Goal: Obtain resource: Download file/media

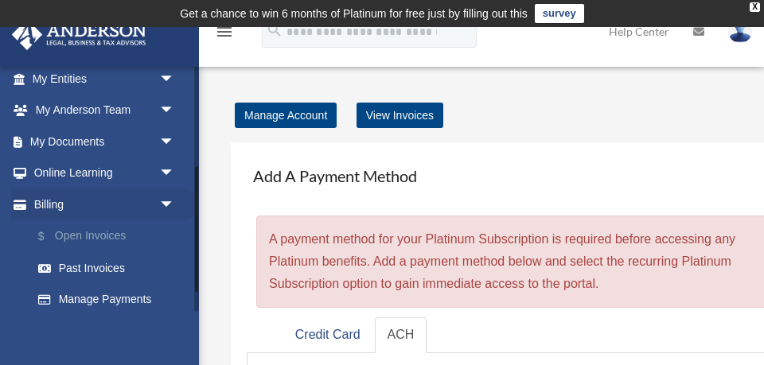
scroll to position [194, 0]
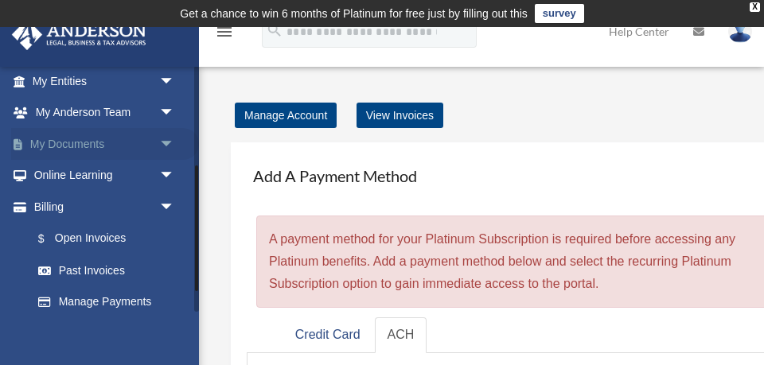
click at [166, 143] on span "arrow_drop_down" at bounding box center [175, 144] width 32 height 33
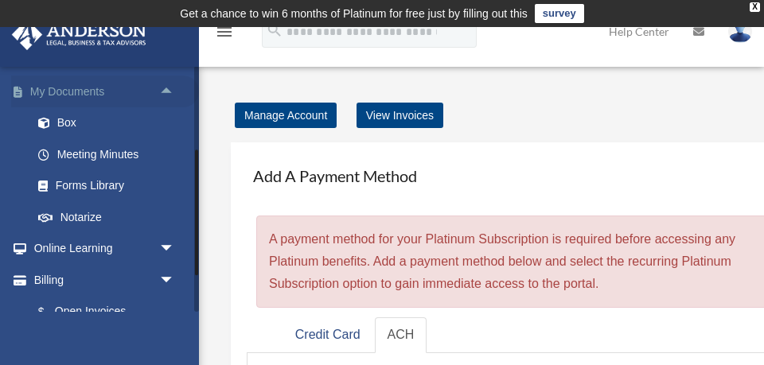
scroll to position [252, 0]
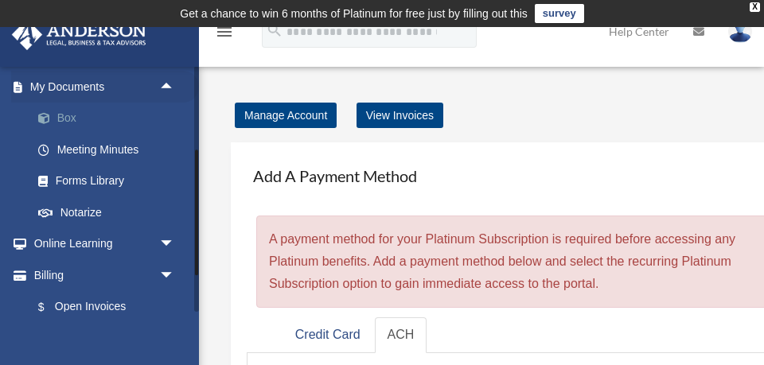
click at [69, 117] on link "Box" at bounding box center [110, 119] width 177 height 32
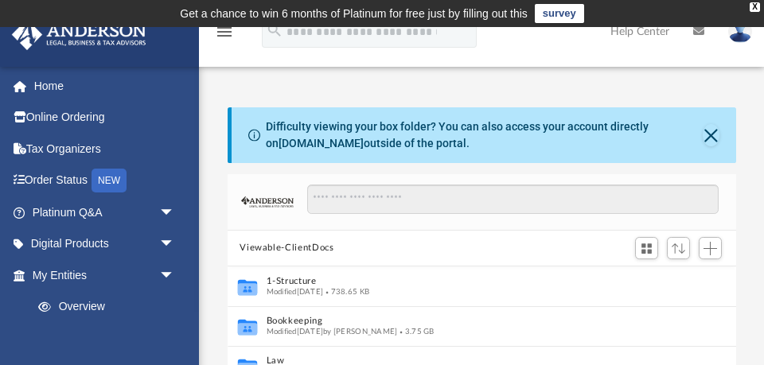
scroll to position [361, 509]
click at [754, 8] on div "X" at bounding box center [755, 7] width 10 height 10
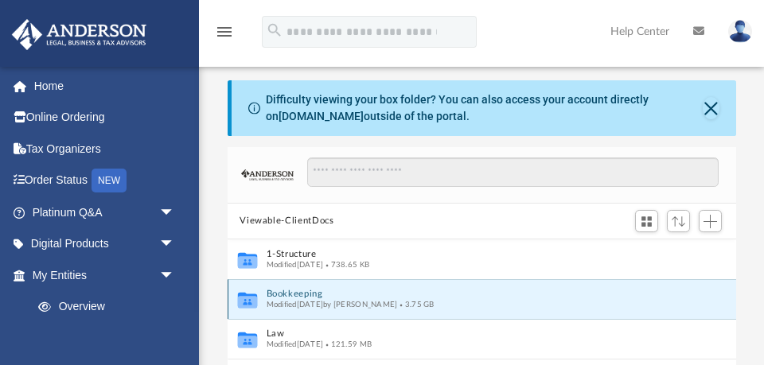
click at [331, 295] on button "Bookkeeping" at bounding box center [471, 294] width 410 height 10
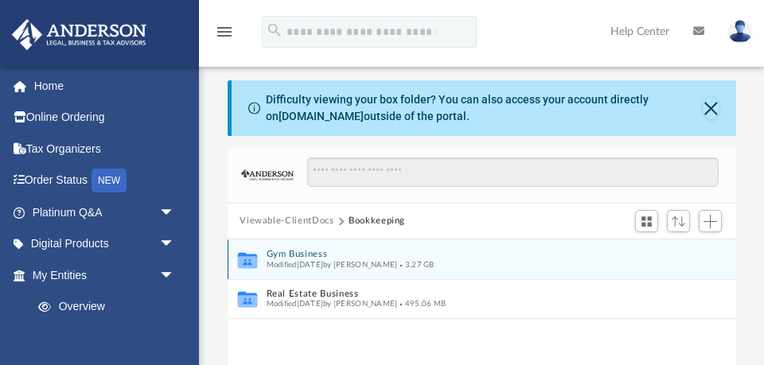
click at [308, 260] on span "Modified Wed Apr 16 2025 by Ryan On" at bounding box center [331, 264] width 131 height 8
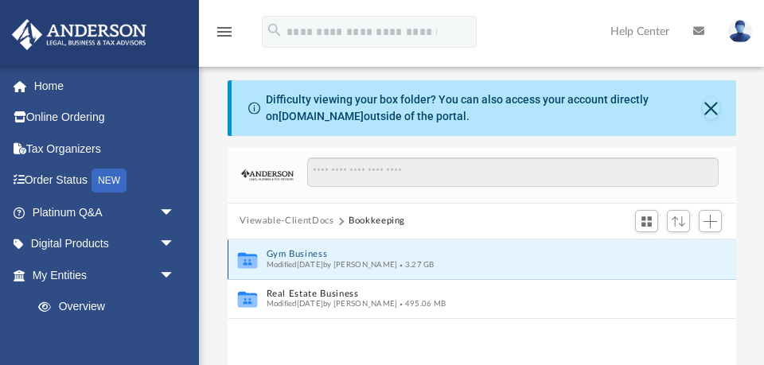
click at [306, 254] on button "Gym Business" at bounding box center [471, 254] width 410 height 10
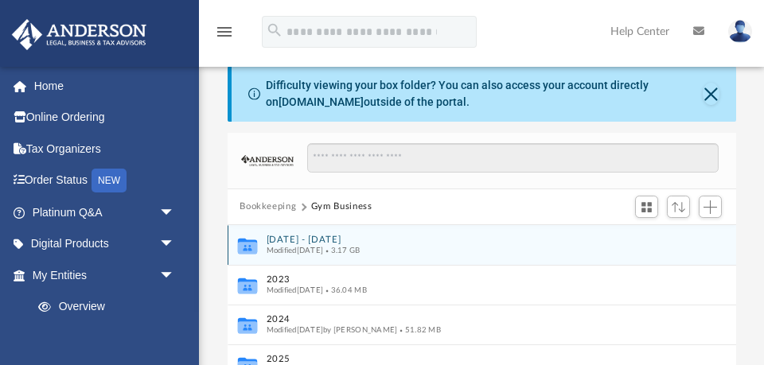
scroll to position [15, 0]
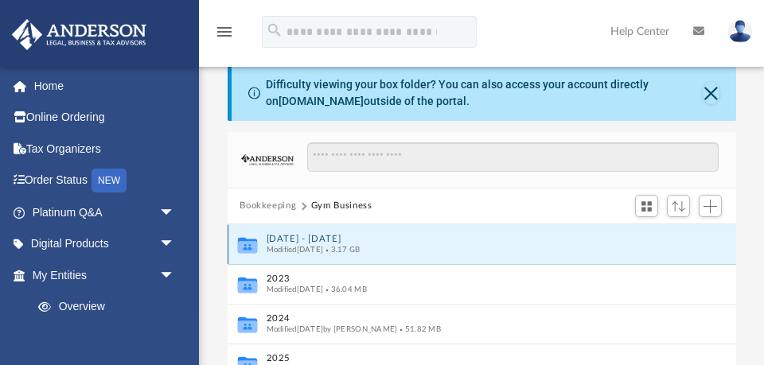
click at [309, 239] on button "[DATE] - [DATE]" at bounding box center [471, 239] width 410 height 10
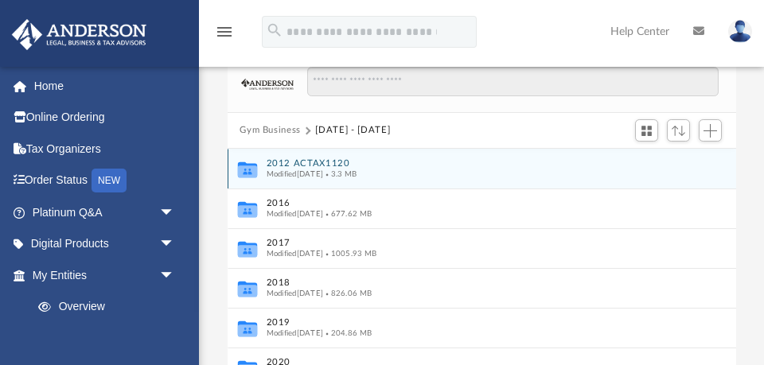
scroll to position [96, 0]
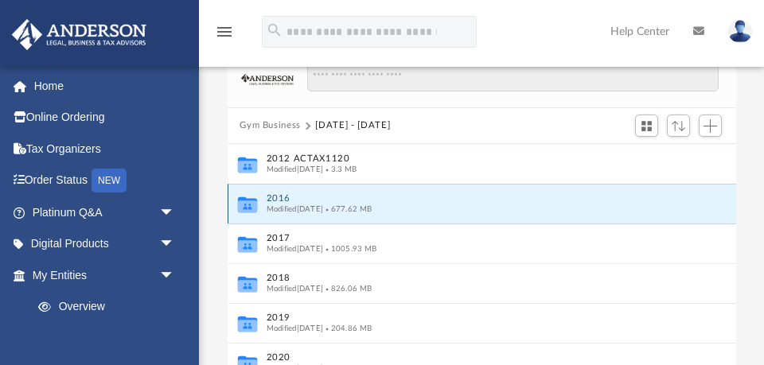
click at [282, 199] on button "2016" at bounding box center [471, 198] width 410 height 10
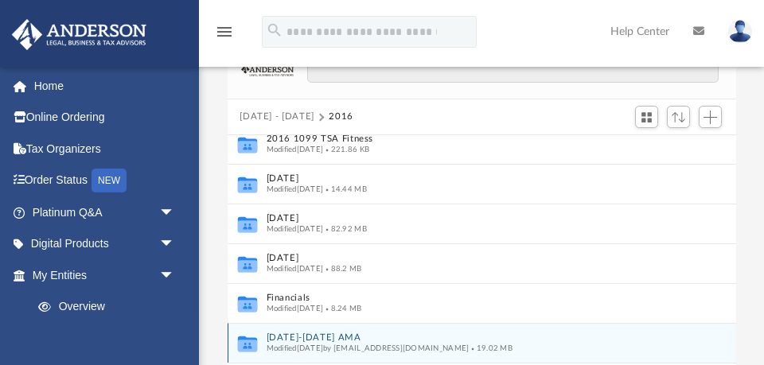
scroll to position [0, 0]
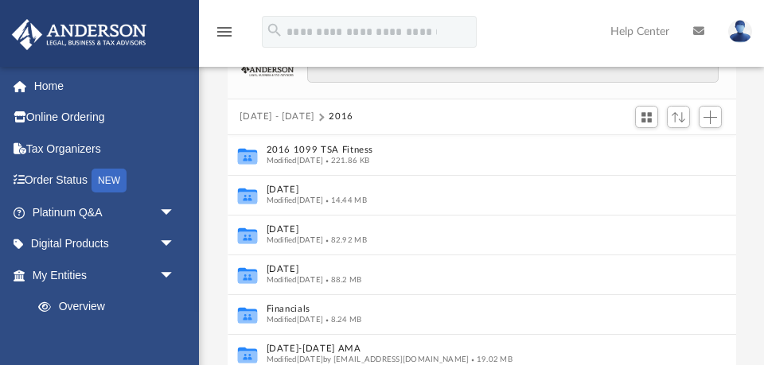
click at [271, 115] on button "[DATE] - [DATE]" at bounding box center [277, 117] width 75 height 14
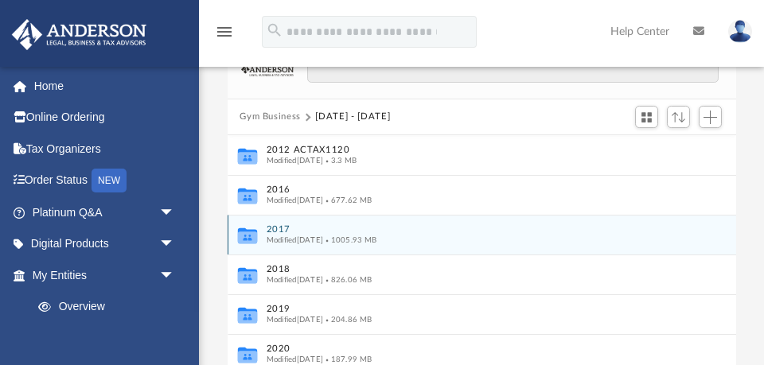
click at [287, 230] on button "2017" at bounding box center [471, 229] width 410 height 10
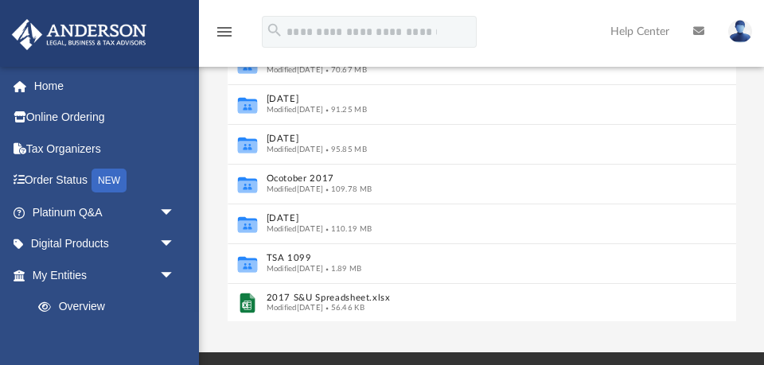
scroll to position [282, 0]
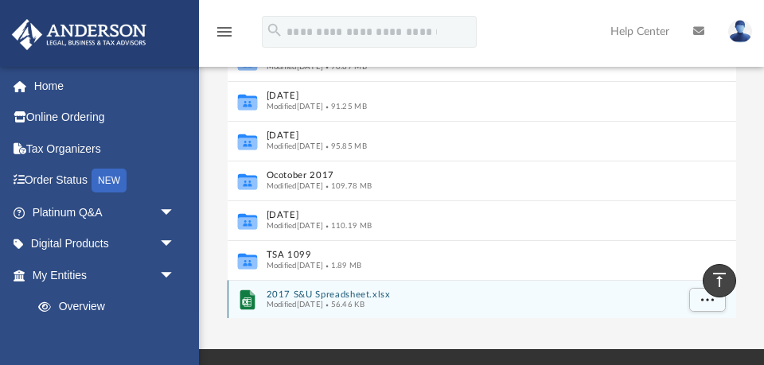
click at [293, 301] on span "Modified Fri Jan 19 2018" at bounding box center [294, 305] width 57 height 8
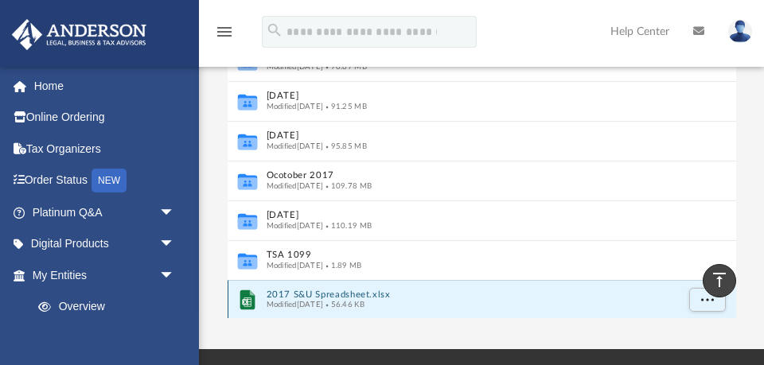
click at [301, 290] on button "2017 S&U Spreadsheet.xlsx" at bounding box center [471, 295] width 410 height 10
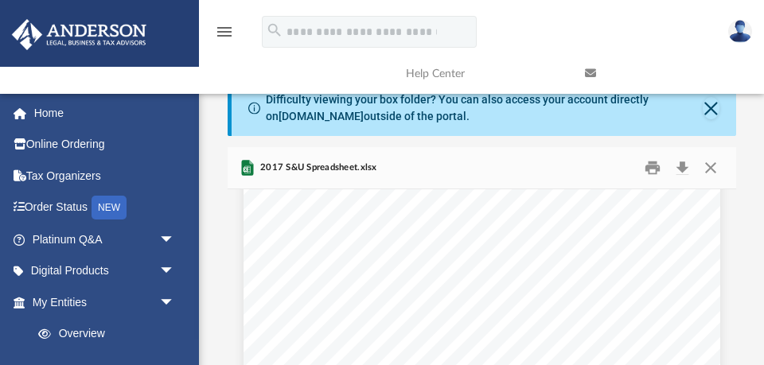
scroll to position [114, 0]
click at [712, 107] on button "Close" at bounding box center [711, 108] width 17 height 22
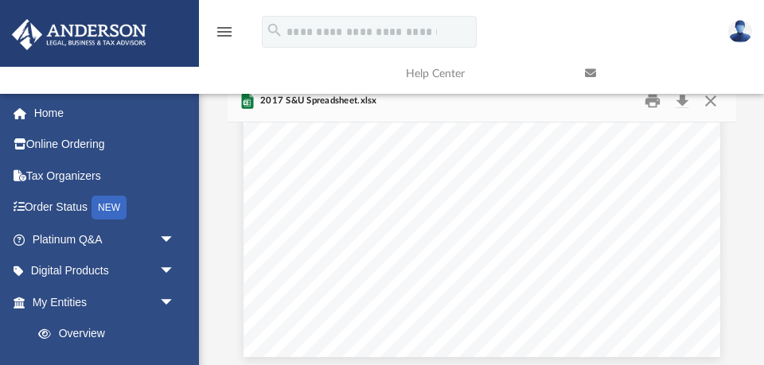
scroll to position [0, 0]
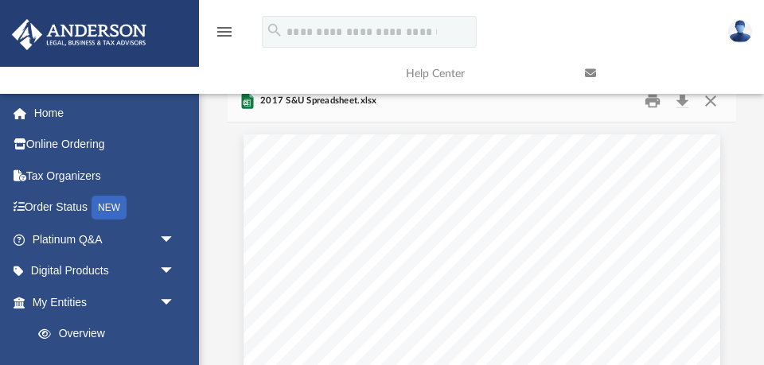
click at [707, 100] on link at bounding box center [662, 73] width 179 height 63
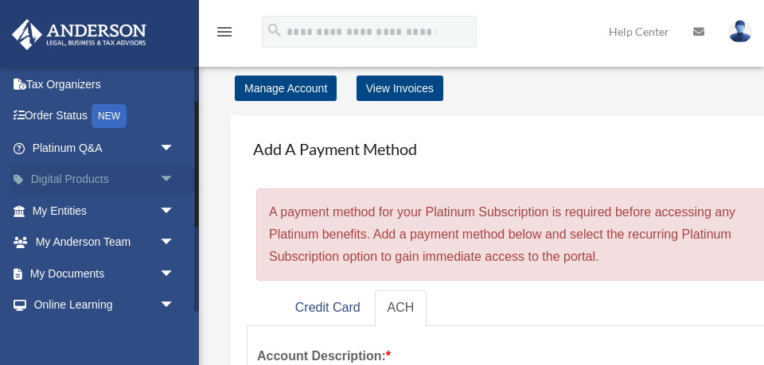
scroll to position [72, 0]
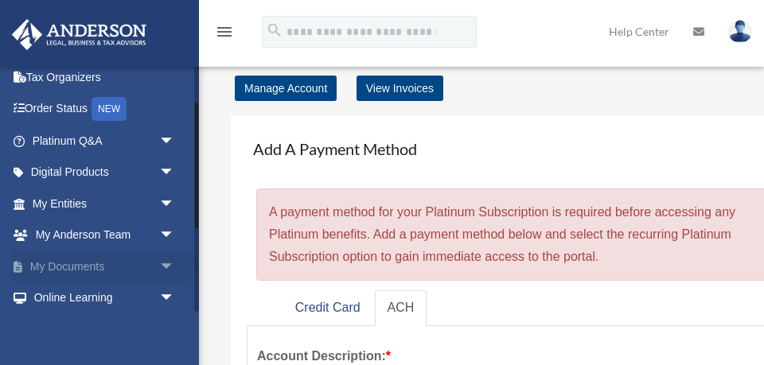
click at [166, 264] on span "arrow_drop_down" at bounding box center [175, 267] width 32 height 33
click at [72, 294] on link "Box" at bounding box center [110, 299] width 177 height 32
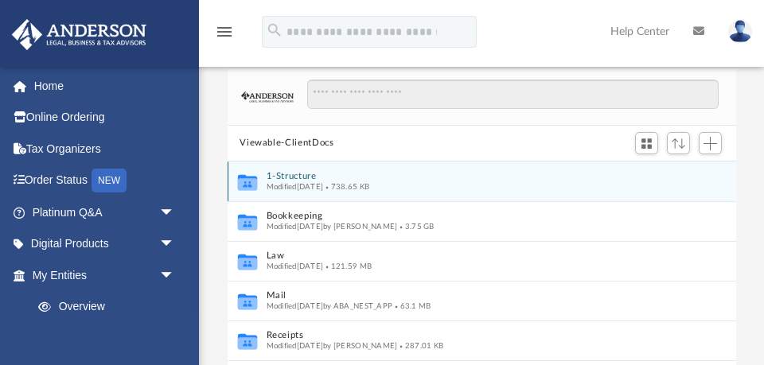
scroll to position [83, 0]
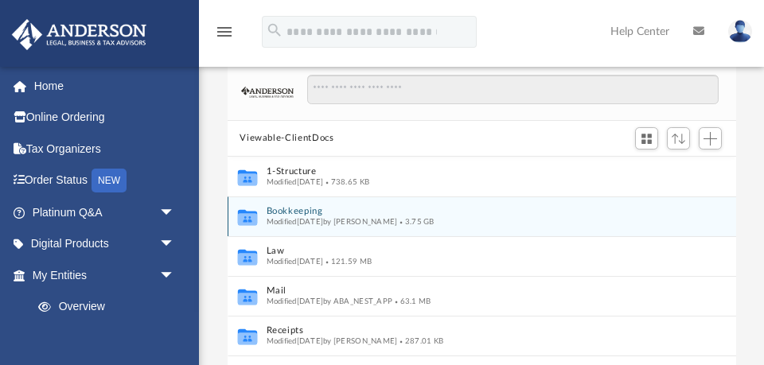
click at [308, 213] on button "Bookkeeping" at bounding box center [471, 211] width 410 height 10
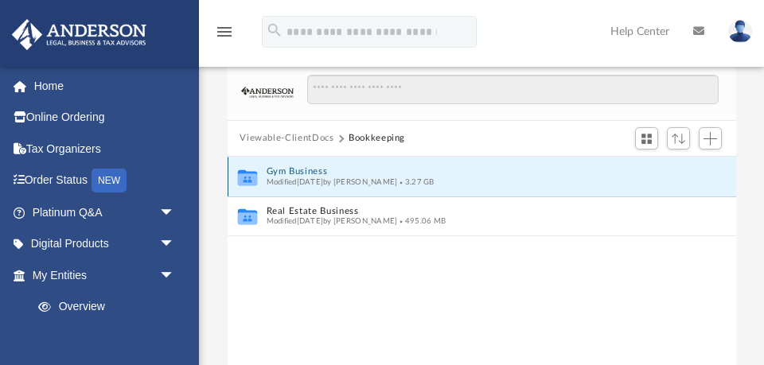
click at [304, 172] on button "Gym Business" at bounding box center [471, 171] width 410 height 10
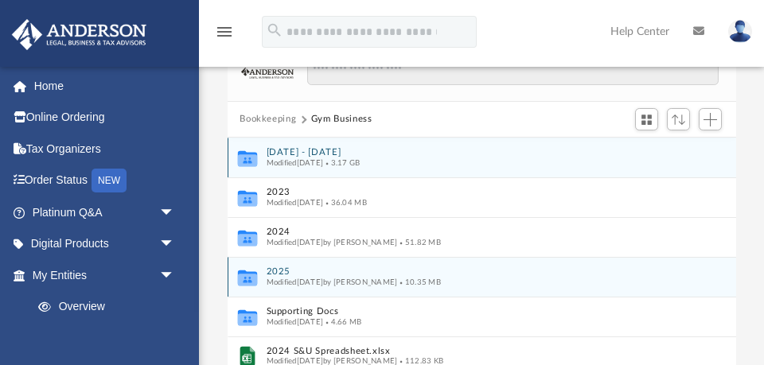
scroll to position [100, 0]
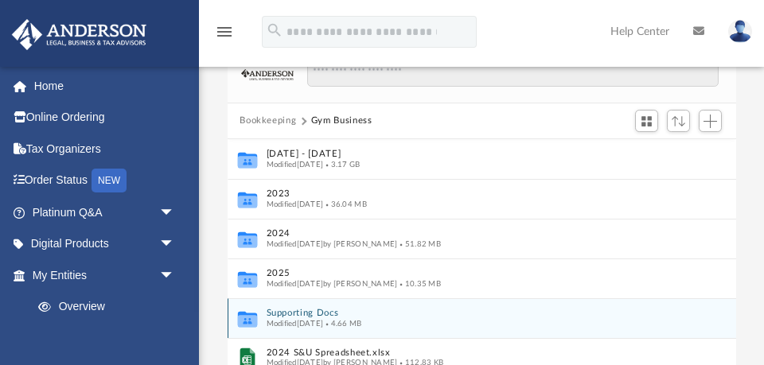
click at [286, 314] on button "Supporting Docs" at bounding box center [471, 313] width 410 height 10
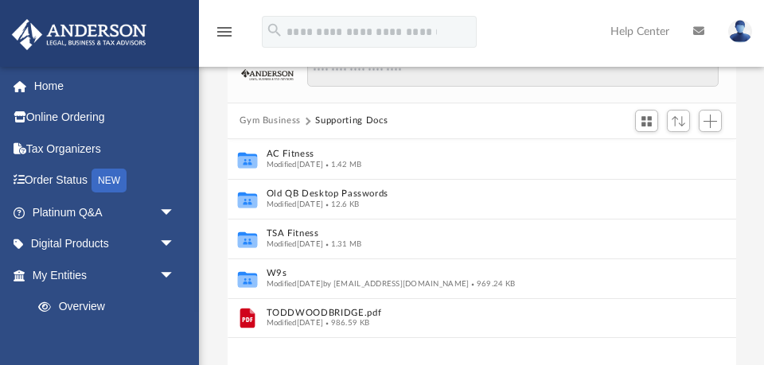
click at [271, 120] on button "Gym Business" at bounding box center [270, 121] width 61 height 14
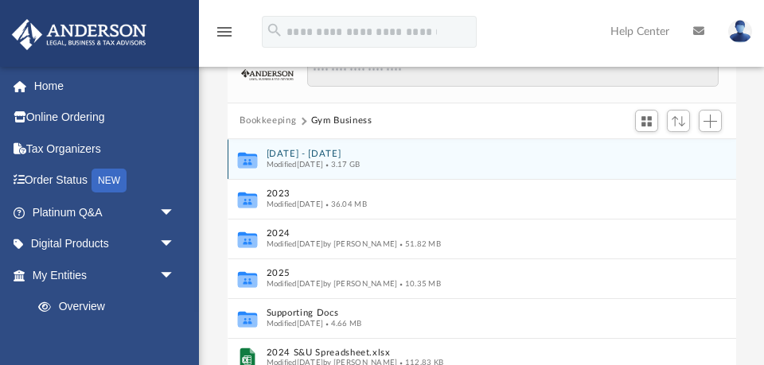
click at [280, 155] on button "[DATE] - [DATE]" at bounding box center [471, 154] width 410 height 10
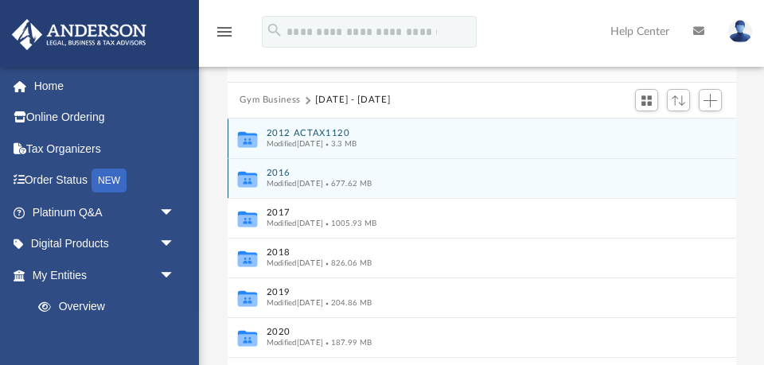
scroll to position [123, 0]
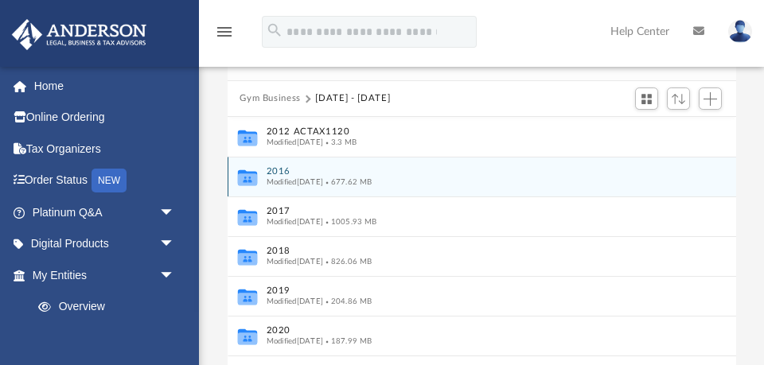
click at [281, 170] on button "2016" at bounding box center [471, 171] width 410 height 10
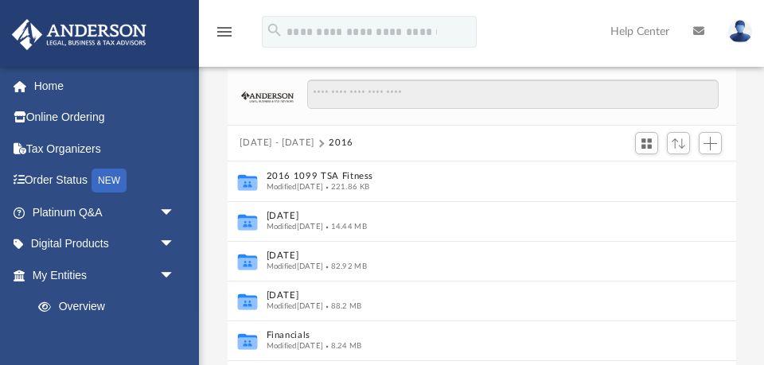
scroll to position [74, 0]
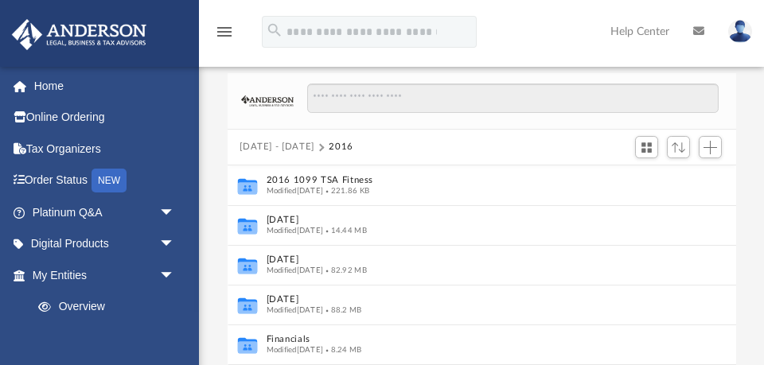
click at [283, 146] on button "[DATE] - [DATE]" at bounding box center [277, 147] width 75 height 14
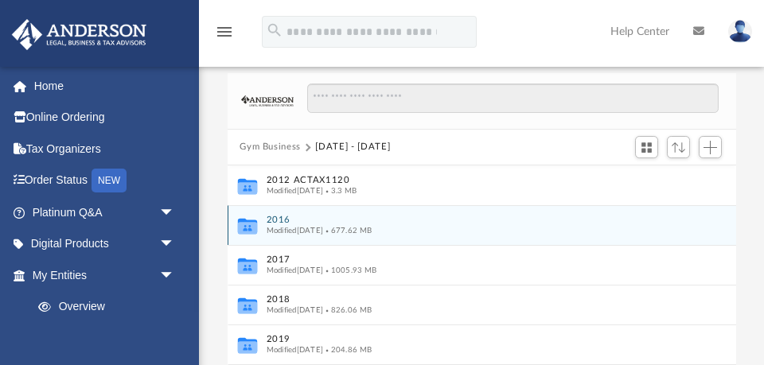
scroll to position [76, 0]
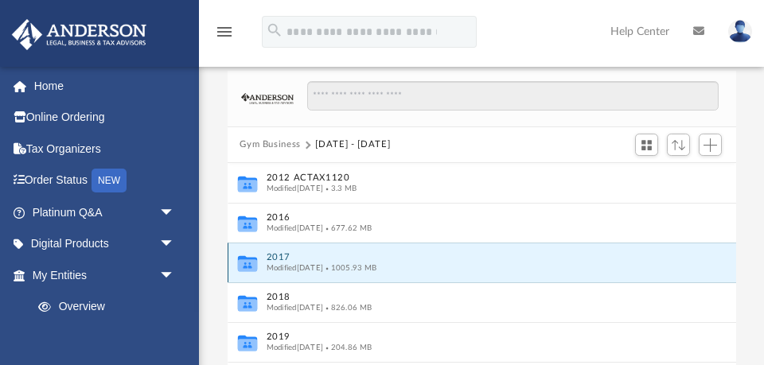
click at [279, 253] on button "2017" at bounding box center [471, 257] width 410 height 10
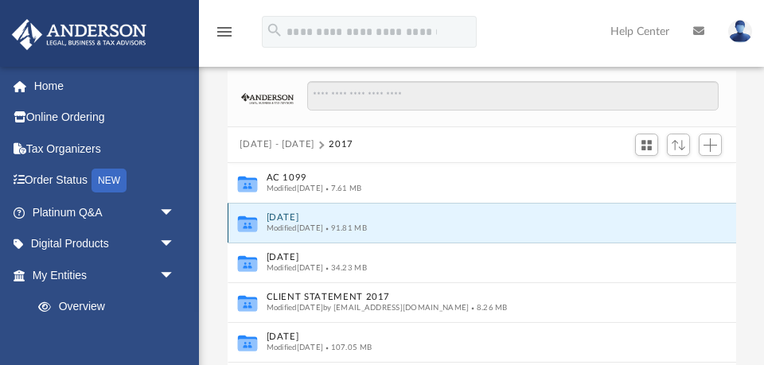
click at [291, 221] on button "[DATE]" at bounding box center [471, 218] width 410 height 10
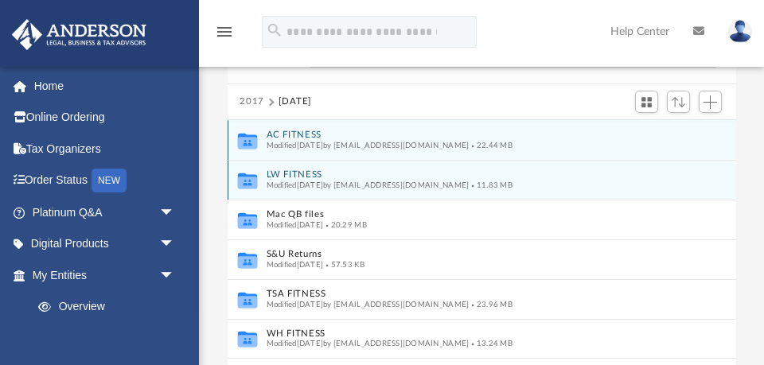
scroll to position [120, 0]
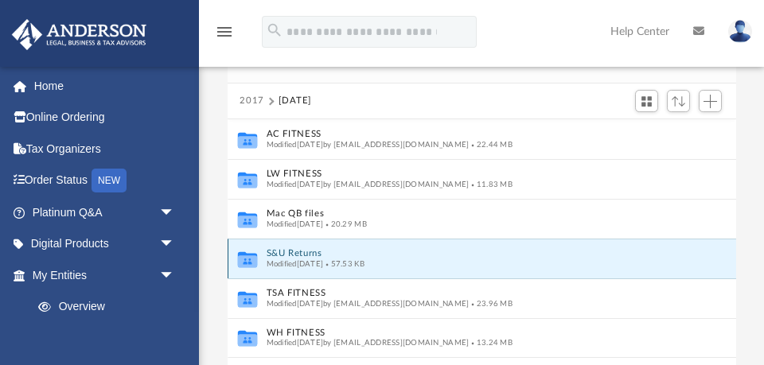
click at [289, 256] on button "S&U Returns" at bounding box center [471, 253] width 410 height 10
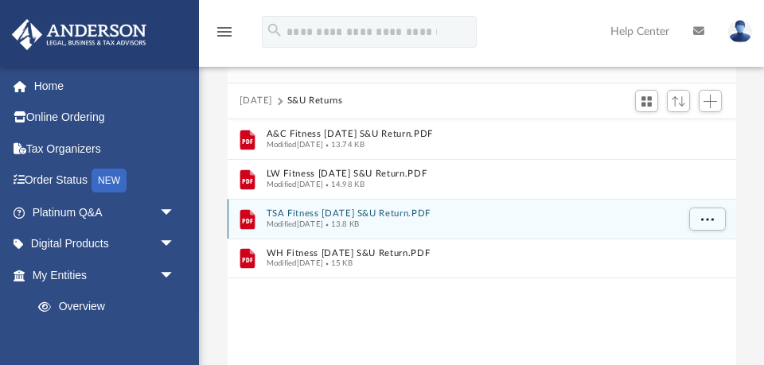
click at [346, 217] on button "TSA Fitness April 2017 S&U Return.PDF" at bounding box center [471, 214] width 410 height 10
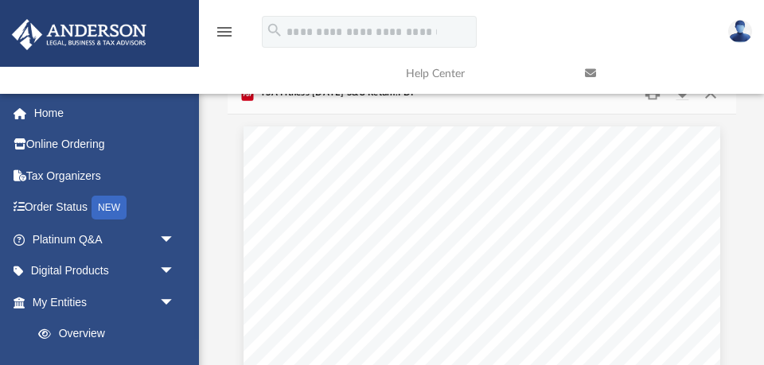
scroll to position [0, 0]
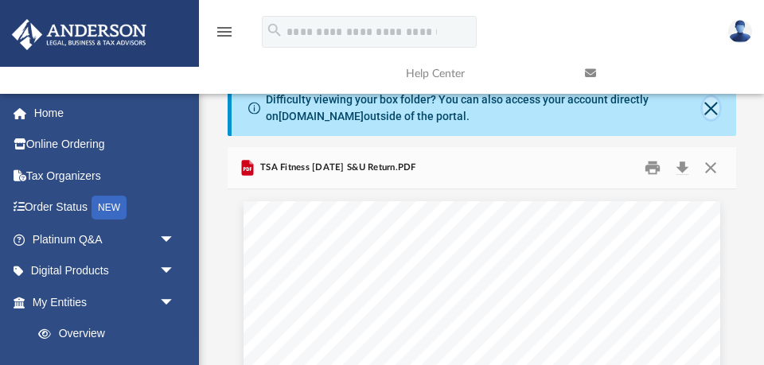
click at [711, 107] on button "Close" at bounding box center [711, 108] width 17 height 22
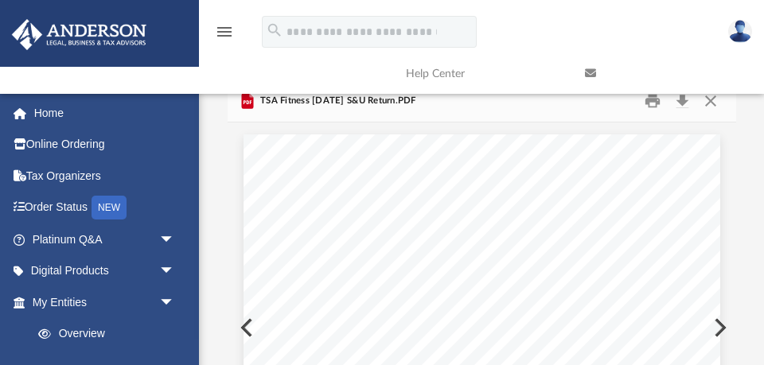
click at [712, 103] on link at bounding box center [662, 73] width 179 height 63
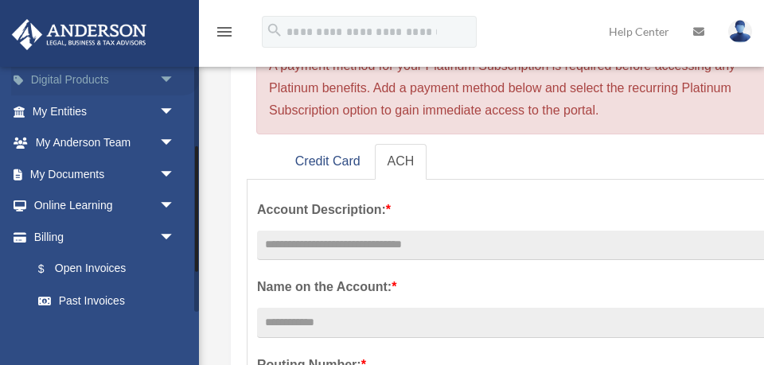
scroll to position [167, 0]
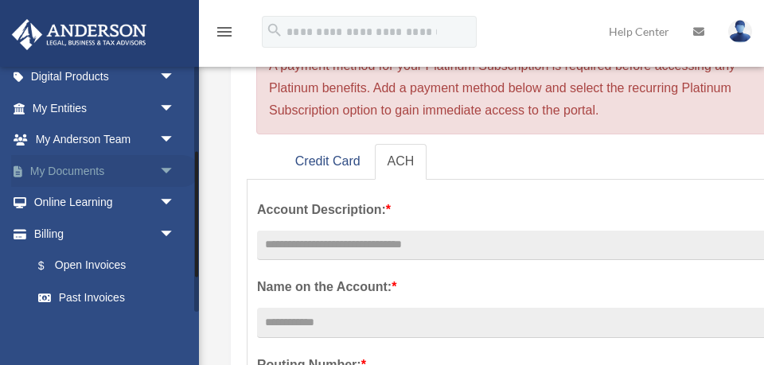
click at [168, 170] on span "arrow_drop_down" at bounding box center [175, 171] width 32 height 33
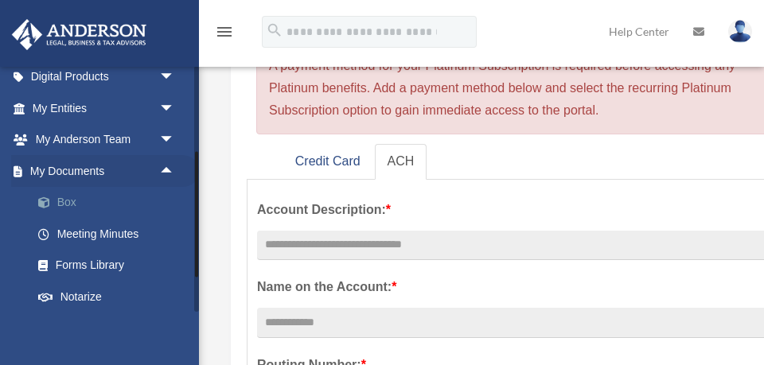
click at [72, 201] on link "Box" at bounding box center [110, 203] width 177 height 32
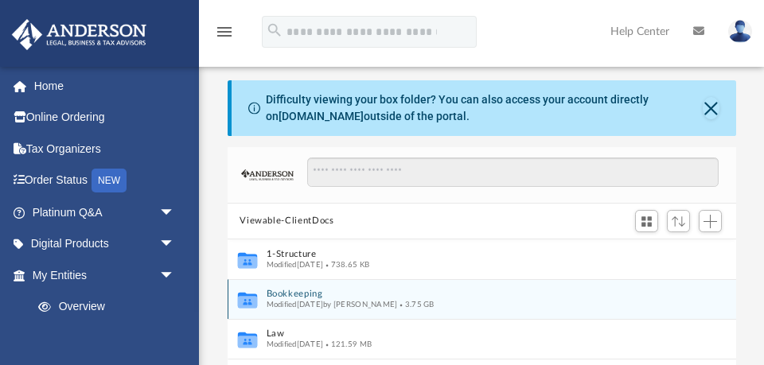
click at [295, 292] on button "Bookkeeping" at bounding box center [471, 294] width 410 height 10
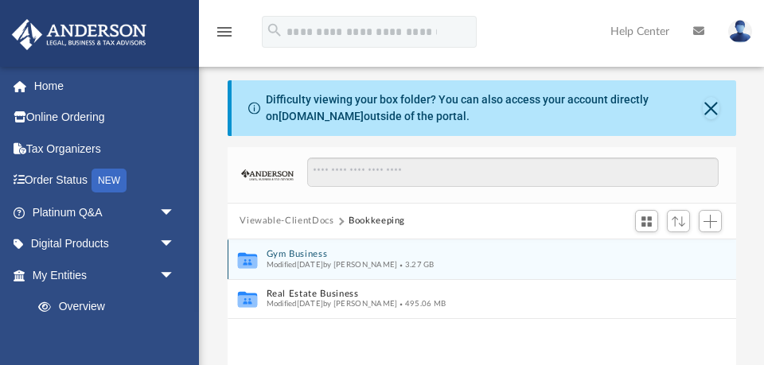
click at [289, 250] on button "Gym Business" at bounding box center [471, 254] width 410 height 10
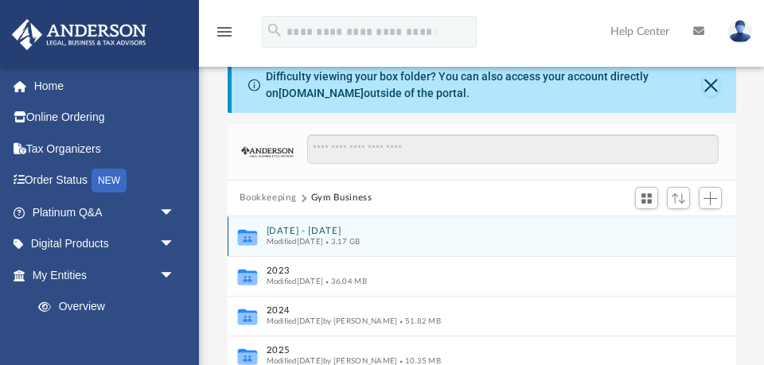
scroll to position [34, 0]
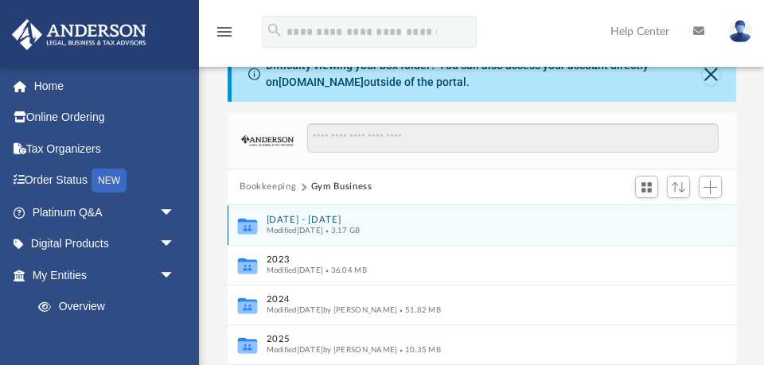
click at [285, 221] on button "[DATE] - [DATE]" at bounding box center [471, 220] width 410 height 10
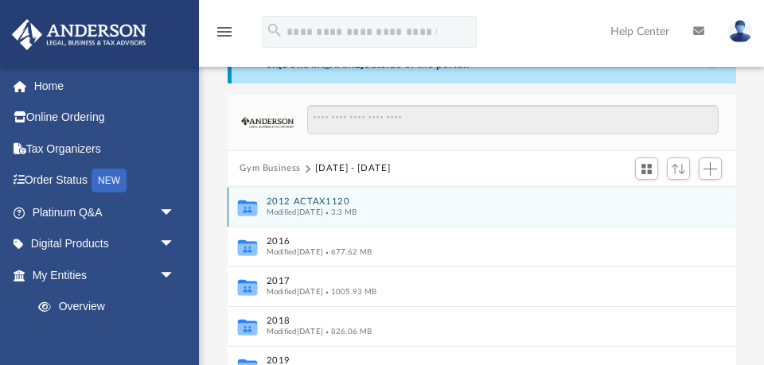
scroll to position [65, 0]
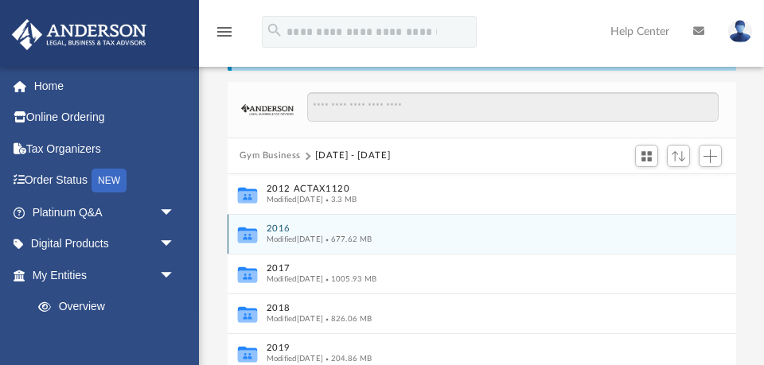
click at [283, 230] on button "2016" at bounding box center [471, 229] width 410 height 10
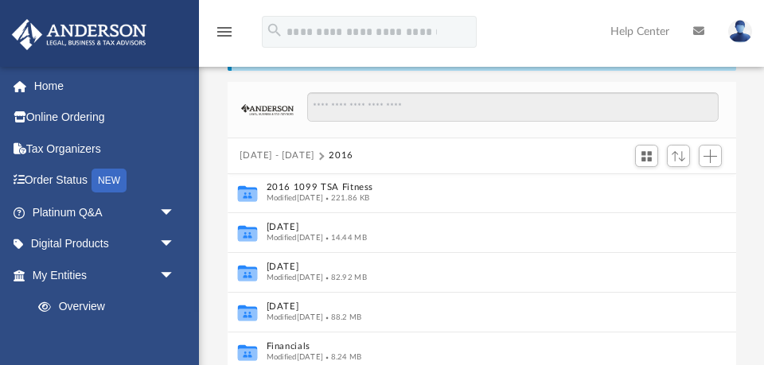
scroll to position [0, 0]
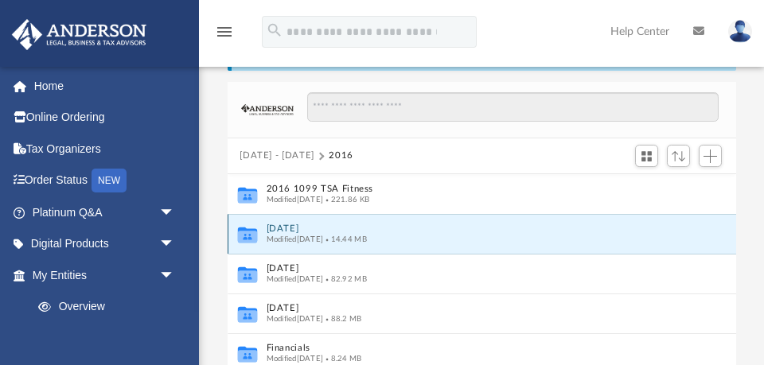
click at [296, 225] on button "[DATE]" at bounding box center [471, 229] width 410 height 10
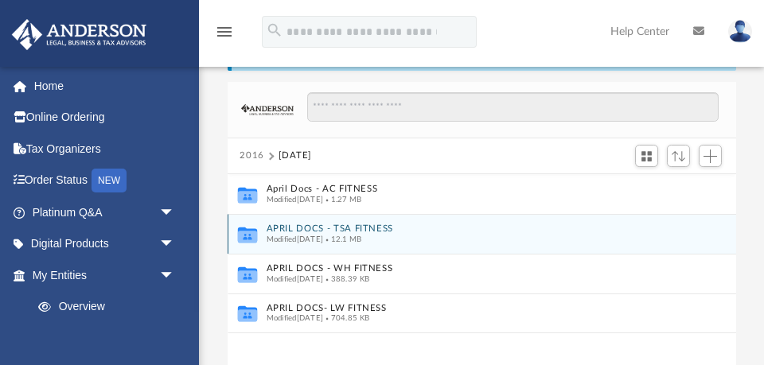
click at [296, 225] on button "APRIL DOCS - TSA FITNESS" at bounding box center [471, 229] width 410 height 10
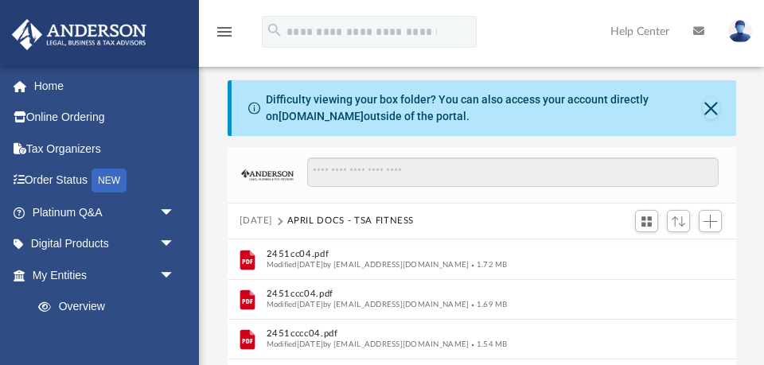
click at [272, 224] on button "[DATE]" at bounding box center [256, 221] width 33 height 14
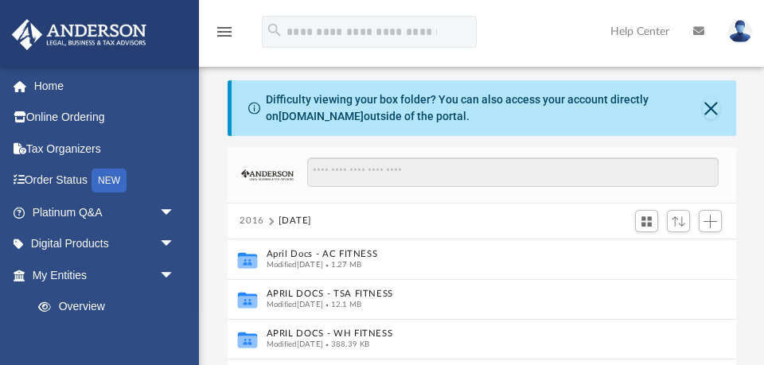
click at [252, 221] on button "2016" at bounding box center [252, 221] width 25 height 14
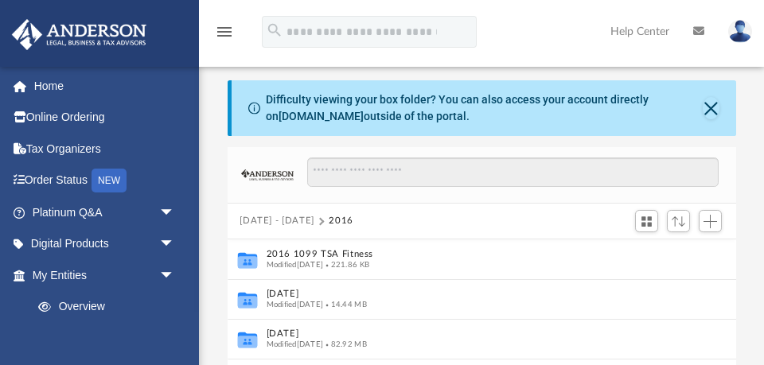
click at [264, 221] on button "[DATE] - [DATE]" at bounding box center [277, 221] width 75 height 14
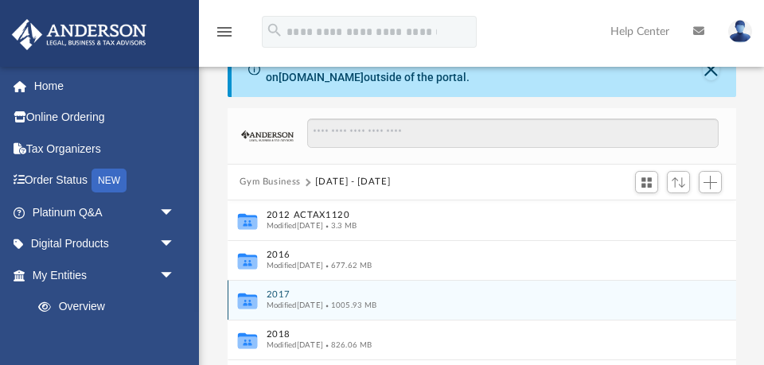
scroll to position [53, 0]
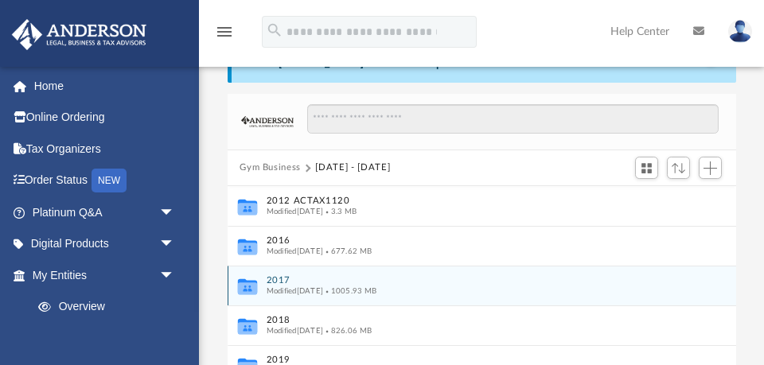
click at [278, 280] on button "2017" at bounding box center [471, 280] width 410 height 10
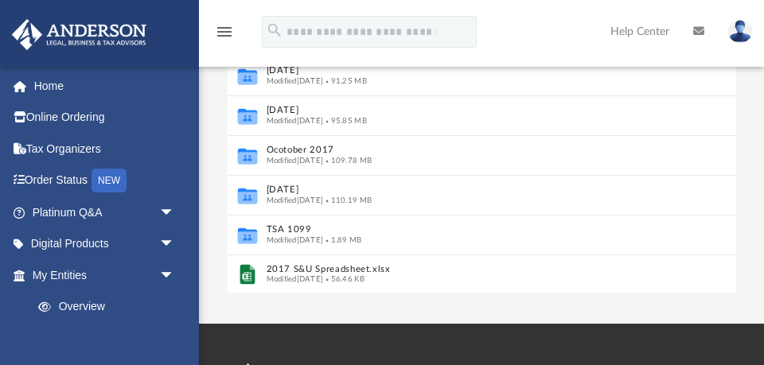
scroll to position [308, 0]
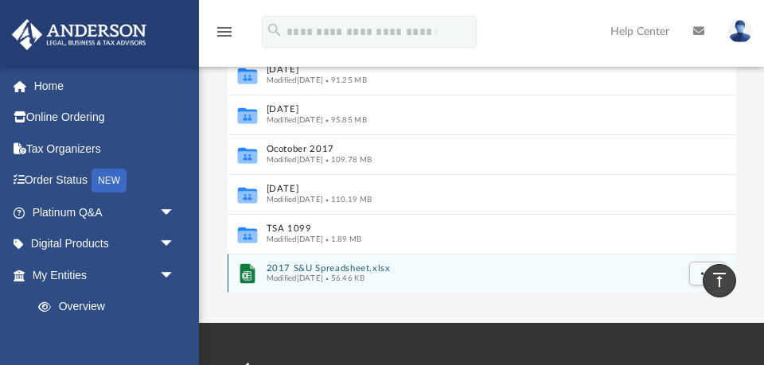
click at [287, 265] on button "2017 S&U Spreadsheet.xlsx" at bounding box center [471, 269] width 410 height 10
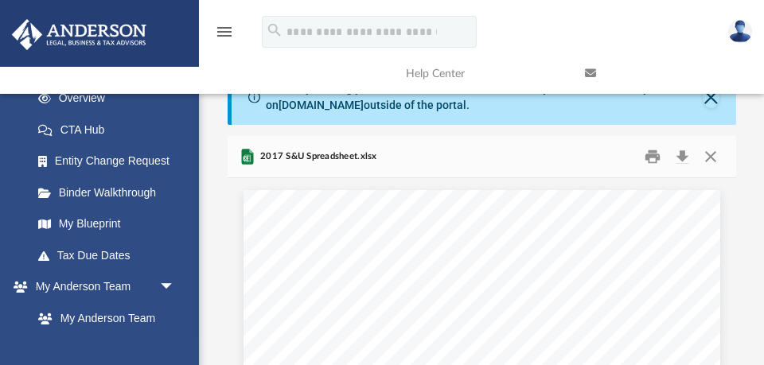
scroll to position [0, 0]
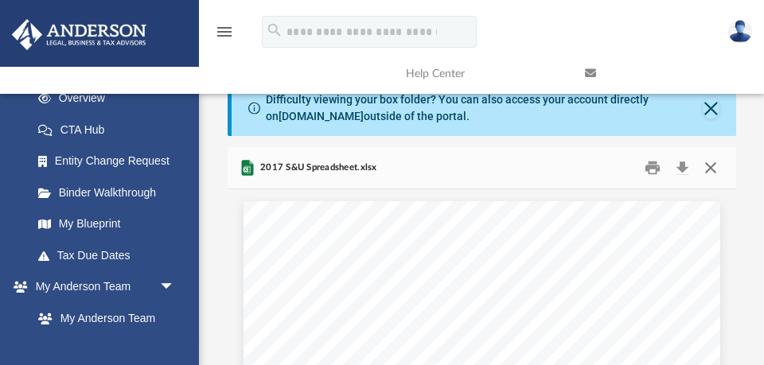
click at [713, 166] on button "Close" at bounding box center [711, 168] width 29 height 25
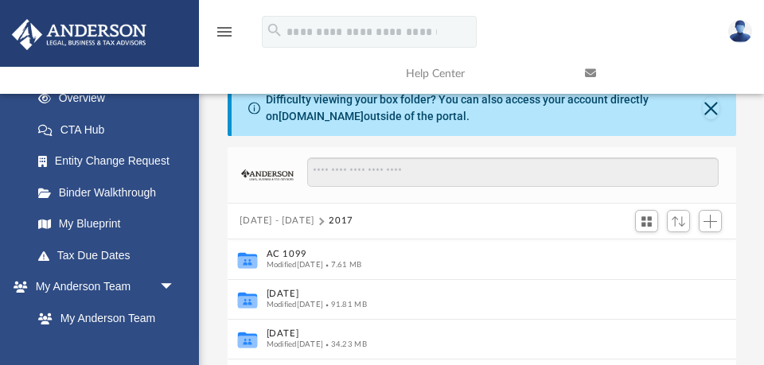
click at [285, 220] on button "[DATE] - [DATE]" at bounding box center [277, 221] width 75 height 14
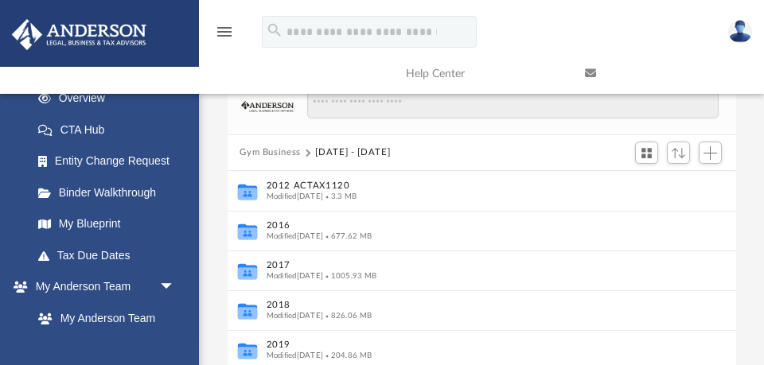
scroll to position [63, 0]
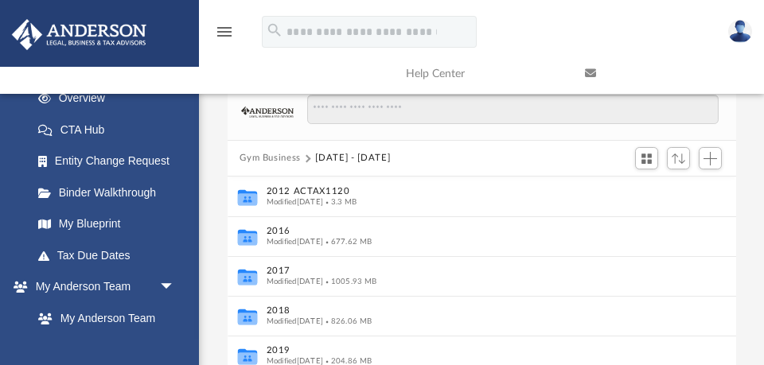
click at [280, 158] on button "Gym Business" at bounding box center [270, 158] width 61 height 14
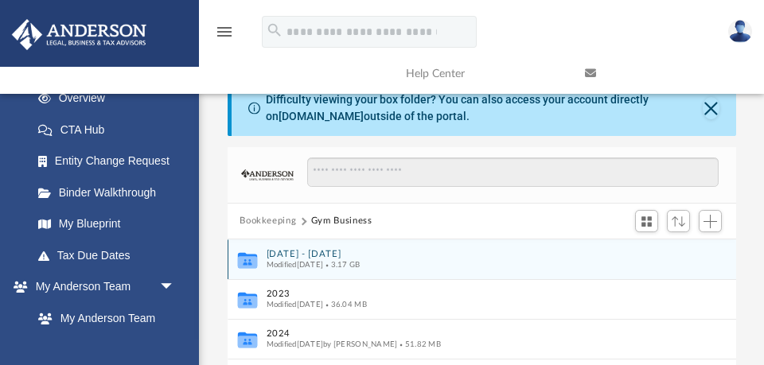
scroll to position [0, 0]
click at [299, 256] on button "[DATE] - [DATE]" at bounding box center [471, 254] width 410 height 10
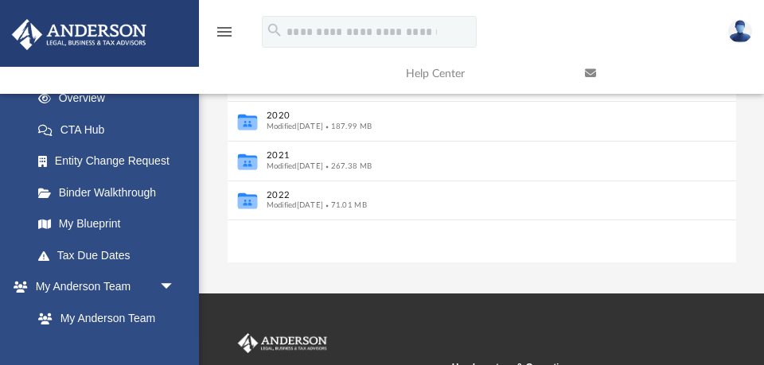
scroll to position [347, 0]
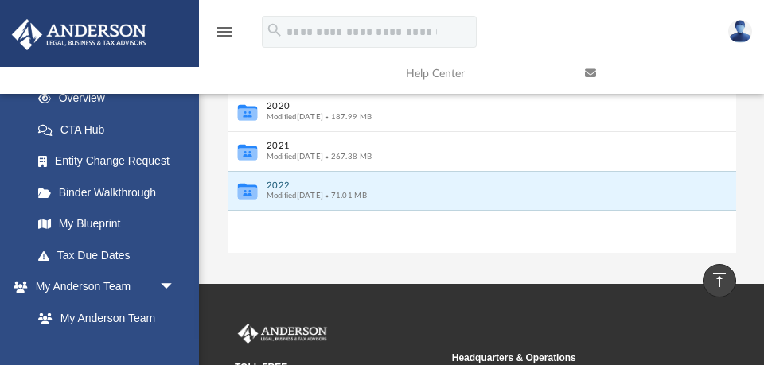
click at [286, 187] on button "2022" at bounding box center [471, 186] width 410 height 10
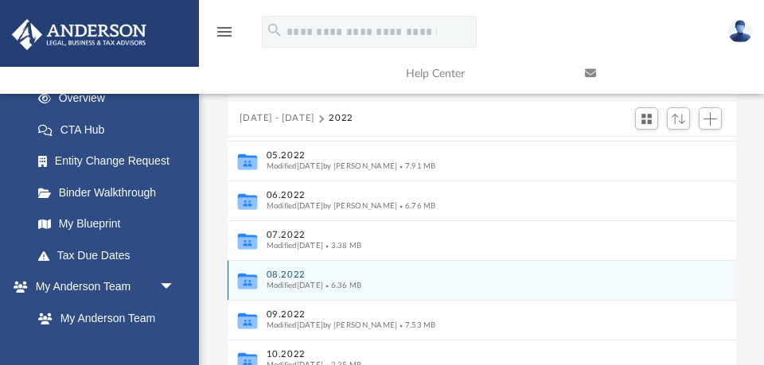
scroll to position [115, 0]
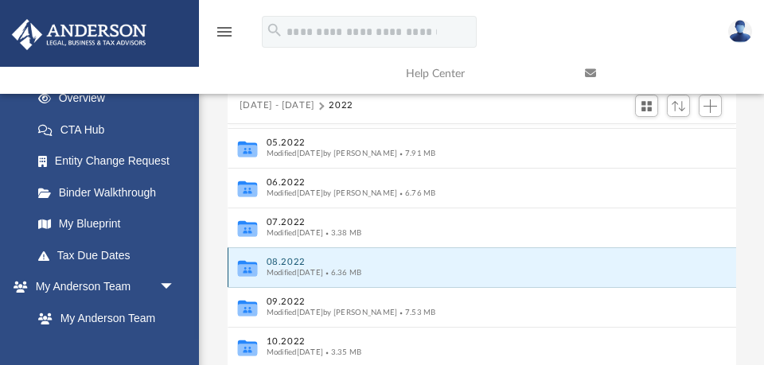
click at [283, 262] on button "08.2022" at bounding box center [471, 262] width 410 height 10
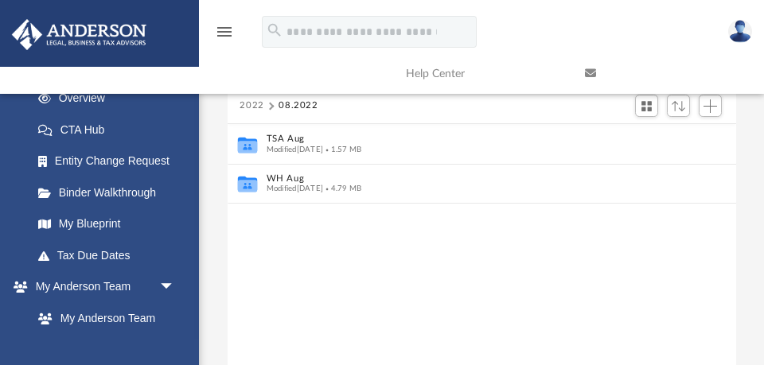
scroll to position [0, 0]
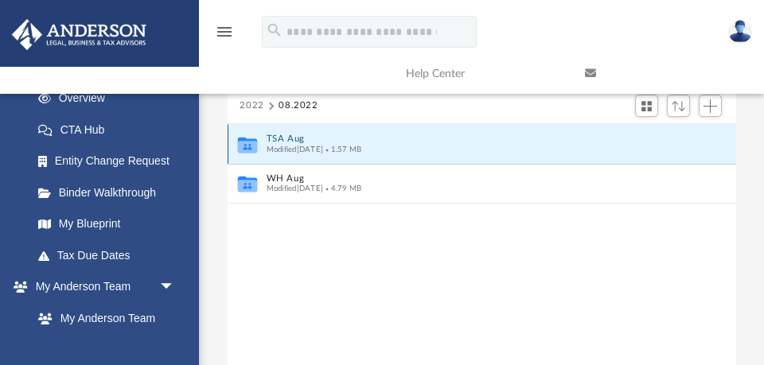
click at [294, 137] on button "TSA Aug" at bounding box center [471, 139] width 410 height 10
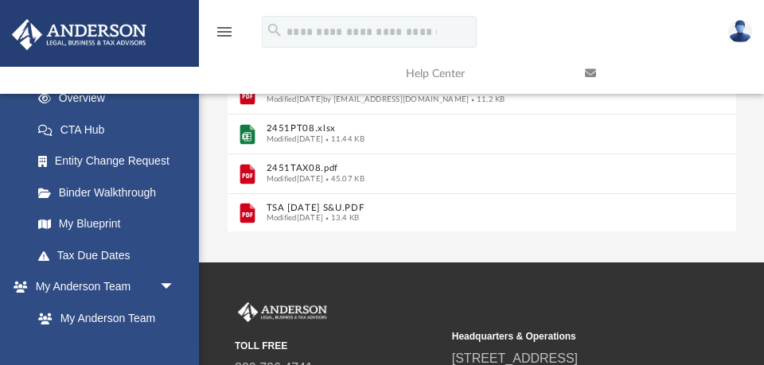
scroll to position [379, 0]
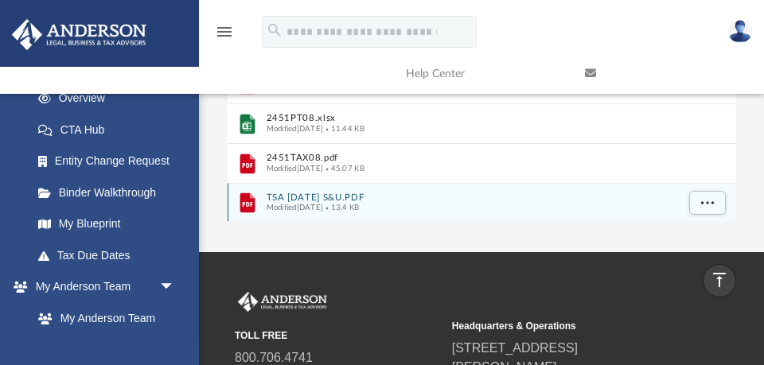
click at [293, 193] on button "TSA AUG 2022 S&U.PDF" at bounding box center [471, 198] width 410 height 10
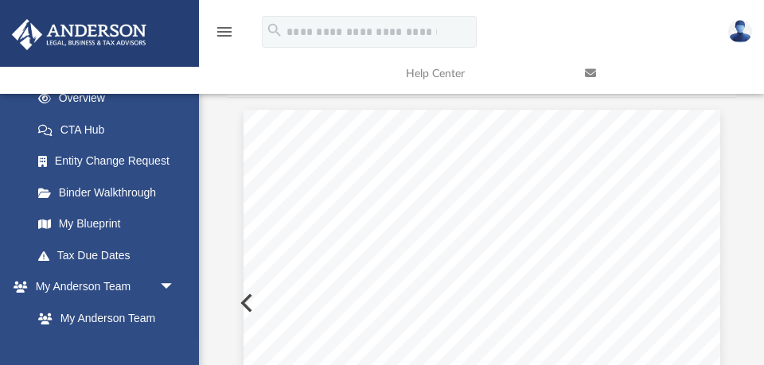
scroll to position [0, 0]
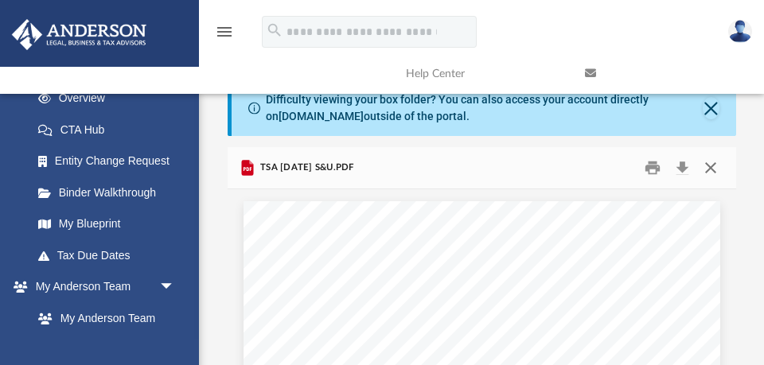
click at [709, 168] on button "Close" at bounding box center [711, 168] width 29 height 25
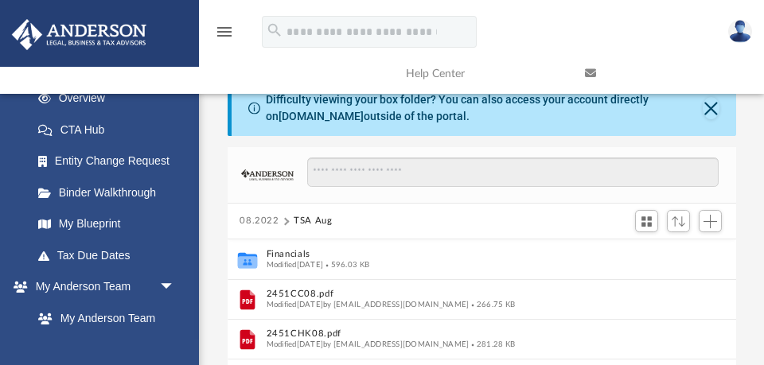
click at [264, 219] on button "08.2022" at bounding box center [260, 221] width 40 height 14
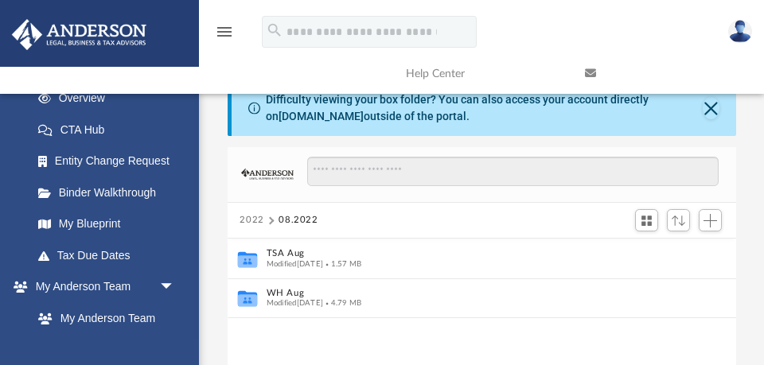
click at [256, 218] on button "2022" at bounding box center [252, 220] width 25 height 14
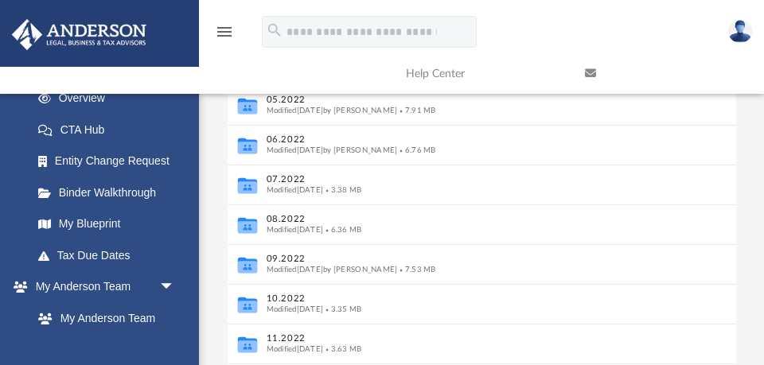
scroll to position [158, 0]
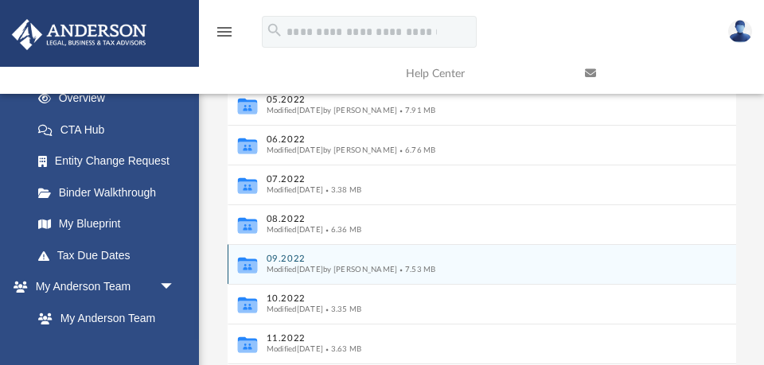
click at [297, 257] on button "09.2022" at bounding box center [471, 259] width 410 height 10
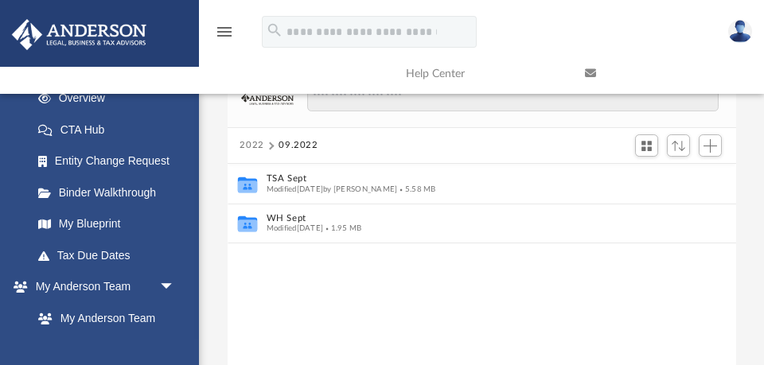
scroll to position [70, 0]
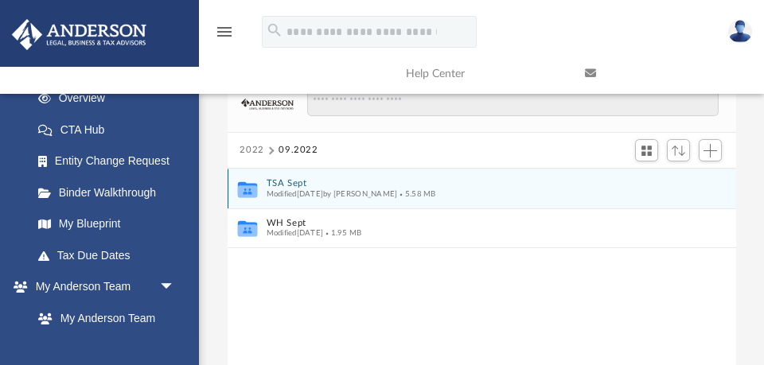
click at [290, 183] on button "TSA Sept" at bounding box center [471, 183] width 410 height 10
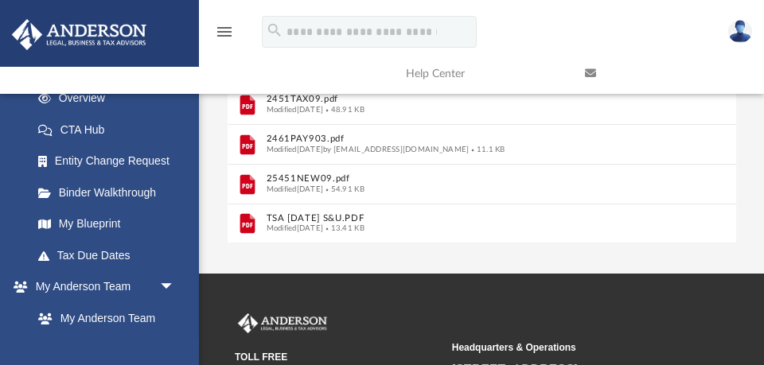
scroll to position [362, 0]
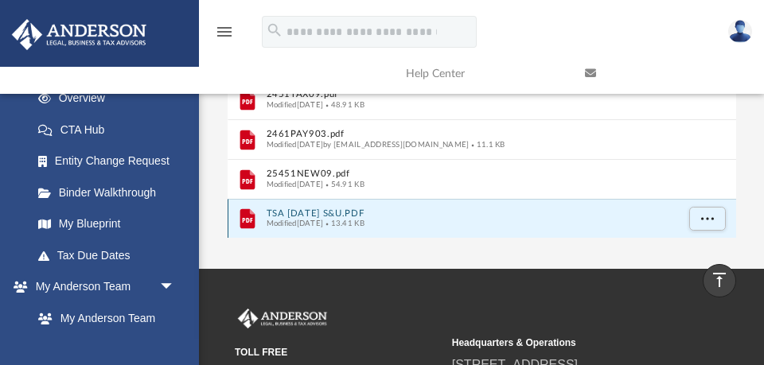
click at [313, 214] on button "TSA SEPT 2022 S&U.PDF" at bounding box center [471, 214] width 410 height 10
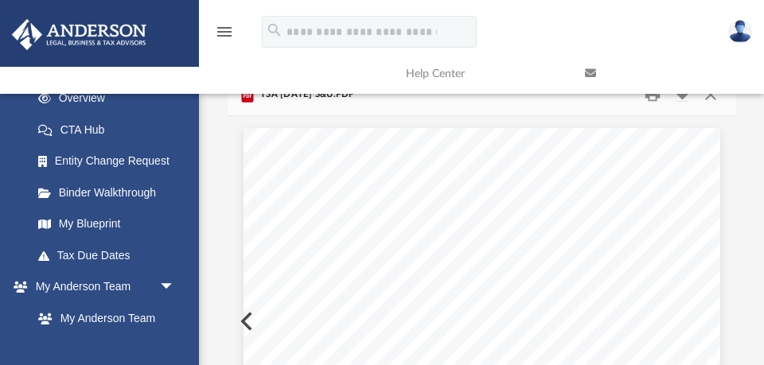
scroll to position [0, 0]
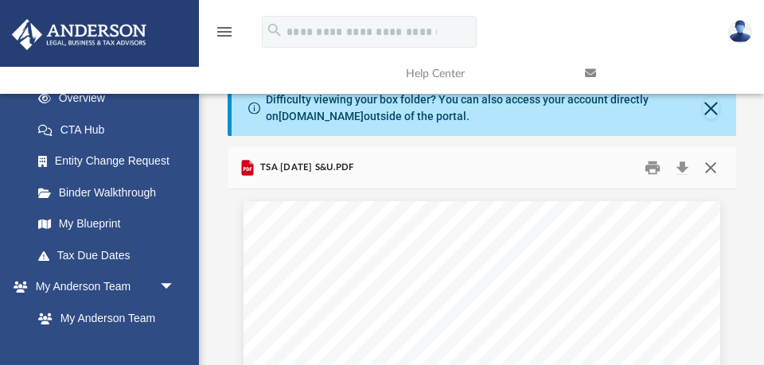
click at [713, 170] on button "Close" at bounding box center [711, 168] width 29 height 25
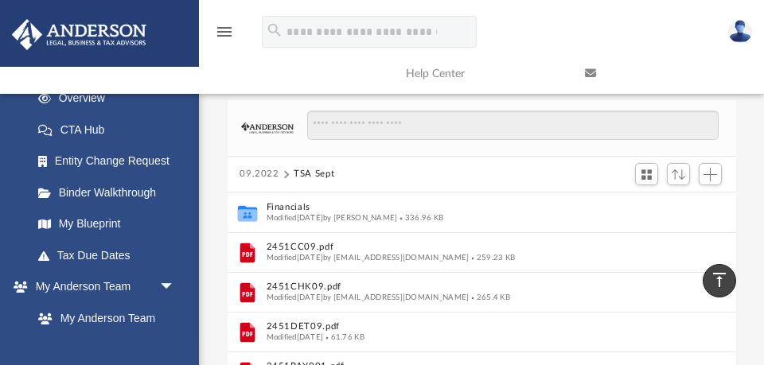
scroll to position [46, 0]
click at [269, 174] on button "09.2022" at bounding box center [260, 175] width 40 height 14
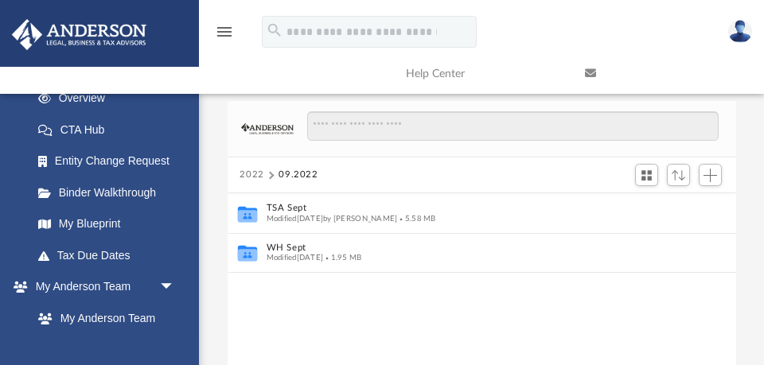
click at [258, 176] on button "2022" at bounding box center [252, 175] width 25 height 14
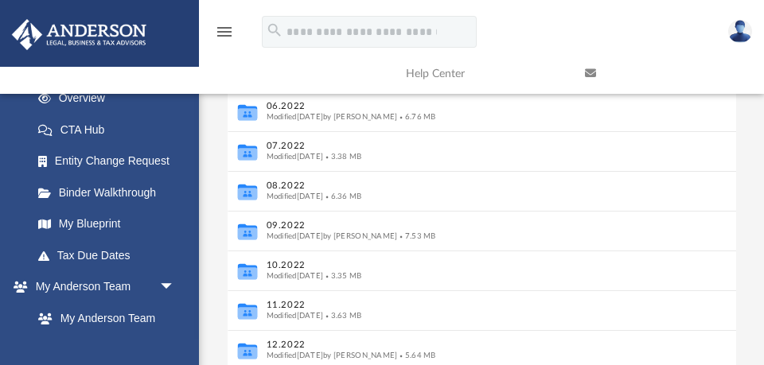
scroll to position [197, 0]
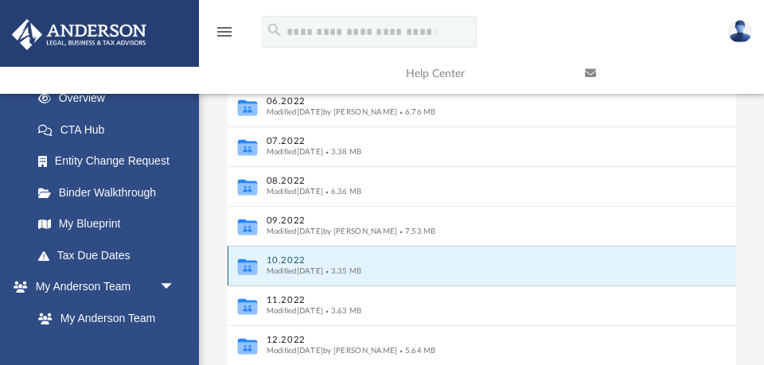
click at [291, 261] on button "10.2022" at bounding box center [471, 261] width 410 height 10
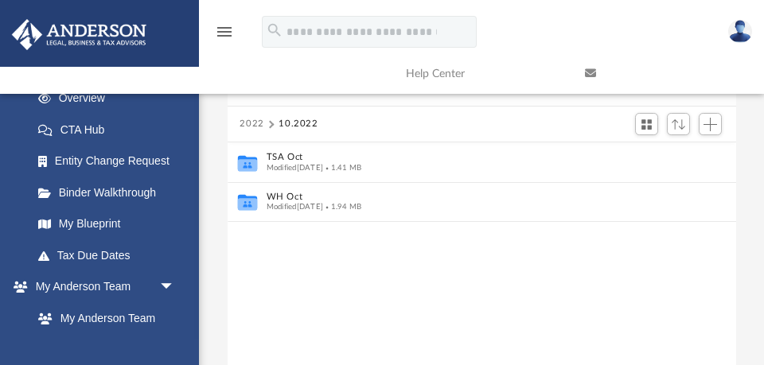
scroll to position [93, 0]
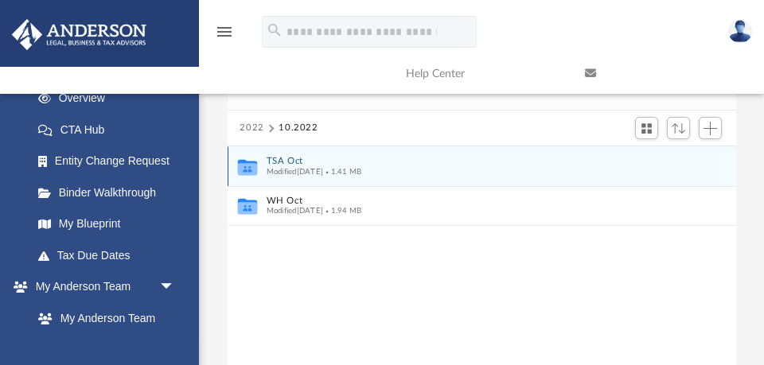
click at [291, 162] on button "TSA Oct" at bounding box center [471, 161] width 410 height 10
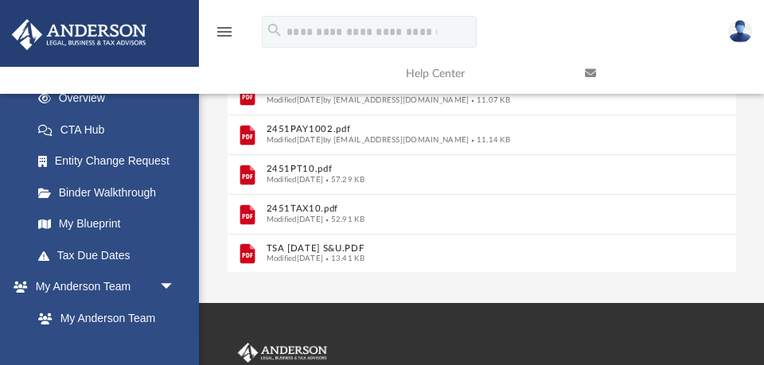
scroll to position [329, 0]
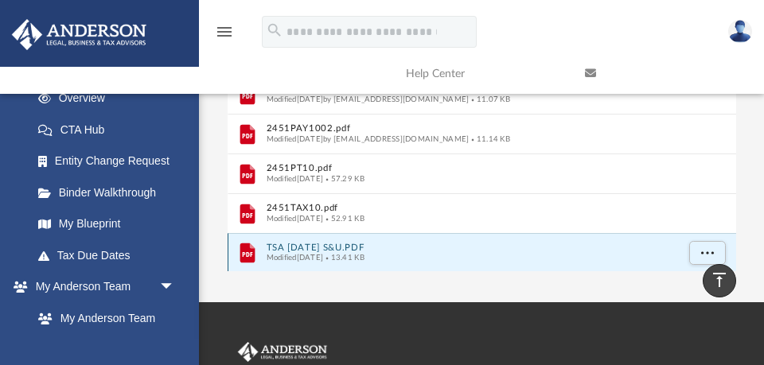
click at [299, 246] on button "TSA OCT 2022 S&U.PDF" at bounding box center [471, 248] width 410 height 10
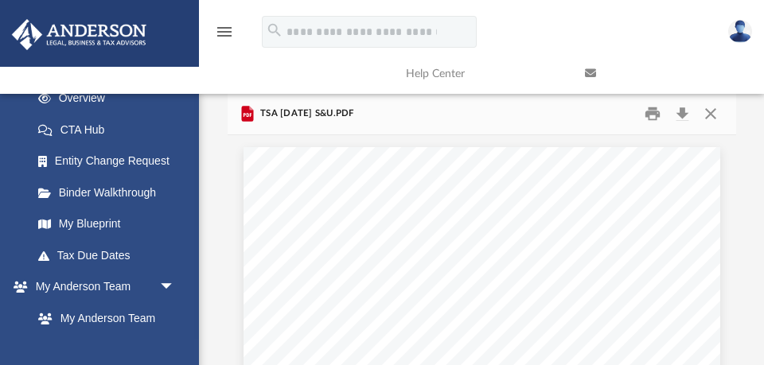
scroll to position [0, 0]
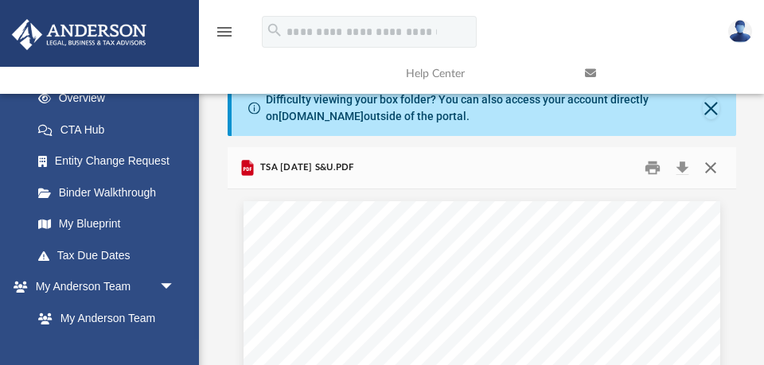
click at [713, 166] on button "Close" at bounding box center [711, 168] width 29 height 25
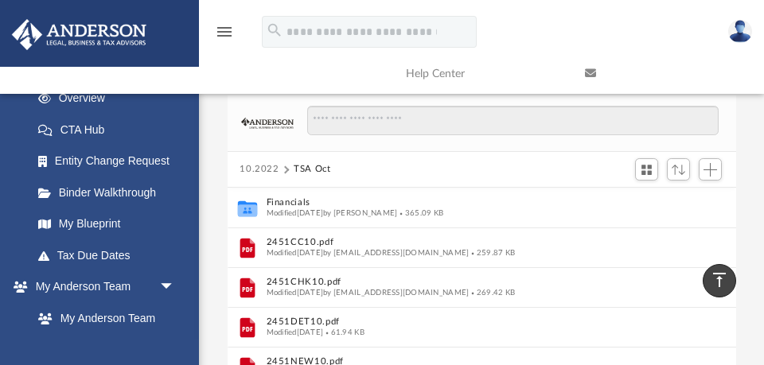
scroll to position [42, 0]
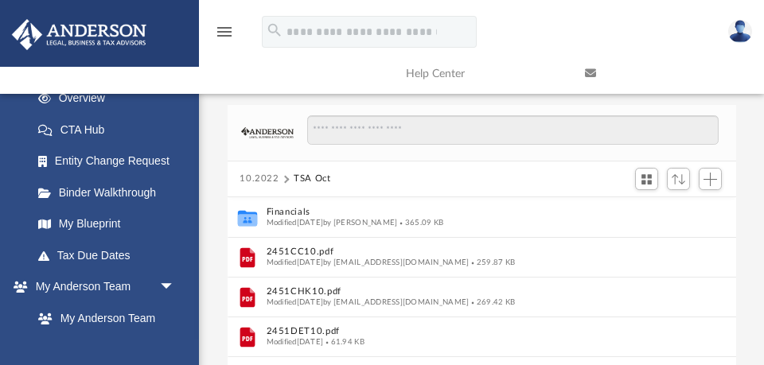
click at [271, 177] on button "10.2022" at bounding box center [260, 179] width 40 height 14
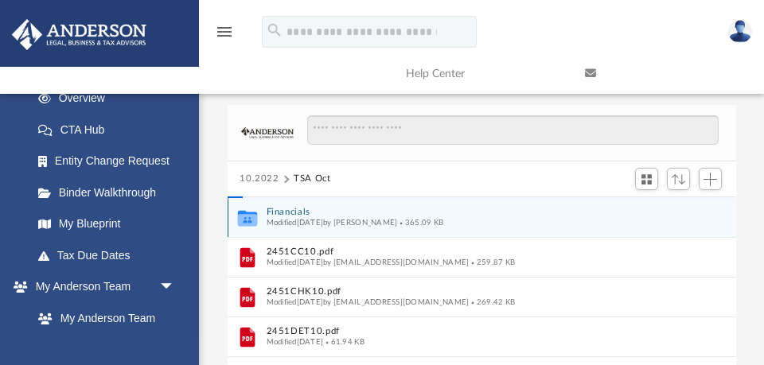
scroll to position [76, 0]
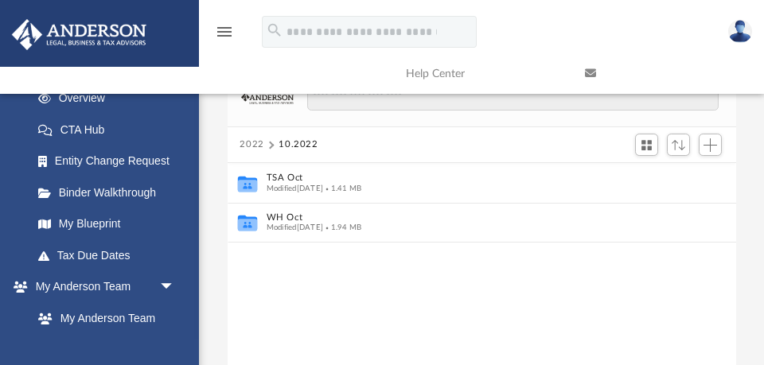
click at [254, 145] on button "2022" at bounding box center [252, 145] width 25 height 14
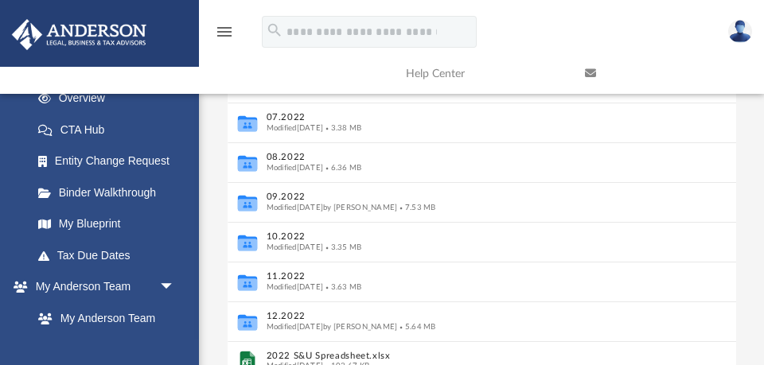
scroll to position [235, 0]
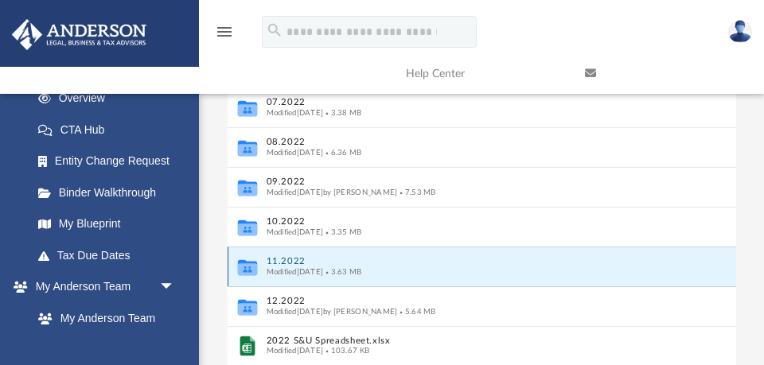
click at [294, 260] on button "11.2022" at bounding box center [471, 261] width 410 height 10
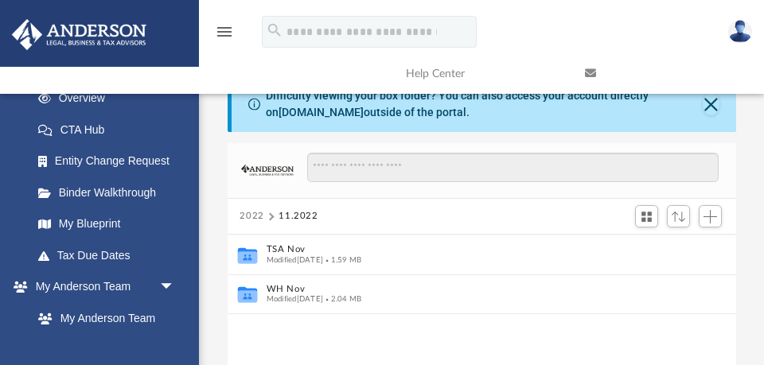
scroll to position [7, 0]
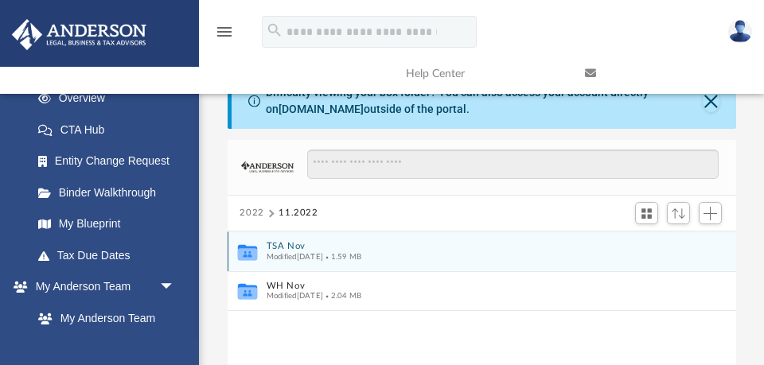
click at [293, 245] on button "TSA Nov" at bounding box center [471, 246] width 410 height 10
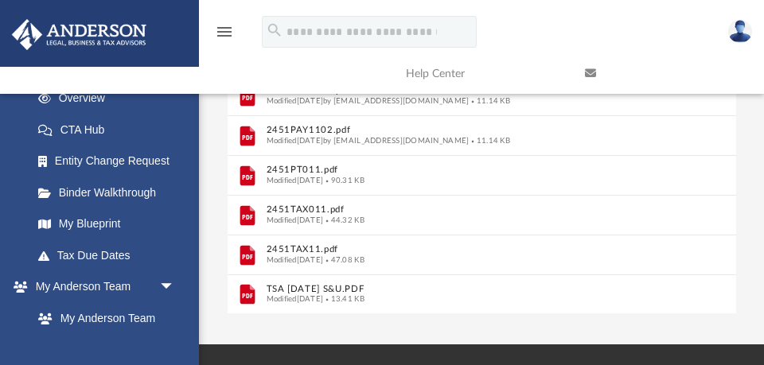
scroll to position [298, 0]
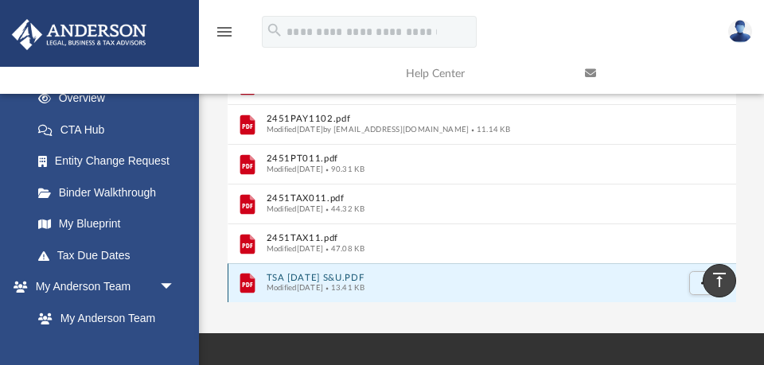
click at [317, 278] on button "TSA NOV 2022 S&U.PDF" at bounding box center [471, 278] width 410 height 10
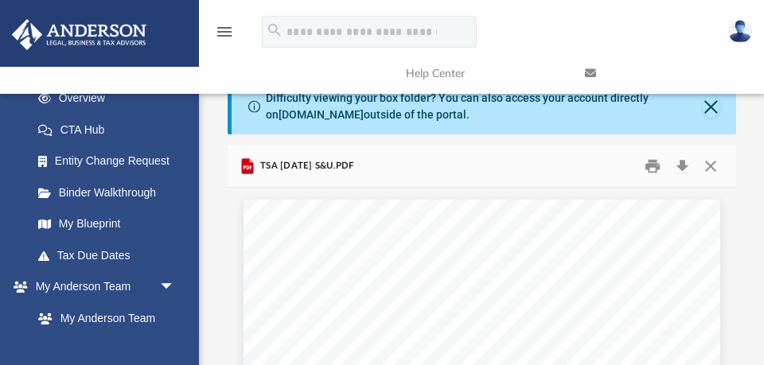
scroll to position [0, 0]
click at [709, 171] on button "Close" at bounding box center [711, 168] width 29 height 25
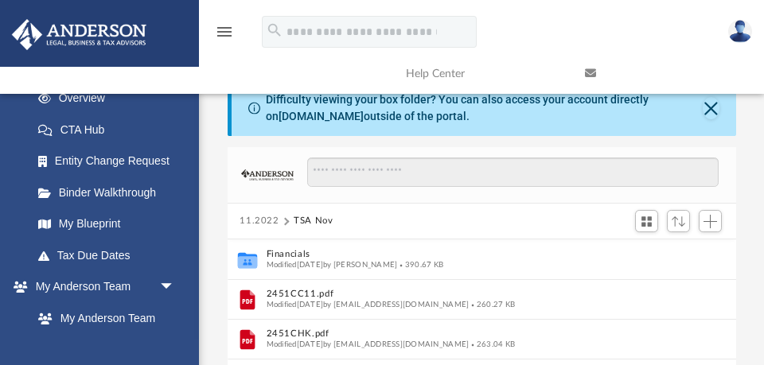
click at [268, 221] on button "11.2022" at bounding box center [260, 221] width 40 height 14
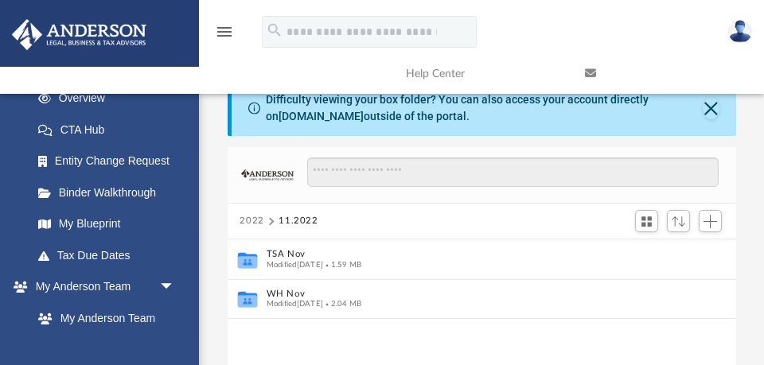
click at [252, 220] on button "2022" at bounding box center [252, 221] width 25 height 14
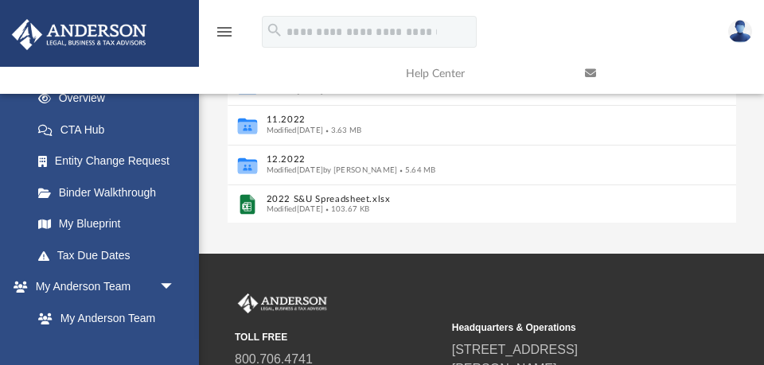
scroll to position [386, 0]
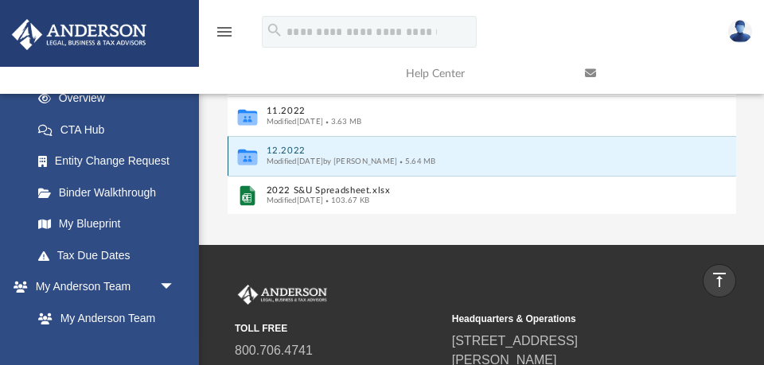
click at [289, 150] on button "12.2022" at bounding box center [471, 151] width 410 height 10
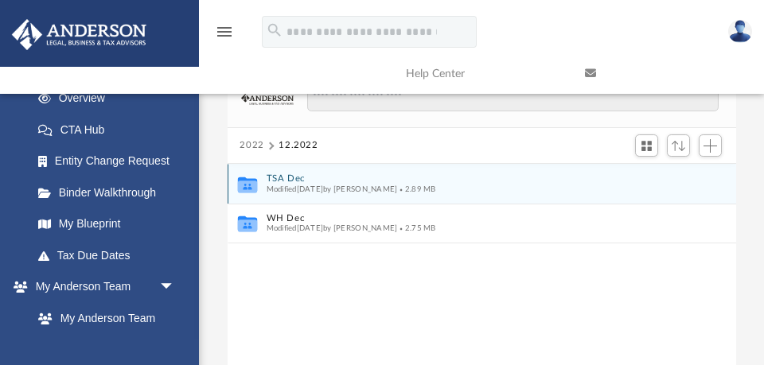
click at [290, 178] on button "TSA Dec" at bounding box center [471, 179] width 410 height 10
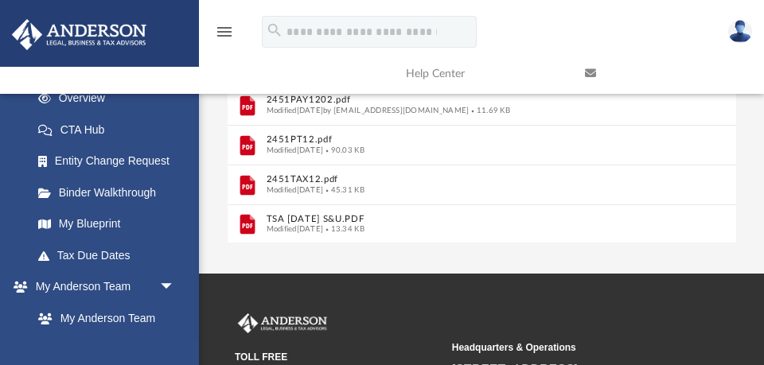
scroll to position [360, 0]
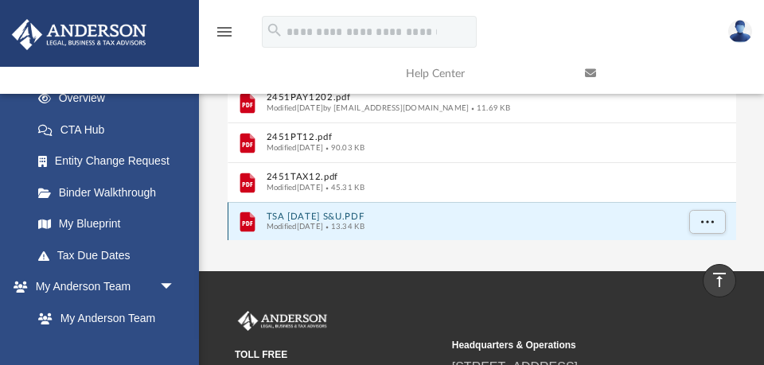
click at [294, 218] on button "TSA DEC 2022 S&U.PDF" at bounding box center [471, 217] width 410 height 10
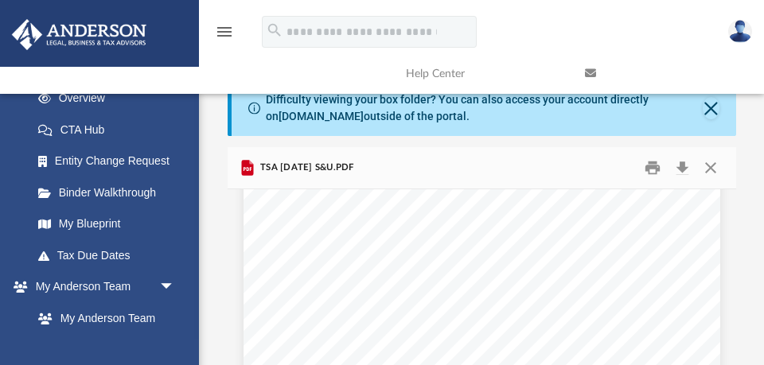
scroll to position [230, 0]
click at [712, 167] on button "Close" at bounding box center [711, 168] width 29 height 25
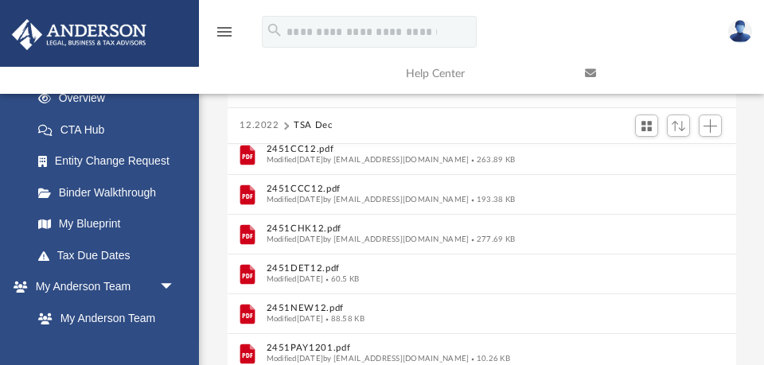
scroll to position [76, 0]
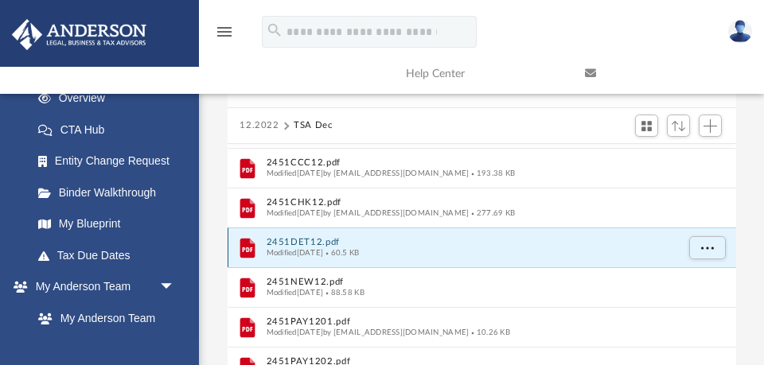
click at [296, 239] on button "2451DET12.pdf" at bounding box center [471, 242] width 410 height 10
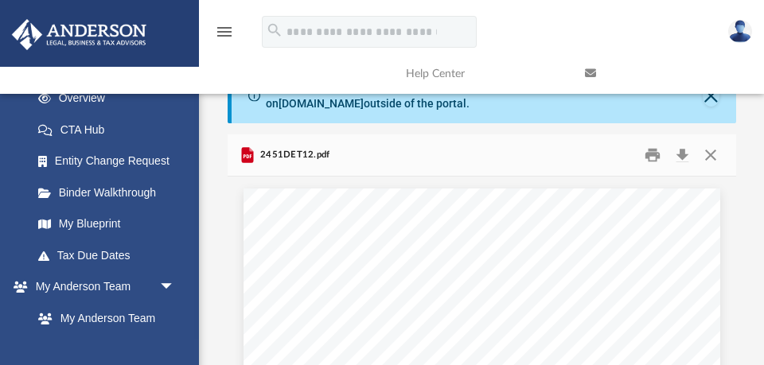
scroll to position [0, 0]
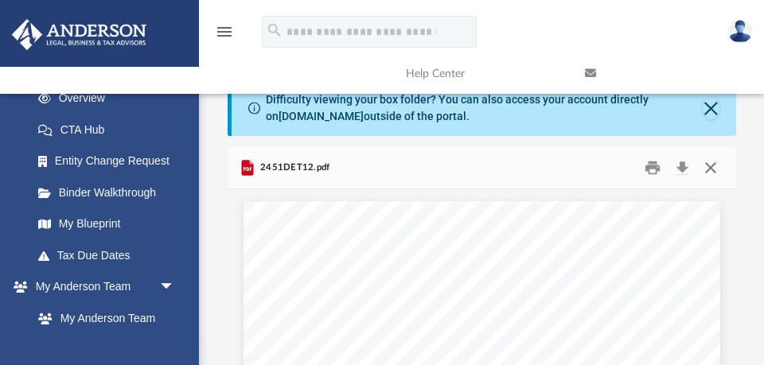
click at [709, 168] on button "Close" at bounding box center [711, 168] width 29 height 25
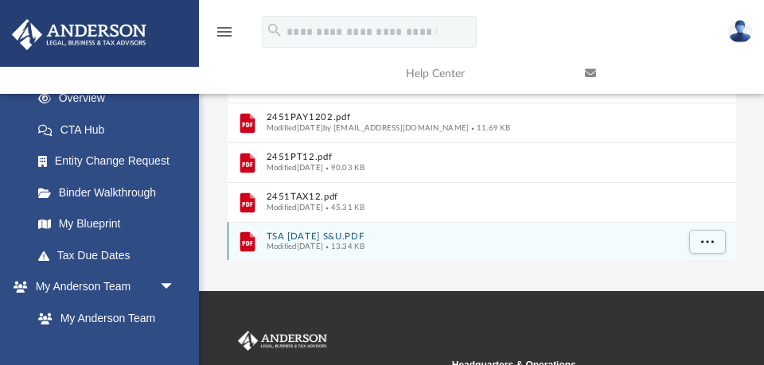
scroll to position [347, 0]
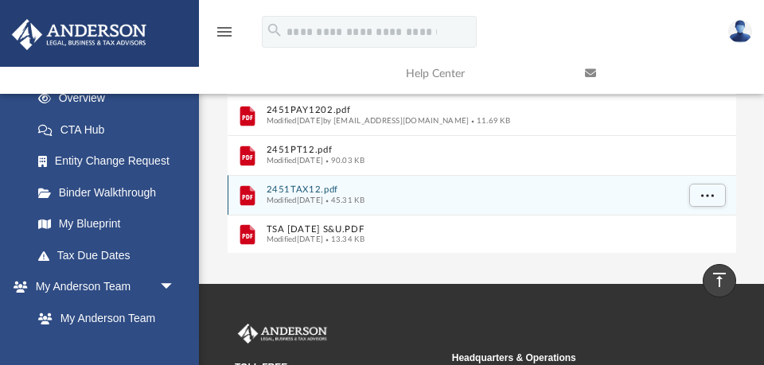
click at [303, 187] on button "2451TAX12.pdf" at bounding box center [471, 190] width 410 height 10
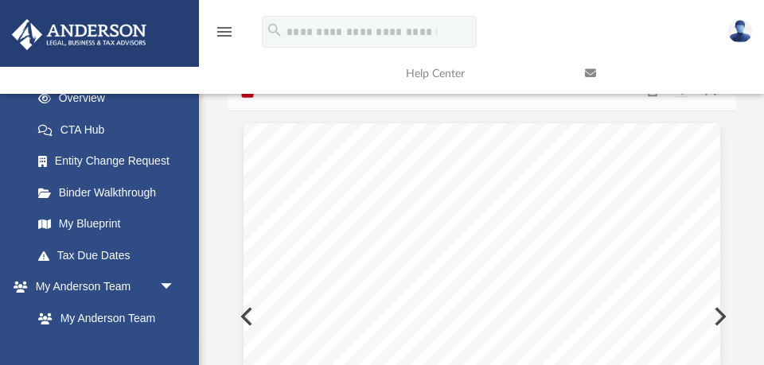
scroll to position [88, 0]
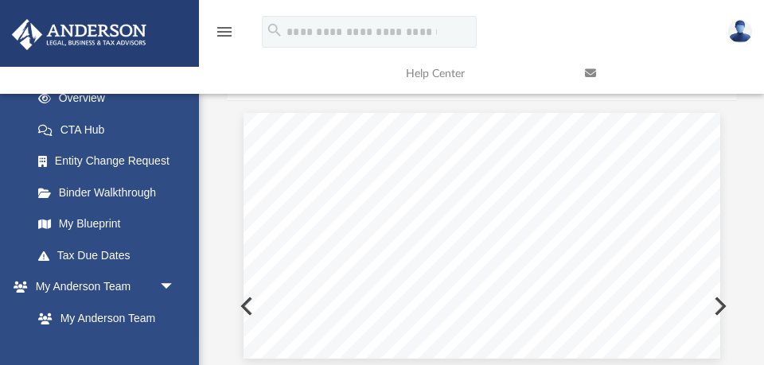
click at [499, 210] on div "Club 2451 - ANYTIME FITNESS AUBURNDALE Tax Amount Collected by Profit Center En…" at bounding box center [482, 236] width 477 height 246
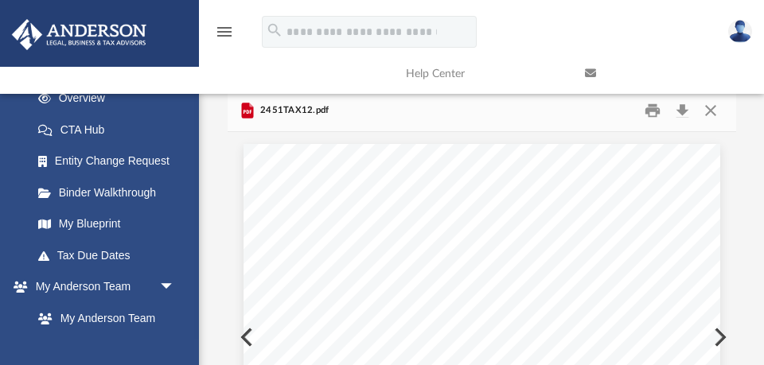
scroll to position [0, 0]
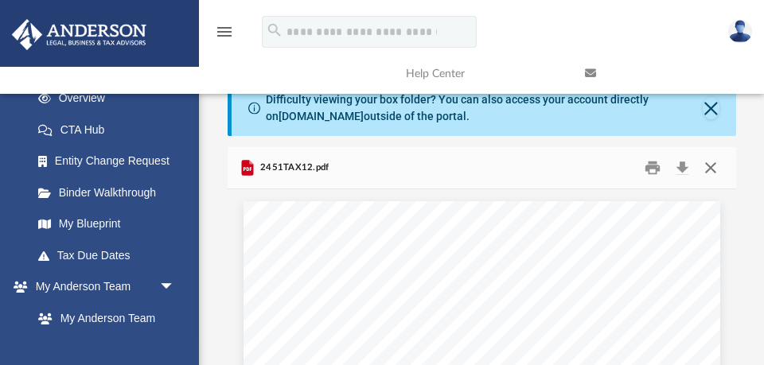
click at [709, 169] on button "Close" at bounding box center [711, 168] width 29 height 25
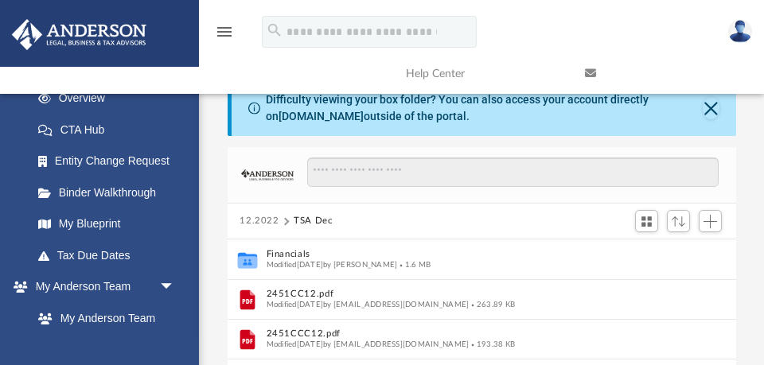
click at [265, 221] on button "12.2022" at bounding box center [260, 221] width 40 height 14
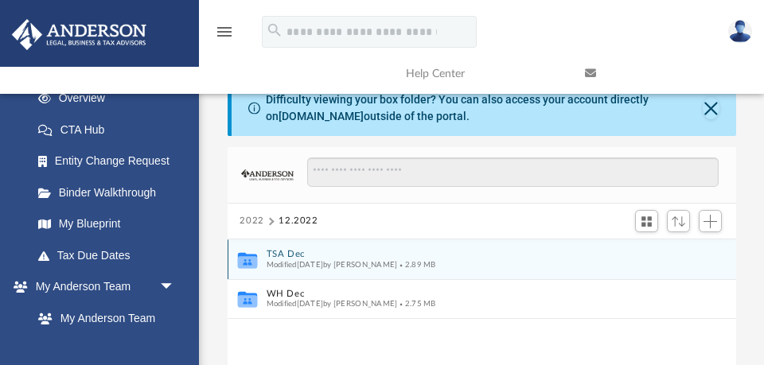
scroll to position [1, 0]
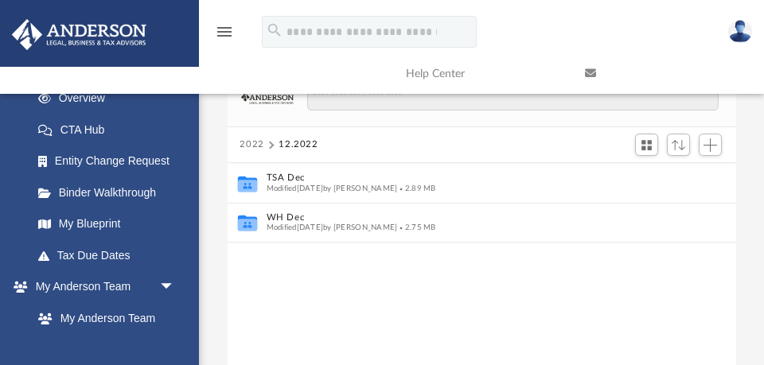
click at [256, 142] on button "2022" at bounding box center [252, 145] width 25 height 14
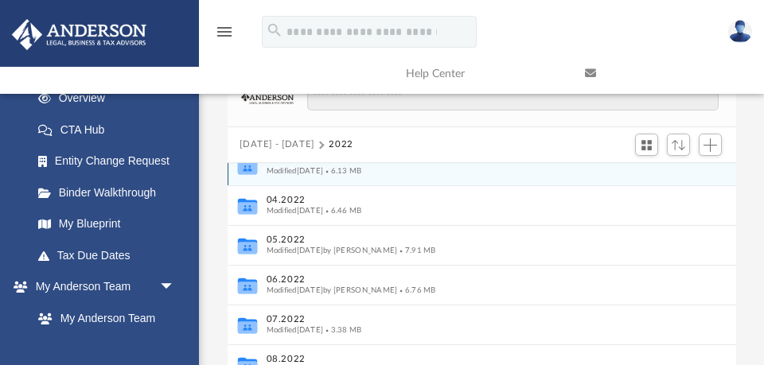
scroll to position [155, 0]
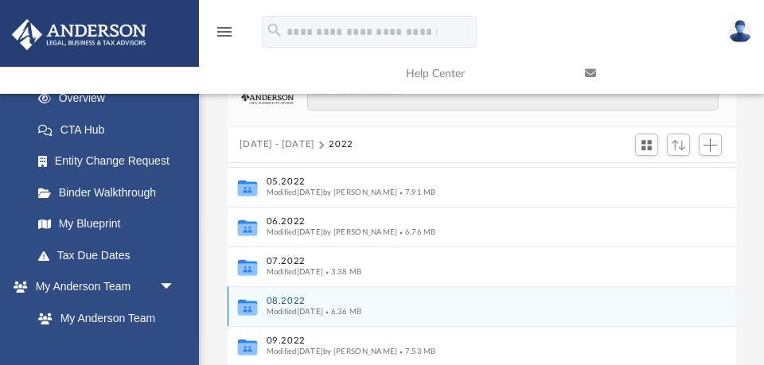
click at [289, 299] on button "08.2022" at bounding box center [471, 301] width 410 height 10
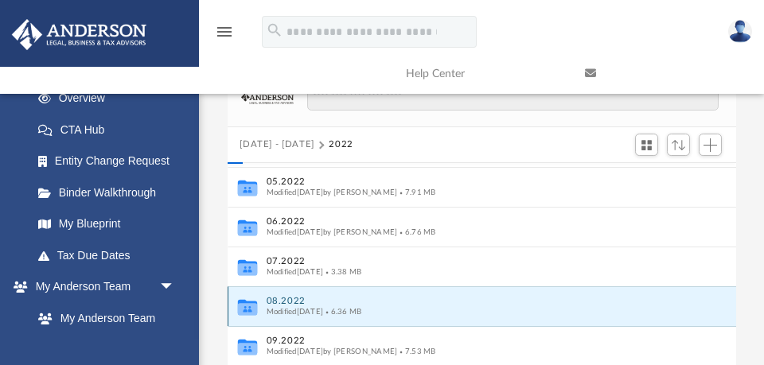
scroll to position [0, 0]
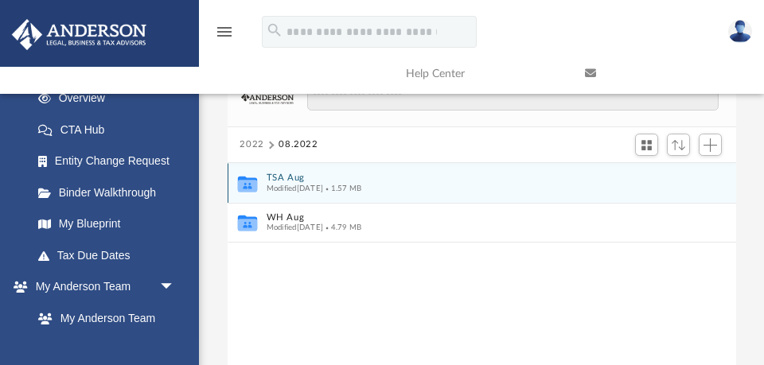
click at [292, 178] on button "TSA Aug" at bounding box center [471, 178] width 410 height 10
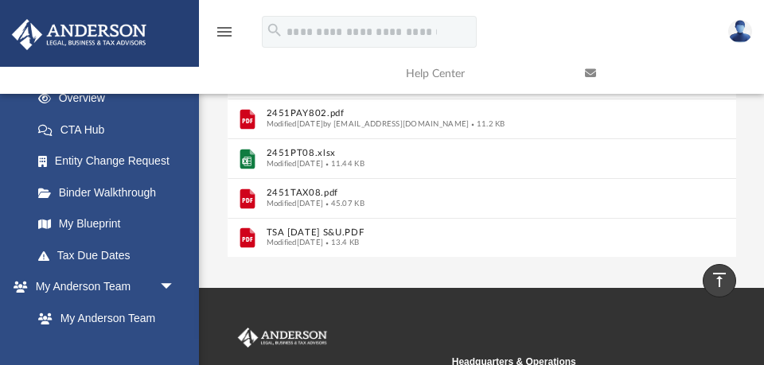
scroll to position [351, 0]
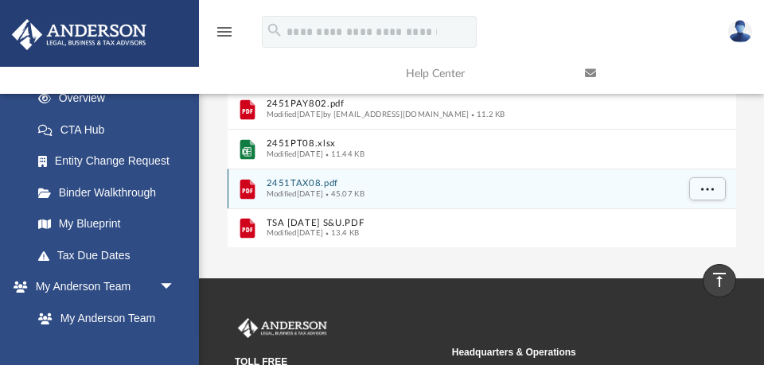
click at [296, 185] on button "2451TAX08.pdf" at bounding box center [471, 183] width 410 height 10
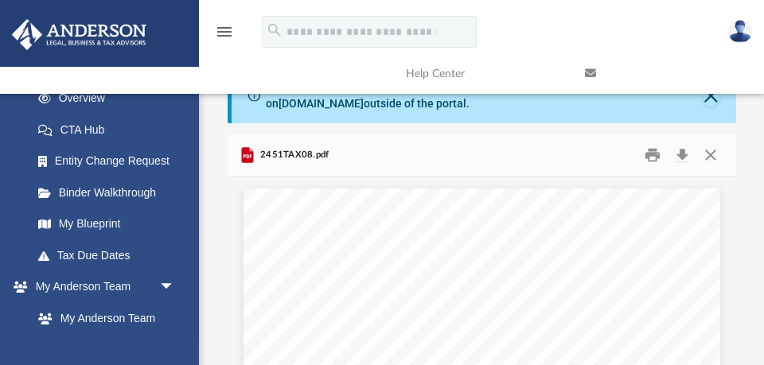
scroll to position [0, 0]
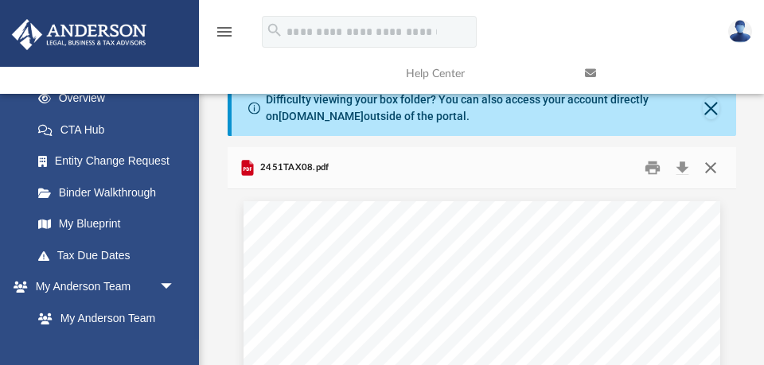
click at [708, 166] on button "Close" at bounding box center [711, 168] width 29 height 25
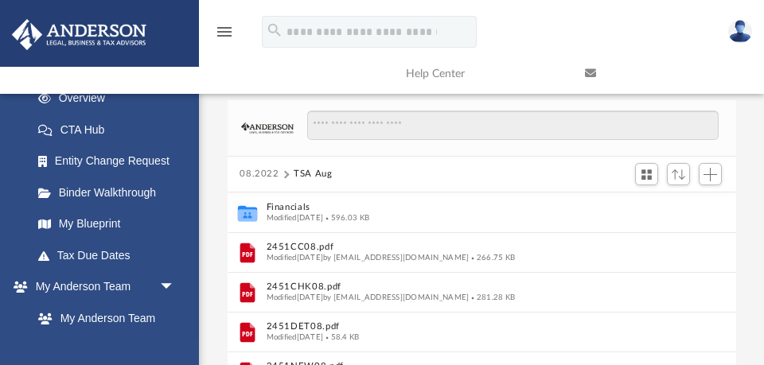
click at [266, 174] on button "08.2022" at bounding box center [260, 174] width 40 height 14
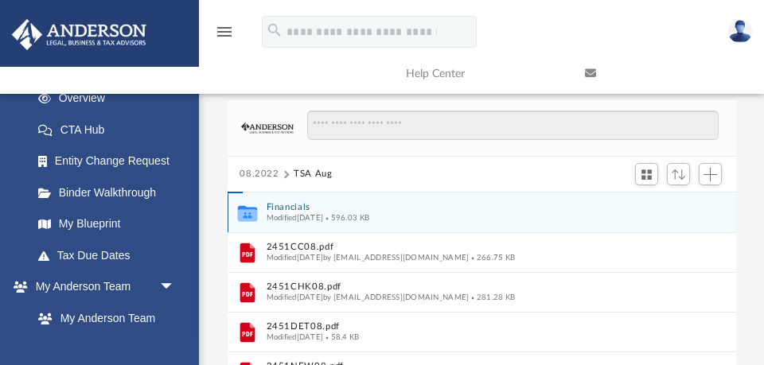
scroll to position [76, 0]
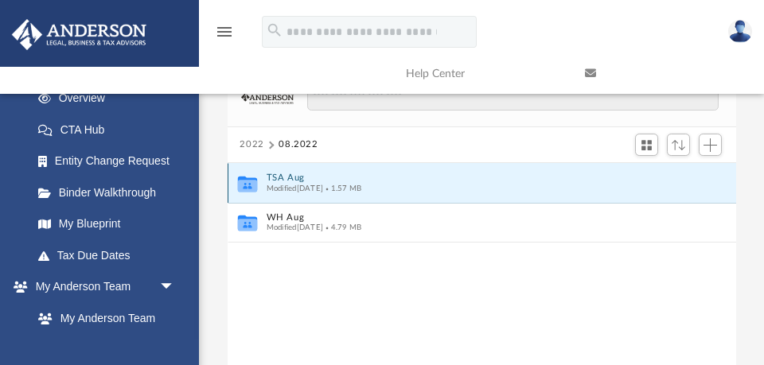
click at [285, 178] on button "TSA Aug" at bounding box center [471, 178] width 410 height 10
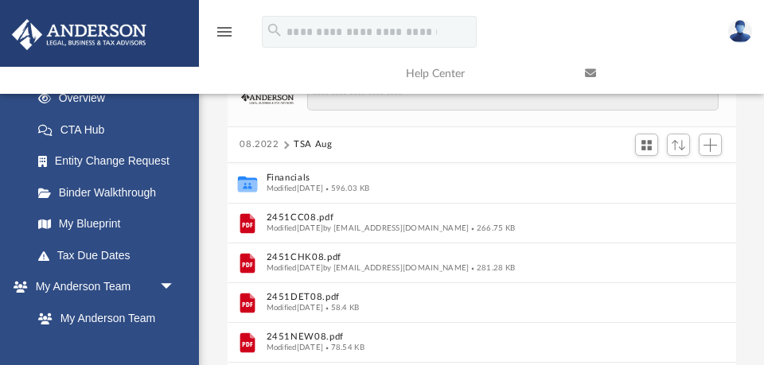
click at [255, 145] on button "08.2022" at bounding box center [260, 145] width 40 height 14
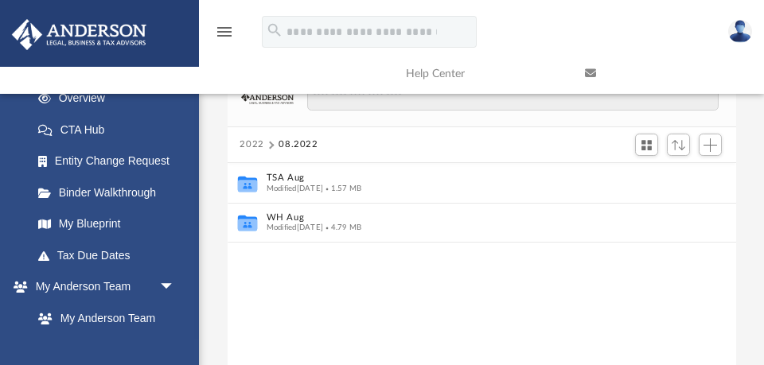
click at [255, 145] on button "2022" at bounding box center [252, 145] width 25 height 14
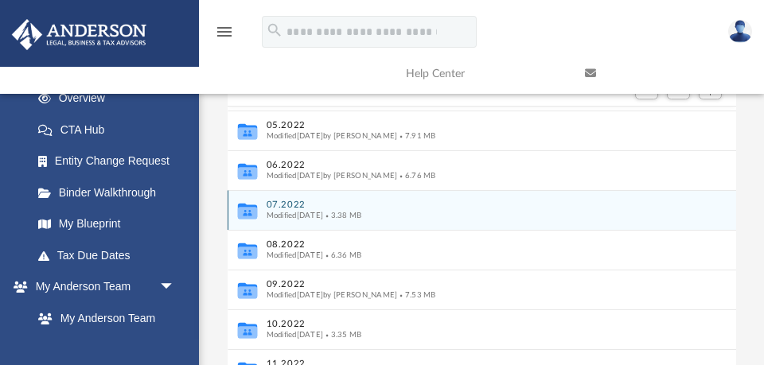
scroll to position [151, 0]
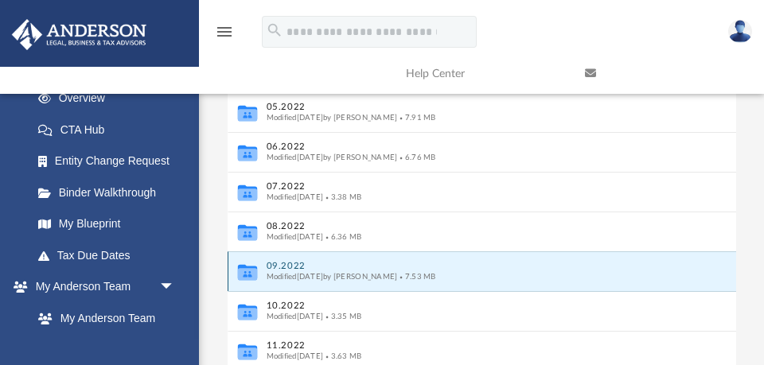
click at [293, 265] on button "09.2022" at bounding box center [471, 266] width 410 height 10
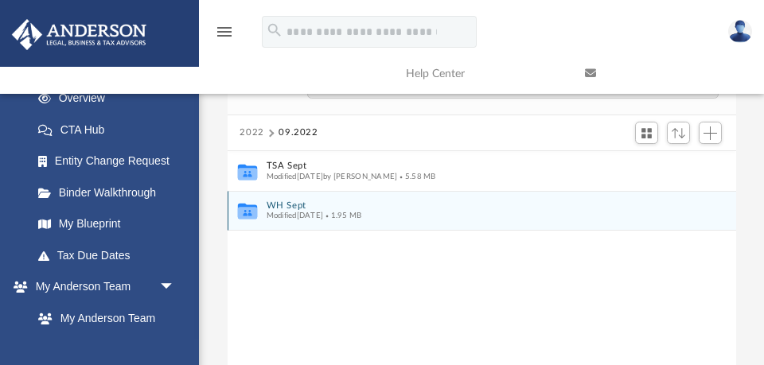
scroll to position [81, 0]
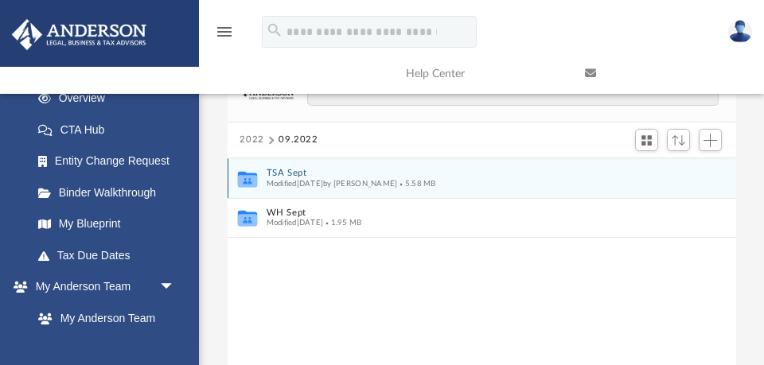
click at [295, 173] on button "TSA Sept" at bounding box center [471, 173] width 410 height 10
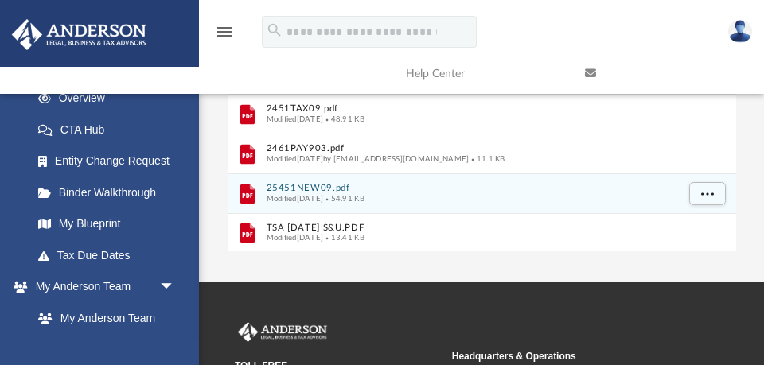
scroll to position [355, 0]
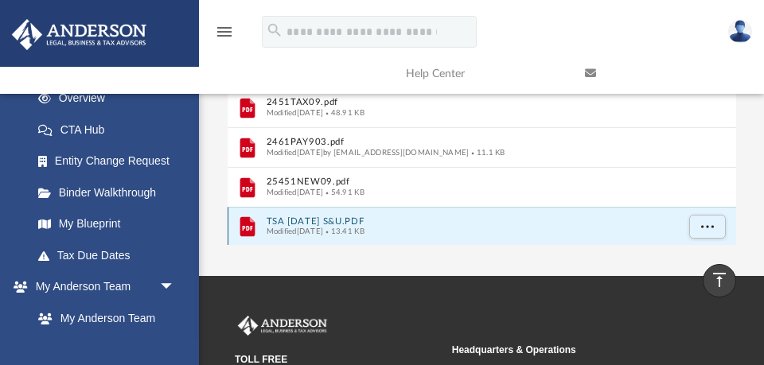
click at [295, 221] on button "TSA SEPT 2022 S&U.PDF" at bounding box center [471, 222] width 410 height 10
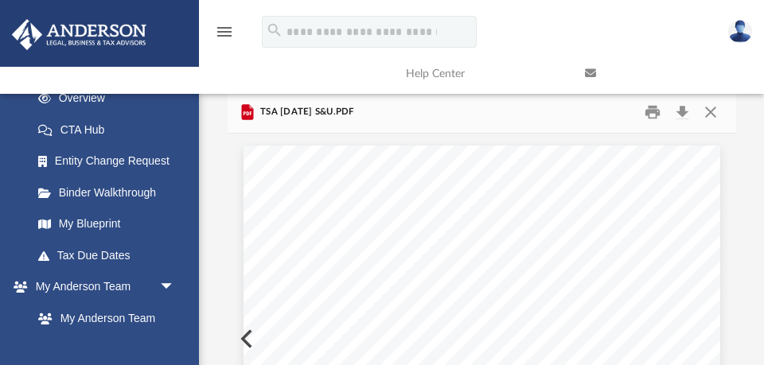
scroll to position [0, 0]
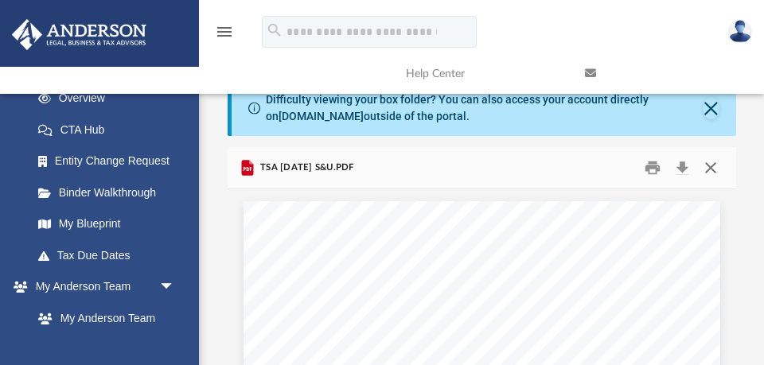
click at [712, 169] on button "Close" at bounding box center [711, 168] width 29 height 25
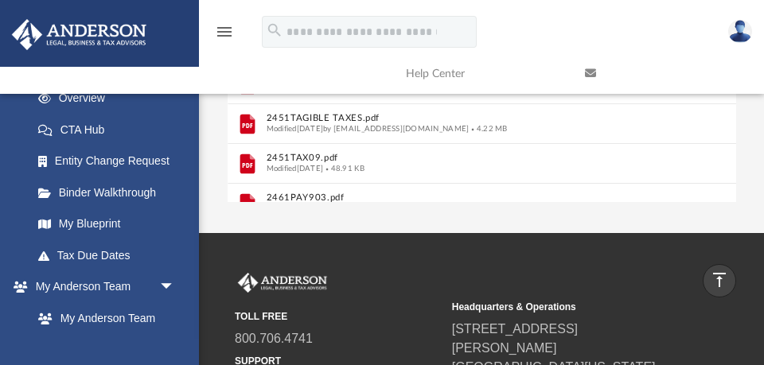
scroll to position [15, 0]
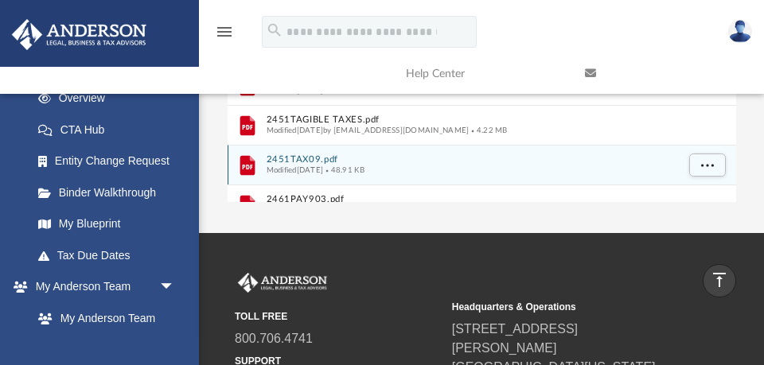
click at [303, 156] on button "2451TAX09.pdf" at bounding box center [471, 159] width 410 height 10
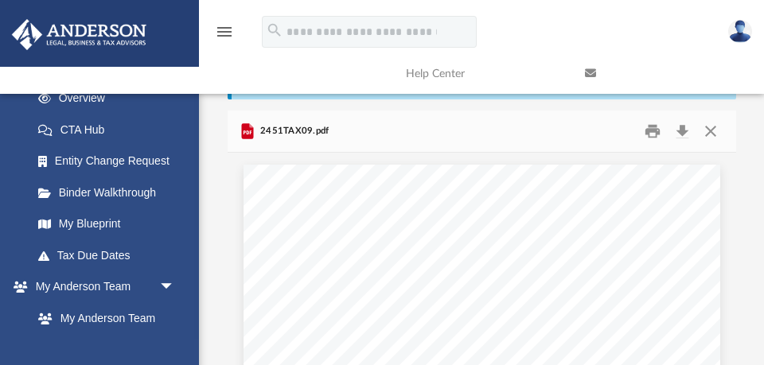
scroll to position [0, 0]
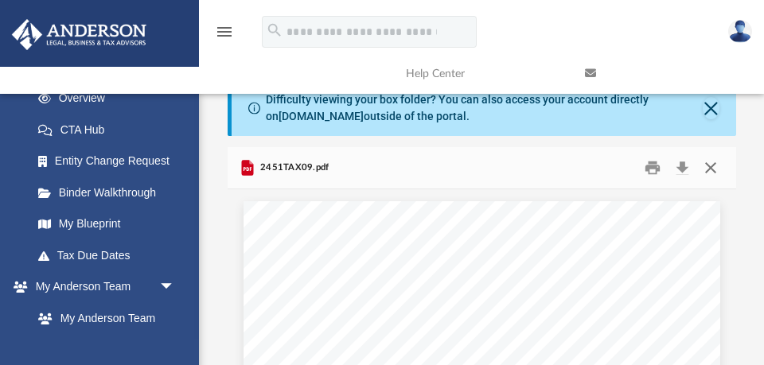
click at [710, 167] on button "Close" at bounding box center [711, 168] width 29 height 25
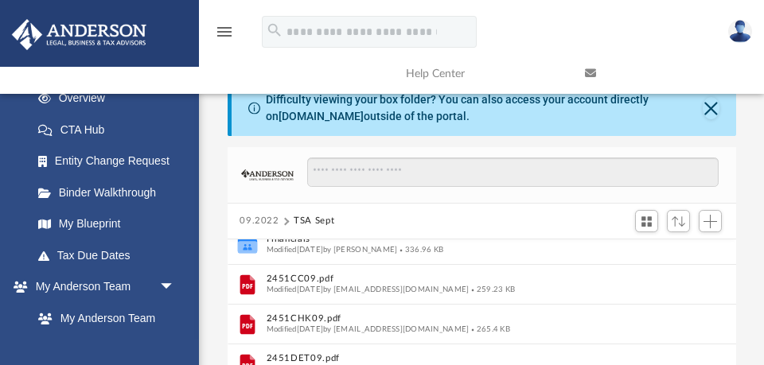
click at [259, 221] on button "09.2022" at bounding box center [260, 221] width 40 height 14
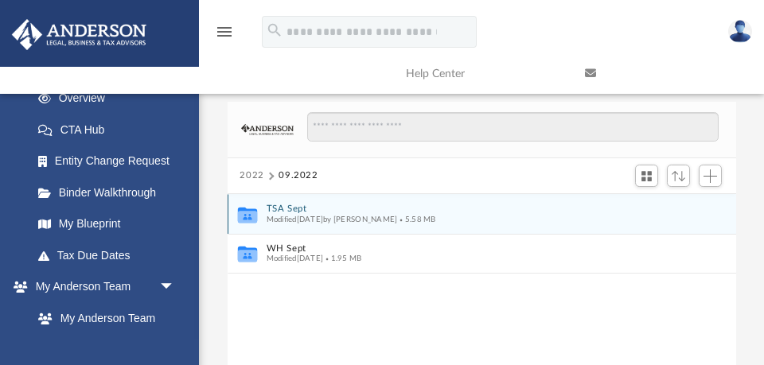
scroll to position [45, 0]
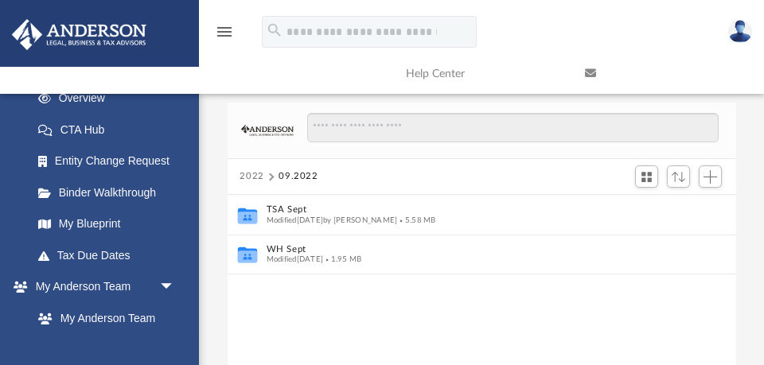
click at [253, 174] on button "2022" at bounding box center [252, 177] width 25 height 14
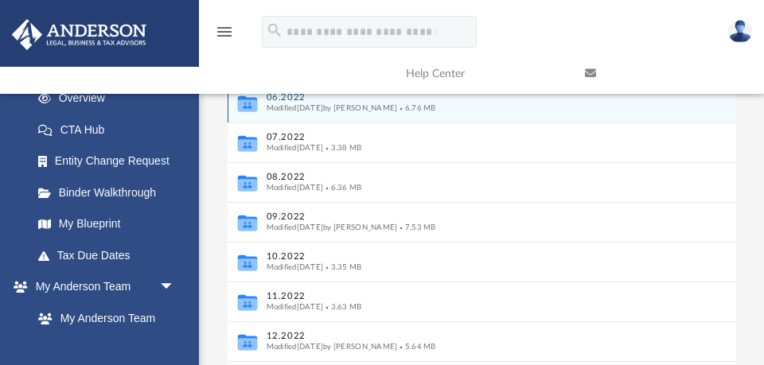
scroll to position [204, 0]
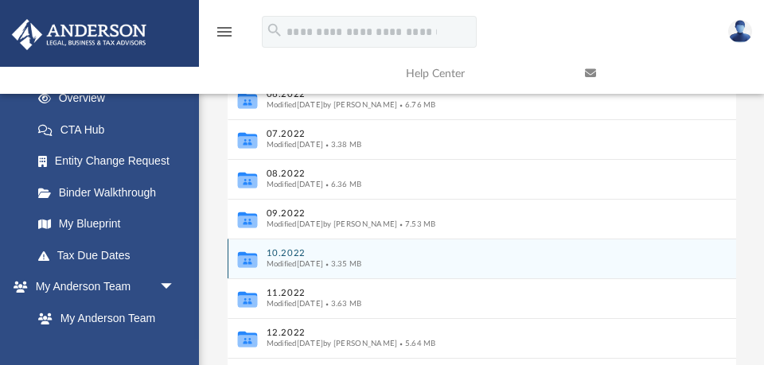
click at [282, 252] on button "10.2022" at bounding box center [471, 253] width 410 height 10
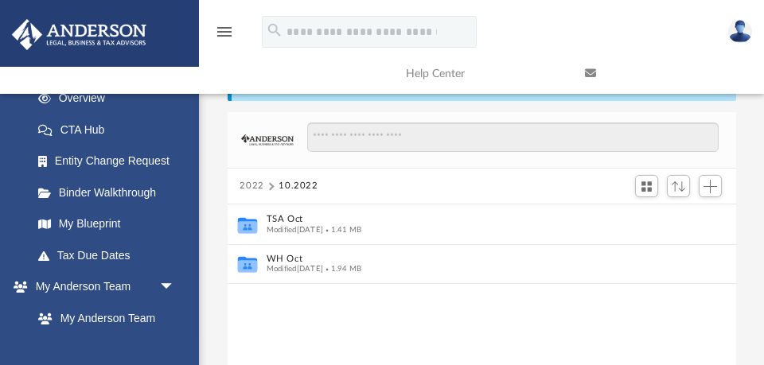
scroll to position [32, 0]
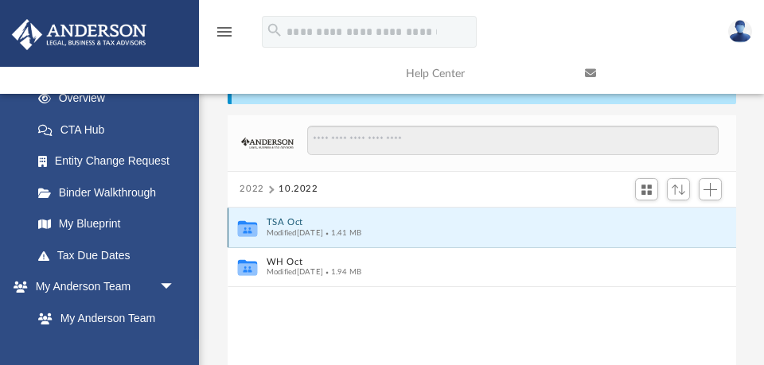
click at [294, 220] on button "TSA Oct" at bounding box center [471, 222] width 410 height 10
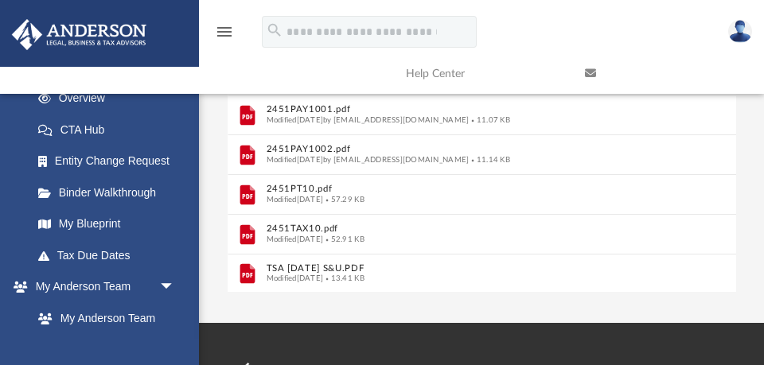
scroll to position [310, 0]
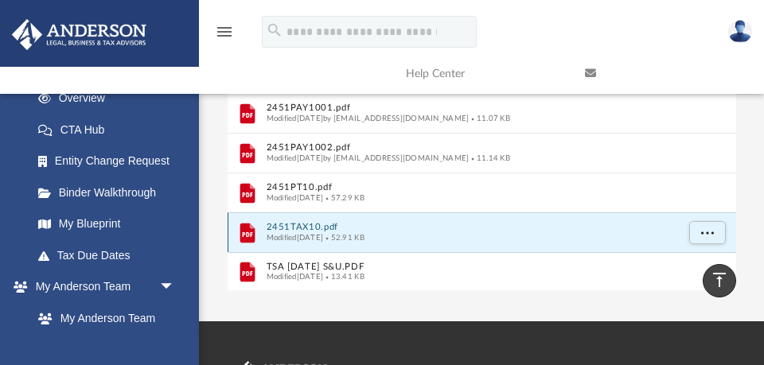
click at [301, 224] on button "2451TAX10.pdf" at bounding box center [471, 227] width 410 height 10
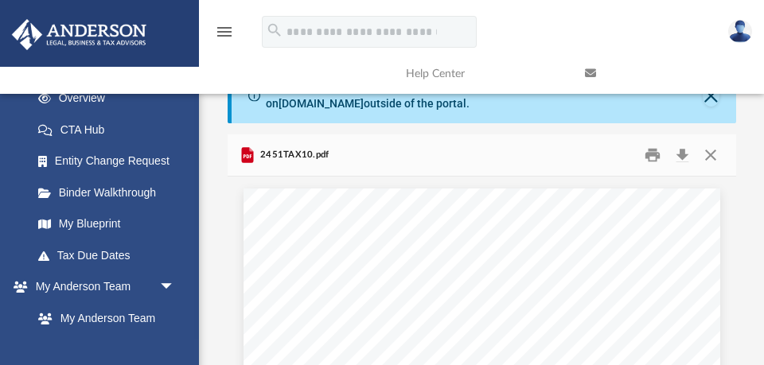
scroll to position [0, 0]
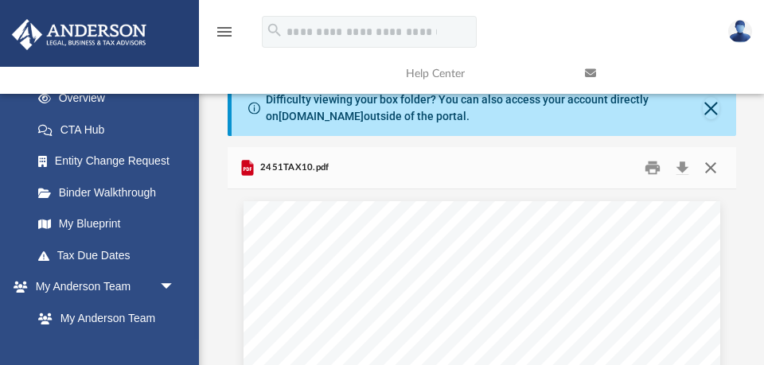
click at [711, 169] on button "Close" at bounding box center [711, 168] width 29 height 25
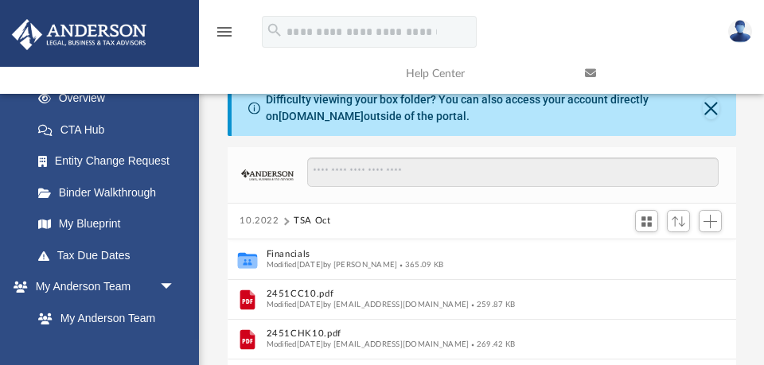
click at [262, 221] on button "10.2022" at bounding box center [260, 221] width 40 height 14
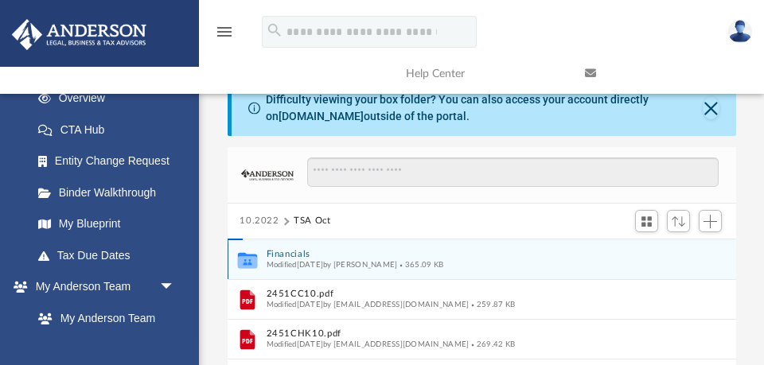
scroll to position [76, 0]
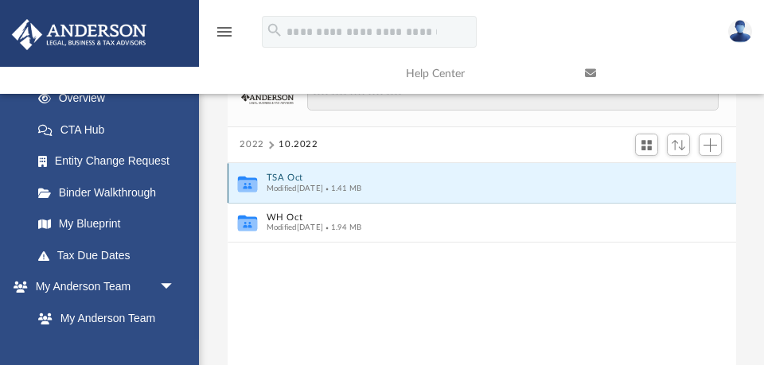
click at [280, 178] on button "TSA Oct" at bounding box center [471, 178] width 410 height 10
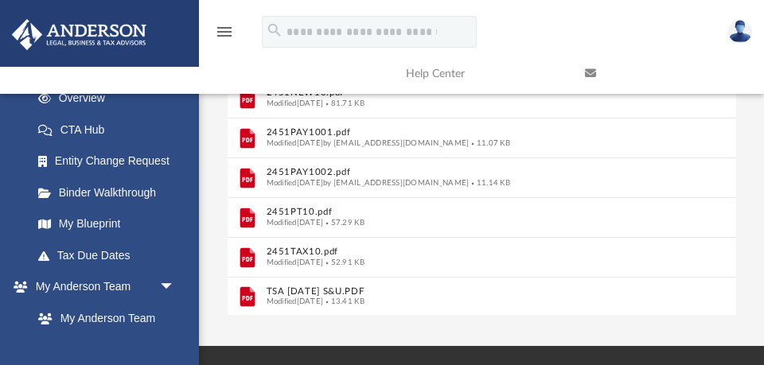
scroll to position [296, 0]
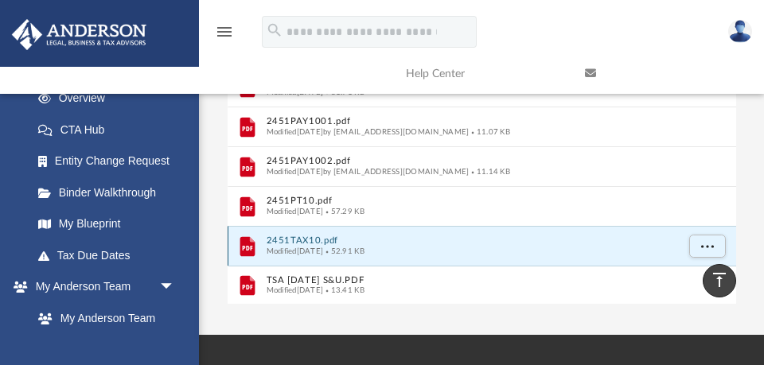
click at [305, 237] on button "2451TAX10.pdf" at bounding box center [471, 241] width 410 height 10
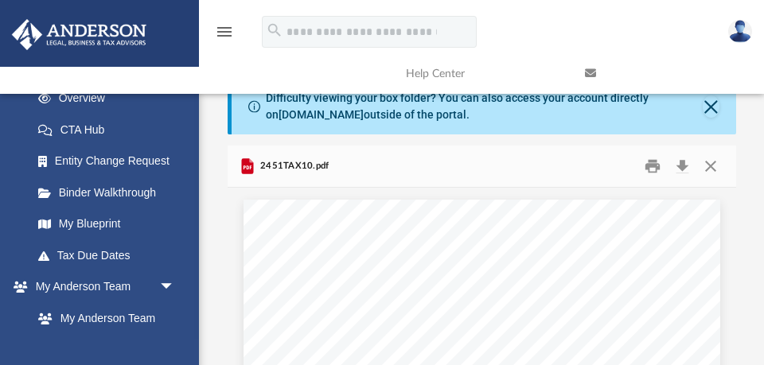
scroll to position [0, 0]
click at [711, 166] on button "Close" at bounding box center [711, 168] width 29 height 25
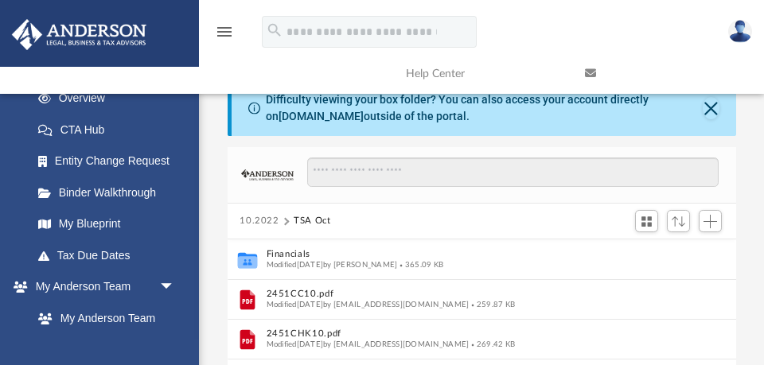
click at [250, 221] on button "10.2022" at bounding box center [260, 221] width 40 height 14
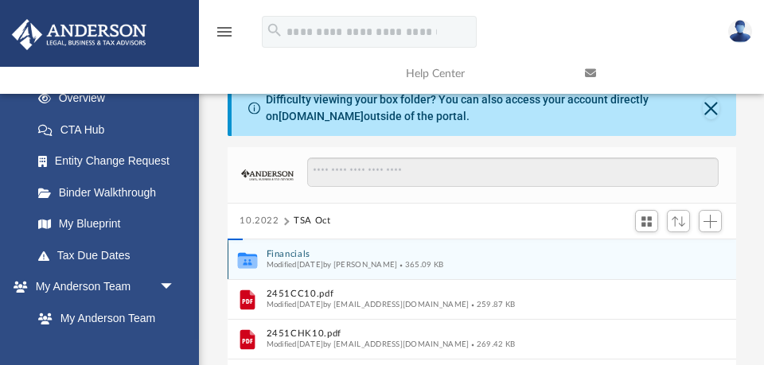
scroll to position [76, 0]
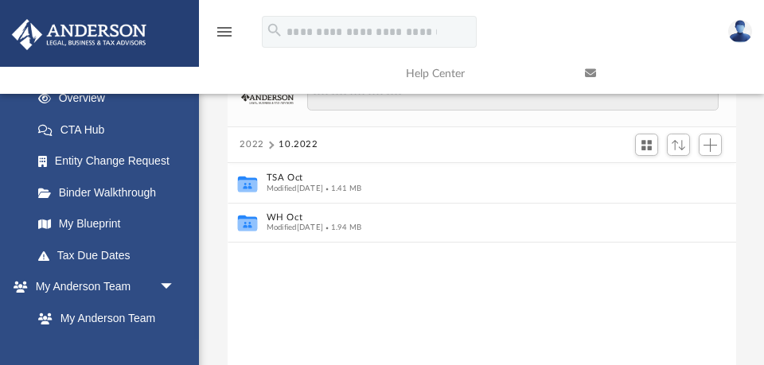
click at [258, 145] on button "2022" at bounding box center [252, 145] width 25 height 14
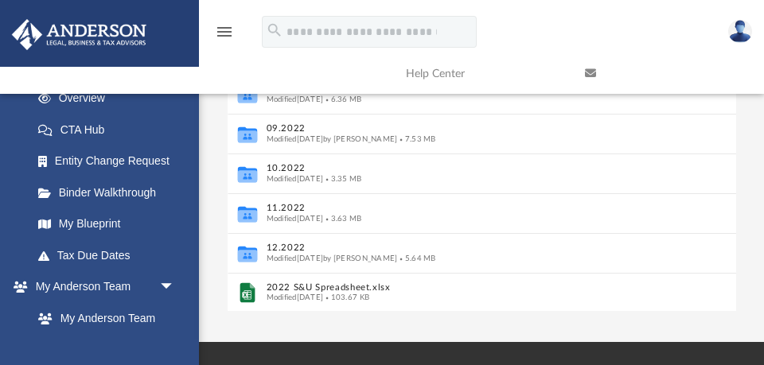
scroll to position [291, 0]
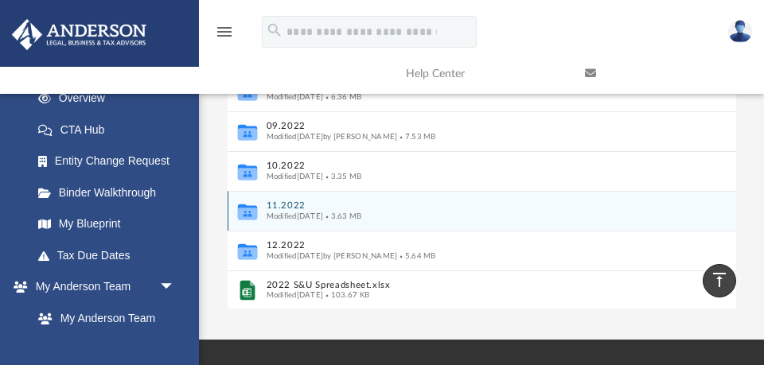
click at [295, 205] on button "11.2022" at bounding box center [471, 206] width 410 height 10
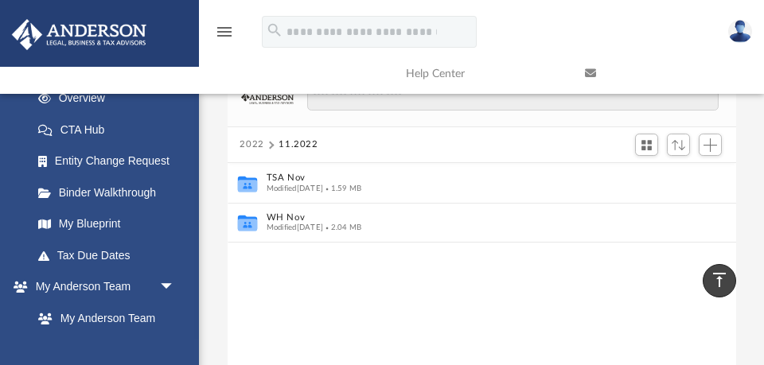
scroll to position [0, 0]
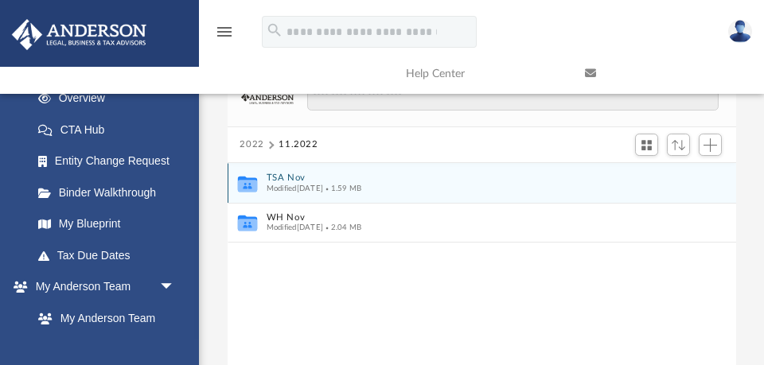
click at [291, 178] on button "TSA Nov" at bounding box center [471, 178] width 410 height 10
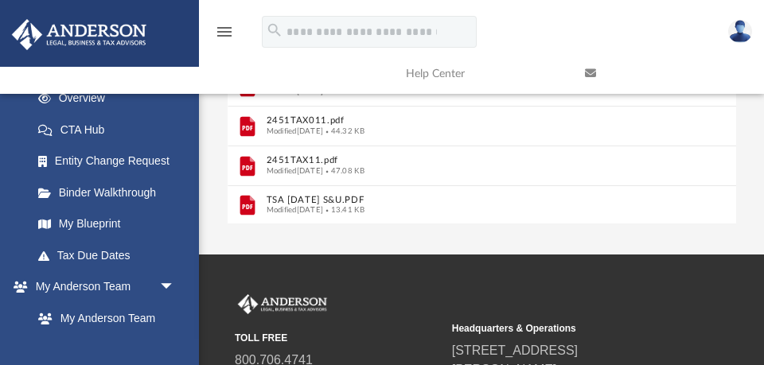
scroll to position [384, 0]
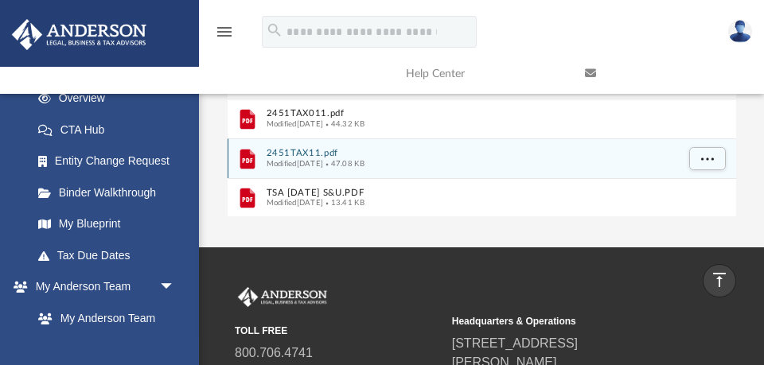
click at [303, 150] on button "2451TAX11.pdf" at bounding box center [471, 153] width 410 height 10
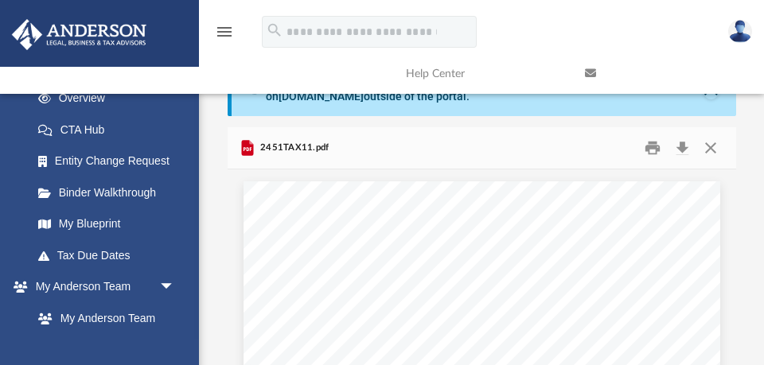
scroll to position [0, 0]
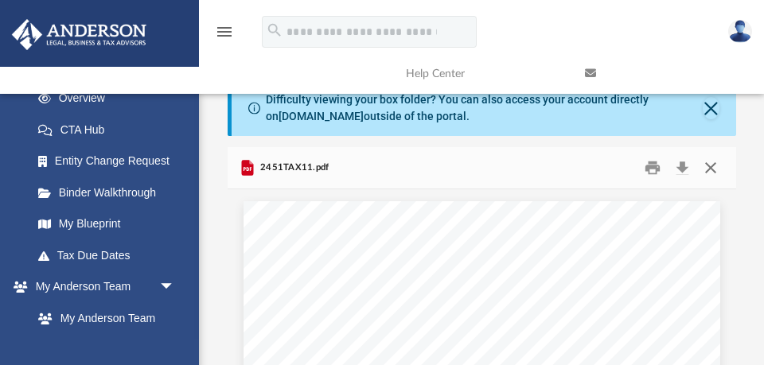
click at [711, 166] on button "Close" at bounding box center [711, 168] width 29 height 25
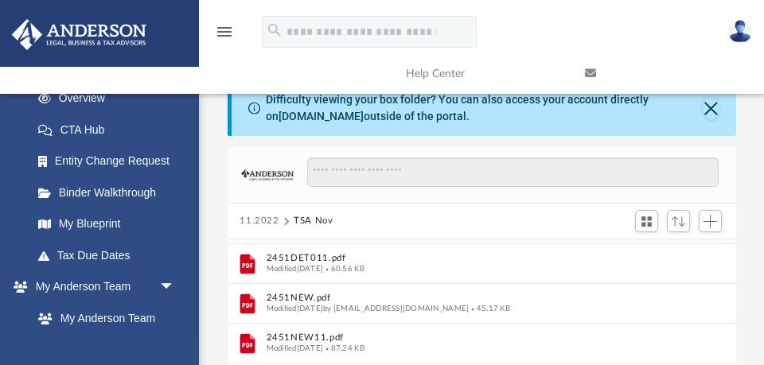
click at [262, 222] on button "11.2022" at bounding box center [260, 221] width 40 height 14
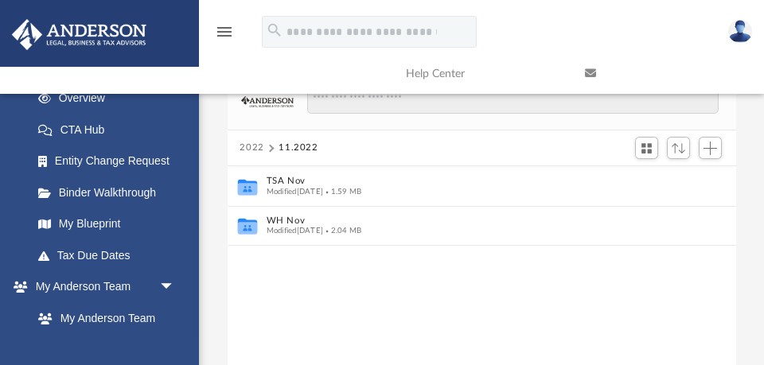
scroll to position [68, 0]
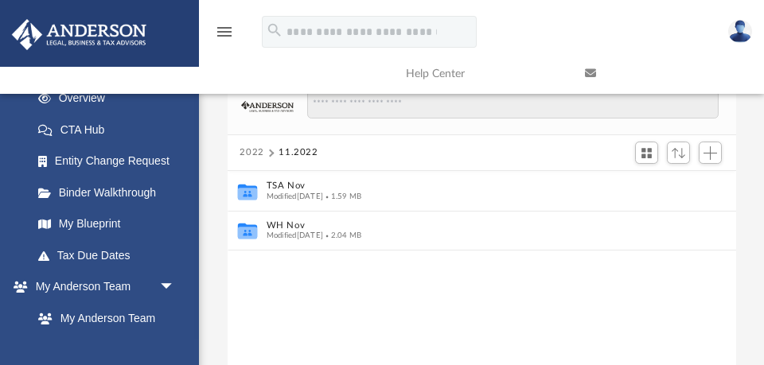
click at [253, 149] on button "2022" at bounding box center [252, 153] width 25 height 14
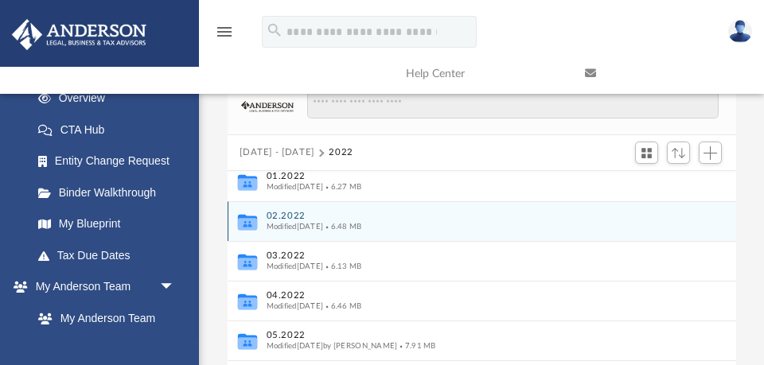
scroll to position [0, 0]
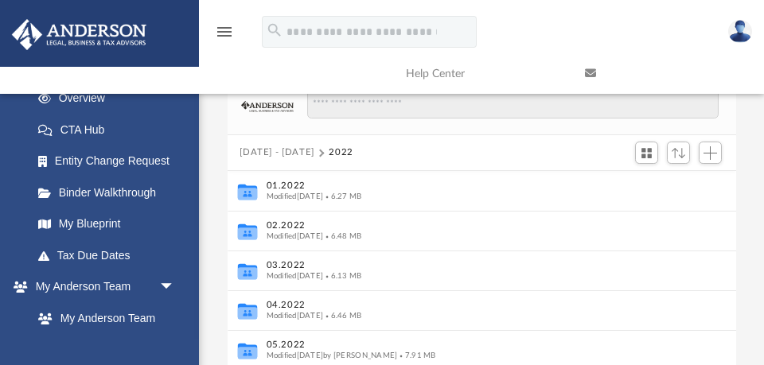
click at [278, 153] on button "[DATE] - [DATE]" at bounding box center [277, 153] width 75 height 14
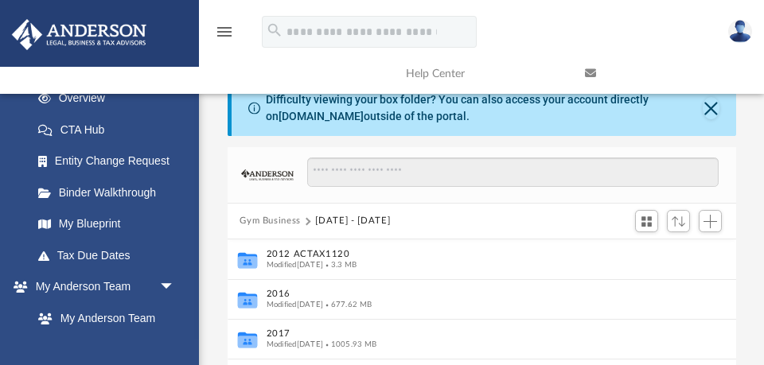
click at [283, 222] on button "Gym Business" at bounding box center [270, 221] width 61 height 14
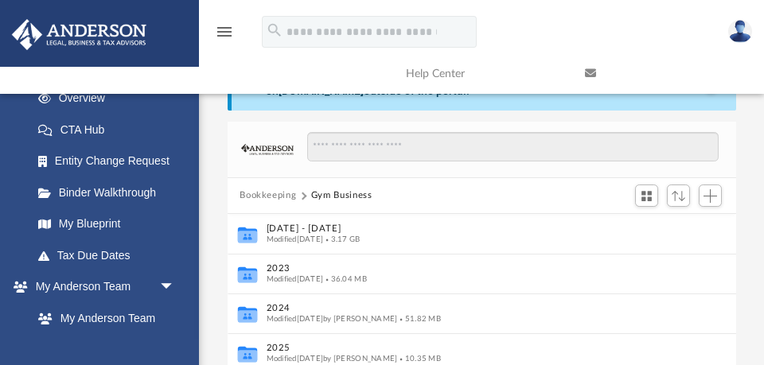
scroll to position [28, 0]
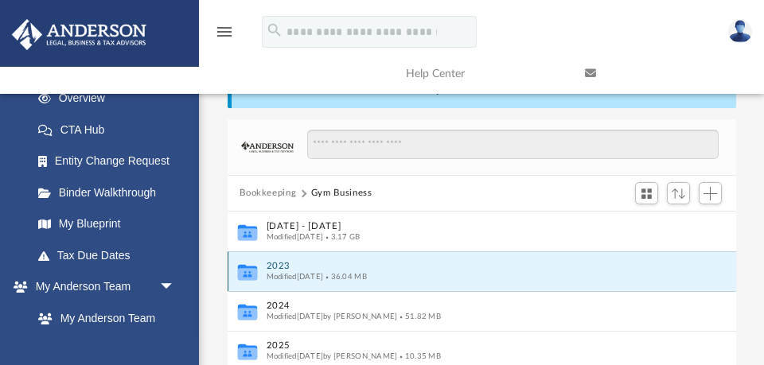
click at [279, 264] on button "2023" at bounding box center [471, 266] width 410 height 10
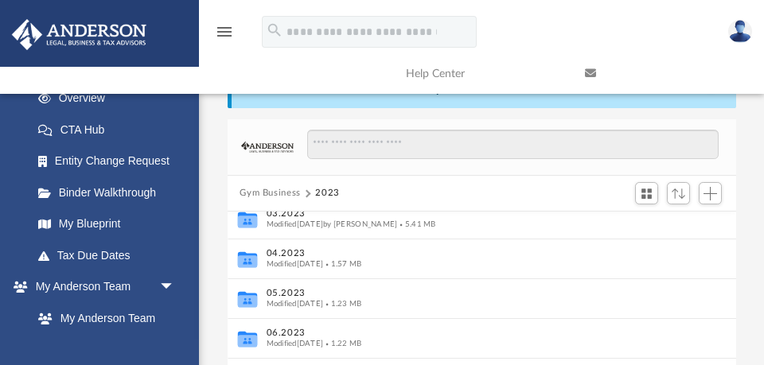
scroll to position [0, 0]
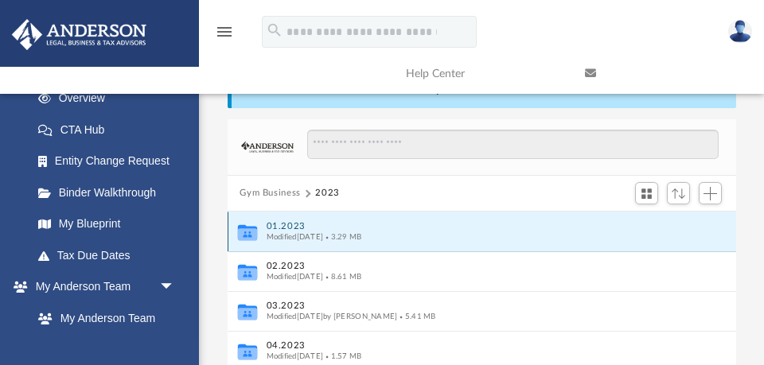
click at [287, 228] on button "01.2023" at bounding box center [471, 226] width 410 height 10
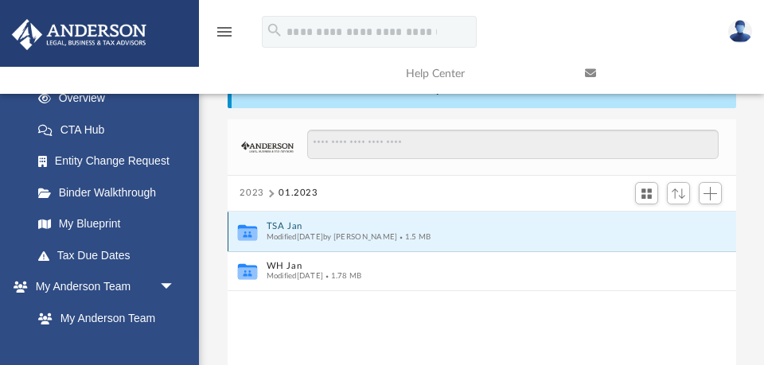
click at [287, 228] on button "TSA Jan" at bounding box center [471, 226] width 410 height 10
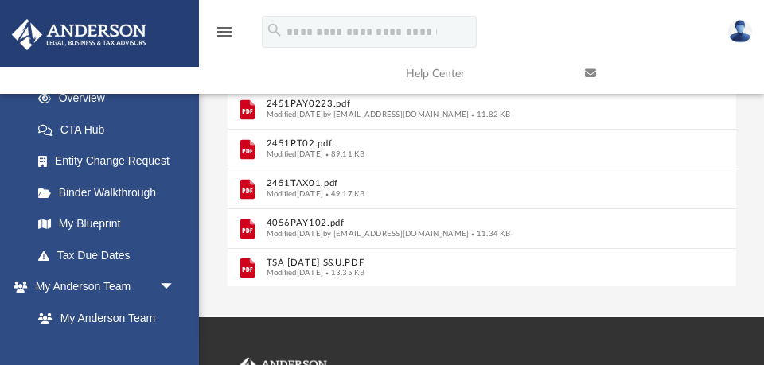
scroll to position [314, 0]
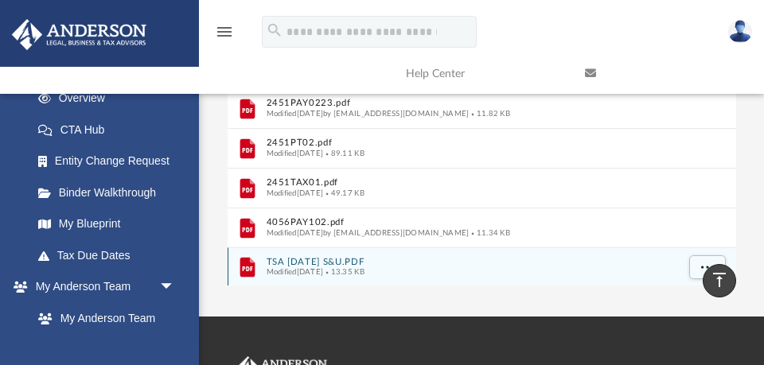
click at [295, 261] on button "TSA JAN 2023 S&U.PDF" at bounding box center [471, 262] width 410 height 10
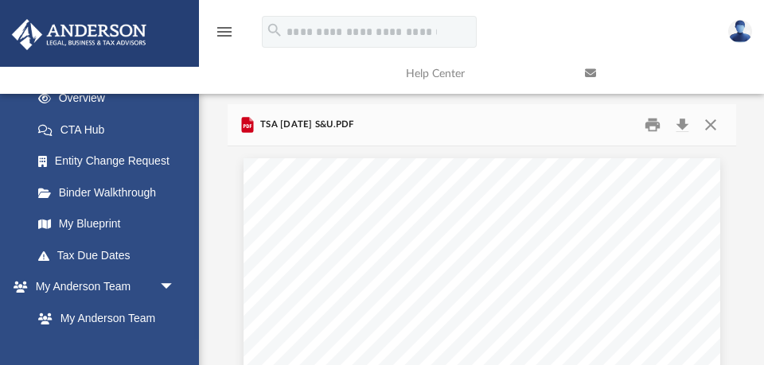
scroll to position [0, 0]
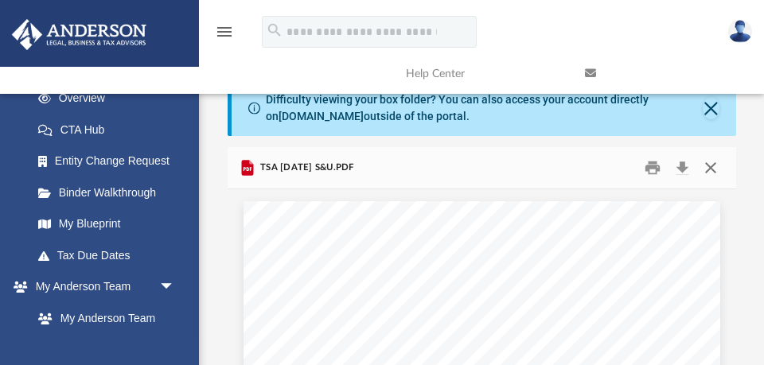
click at [709, 169] on button "Close" at bounding box center [711, 168] width 29 height 25
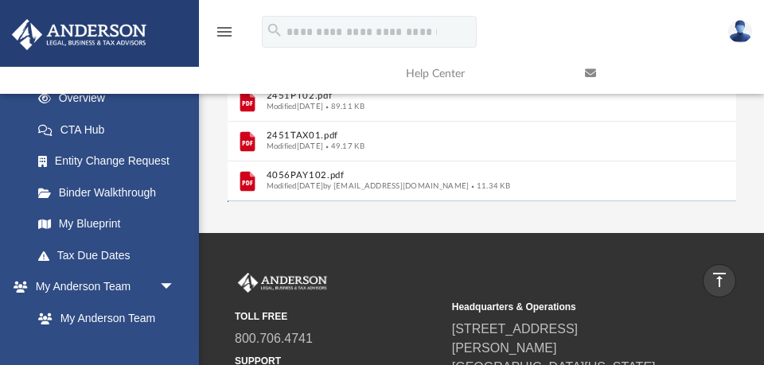
scroll to position [58, 0]
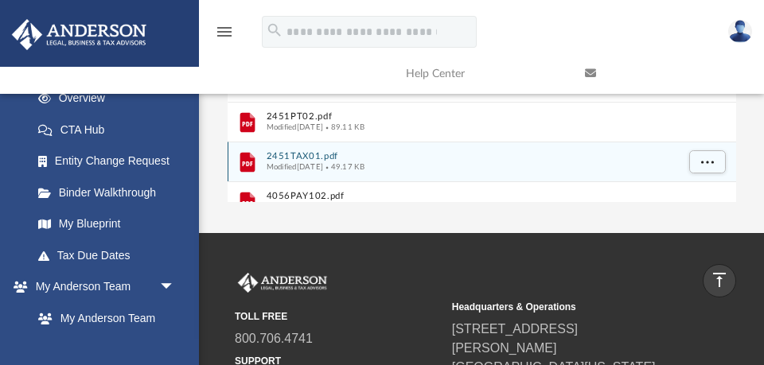
click at [323, 154] on button "2451TAX01.pdf" at bounding box center [471, 156] width 410 height 10
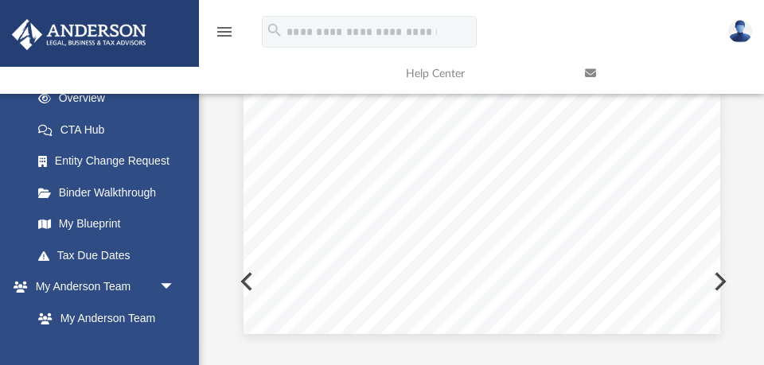
scroll to position [126, 0]
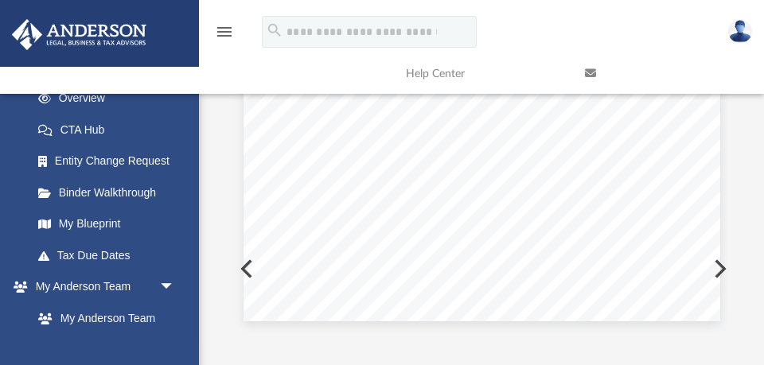
click at [719, 267] on div "Scroll to top vertical_align_top" at bounding box center [719, 280] width 33 height 33
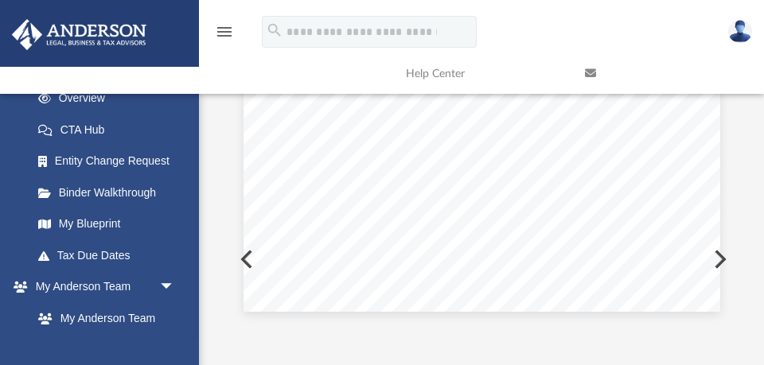
scroll to position [143, 0]
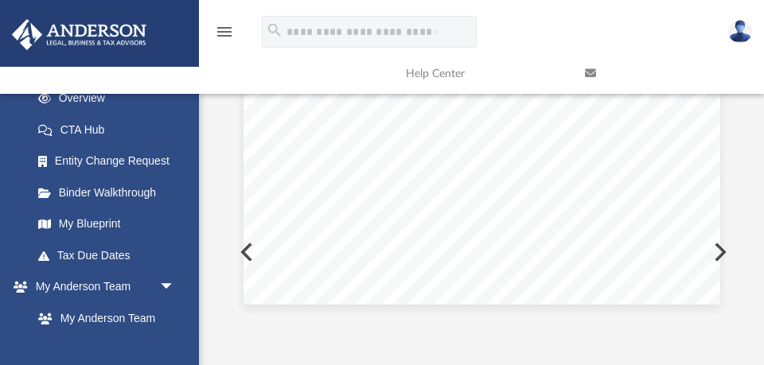
click at [722, 252] on button "Preview" at bounding box center [718, 252] width 35 height 45
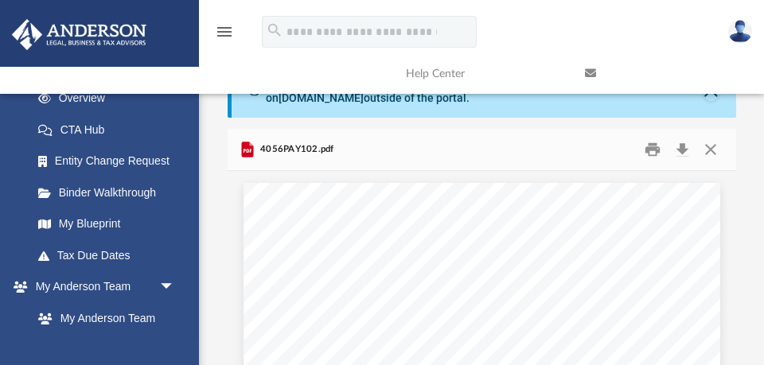
scroll to position [0, 0]
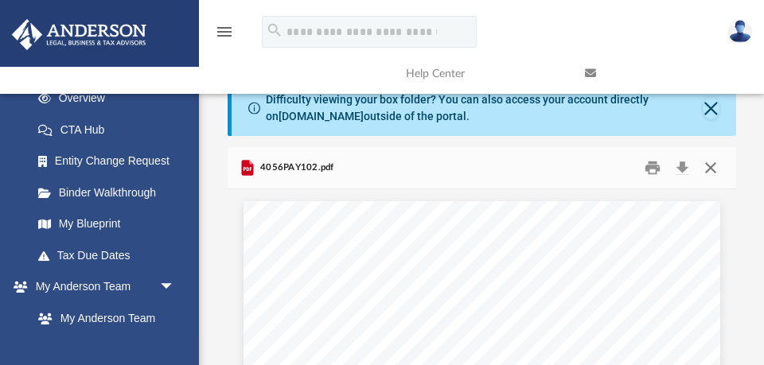
click at [709, 168] on button "Close" at bounding box center [711, 168] width 29 height 25
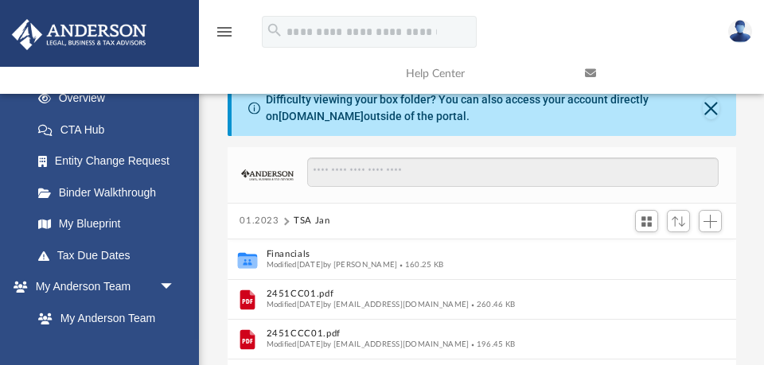
click at [264, 220] on button "01.2023" at bounding box center [260, 221] width 40 height 14
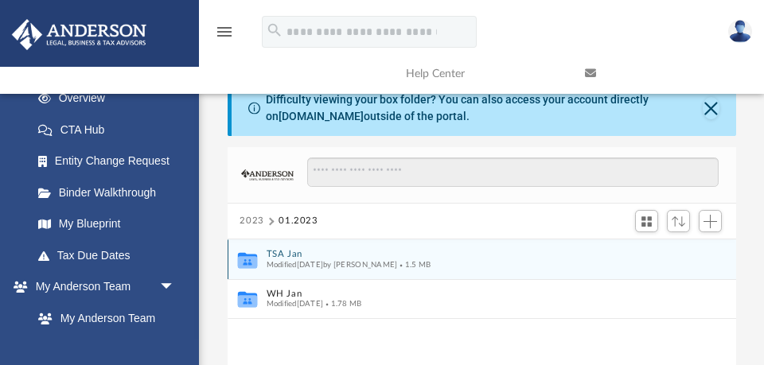
scroll to position [1, 0]
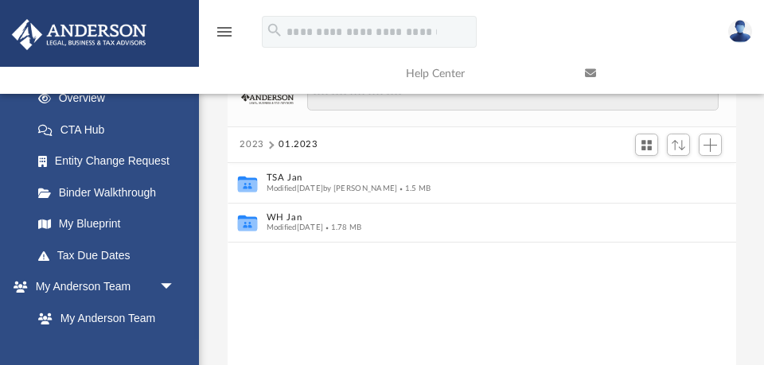
click at [255, 143] on button "2023" at bounding box center [252, 145] width 25 height 14
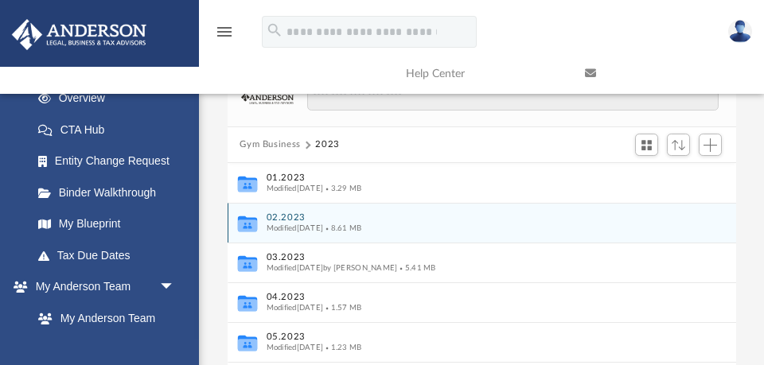
click at [281, 217] on button "02.2023" at bounding box center [471, 218] width 410 height 10
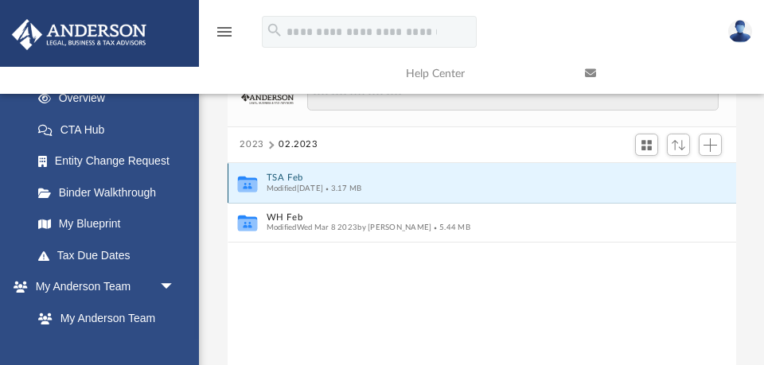
click at [287, 177] on button "TSA Feb" at bounding box center [471, 178] width 410 height 10
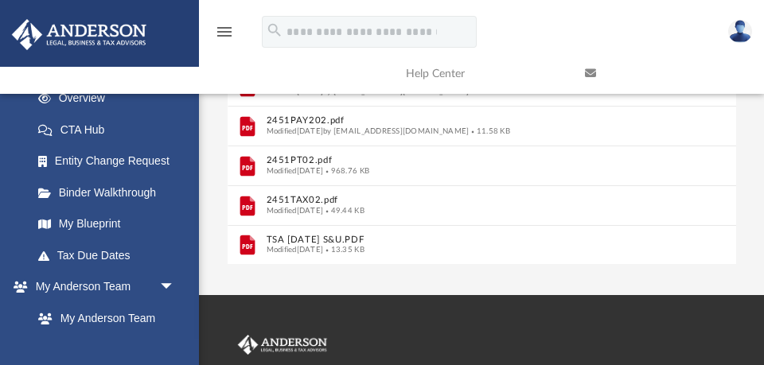
scroll to position [338, 0]
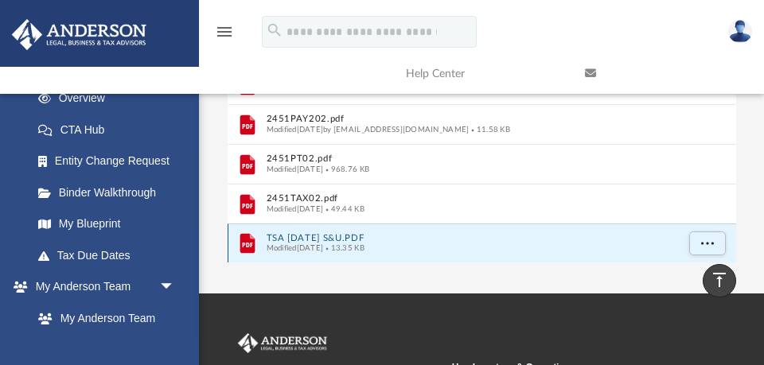
click at [301, 236] on button "TSA FEB 2023 S&U.PDF" at bounding box center [471, 238] width 410 height 10
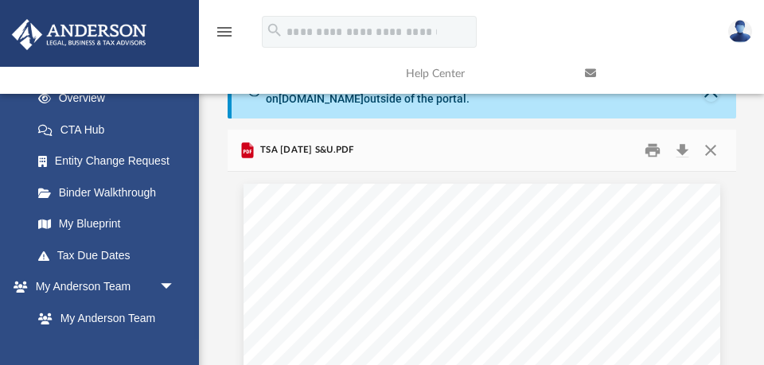
scroll to position [0, 0]
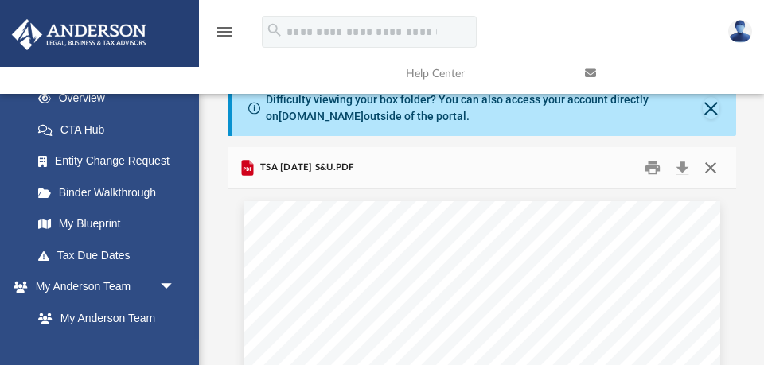
click at [709, 168] on button "Close" at bounding box center [711, 168] width 29 height 25
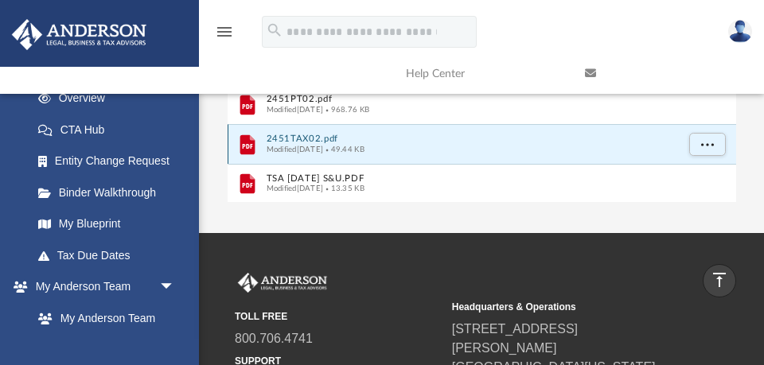
click at [316, 136] on button "2451TAX02.pdf" at bounding box center [471, 139] width 410 height 10
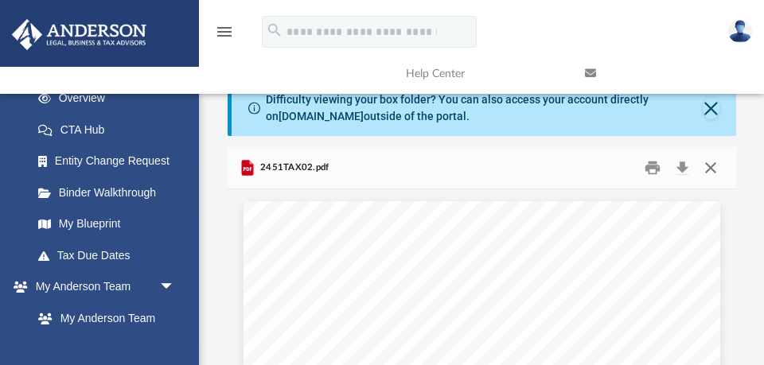
click at [707, 166] on button "Close" at bounding box center [711, 168] width 29 height 25
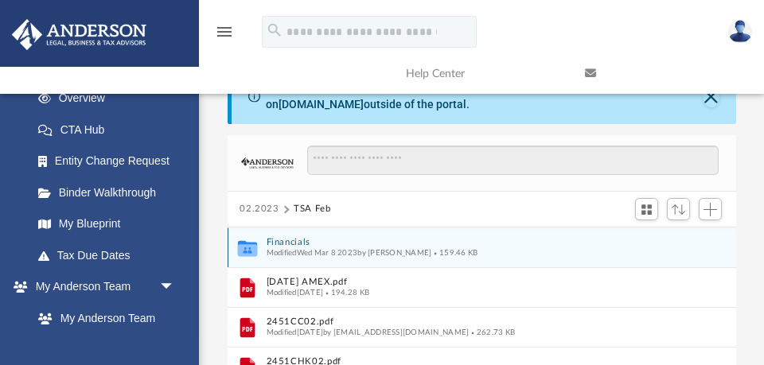
scroll to position [7, 0]
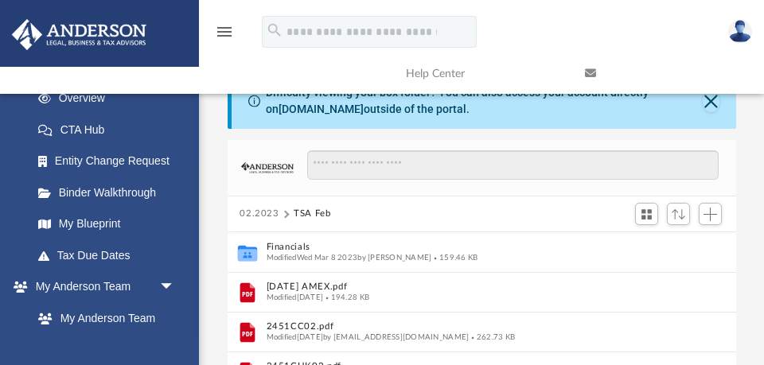
click at [252, 213] on button "02.2023" at bounding box center [260, 214] width 40 height 14
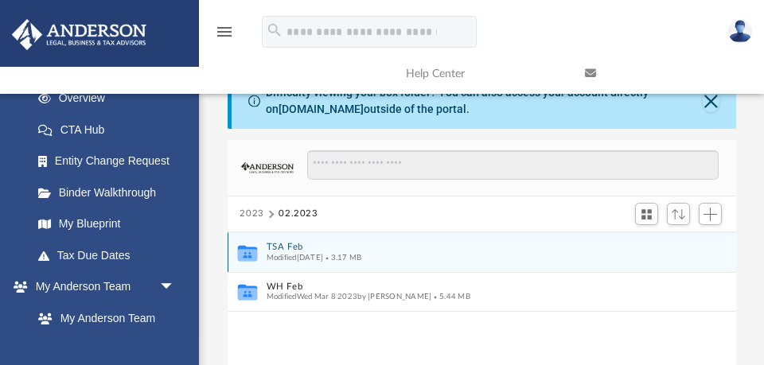
scroll to position [76, 0]
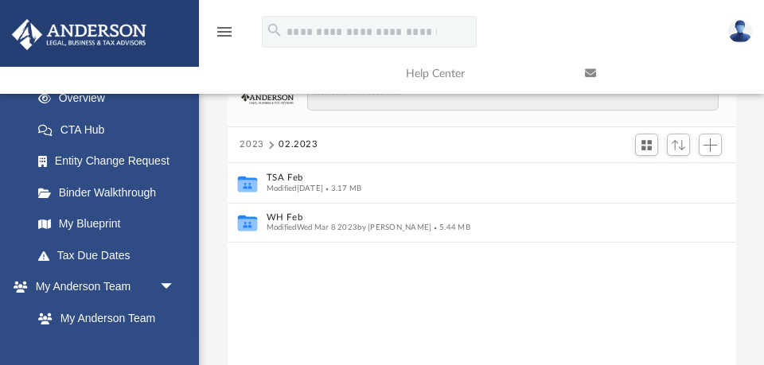
click at [258, 144] on button "2023" at bounding box center [252, 145] width 25 height 14
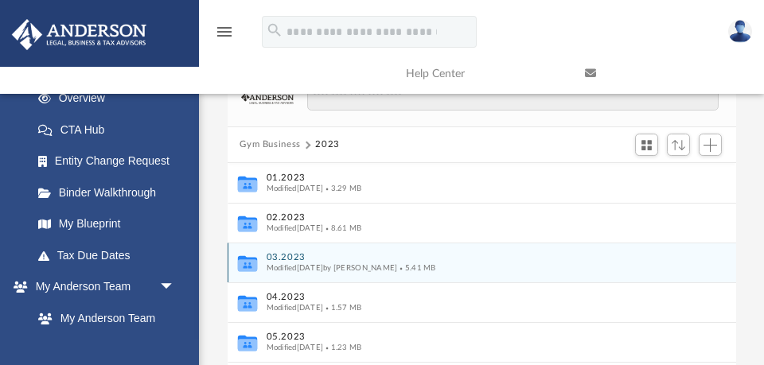
click at [279, 264] on span "Modified Fri Apr 7 2023 by Tegan Hewitt" at bounding box center [331, 268] width 131 height 8
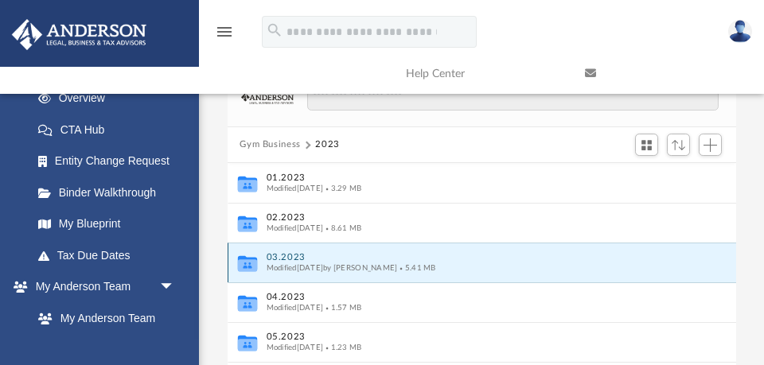
click at [282, 256] on button "03.2023" at bounding box center [471, 257] width 410 height 10
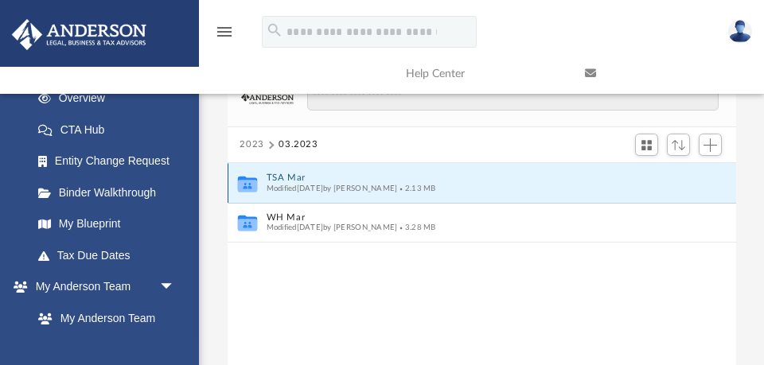
click at [288, 176] on button "TSA Mar" at bounding box center [471, 178] width 410 height 10
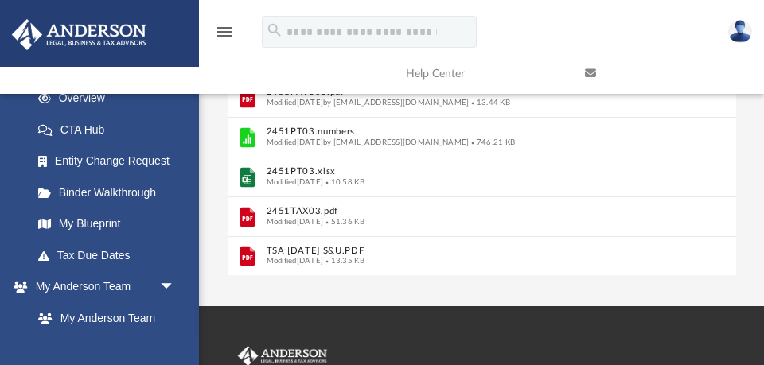
scroll to position [327, 0]
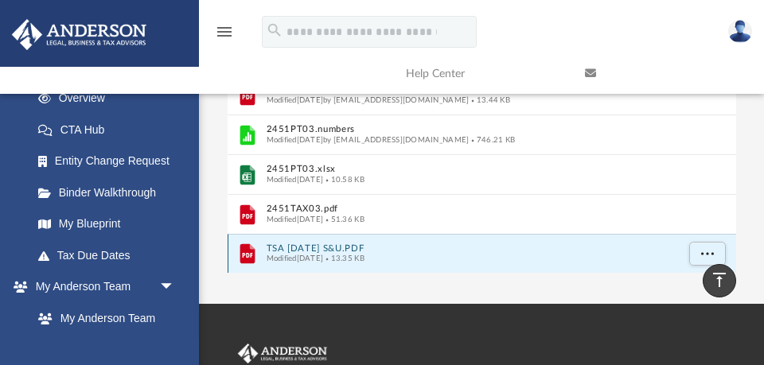
click at [303, 247] on button "TSA March 2023 S&U.PDF" at bounding box center [471, 249] width 410 height 10
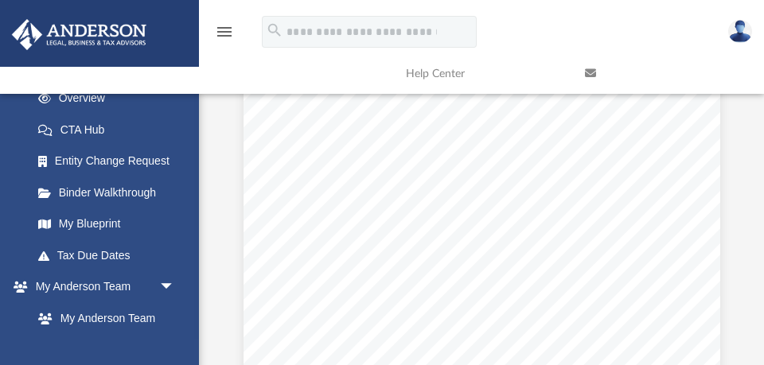
scroll to position [0, 0]
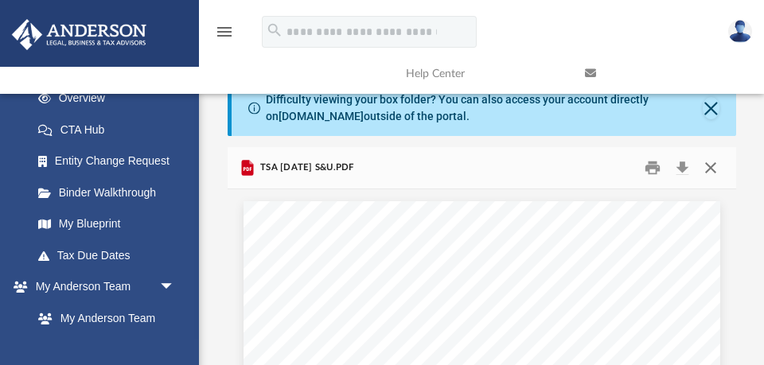
click at [709, 167] on button "Close" at bounding box center [711, 168] width 29 height 25
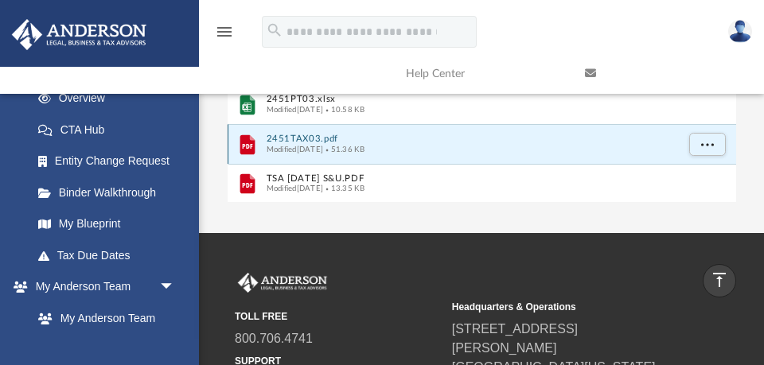
click at [318, 139] on button "2451TAX03.pdf" at bounding box center [471, 139] width 410 height 10
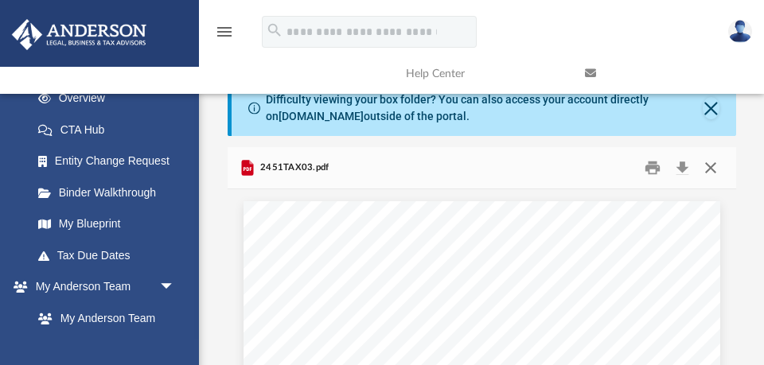
click at [709, 167] on button "Close" at bounding box center [711, 168] width 29 height 25
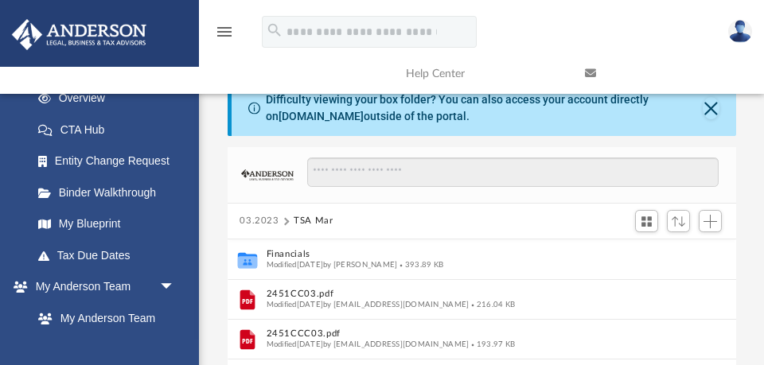
click at [259, 221] on button "03.2023" at bounding box center [260, 221] width 40 height 14
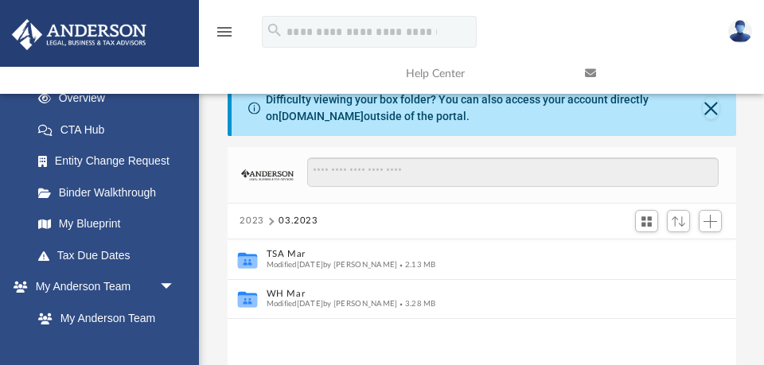
click at [254, 221] on button "2023" at bounding box center [252, 221] width 25 height 14
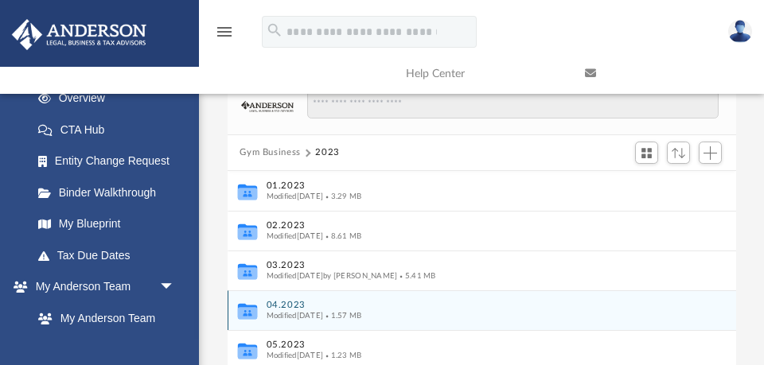
click at [285, 303] on button "04.2023" at bounding box center [471, 305] width 410 height 10
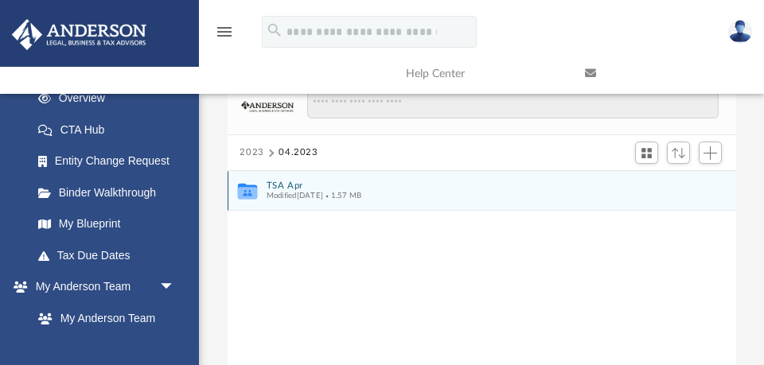
click at [276, 185] on button "TSA Apr" at bounding box center [471, 186] width 410 height 10
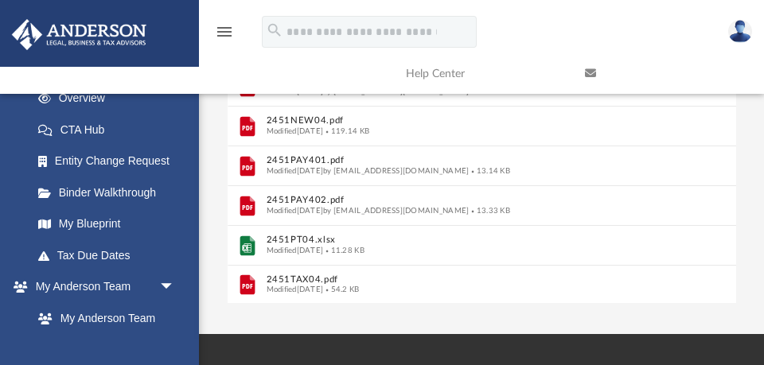
scroll to position [330, 0]
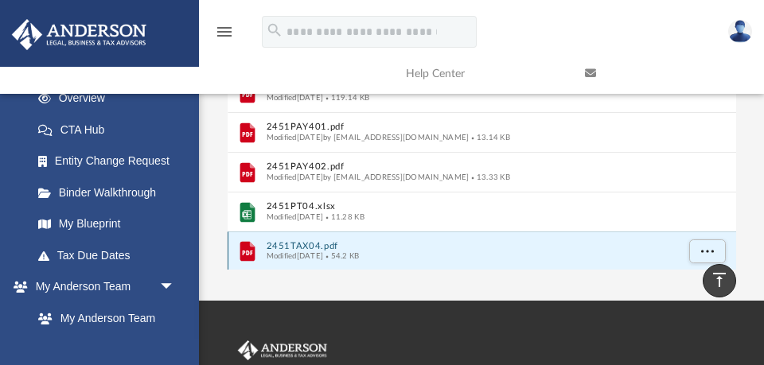
click at [303, 243] on button "2451TAX04.pdf" at bounding box center [471, 246] width 410 height 10
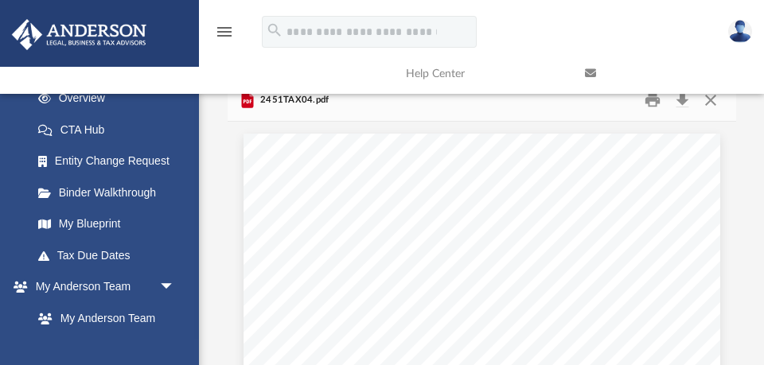
scroll to position [0, 0]
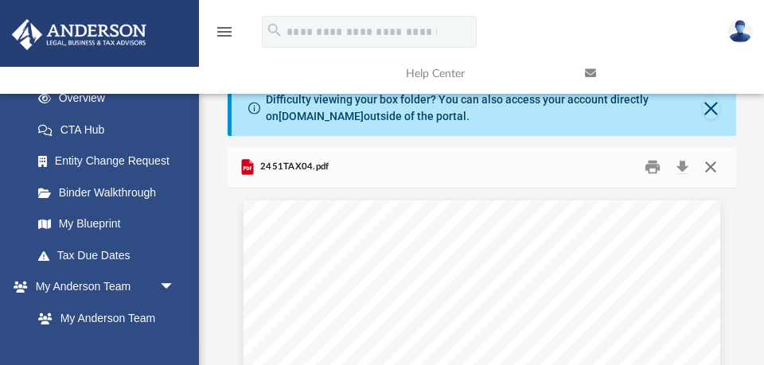
click at [712, 167] on button "Close" at bounding box center [711, 167] width 29 height 25
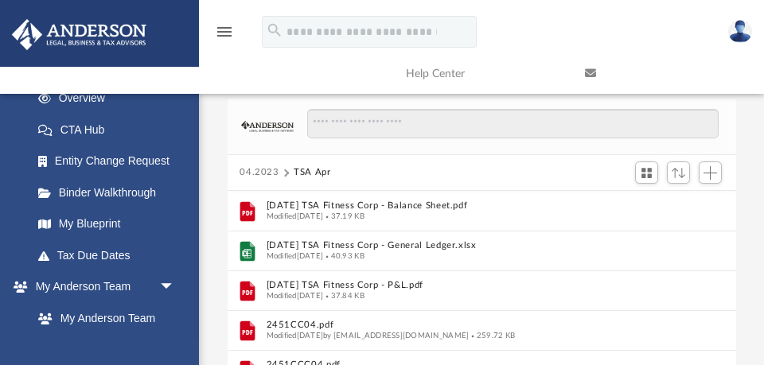
scroll to position [45, 0]
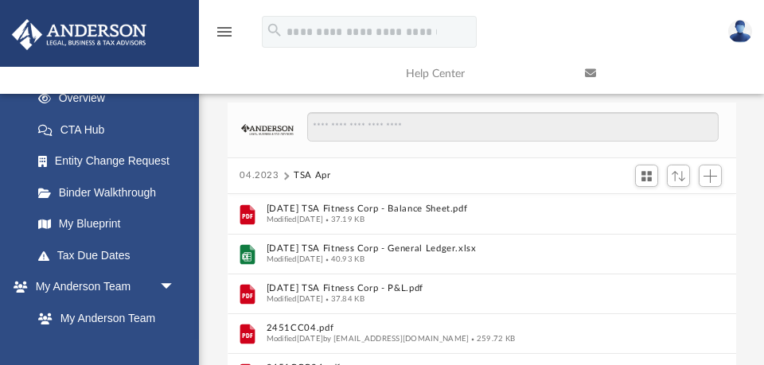
click at [263, 176] on button "04.2023" at bounding box center [260, 176] width 40 height 14
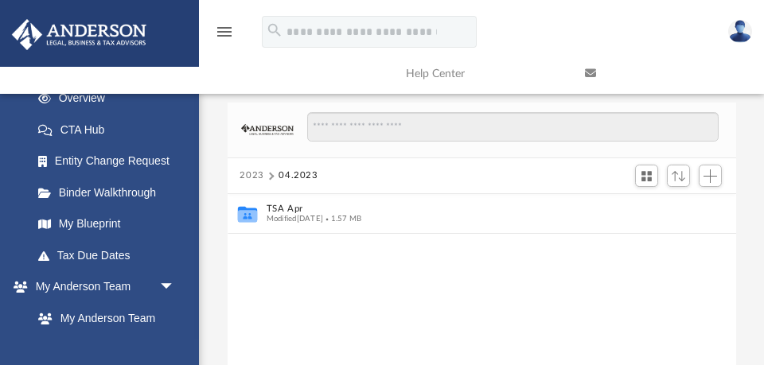
click at [256, 176] on button "2023" at bounding box center [252, 176] width 25 height 14
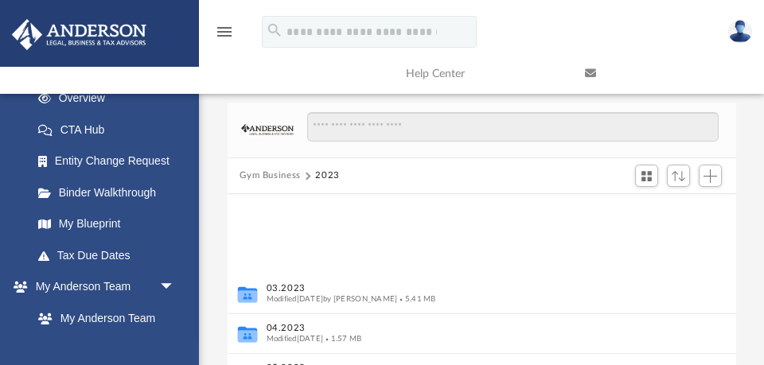
scroll to position [155, 0]
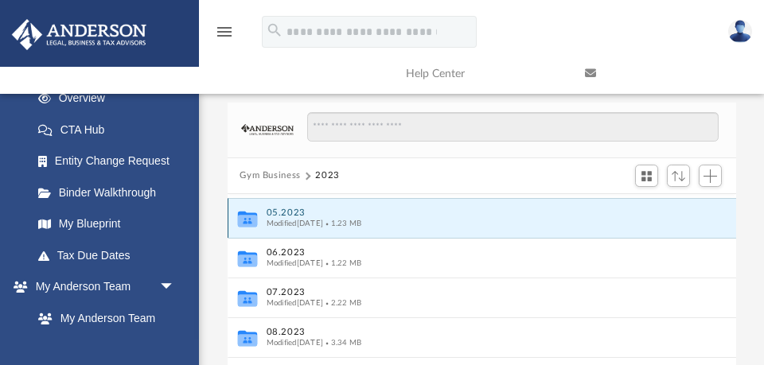
click at [279, 212] on button "05.2023" at bounding box center [471, 213] width 410 height 10
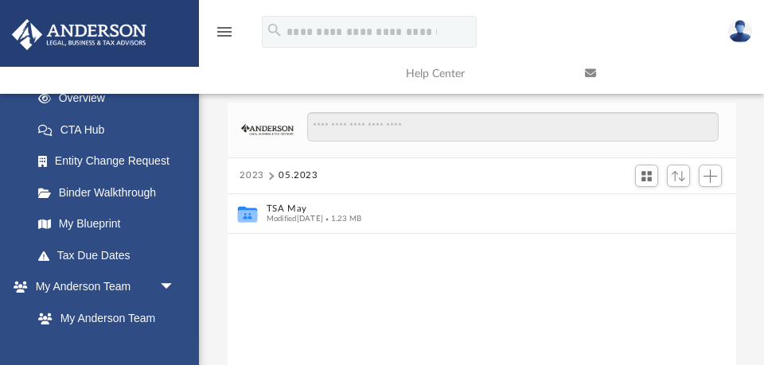
scroll to position [0, 0]
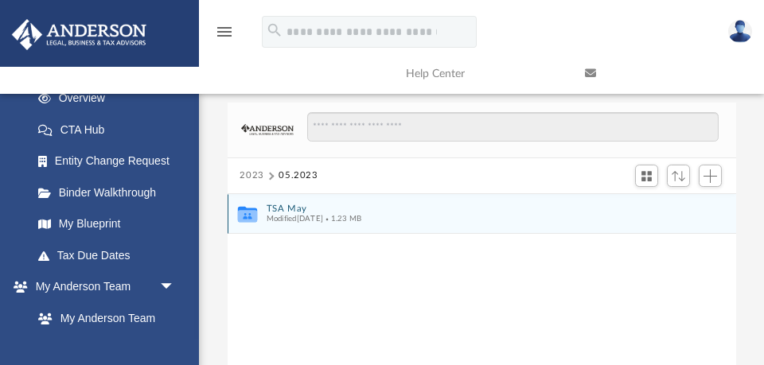
click at [278, 209] on button "TSA May" at bounding box center [471, 209] width 410 height 10
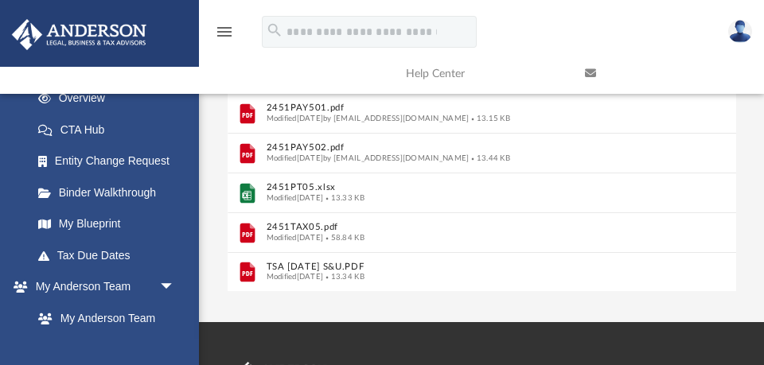
scroll to position [311, 0]
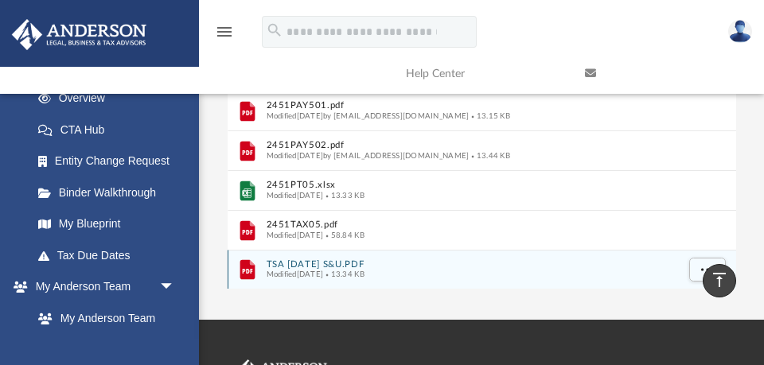
click at [291, 265] on button "TSA May 2023 S&U.PDF" at bounding box center [471, 265] width 410 height 10
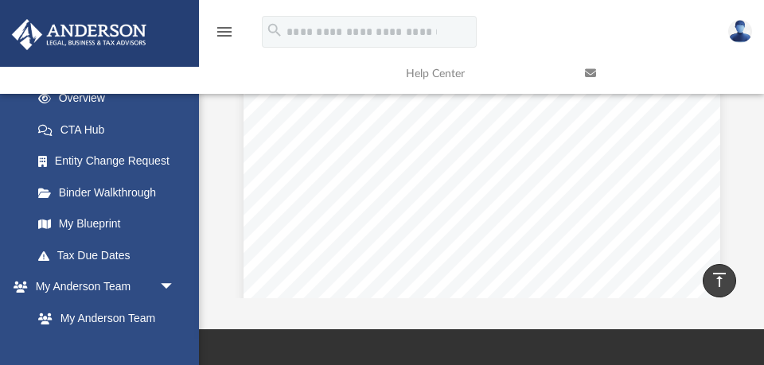
scroll to position [67, 0]
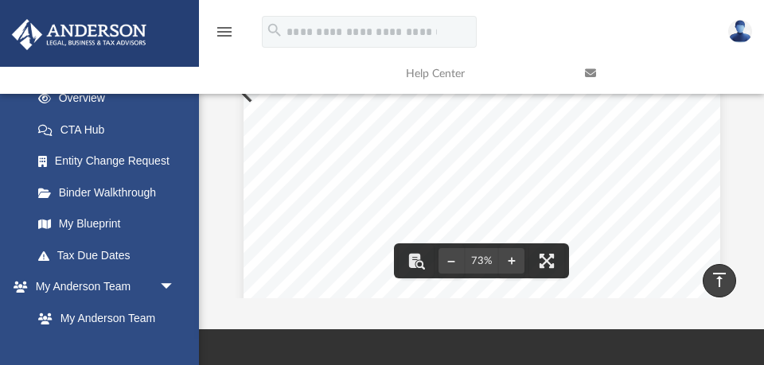
click at [278, 225] on div "**********" at bounding box center [482, 141] width 477 height 617
click at [259, 232] on div "**********" at bounding box center [482, 141] width 477 height 617
click at [676, 194] on div "**********" at bounding box center [482, 141] width 477 height 617
click at [366, 275] on span "(Do not include tax)" at bounding box center [357, 276] width 31 height 3
click at [408, 266] on button "File preview" at bounding box center [416, 261] width 35 height 35
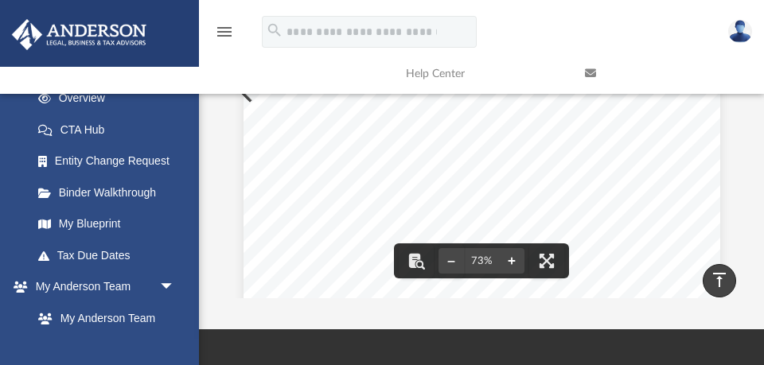
click at [513, 261] on button "File preview" at bounding box center [511, 261] width 25 height 35
click at [453, 262] on button "File preview" at bounding box center [451, 261] width 25 height 35
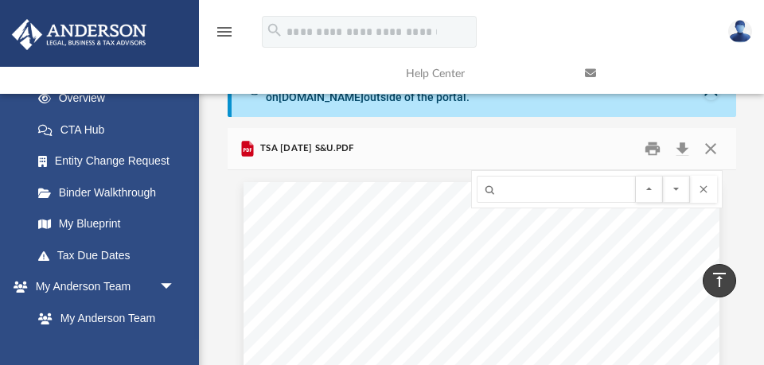
scroll to position [0, 0]
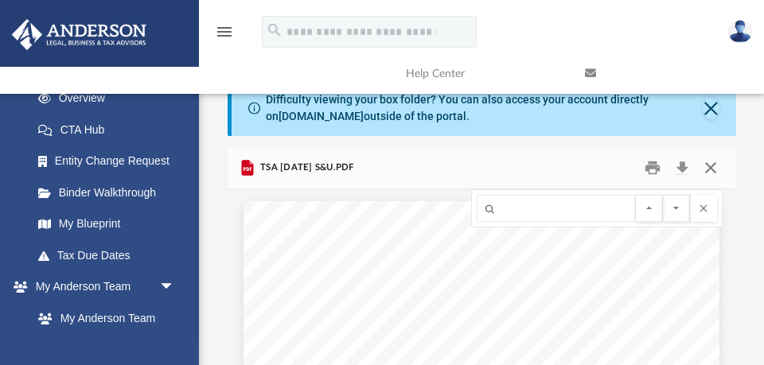
click at [708, 166] on button "Close" at bounding box center [711, 168] width 29 height 25
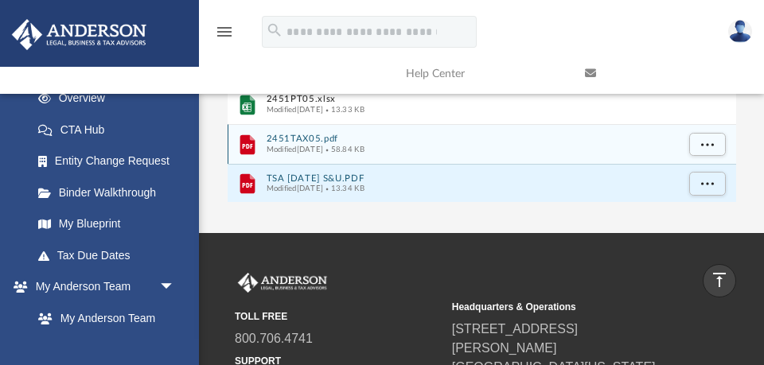
click at [312, 139] on button "2451TAX05.pdf" at bounding box center [471, 139] width 410 height 10
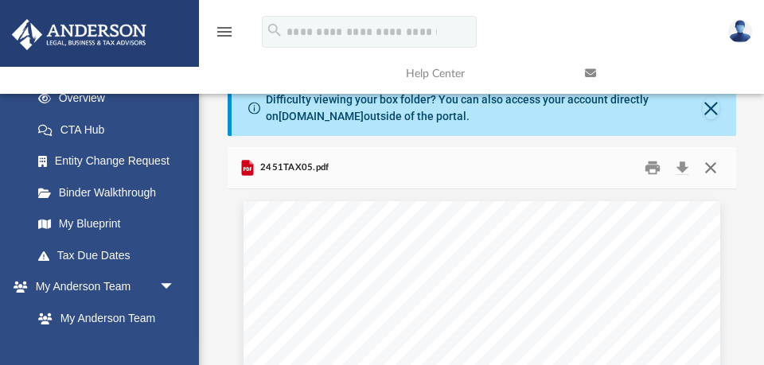
click at [706, 167] on button "Close" at bounding box center [711, 168] width 29 height 25
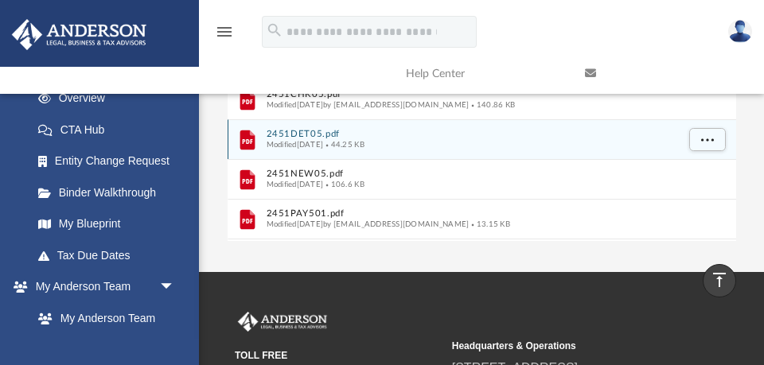
scroll to position [2, 0]
click at [309, 133] on button "2451DET05.pdf" at bounding box center [471, 132] width 410 height 10
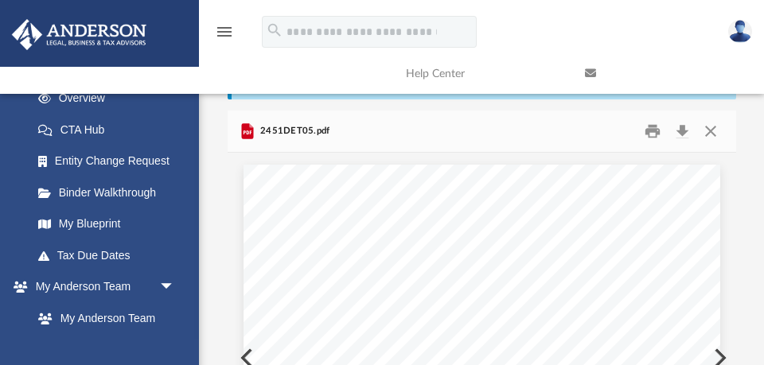
scroll to position [40, 0]
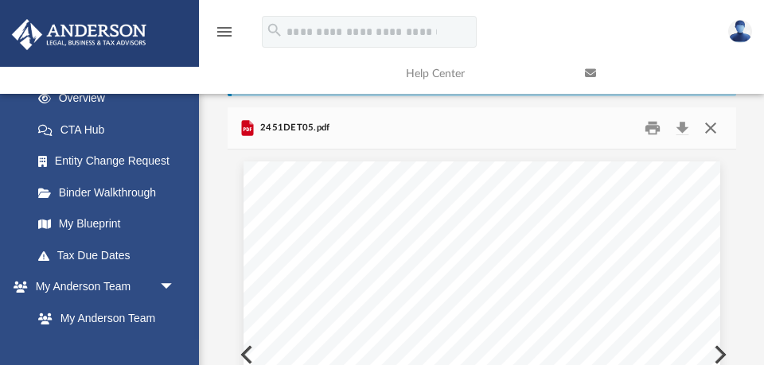
click at [709, 128] on button "Close" at bounding box center [711, 128] width 29 height 25
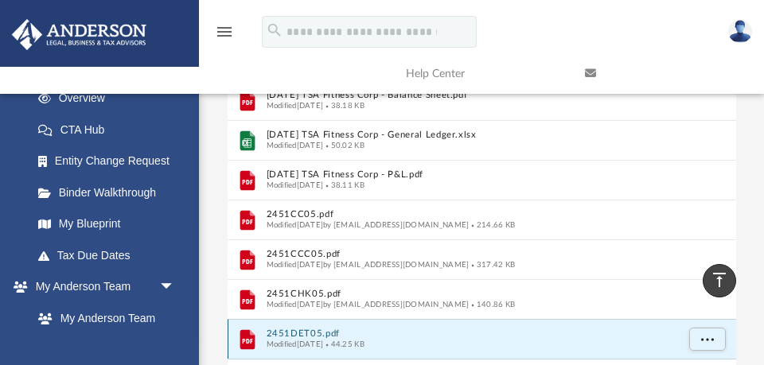
scroll to position [0, 0]
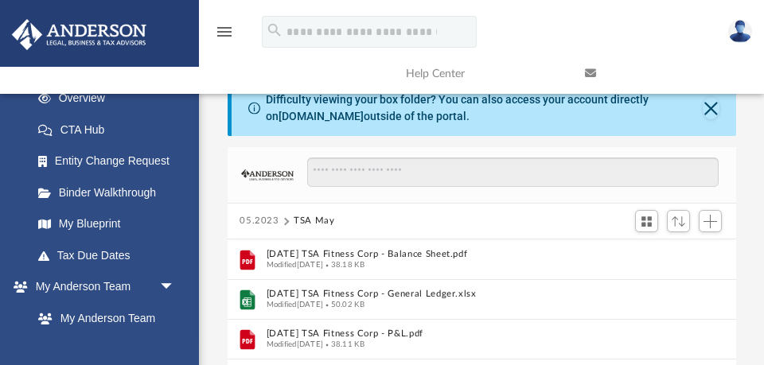
click at [255, 220] on button "05.2023" at bounding box center [260, 221] width 40 height 14
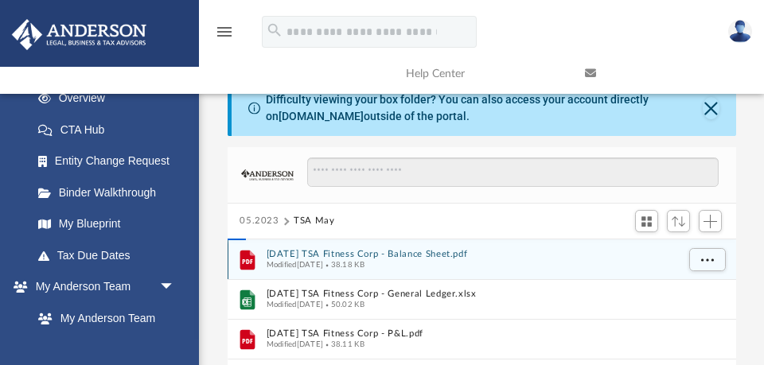
scroll to position [76, 0]
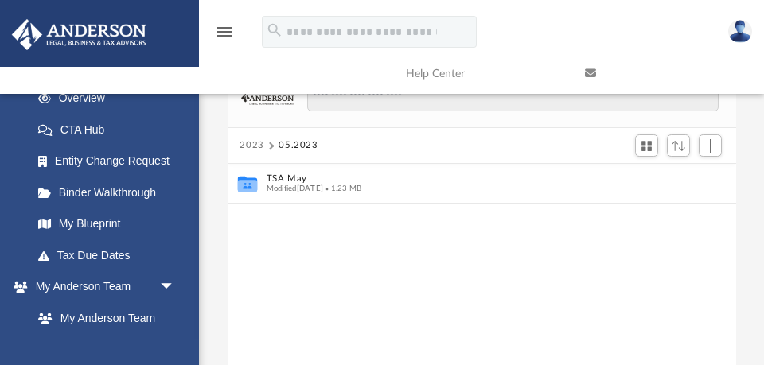
click at [256, 145] on button "2023" at bounding box center [252, 146] width 25 height 14
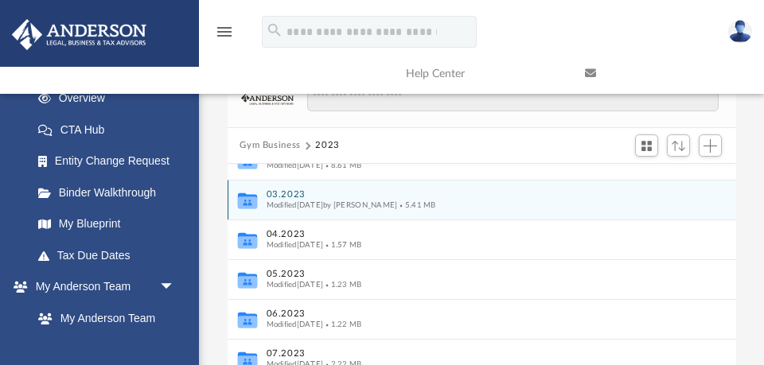
scroll to position [64, 0]
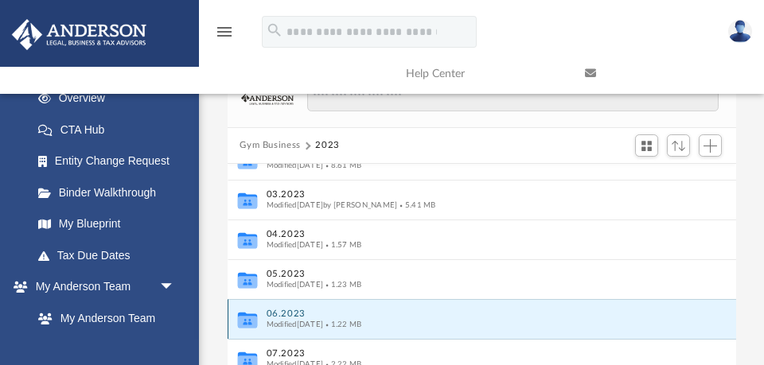
click at [280, 315] on button "06.2023" at bounding box center [471, 314] width 410 height 10
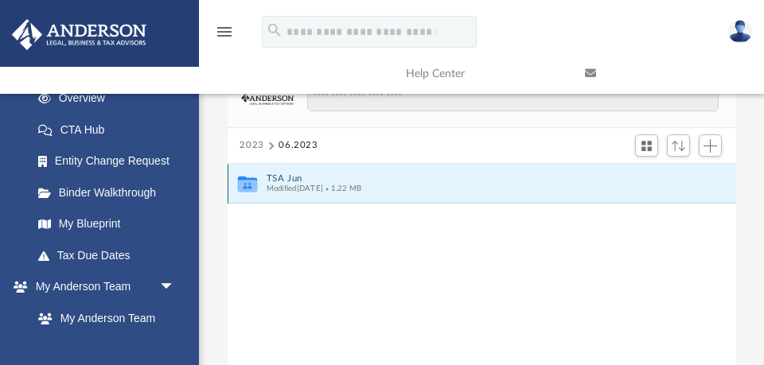
click at [295, 177] on button "TSA Jun" at bounding box center [471, 179] width 410 height 10
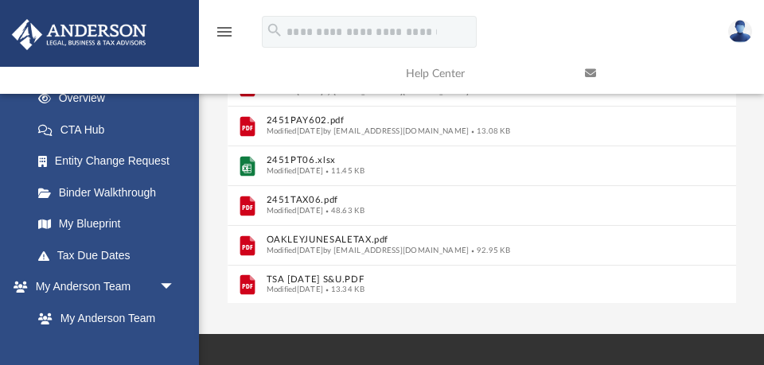
scroll to position [298, 0]
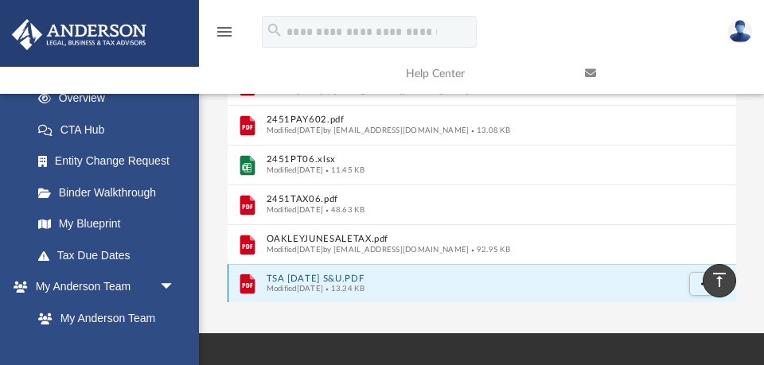
click at [306, 279] on button "TSA June 2023 S&U.PDF" at bounding box center [471, 279] width 410 height 10
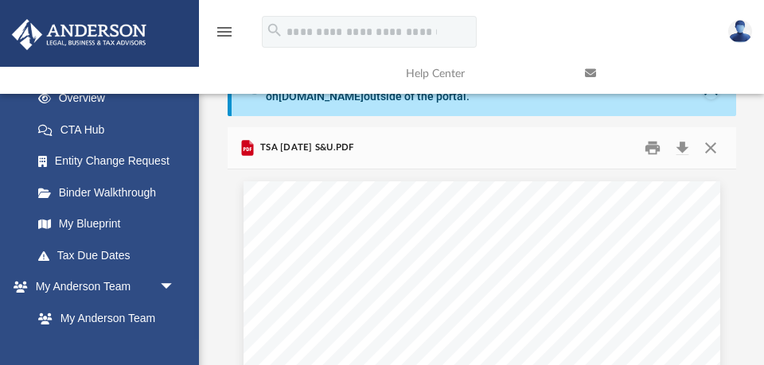
scroll to position [4, 0]
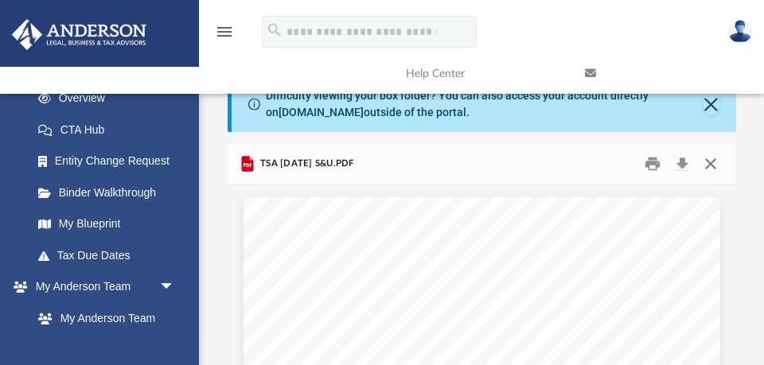
click at [709, 165] on button "Close" at bounding box center [711, 164] width 29 height 25
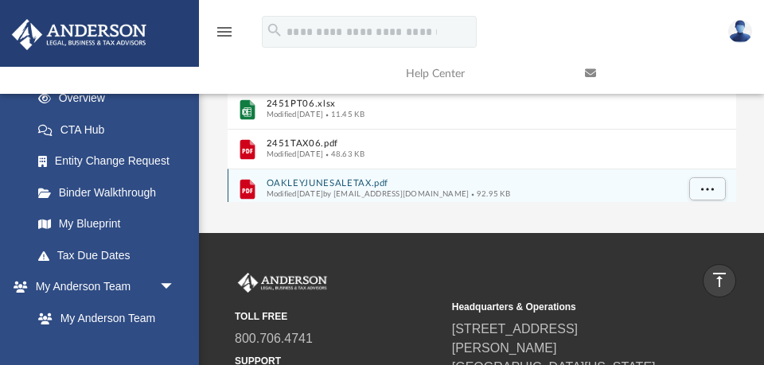
scroll to position [150, 0]
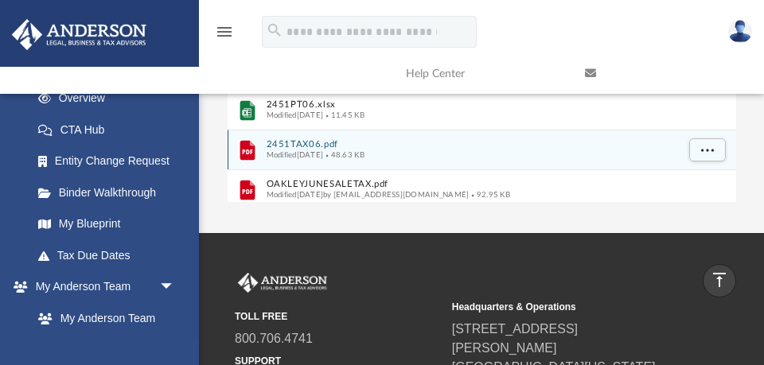
click at [318, 142] on button "2451TAX06.pdf" at bounding box center [471, 144] width 410 height 10
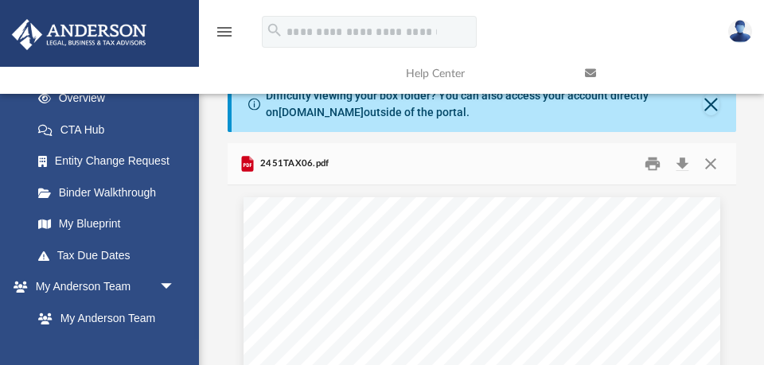
scroll to position [0, 0]
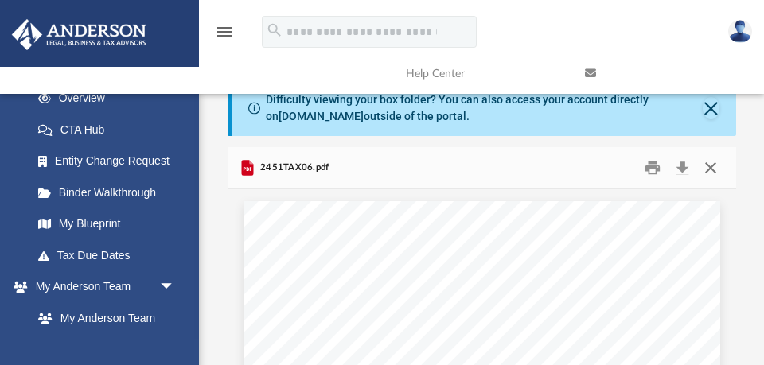
click at [711, 167] on button "Close" at bounding box center [711, 168] width 29 height 25
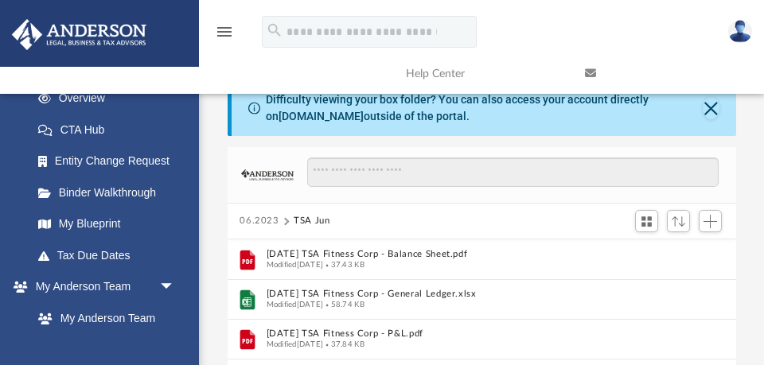
click at [256, 221] on button "06.2023" at bounding box center [260, 221] width 40 height 14
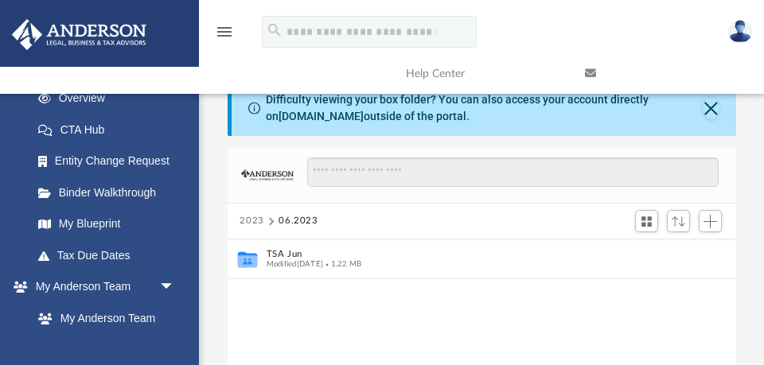
click at [252, 220] on button "2023" at bounding box center [252, 221] width 25 height 14
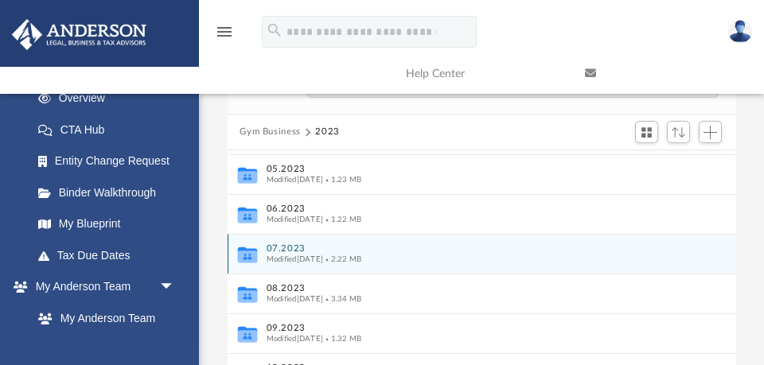
scroll to position [91, 0]
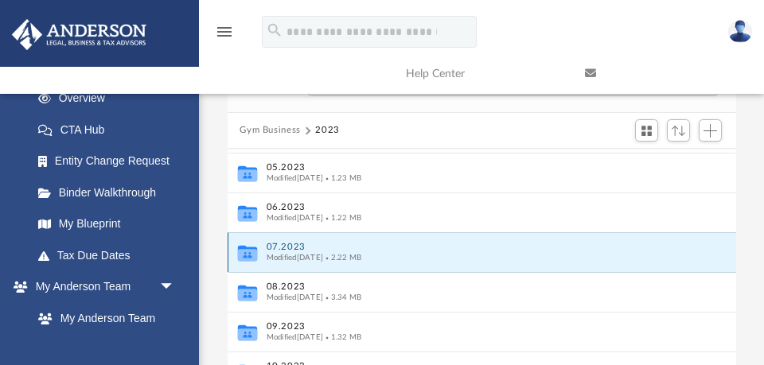
click at [287, 245] on button "07.2023" at bounding box center [471, 247] width 410 height 10
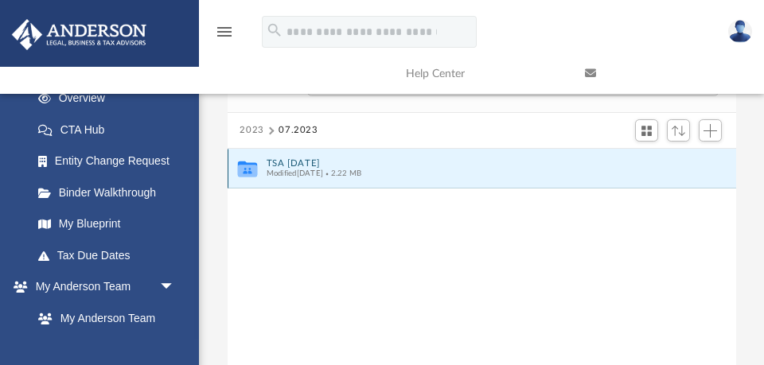
click at [288, 162] on button "TSA Jul" at bounding box center [471, 163] width 410 height 10
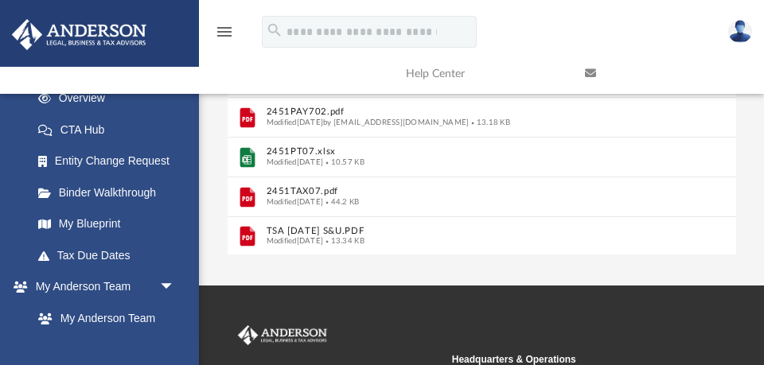
scroll to position [346, 0]
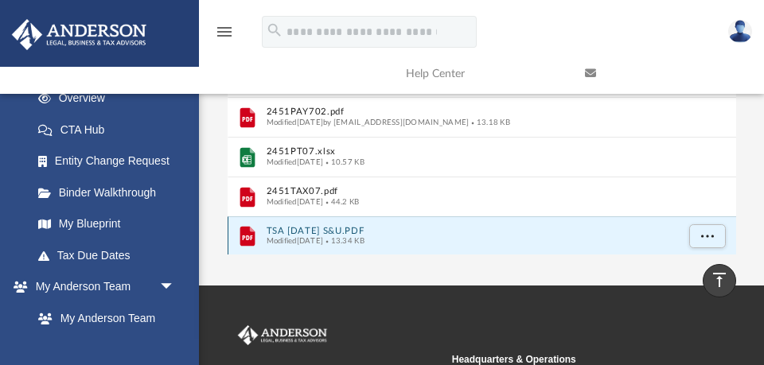
click at [309, 229] on button "TSA July 2023 S&U.PDF" at bounding box center [471, 231] width 410 height 10
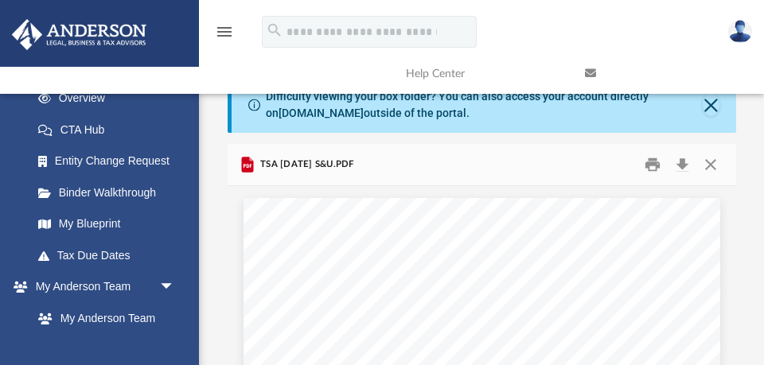
scroll to position [1, 0]
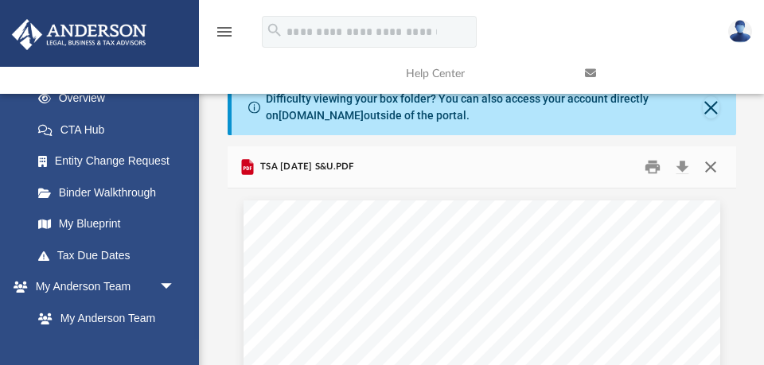
click at [709, 166] on button "Close" at bounding box center [711, 167] width 29 height 25
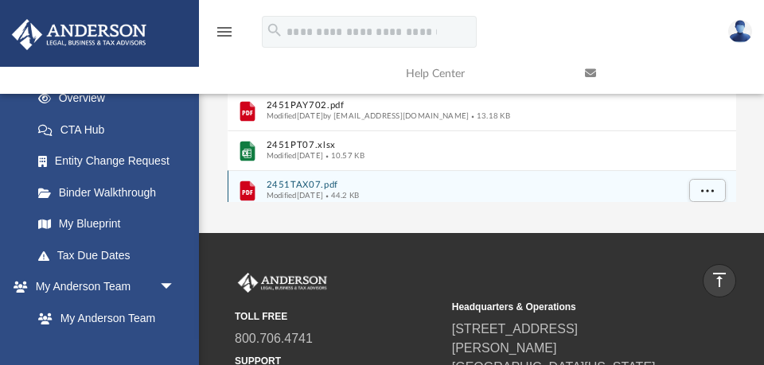
scroll to position [36, 0]
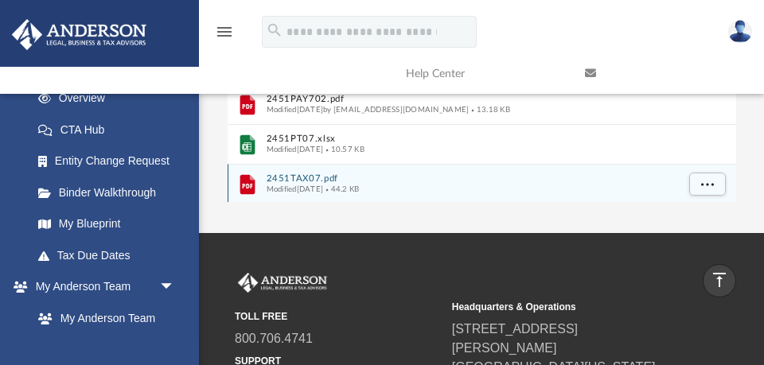
click at [319, 182] on div "2451TAX07.pdf Modified Mon Aug 14 2023 44.2 KB" at bounding box center [471, 184] width 410 height 21
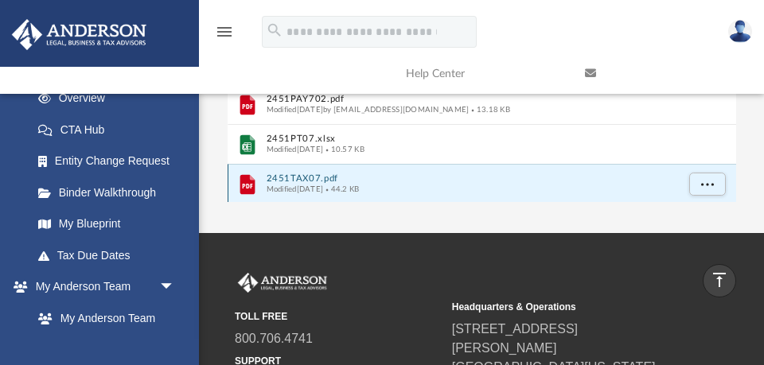
click at [311, 179] on button "2451TAX07.pdf" at bounding box center [471, 179] width 410 height 10
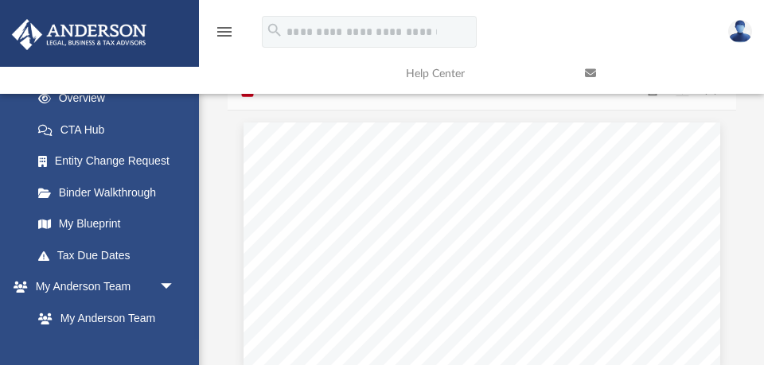
scroll to position [0, 0]
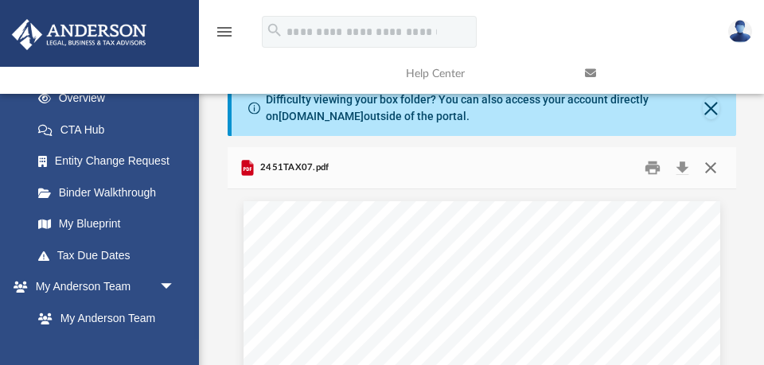
click at [711, 168] on button "Close" at bounding box center [711, 168] width 29 height 25
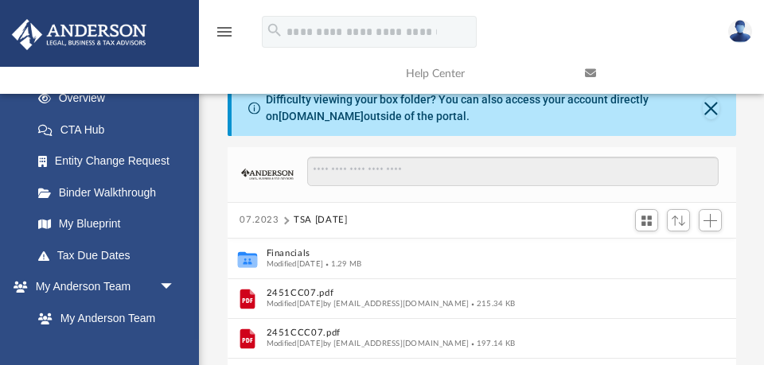
click at [247, 220] on button "07.2023" at bounding box center [260, 220] width 40 height 14
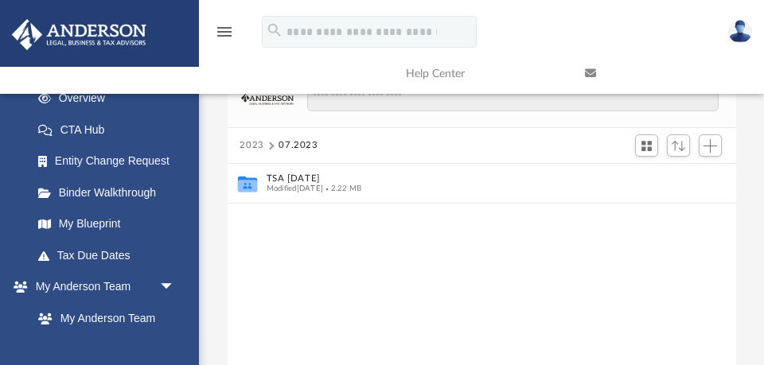
click at [252, 143] on button "2023" at bounding box center [252, 146] width 25 height 14
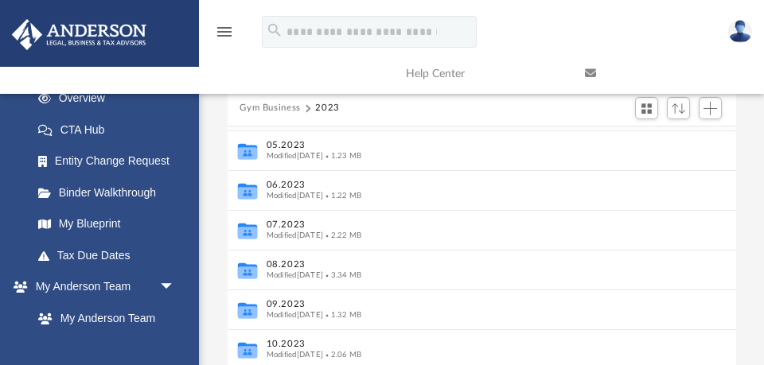
scroll to position [148, 0]
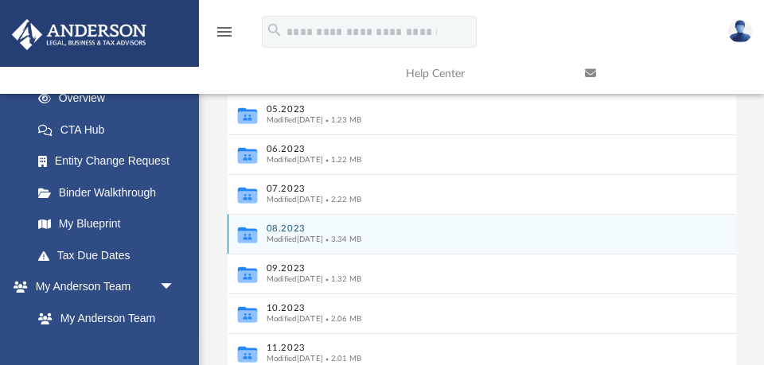
click at [288, 224] on button "08.2023" at bounding box center [471, 229] width 410 height 10
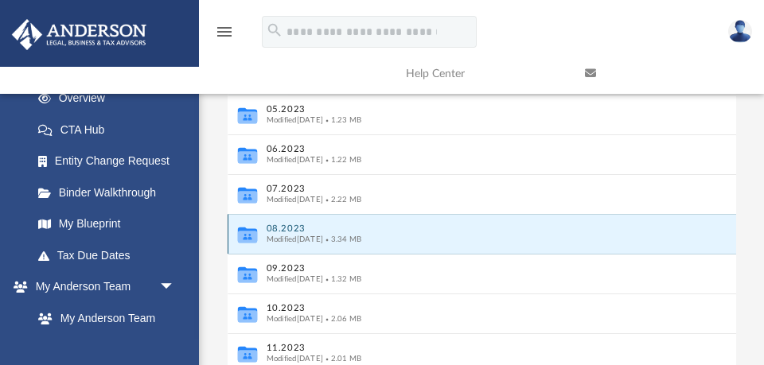
click at [289, 228] on button "08.2023" at bounding box center [471, 229] width 410 height 10
click at [284, 225] on button "08.2023" at bounding box center [471, 229] width 410 height 10
click at [301, 227] on button "08.2023" at bounding box center [471, 229] width 410 height 10
click at [248, 236] on icon "grid" at bounding box center [246, 237] width 19 height 12
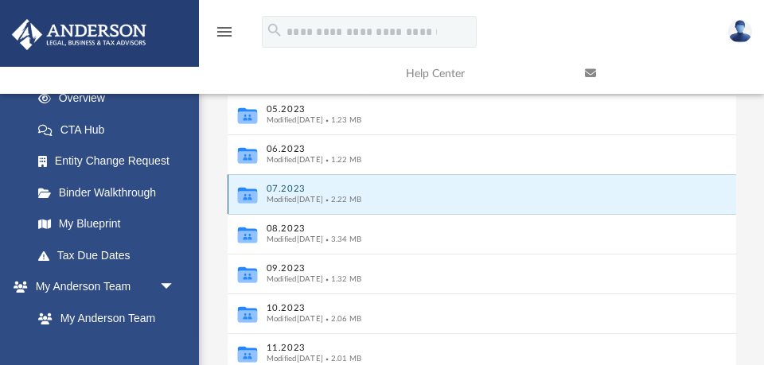
click at [287, 191] on button "07.2023" at bounding box center [471, 189] width 410 height 10
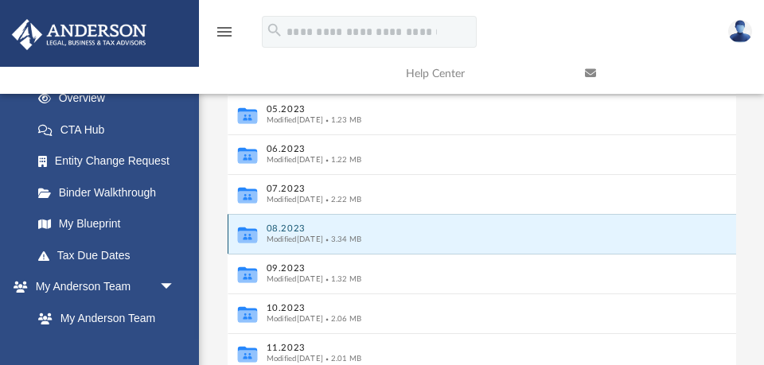
click at [284, 228] on button "08.2023" at bounding box center [471, 229] width 410 height 10
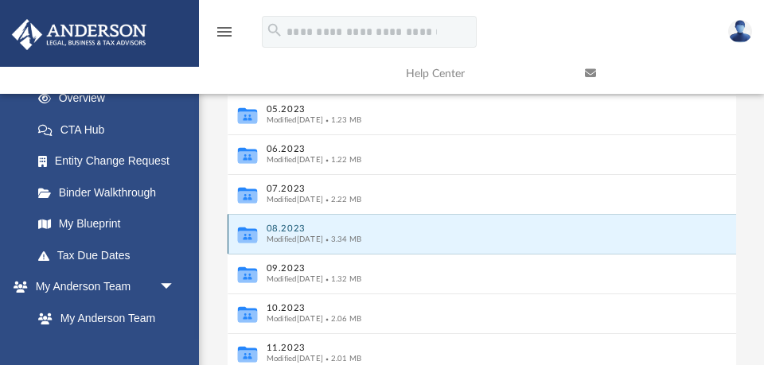
click at [275, 230] on button "08.2023" at bounding box center [471, 229] width 410 height 10
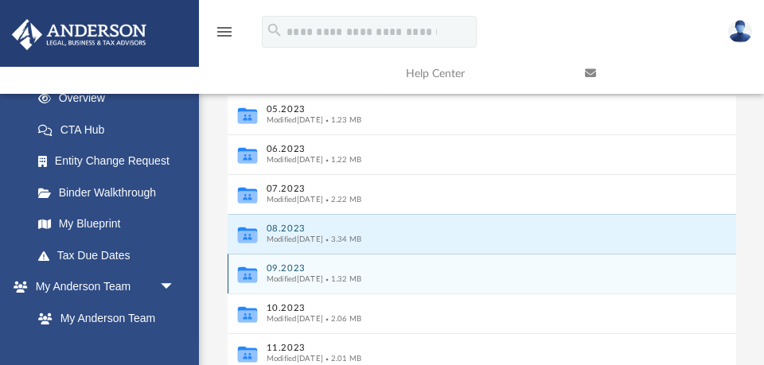
drag, startPoint x: 275, startPoint y: 230, endPoint x: 385, endPoint y: 292, distance: 126.9
click at [385, 292] on div "Collaborated Folder 03.2023 Modified Fri Apr 7 2023 by Tegan Hewitt 5.41 MB Col…" at bounding box center [482, 194] width 509 height 517
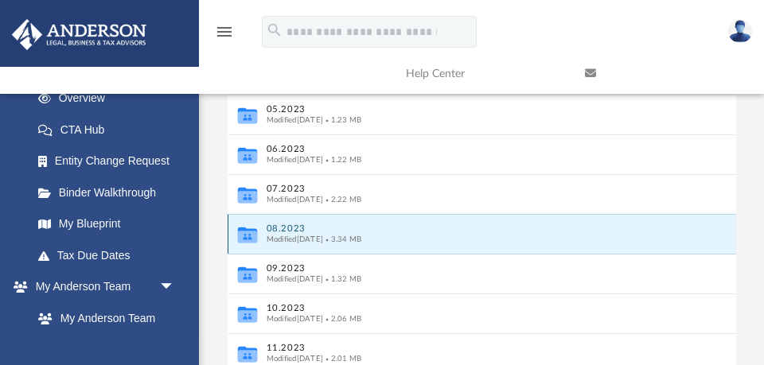
click at [291, 230] on button "08.2023" at bounding box center [471, 229] width 410 height 10
click at [254, 237] on icon "grid" at bounding box center [246, 237] width 19 height 12
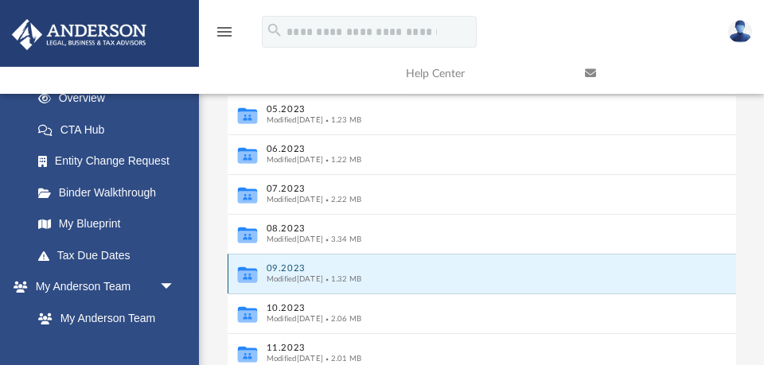
click at [272, 267] on button "09.2023" at bounding box center [471, 269] width 410 height 10
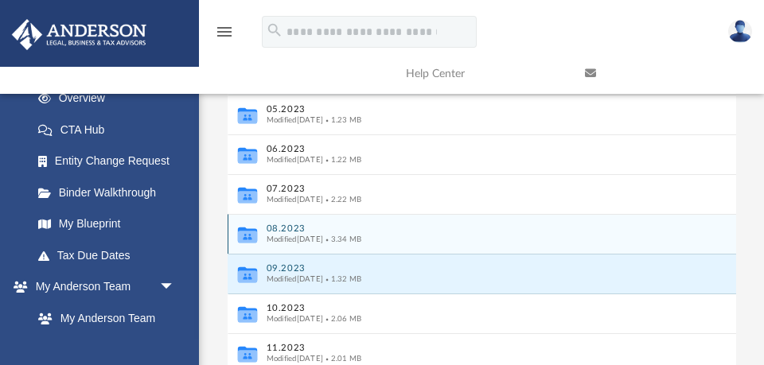
click at [294, 228] on button "08.2023" at bounding box center [471, 229] width 410 height 10
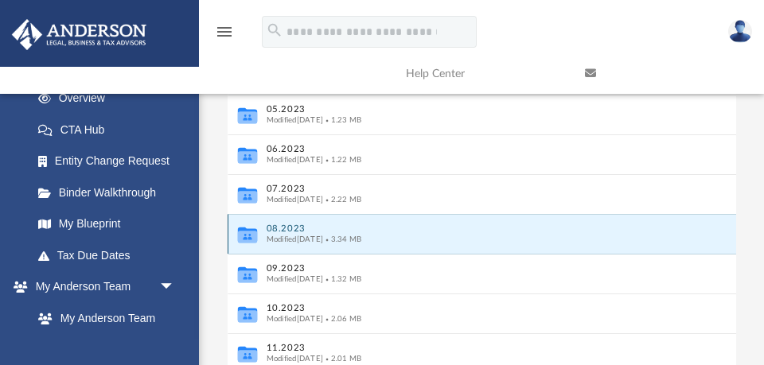
click at [294, 228] on button "08.2023" at bounding box center [471, 229] width 410 height 10
click at [275, 230] on button "08.2023" at bounding box center [471, 229] width 410 height 10
click at [383, 221] on div "Collaborated Folder 08.2023 Modified [DATE] 3.34 MB" at bounding box center [482, 234] width 509 height 40
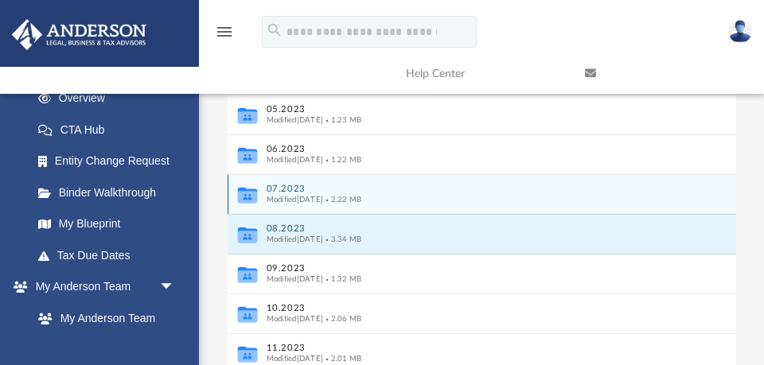
click at [361, 201] on span "2.22 MB" at bounding box center [342, 199] width 38 height 8
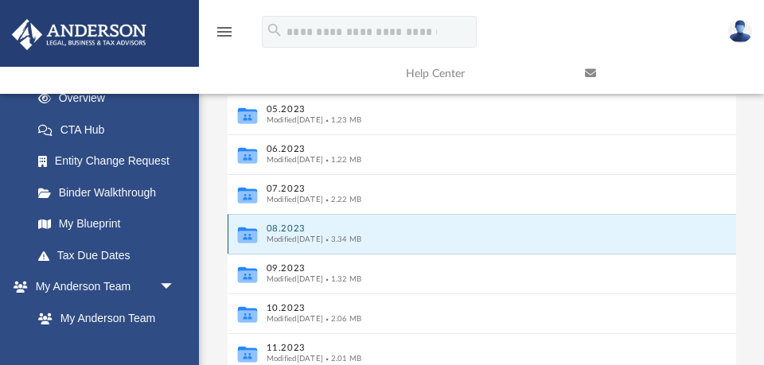
click at [379, 227] on button "08.2023" at bounding box center [471, 229] width 410 height 10
click at [295, 228] on button "08.2023" at bounding box center [471, 229] width 410 height 10
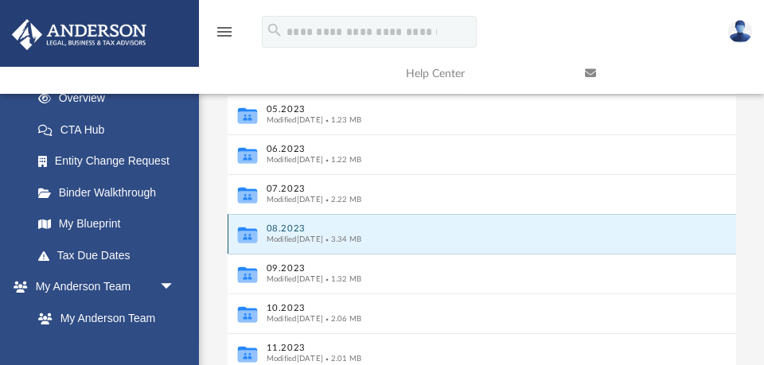
click at [325, 230] on button "08.2023" at bounding box center [471, 229] width 410 height 10
click at [291, 230] on button "08.2023" at bounding box center [471, 229] width 410 height 10
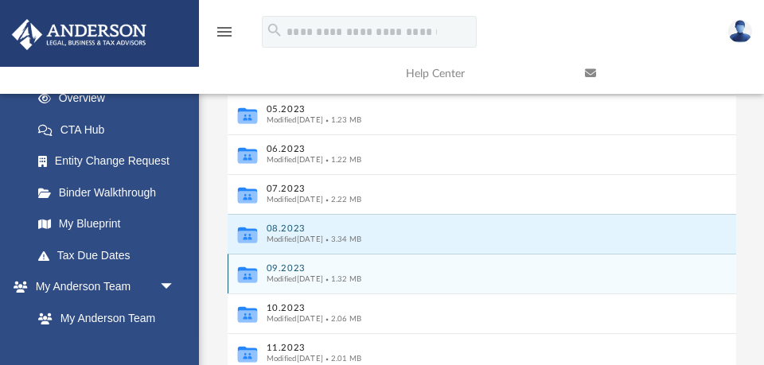
click at [283, 266] on button "09.2023" at bounding box center [471, 269] width 410 height 10
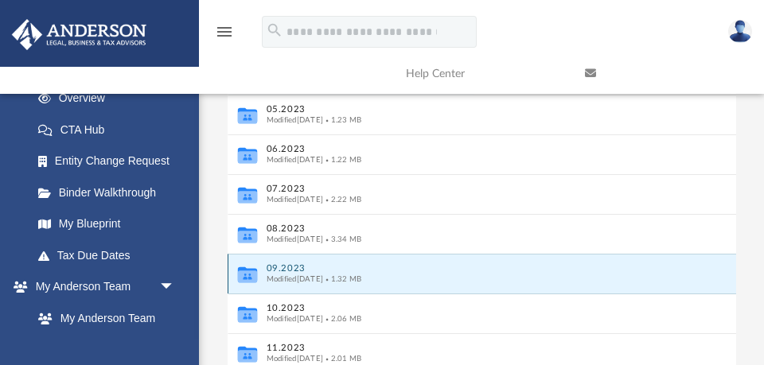
click at [283, 266] on button "09.2023" at bounding box center [471, 269] width 410 height 10
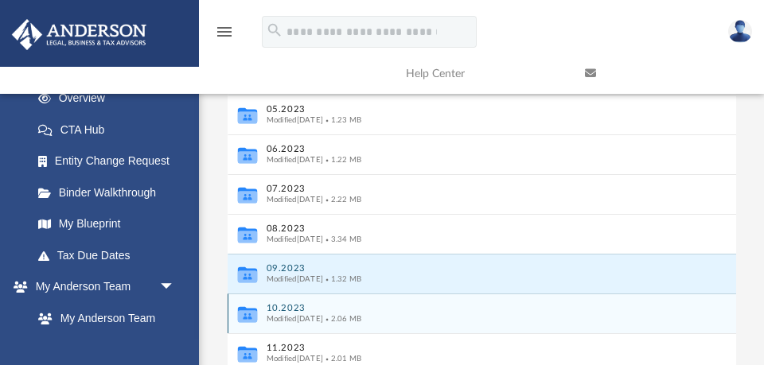
click at [281, 306] on button "10.2023" at bounding box center [471, 308] width 410 height 10
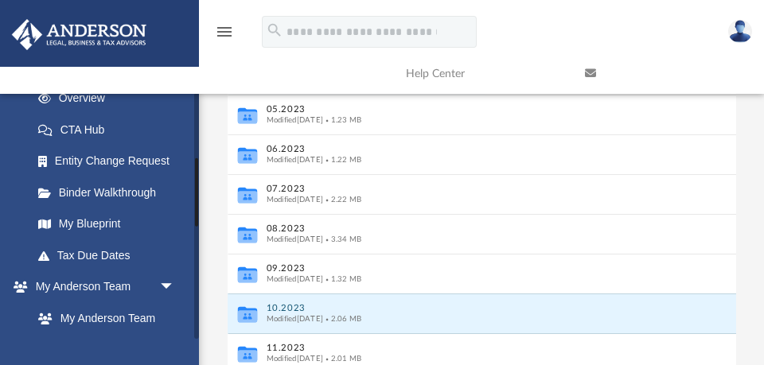
scroll to position [236, 0]
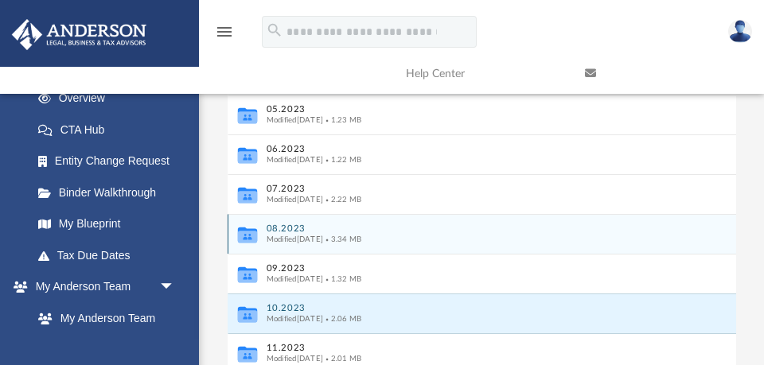
click at [287, 231] on button "08.2023" at bounding box center [471, 229] width 410 height 10
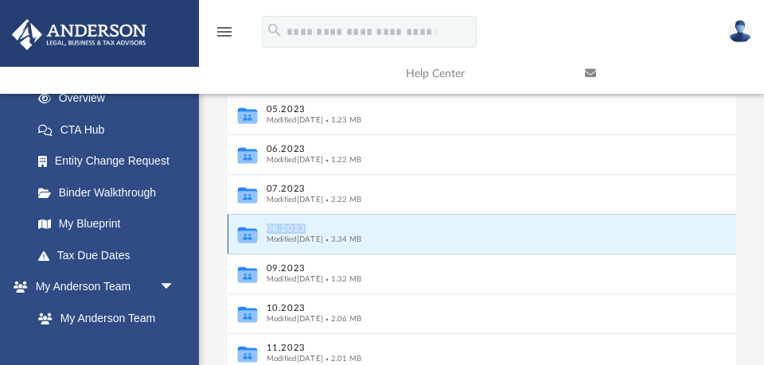
click at [275, 226] on button "08.2023" at bounding box center [471, 229] width 410 height 10
click at [247, 236] on icon "grid" at bounding box center [246, 237] width 19 height 12
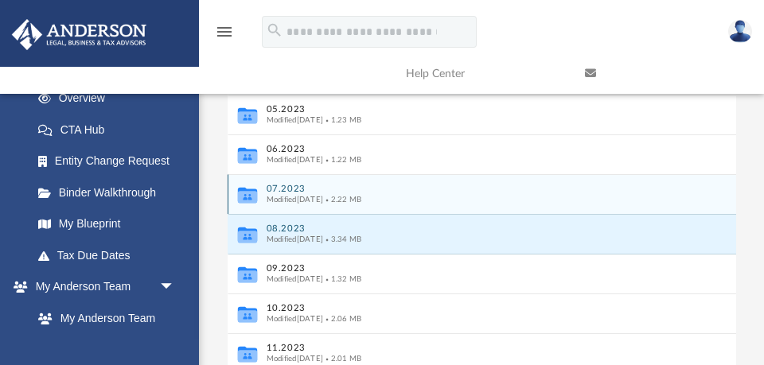
click at [285, 190] on button "07.2023" at bounding box center [471, 189] width 410 height 10
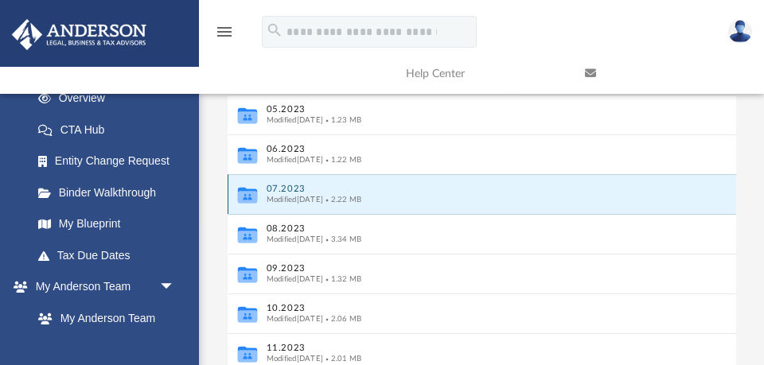
click at [285, 190] on button "07.2023" at bounding box center [471, 189] width 410 height 10
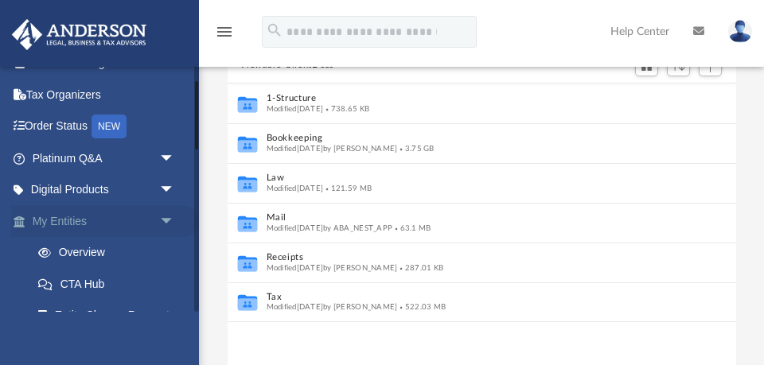
scroll to position [361, 509]
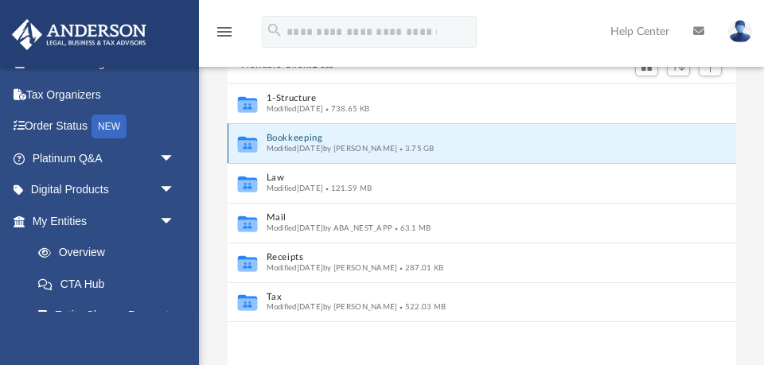
click at [299, 138] on button "Bookkeeping" at bounding box center [471, 138] width 410 height 10
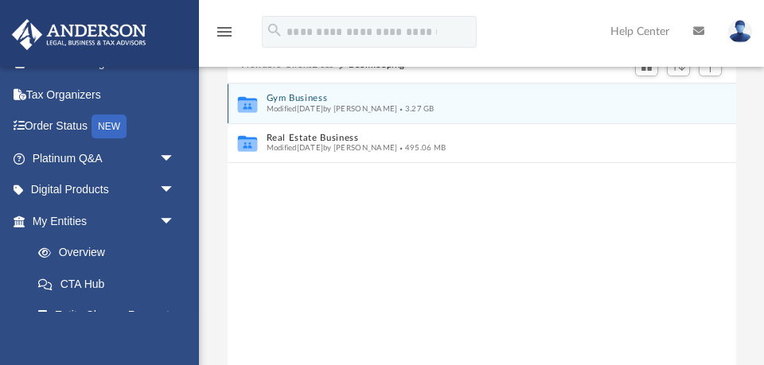
click at [304, 100] on button "Gym Business" at bounding box center [471, 98] width 410 height 10
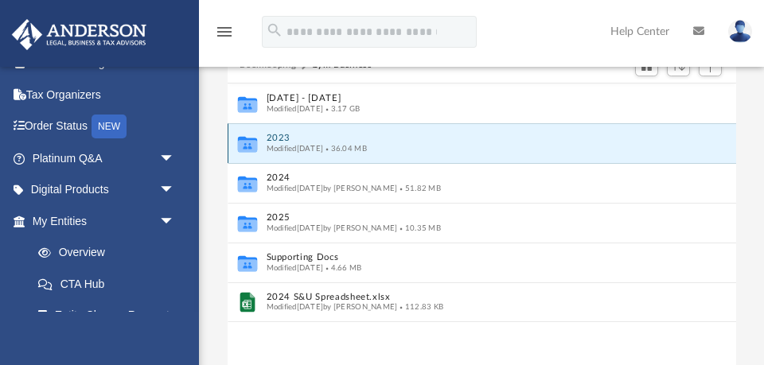
click at [280, 140] on button "2023" at bounding box center [471, 138] width 410 height 10
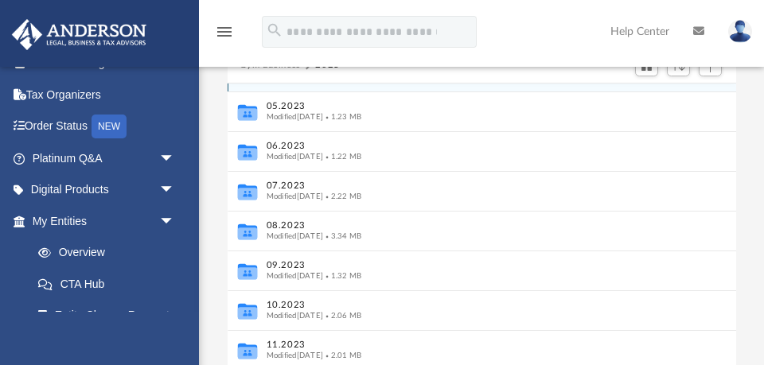
scroll to position [155, 0]
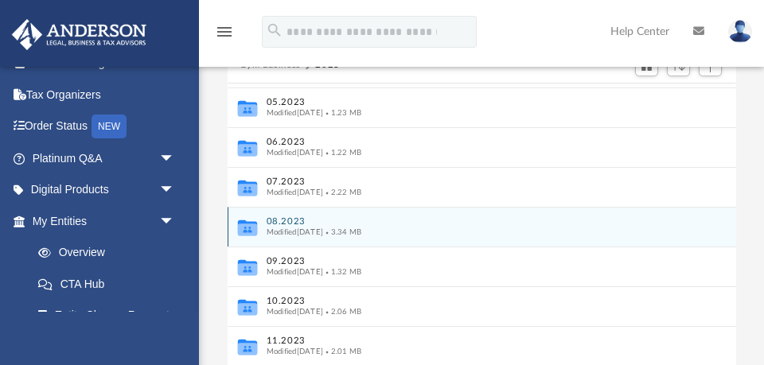
click at [292, 224] on button "08.2023" at bounding box center [471, 222] width 410 height 10
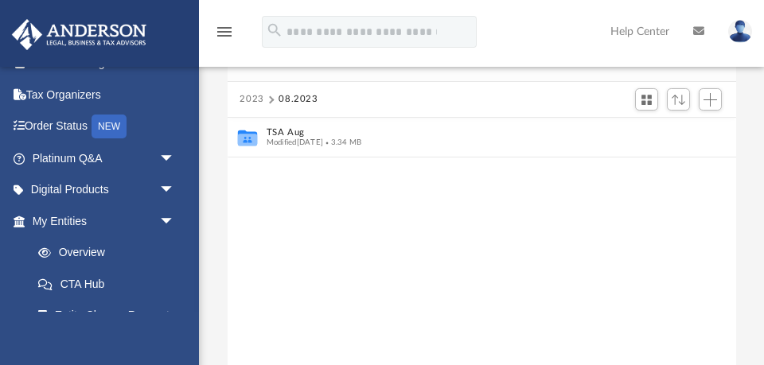
scroll to position [118, 0]
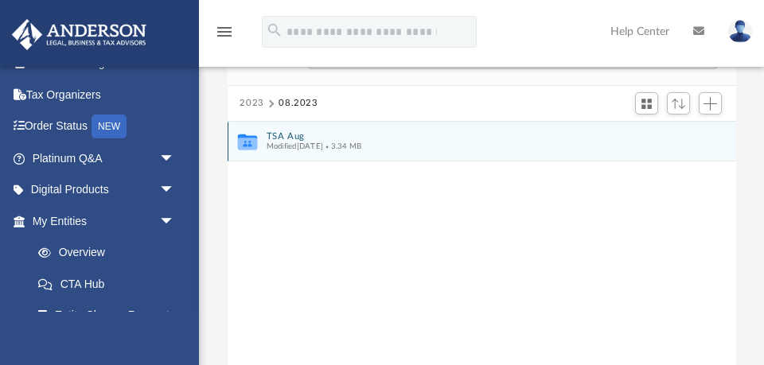
click at [289, 135] on button "TSA Aug" at bounding box center [471, 136] width 410 height 10
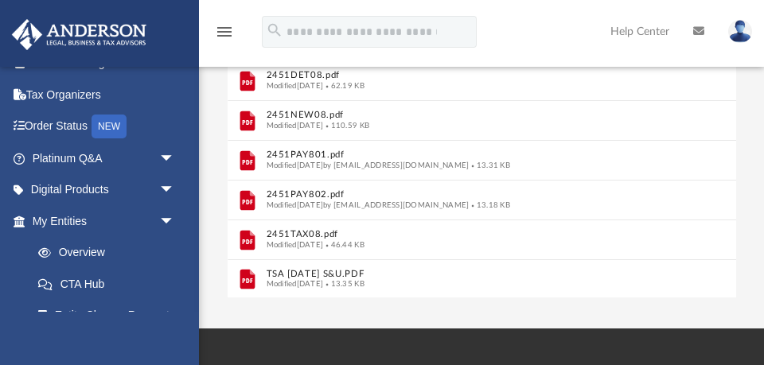
scroll to position [353, 0]
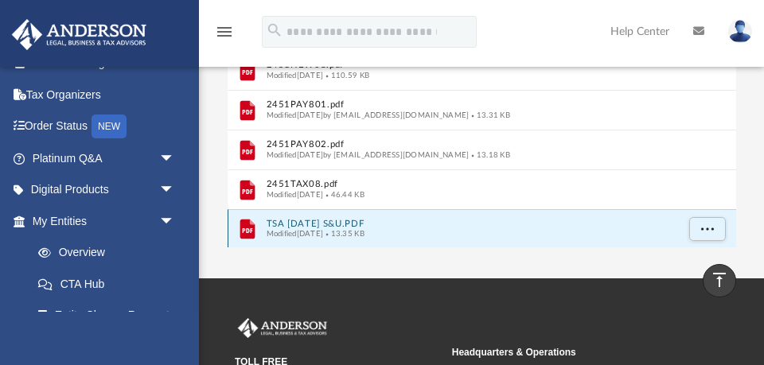
click at [295, 222] on button "TSA [DATE] S&U.PDF" at bounding box center [471, 224] width 410 height 10
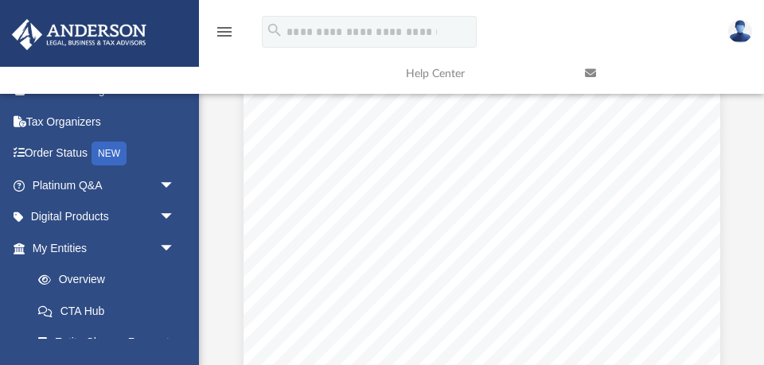
scroll to position [0, 0]
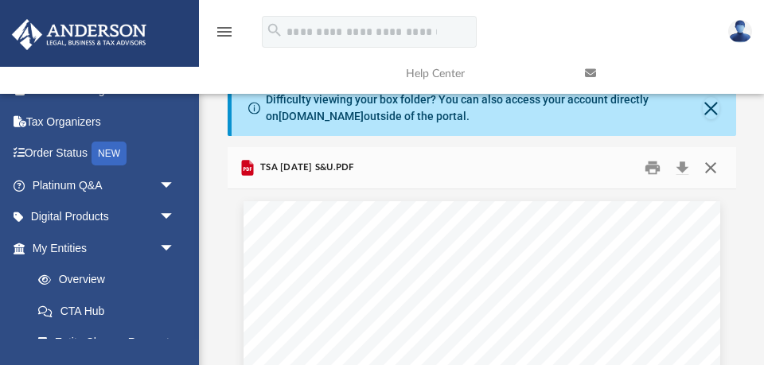
click at [711, 169] on button "Close" at bounding box center [711, 168] width 29 height 25
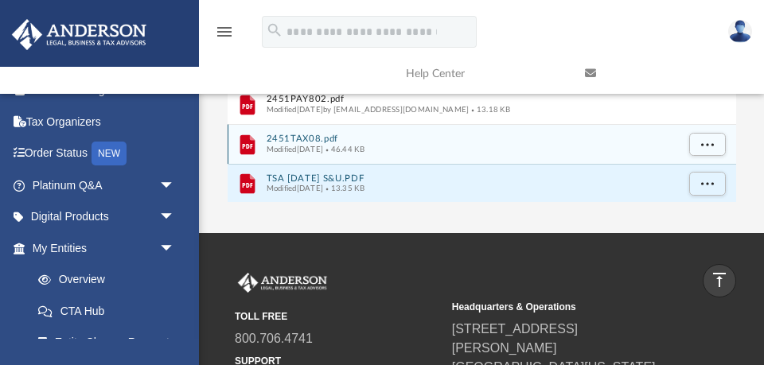
click at [319, 138] on button "2451TAX08.pdf" at bounding box center [471, 139] width 410 height 10
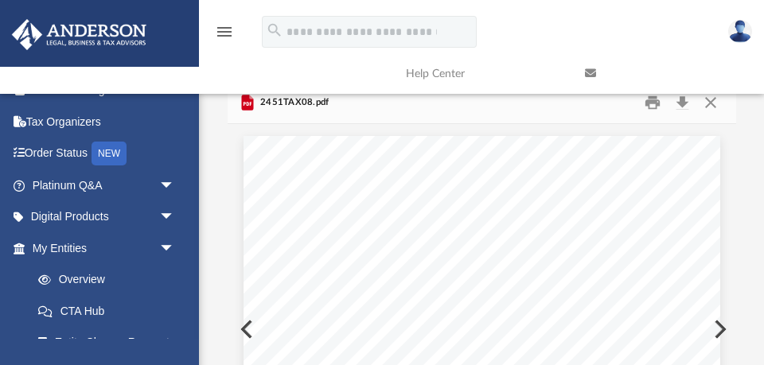
scroll to position [41, 0]
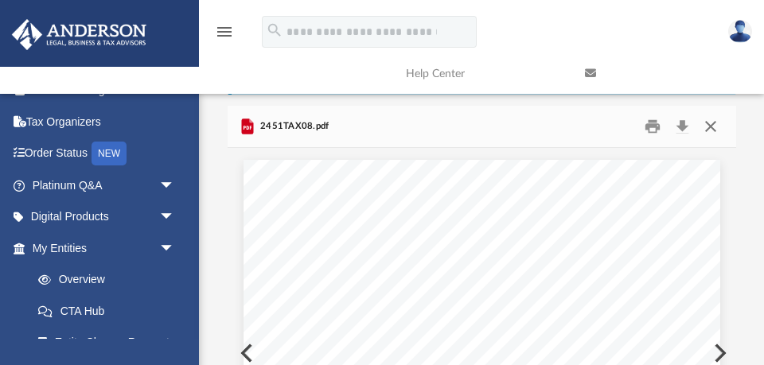
click at [710, 128] on button "Close" at bounding box center [711, 127] width 29 height 25
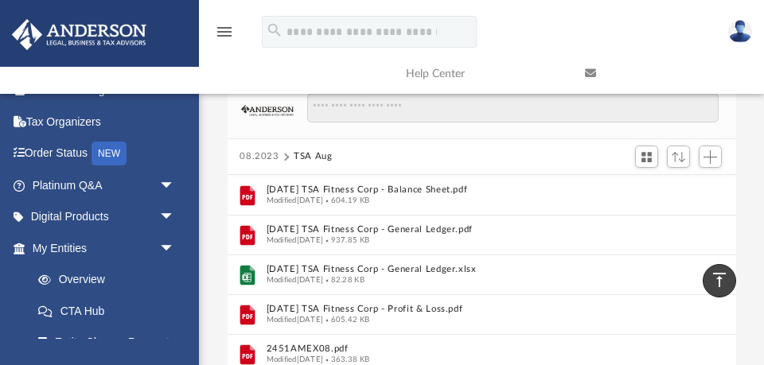
scroll to position [0, 0]
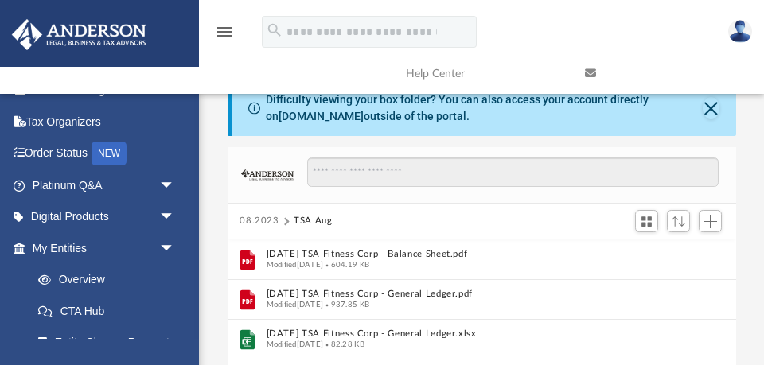
click at [259, 219] on button "08.2023" at bounding box center [260, 221] width 40 height 14
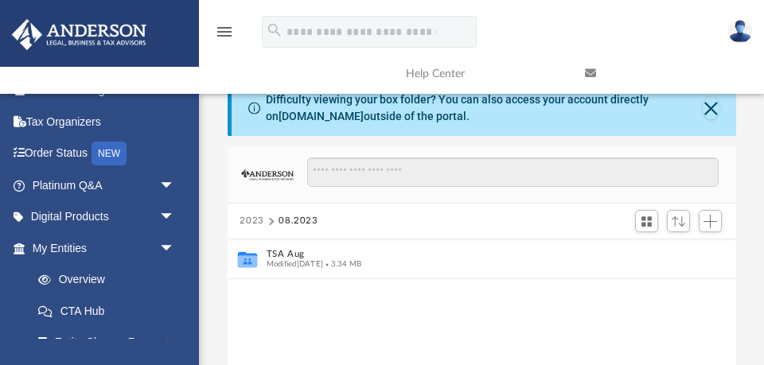
click at [247, 220] on button "2023" at bounding box center [252, 221] width 25 height 14
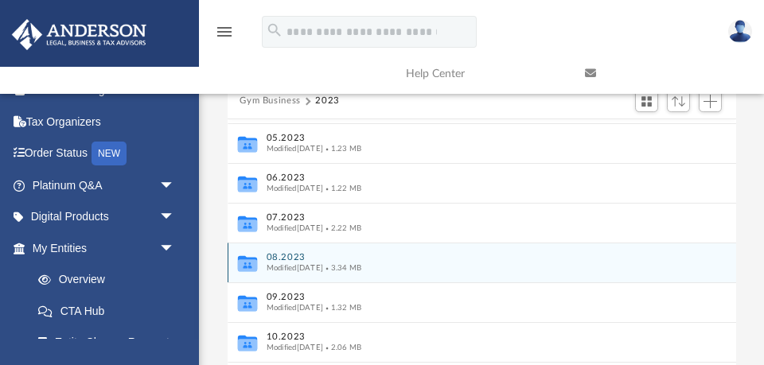
scroll to position [121, 0]
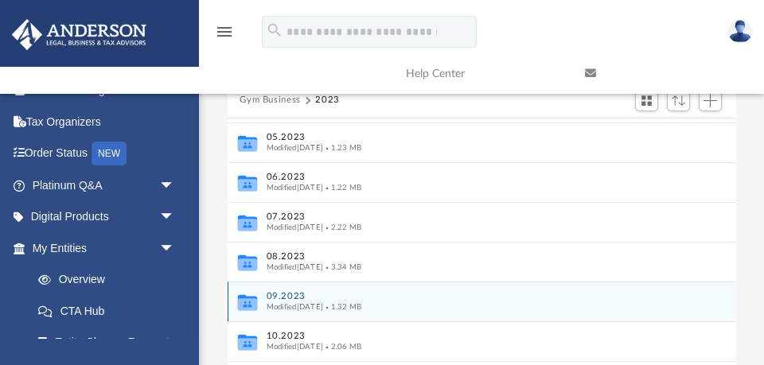
click at [286, 295] on button "09.2023" at bounding box center [471, 296] width 410 height 10
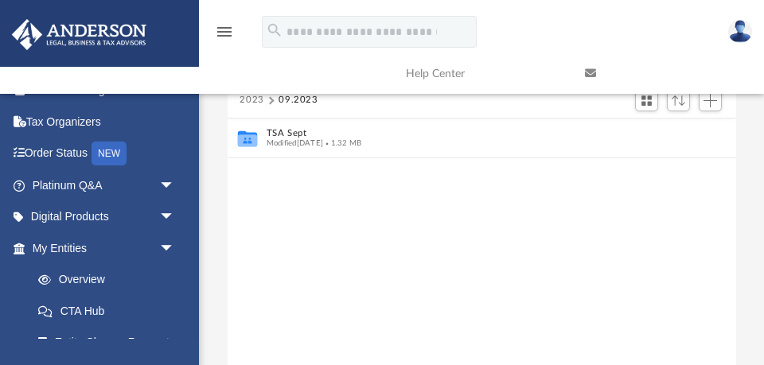
scroll to position [0, 0]
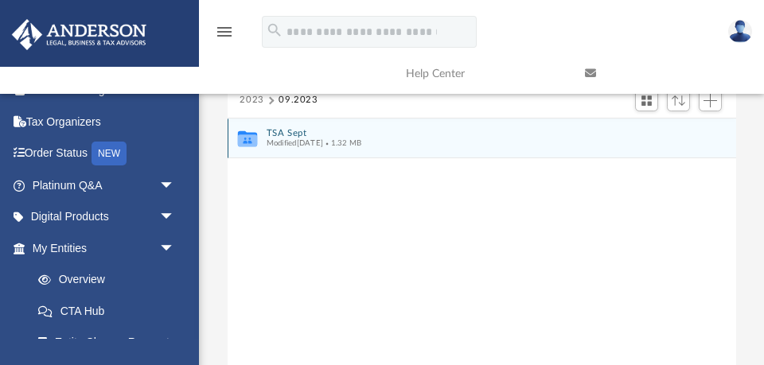
click at [295, 128] on button "TSA Sept" at bounding box center [471, 133] width 410 height 10
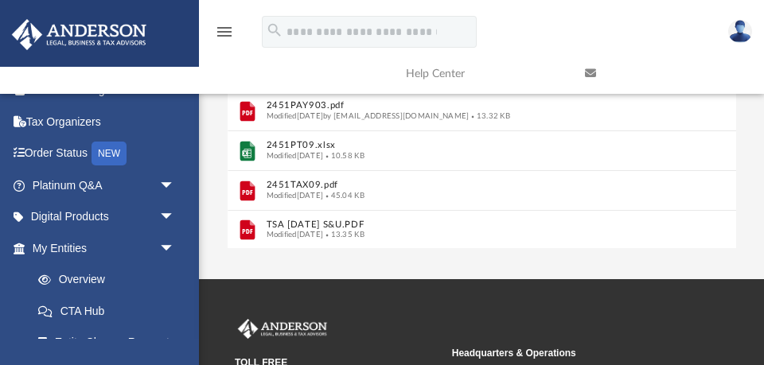
scroll to position [358, 0]
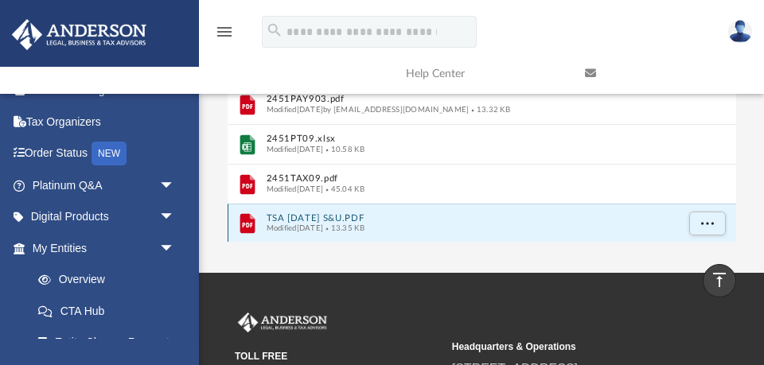
click at [315, 218] on button "TSA [DATE] S&U.PDF" at bounding box center [471, 218] width 410 height 10
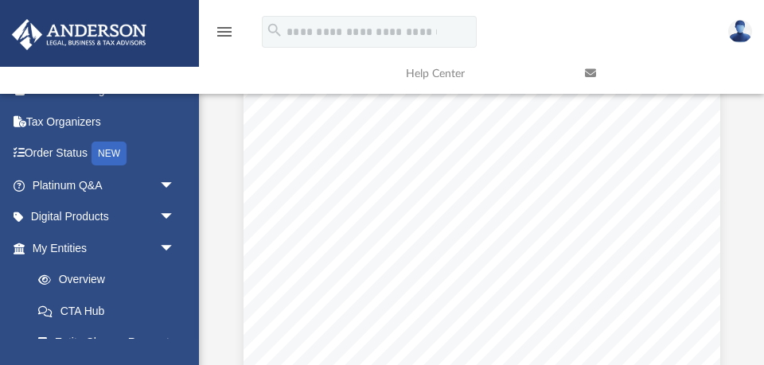
scroll to position [0, 0]
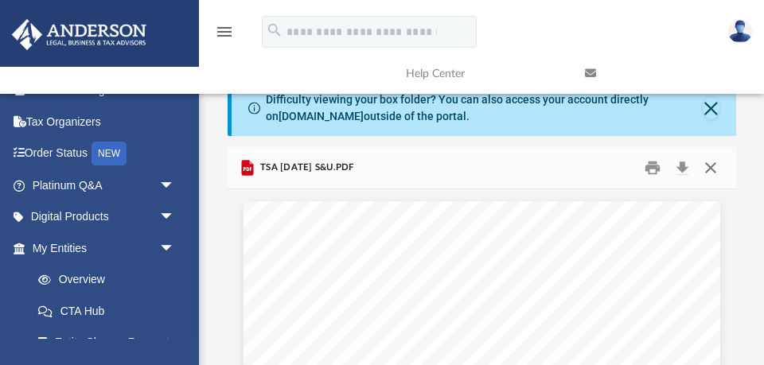
click at [708, 168] on button "Close" at bounding box center [711, 168] width 29 height 25
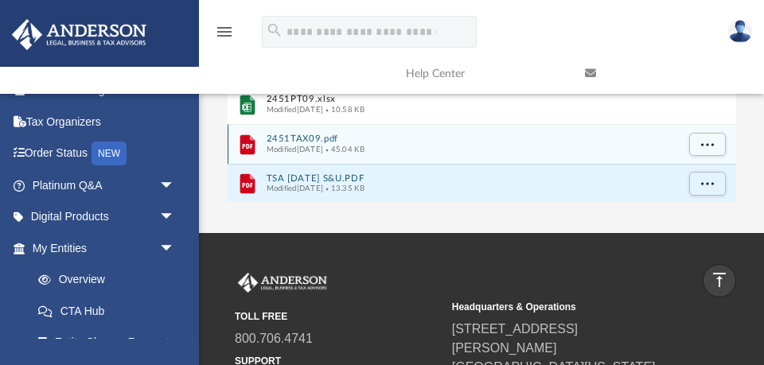
click at [322, 140] on button "2451TAX09.pdf" at bounding box center [471, 139] width 410 height 10
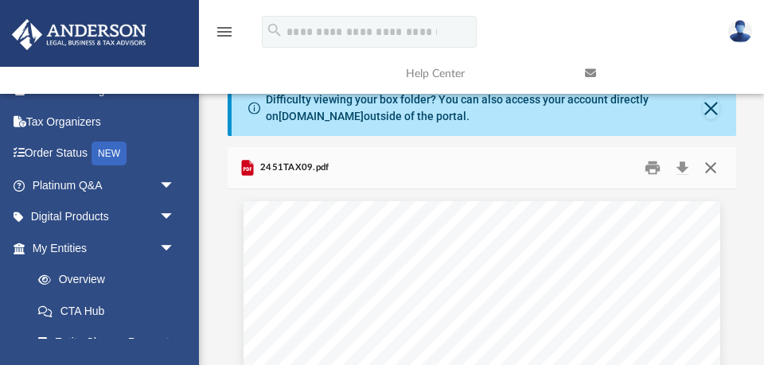
click at [712, 167] on button "Close" at bounding box center [711, 168] width 29 height 25
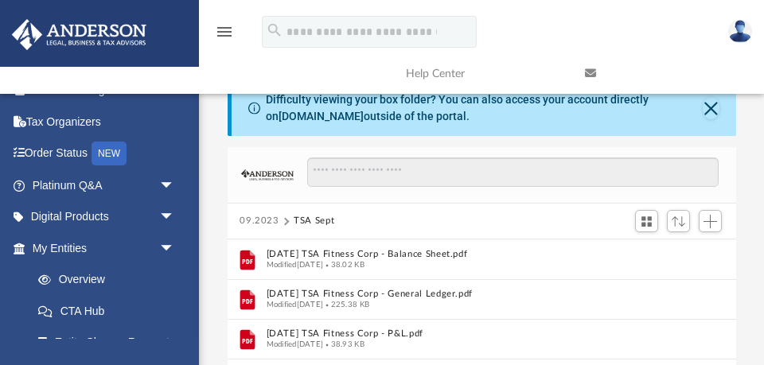
click at [261, 220] on button "09.2023" at bounding box center [260, 221] width 40 height 14
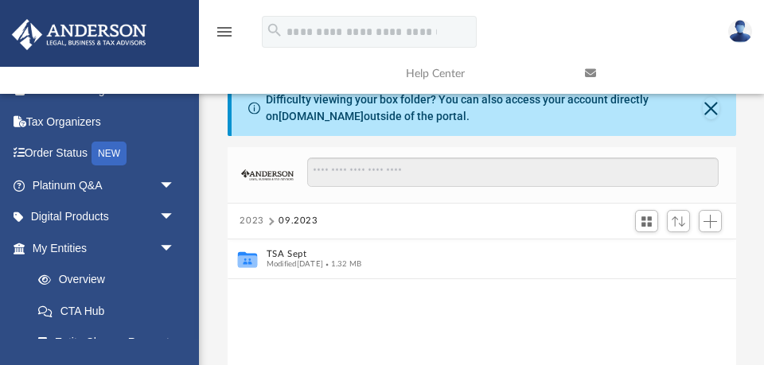
click at [252, 220] on button "2023" at bounding box center [252, 221] width 25 height 14
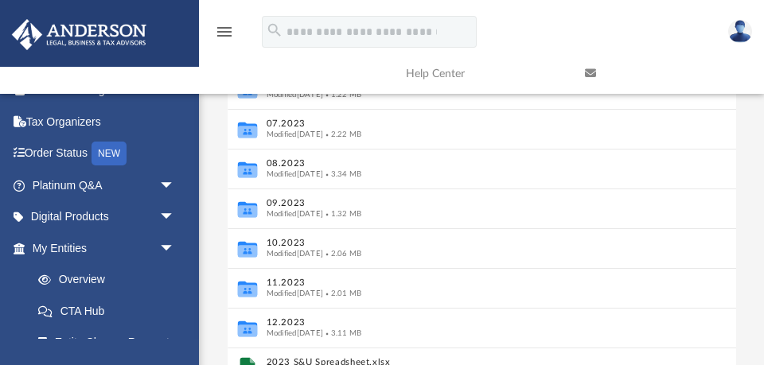
scroll to position [218, 0]
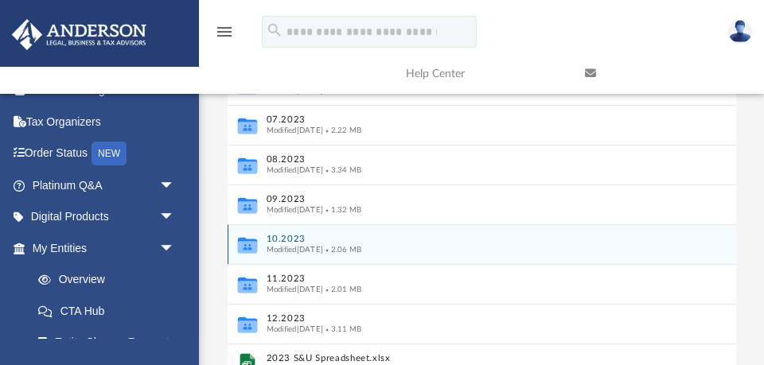
click at [285, 241] on button "10.2023" at bounding box center [471, 239] width 410 height 10
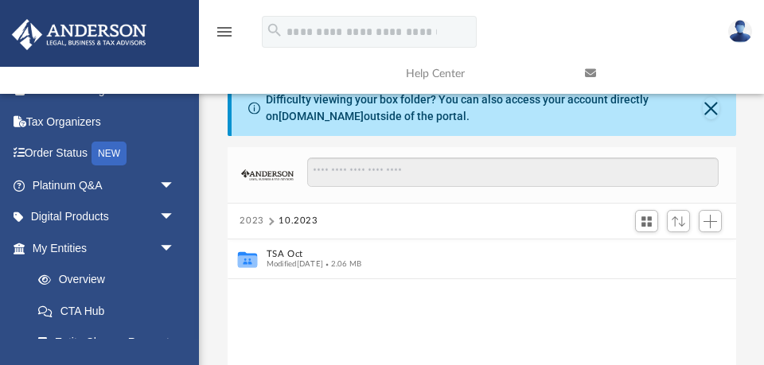
scroll to position [0, 0]
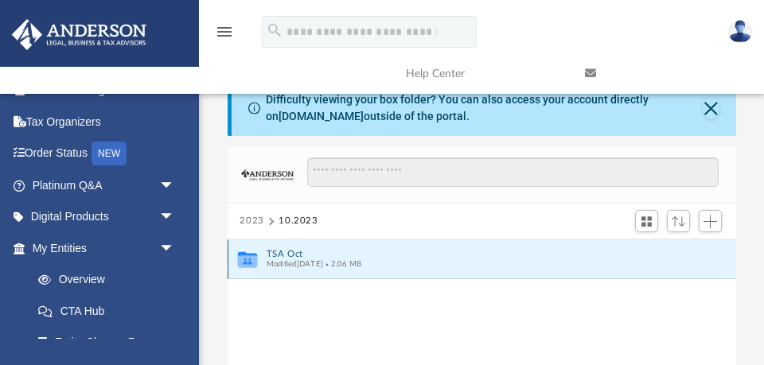
click at [291, 254] on button "TSA Oct" at bounding box center [471, 254] width 410 height 10
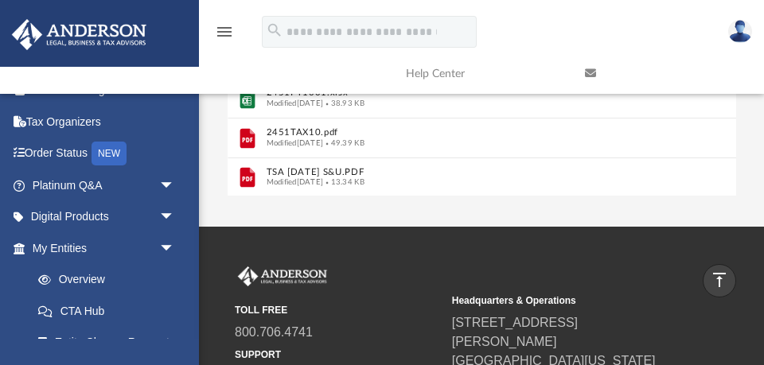
scroll to position [387, 0]
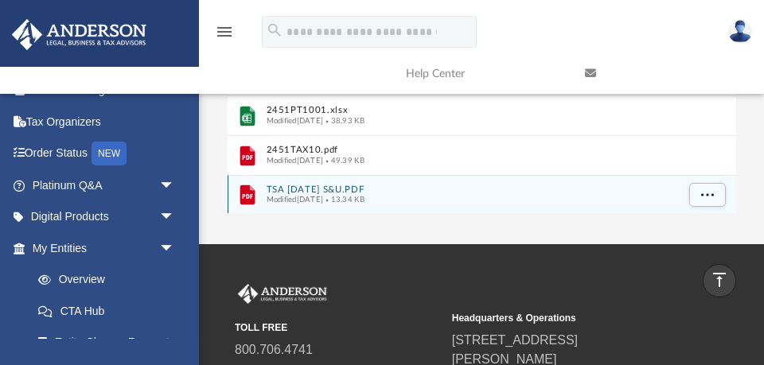
click at [318, 189] on button "TSA [DATE] S&U.PDF" at bounding box center [471, 190] width 410 height 10
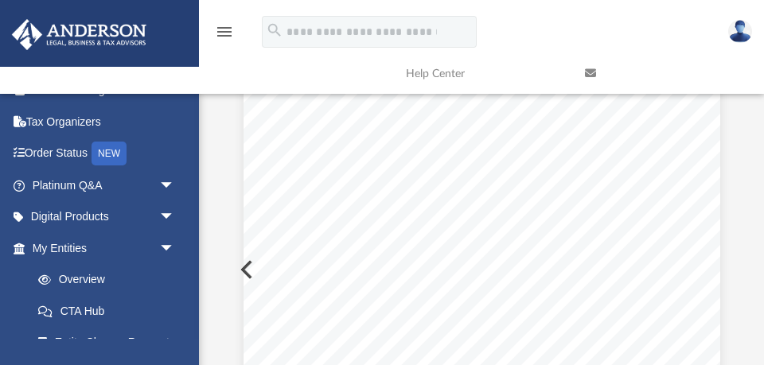
scroll to position [0, 0]
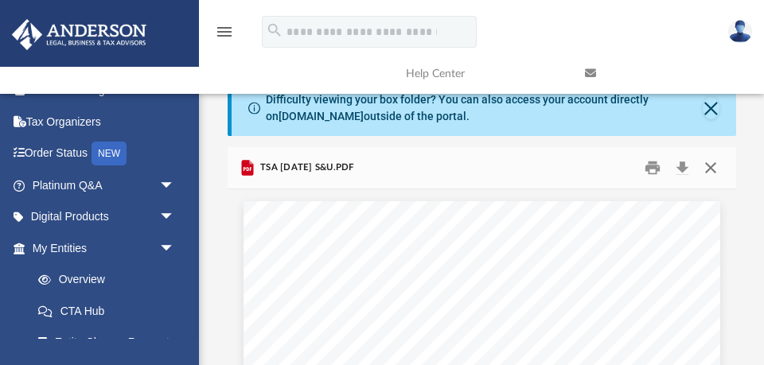
click at [712, 170] on button "Close" at bounding box center [711, 168] width 29 height 25
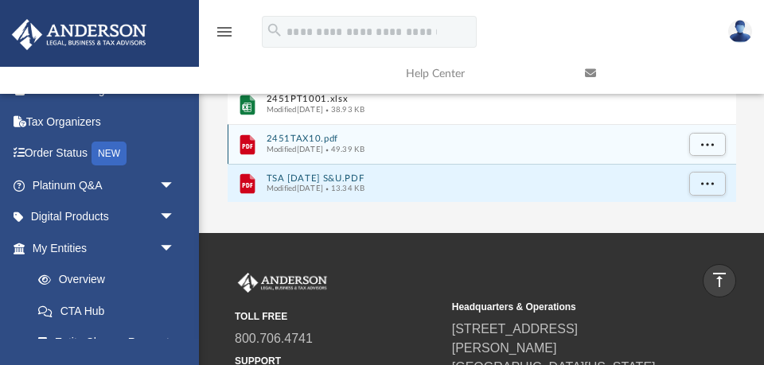
click at [326, 137] on button "2451TAX10.pdf" at bounding box center [471, 139] width 410 height 10
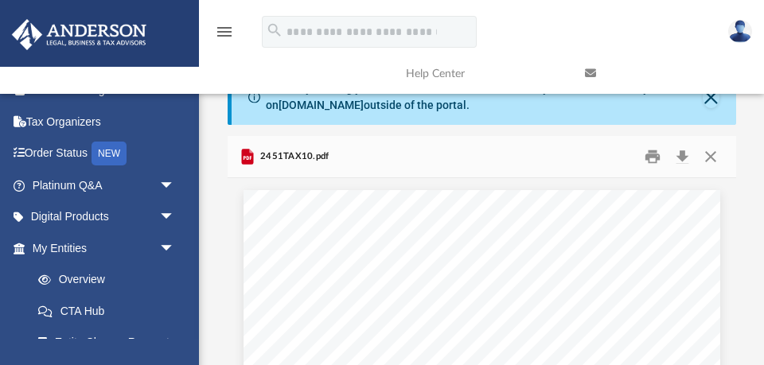
scroll to position [0, 0]
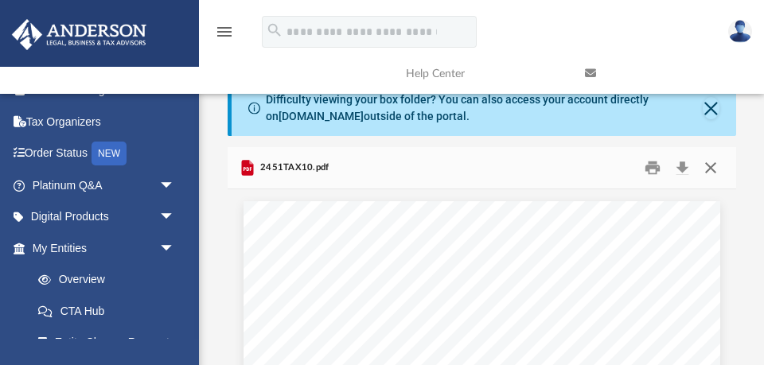
click at [713, 166] on button "Close" at bounding box center [711, 168] width 29 height 25
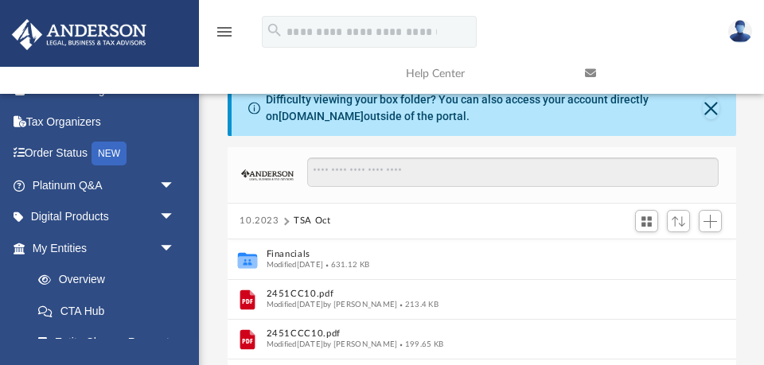
click at [260, 220] on button "10.2023" at bounding box center [260, 221] width 40 height 14
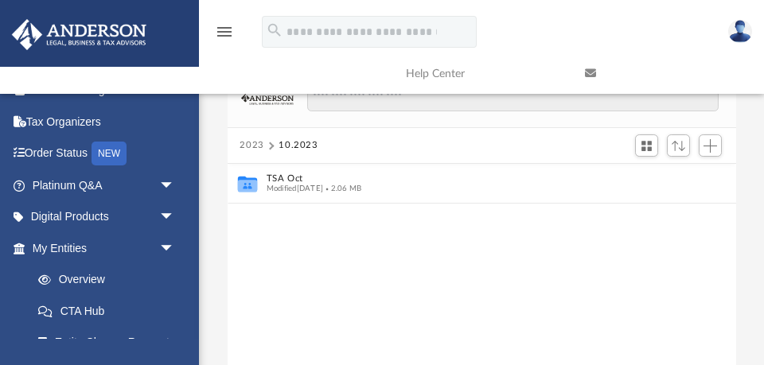
click at [252, 146] on button "2023" at bounding box center [252, 146] width 25 height 14
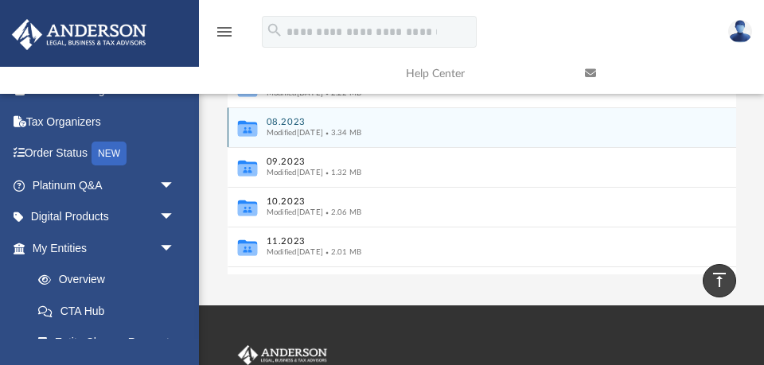
scroll to position [92, 0]
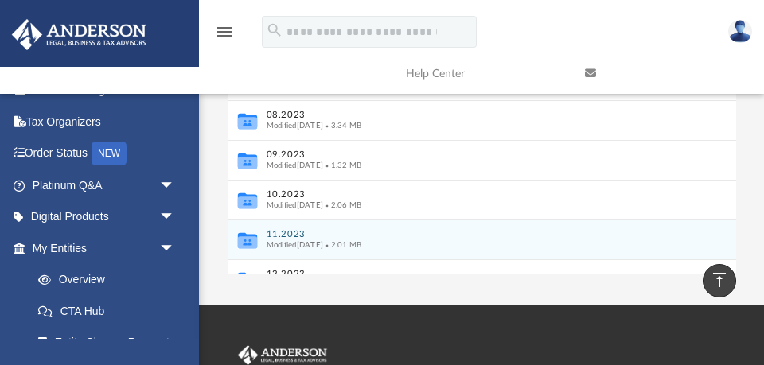
click at [289, 231] on button "11.2023" at bounding box center [471, 234] width 410 height 10
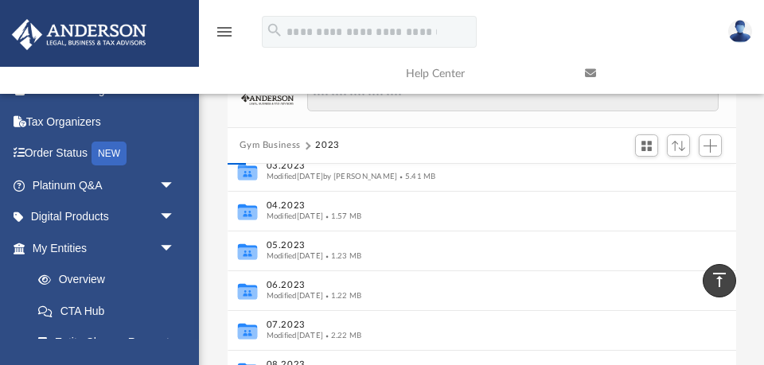
scroll to position [0, 0]
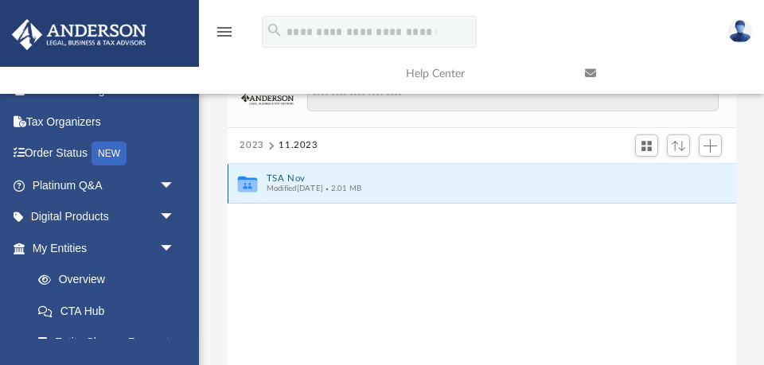
click at [287, 179] on button "TSA Nov" at bounding box center [471, 179] width 410 height 10
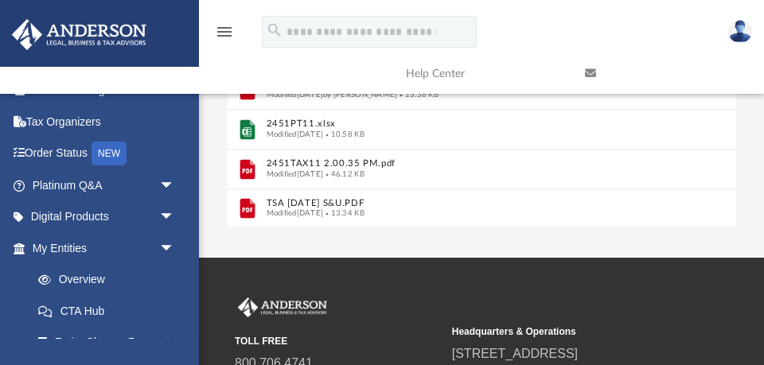
scroll to position [377, 0]
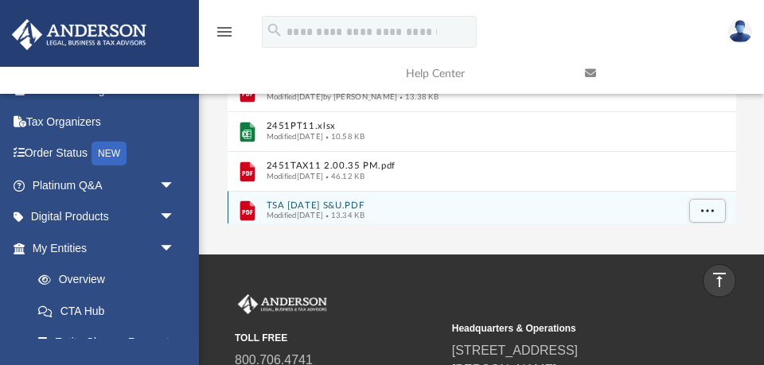
click at [292, 201] on button "TSA [DATE] S&U.PDF" at bounding box center [471, 206] width 410 height 10
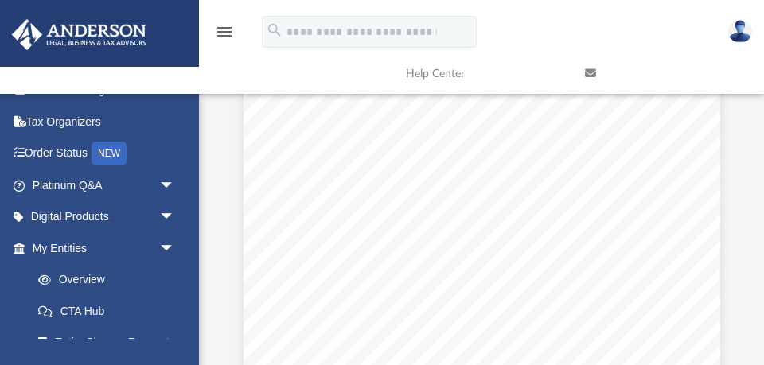
scroll to position [0, 0]
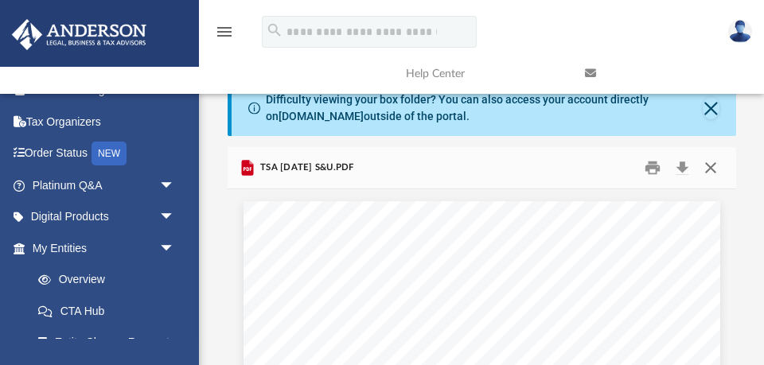
click at [708, 173] on button "Close" at bounding box center [711, 168] width 29 height 25
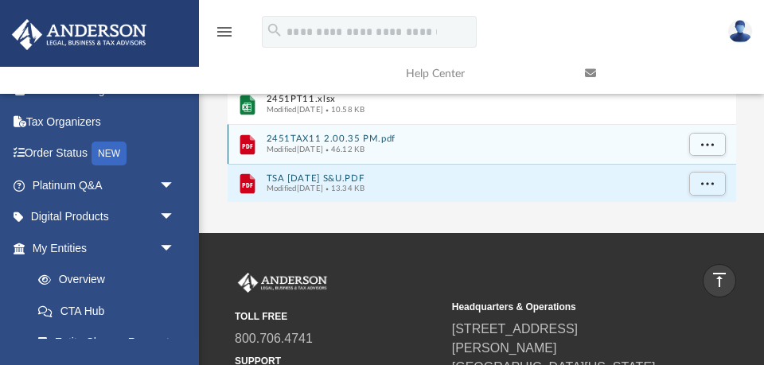
click at [381, 142] on button "2451TAX11 2.00.35 PM.pdf" at bounding box center [471, 139] width 410 height 10
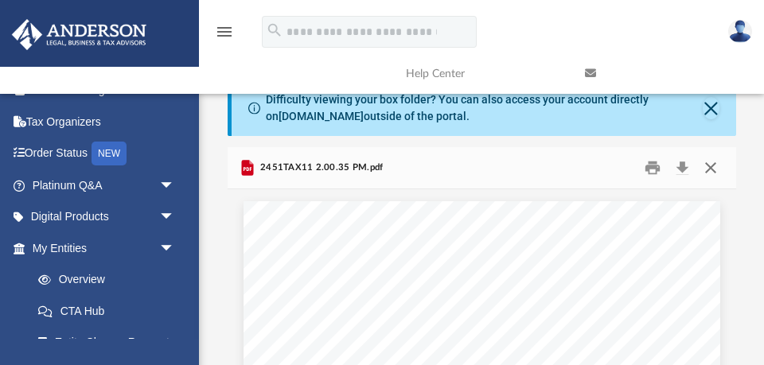
click at [711, 166] on button "Close" at bounding box center [711, 168] width 29 height 25
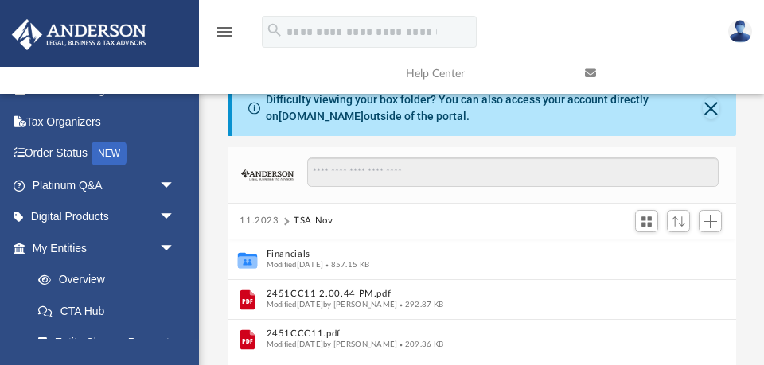
click at [260, 221] on button "11.2023" at bounding box center [260, 221] width 40 height 14
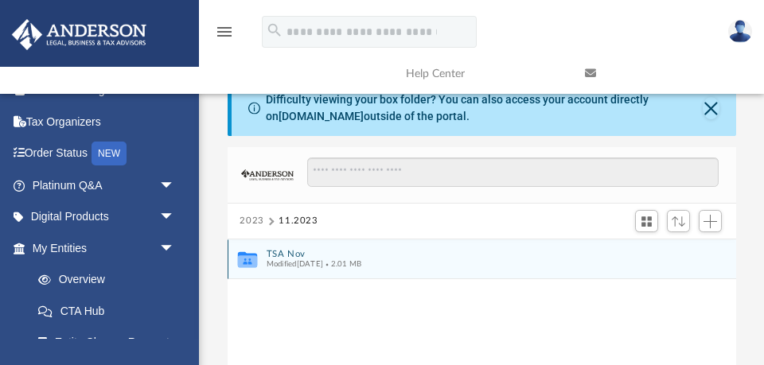
scroll to position [75, 0]
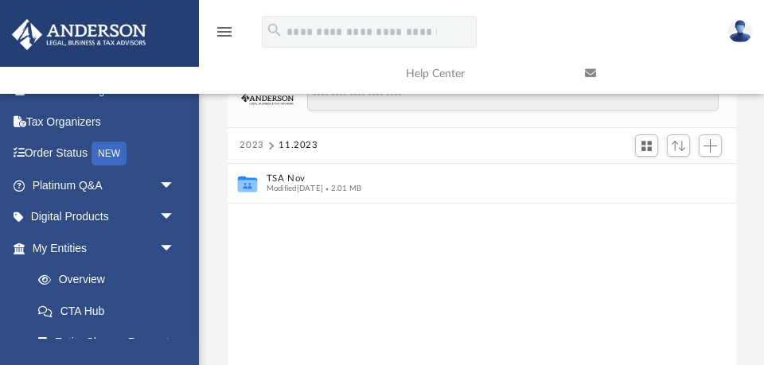
click at [253, 145] on button "2023" at bounding box center [252, 146] width 25 height 14
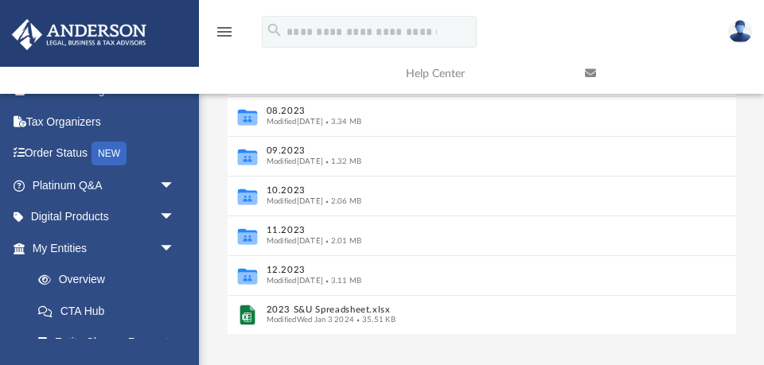
scroll to position [302, 0]
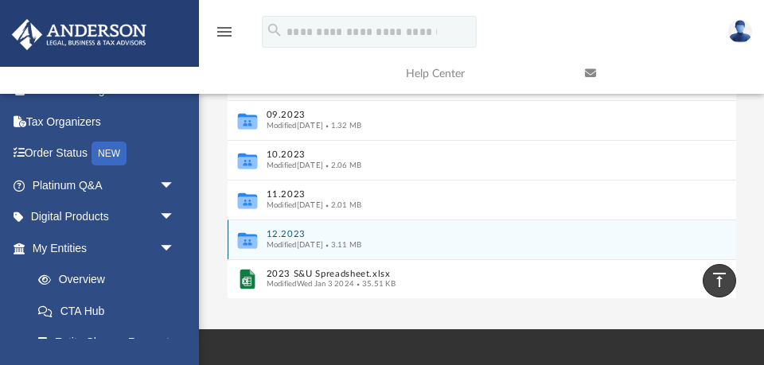
click at [291, 233] on button "12.2023" at bounding box center [471, 234] width 410 height 10
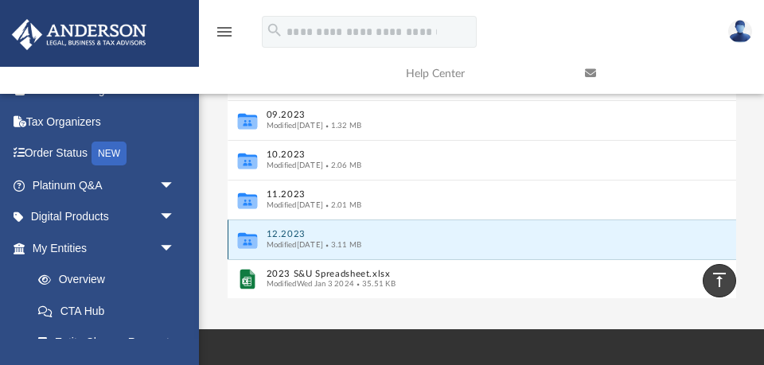
scroll to position [0, 0]
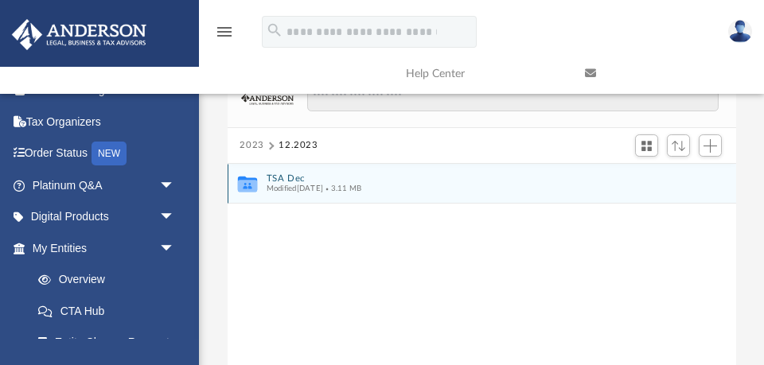
click at [288, 177] on button "TSA Dec" at bounding box center [471, 179] width 410 height 10
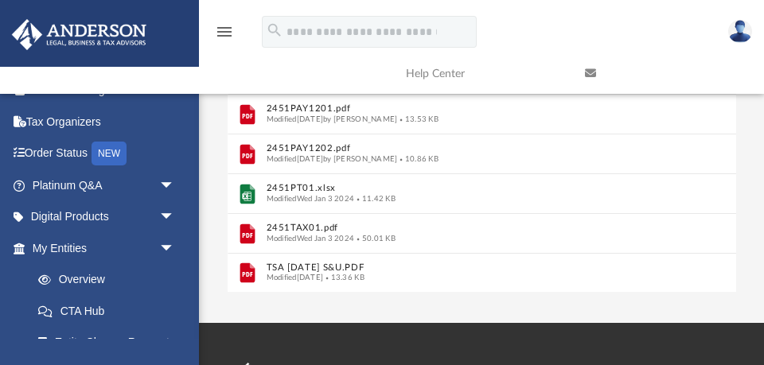
scroll to position [330, 0]
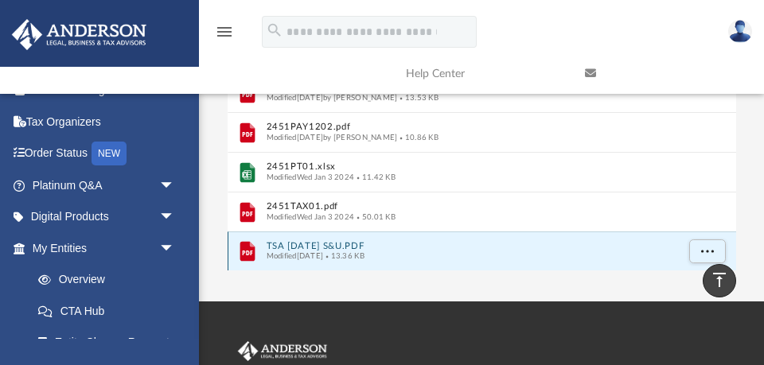
click at [303, 245] on button "TSA [DATE] S&U.PDF" at bounding box center [471, 246] width 410 height 10
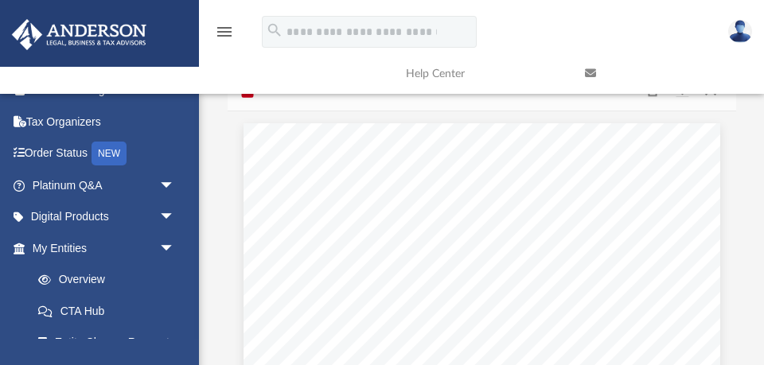
scroll to position [0, 0]
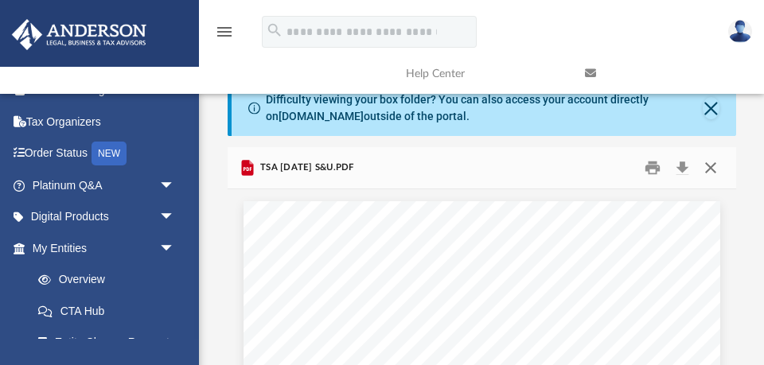
click at [712, 167] on button "Close" at bounding box center [711, 168] width 29 height 25
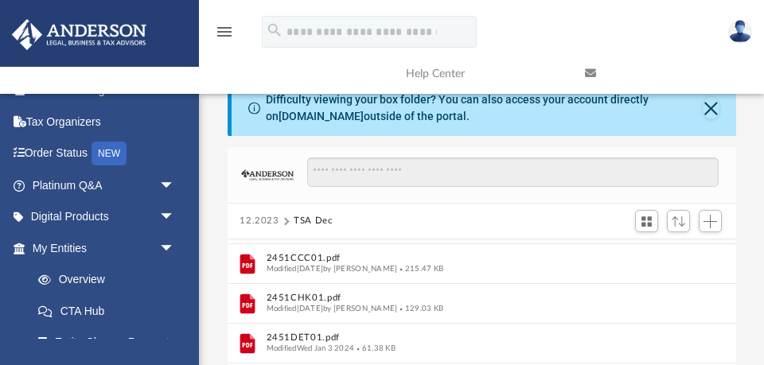
scroll to position [398, 0]
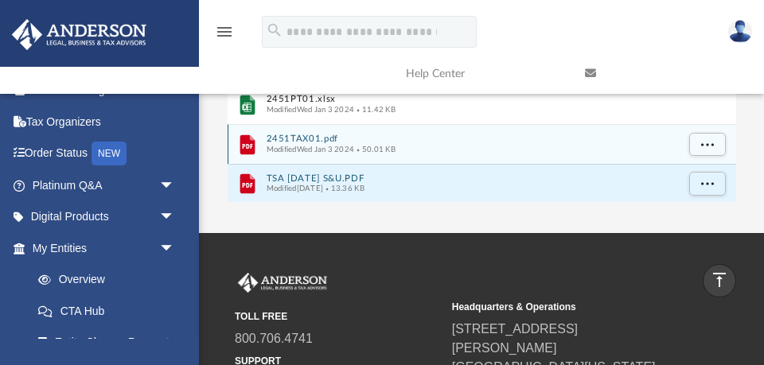
click at [301, 139] on button "2451TAX01.pdf" at bounding box center [471, 139] width 410 height 10
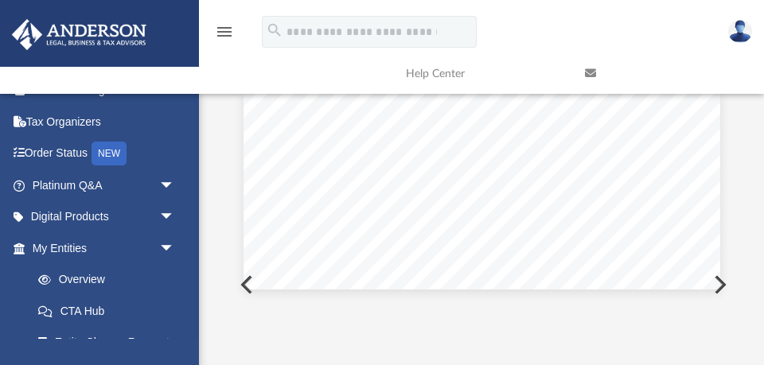
scroll to position [0, 0]
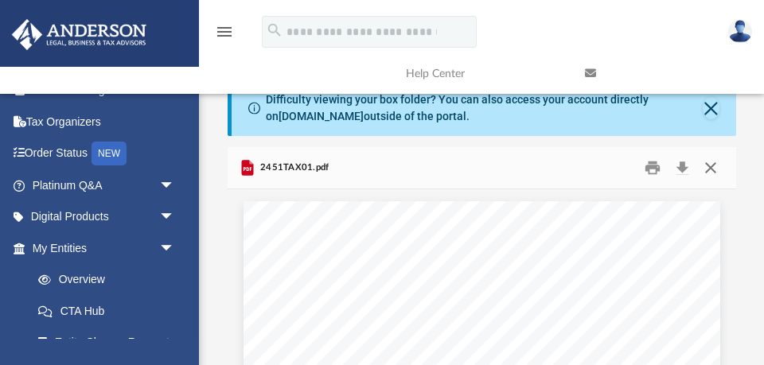
click at [711, 166] on button "Close" at bounding box center [711, 168] width 29 height 25
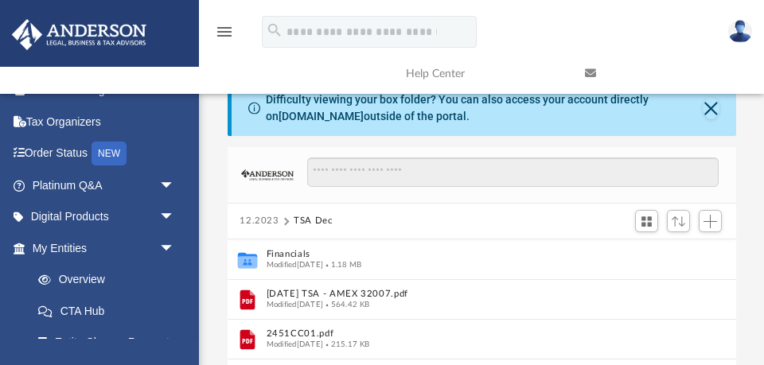
click at [252, 220] on button "12.2023" at bounding box center [260, 221] width 40 height 14
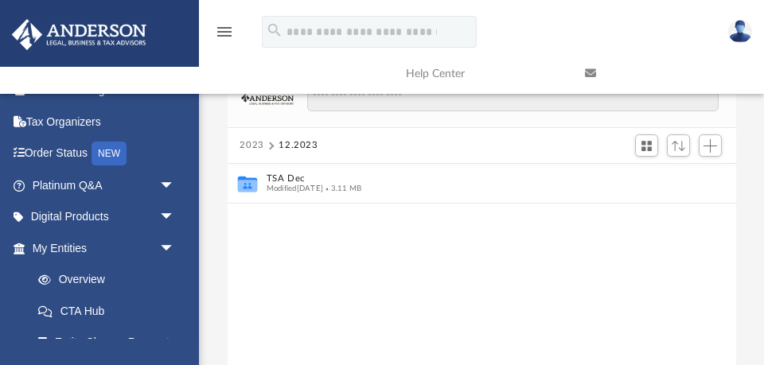
click at [256, 145] on button "2023" at bounding box center [252, 146] width 25 height 14
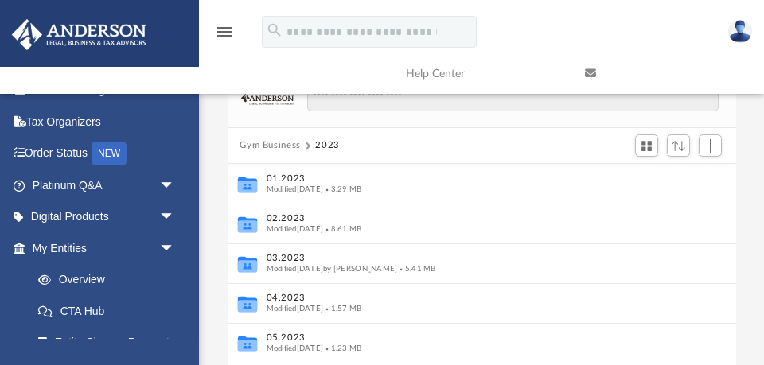
click at [274, 145] on button "Gym Business" at bounding box center [270, 146] width 61 height 14
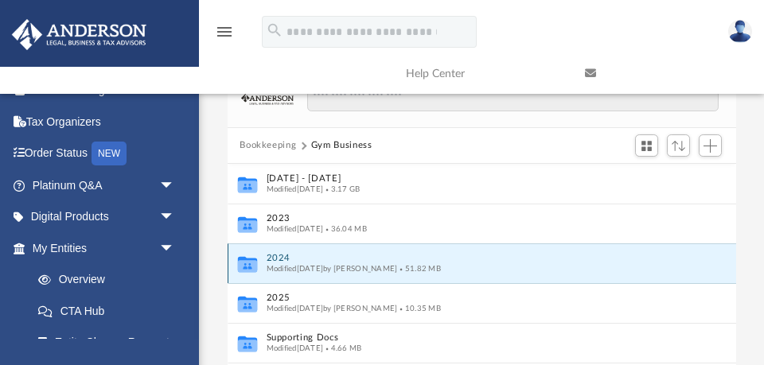
click at [281, 256] on button "2024" at bounding box center [471, 258] width 410 height 10
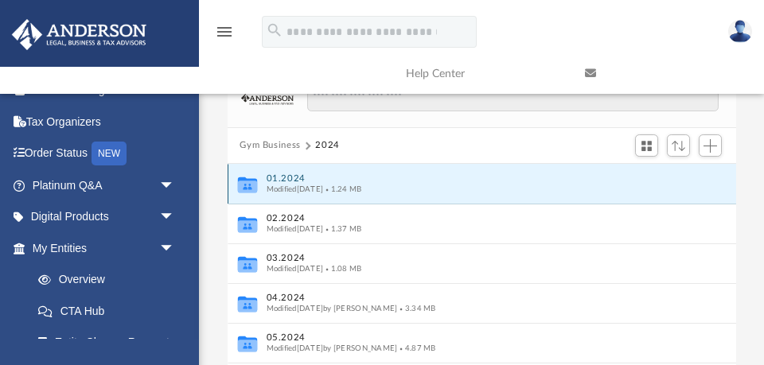
click at [286, 179] on button "01.2024" at bounding box center [471, 179] width 410 height 10
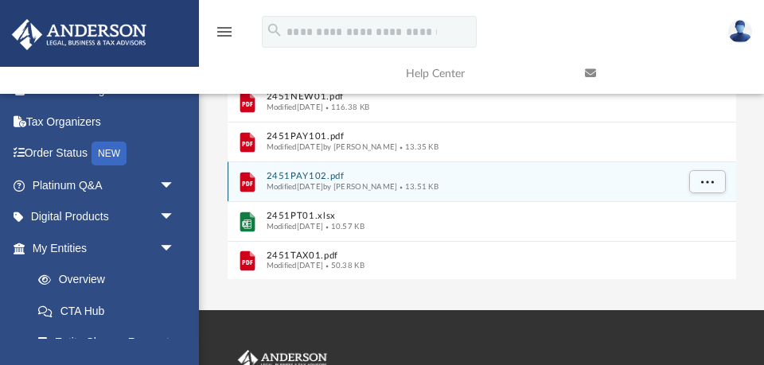
scroll to position [345, 0]
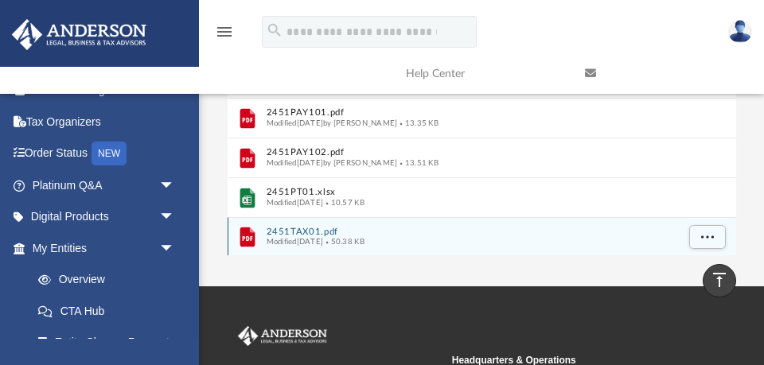
click at [303, 231] on button "2451TAX01.pdf" at bounding box center [471, 232] width 410 height 10
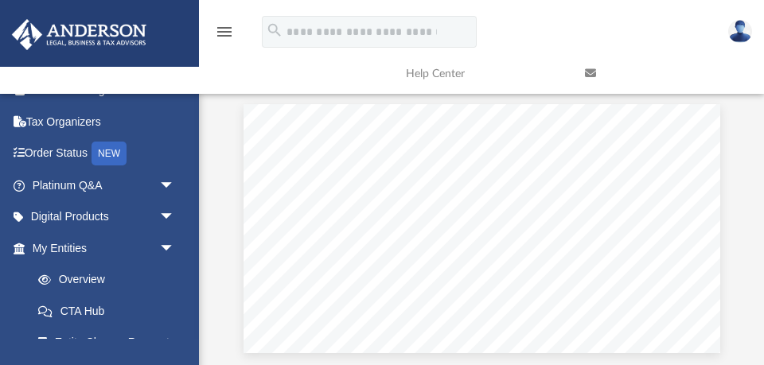
scroll to position [0, 0]
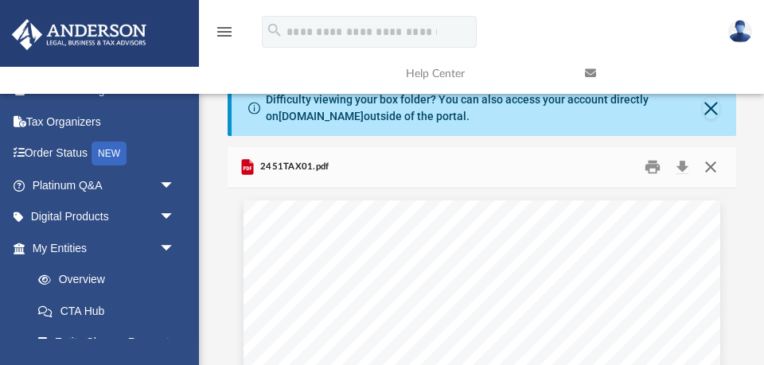
click at [711, 166] on button "Close" at bounding box center [711, 167] width 29 height 25
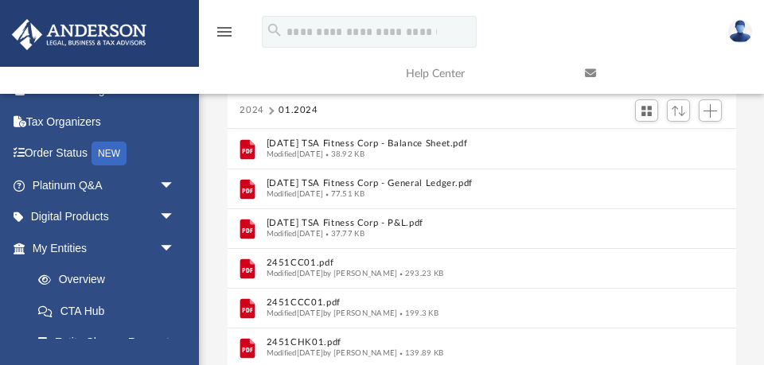
click at [251, 107] on button "2024" at bounding box center [252, 110] width 25 height 14
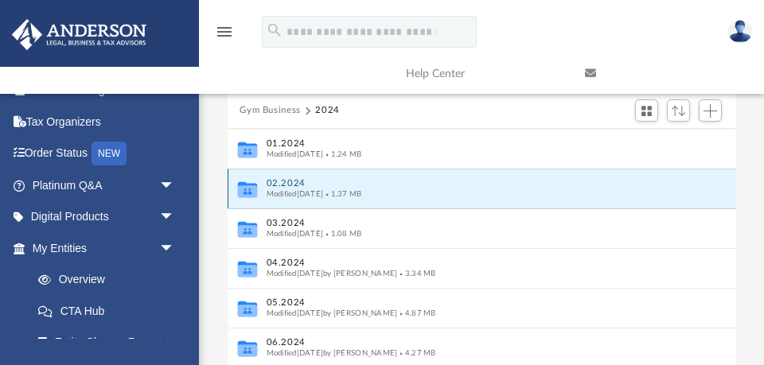
click at [286, 182] on button "02.2024" at bounding box center [471, 183] width 410 height 10
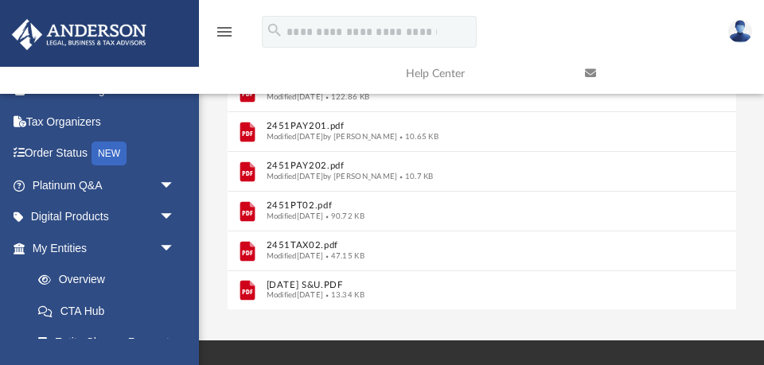
scroll to position [295, 0]
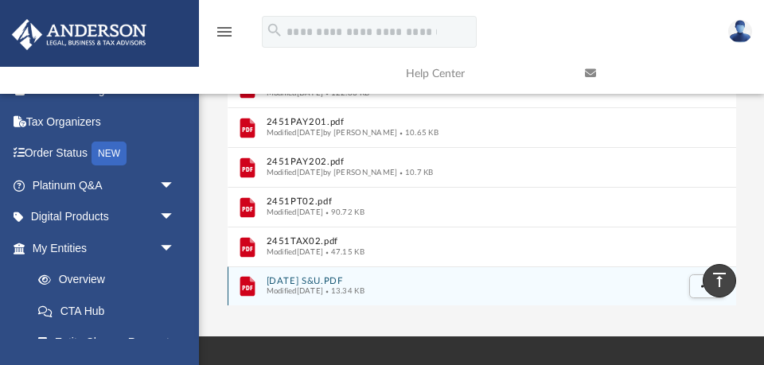
click at [298, 279] on button "[DATE] S&U.PDF" at bounding box center [471, 281] width 410 height 10
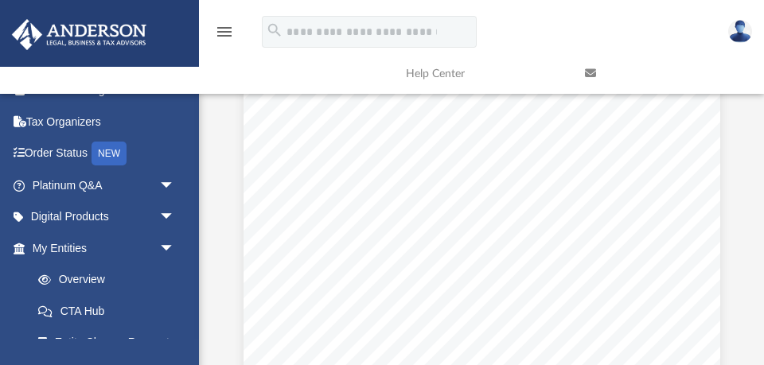
scroll to position [0, 0]
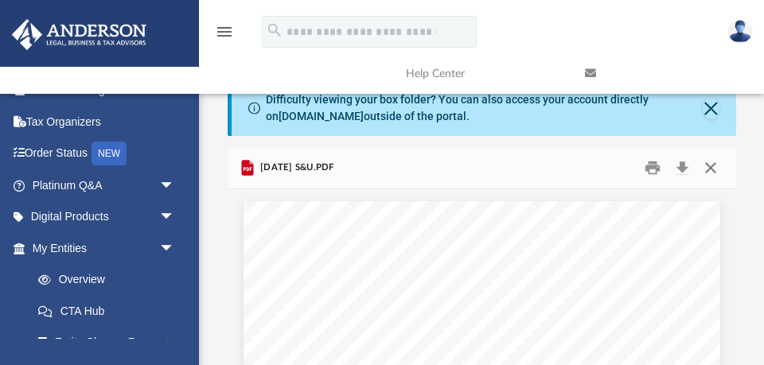
click at [712, 167] on button "Close" at bounding box center [711, 168] width 29 height 25
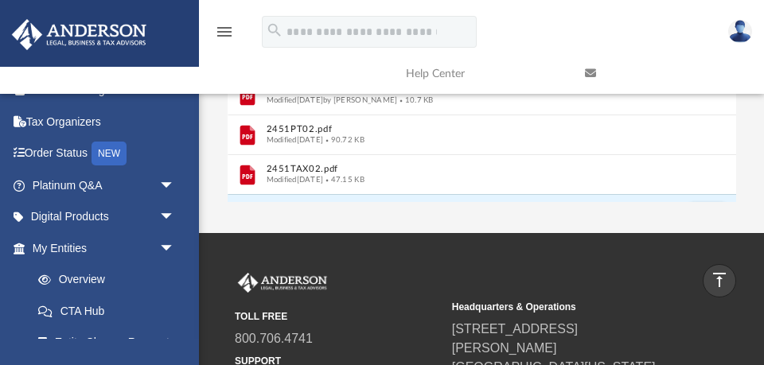
scroll to position [117, 0]
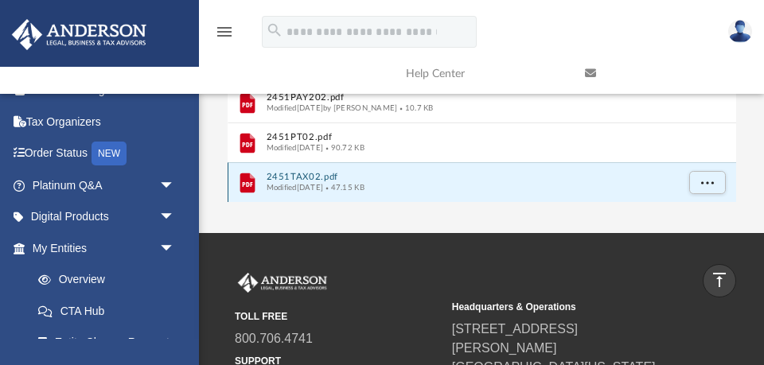
click at [327, 177] on button "2451TAX02.pdf" at bounding box center [471, 177] width 410 height 10
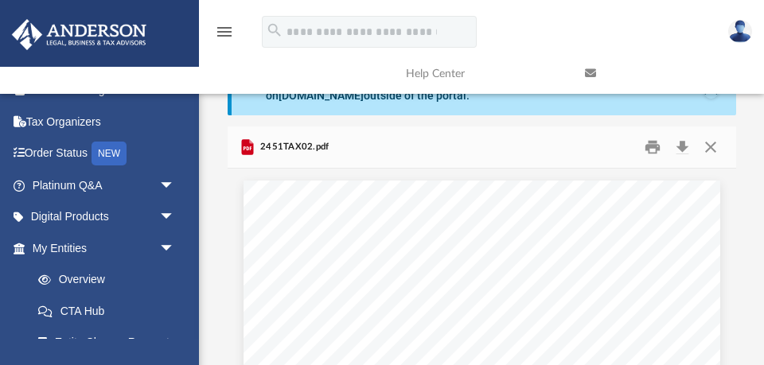
scroll to position [0, 0]
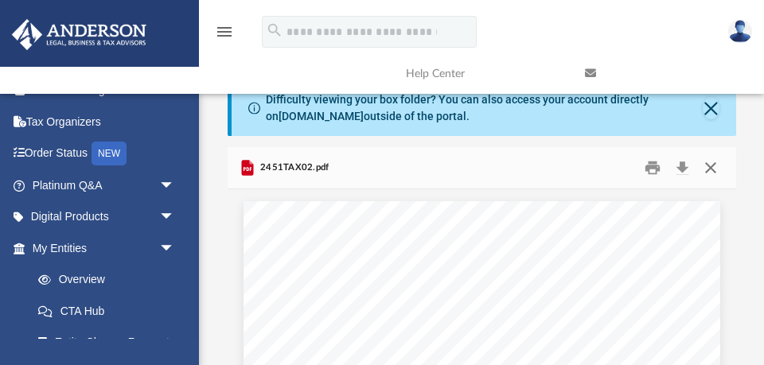
click at [711, 166] on button "Close" at bounding box center [711, 168] width 29 height 25
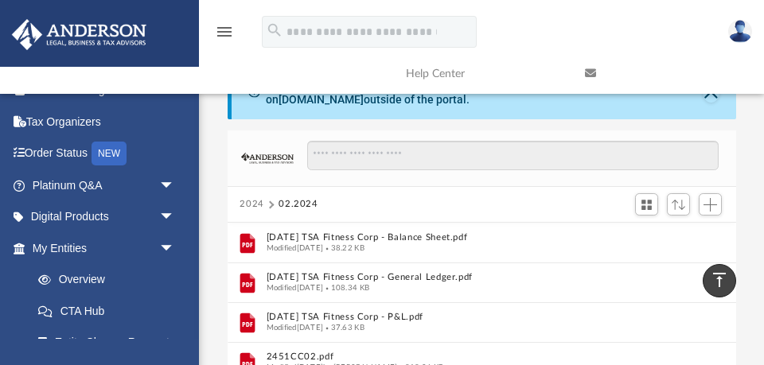
scroll to position [10, 0]
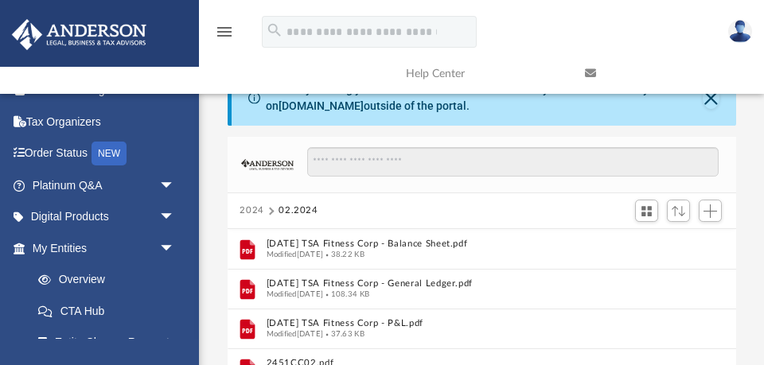
click at [248, 209] on button "2024" at bounding box center [252, 211] width 25 height 14
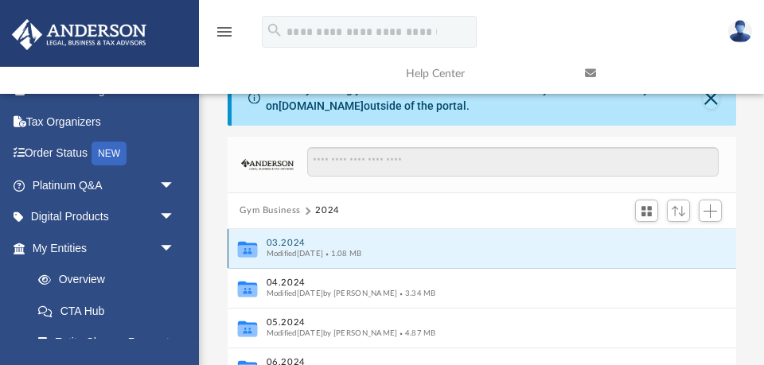
scroll to position [80, 0]
click at [286, 240] on button "03.2024" at bounding box center [471, 244] width 410 height 10
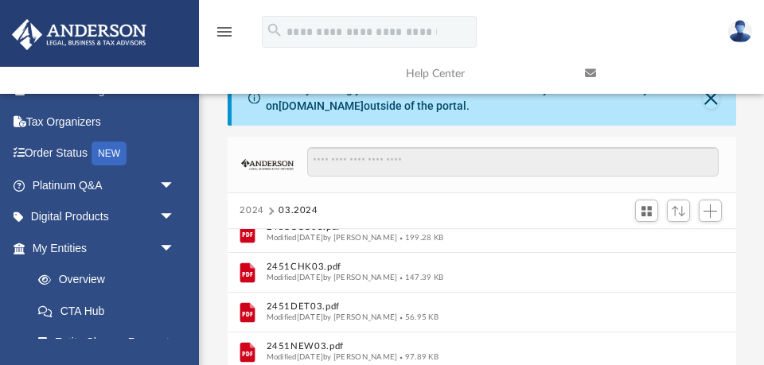
scroll to position [314, 0]
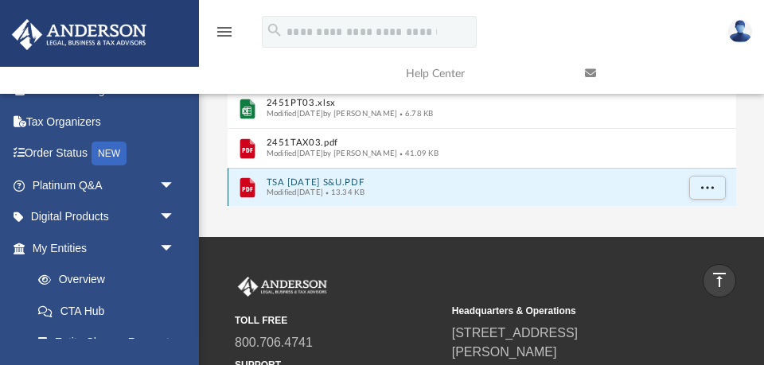
click at [314, 182] on button "TSA [DATE] S&U.PDF" at bounding box center [471, 183] width 410 height 10
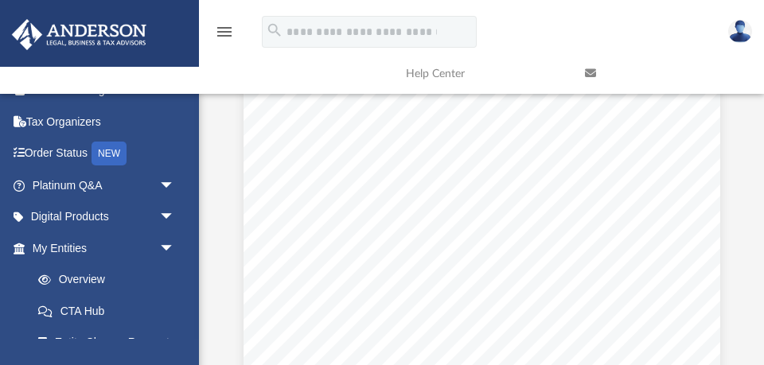
scroll to position [0, 0]
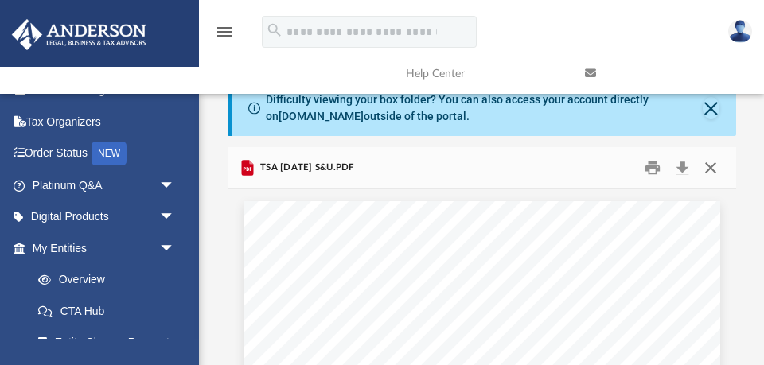
click at [715, 170] on button "Close" at bounding box center [711, 168] width 29 height 25
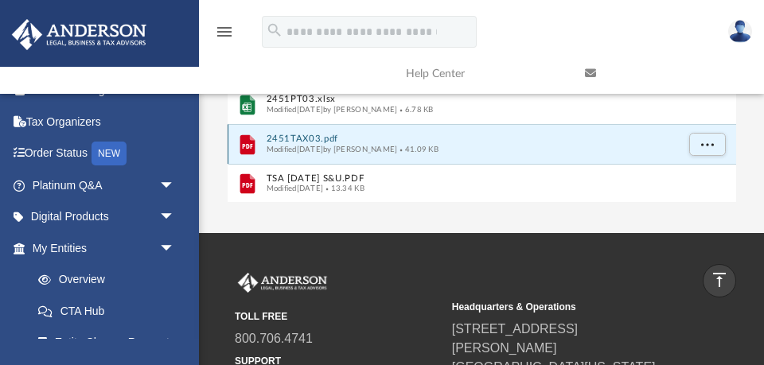
click at [324, 135] on button "2451TAX03.pdf" at bounding box center [471, 139] width 410 height 10
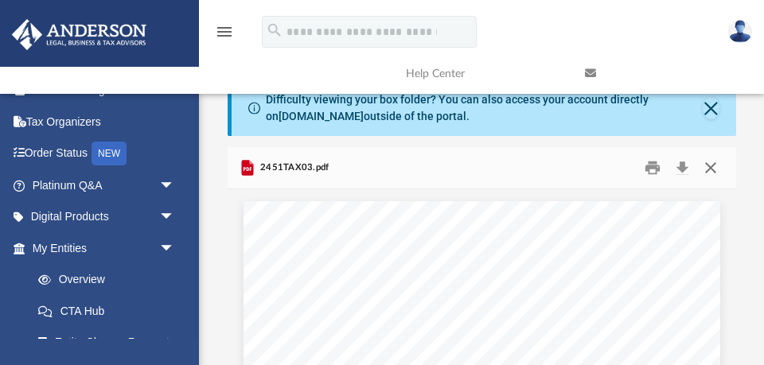
click at [711, 164] on button "Close" at bounding box center [711, 168] width 29 height 25
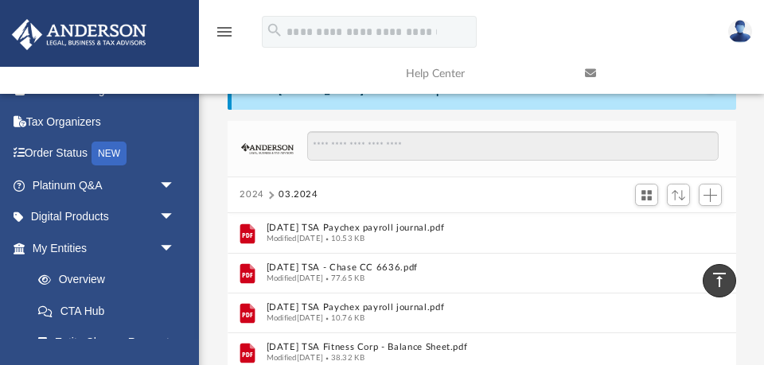
scroll to position [18, 0]
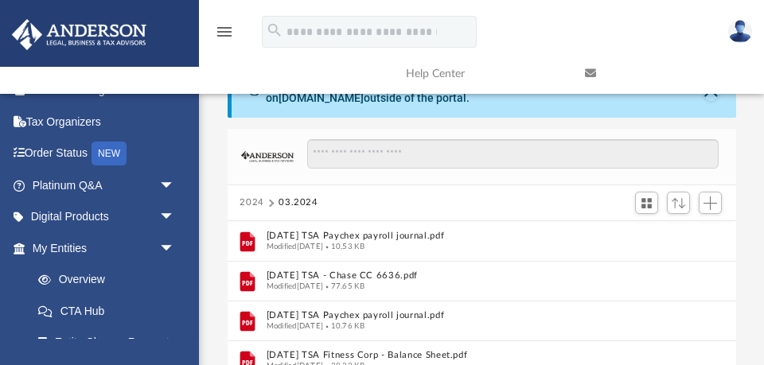
click at [250, 204] on button "2024" at bounding box center [252, 203] width 25 height 14
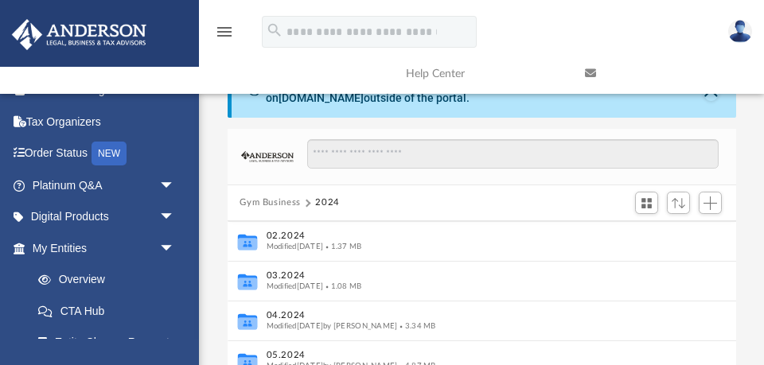
scroll to position [46, 0]
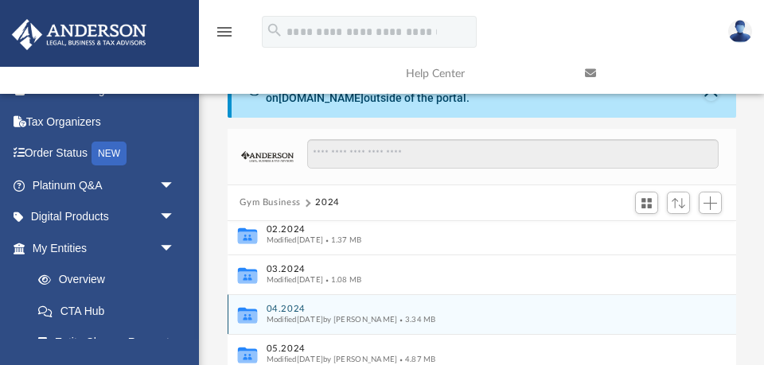
click at [291, 306] on button "04.2024" at bounding box center [471, 309] width 410 height 10
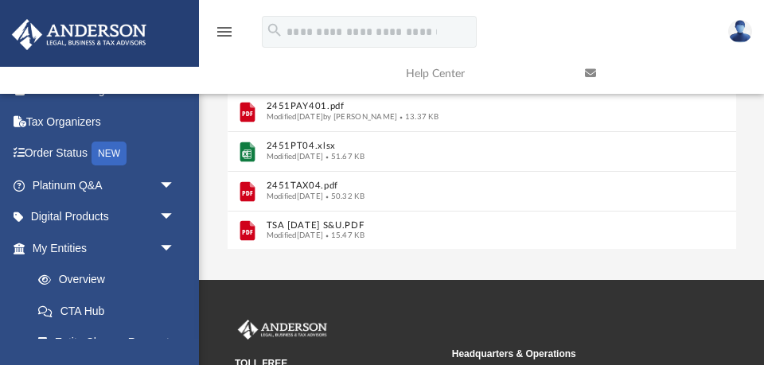
scroll to position [351, 0]
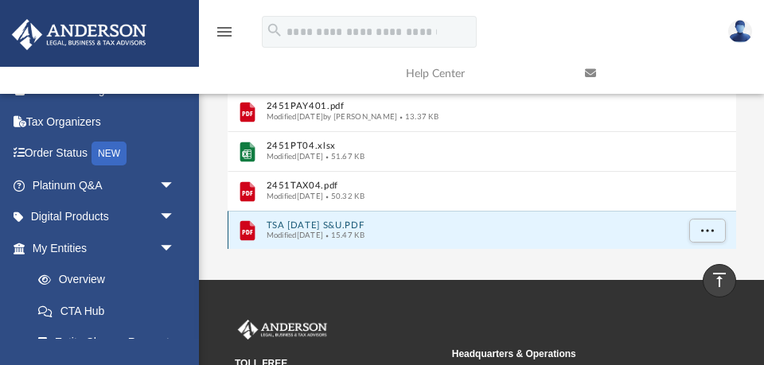
click at [333, 222] on button "TSA [DATE] S&U.PDF" at bounding box center [471, 226] width 410 height 10
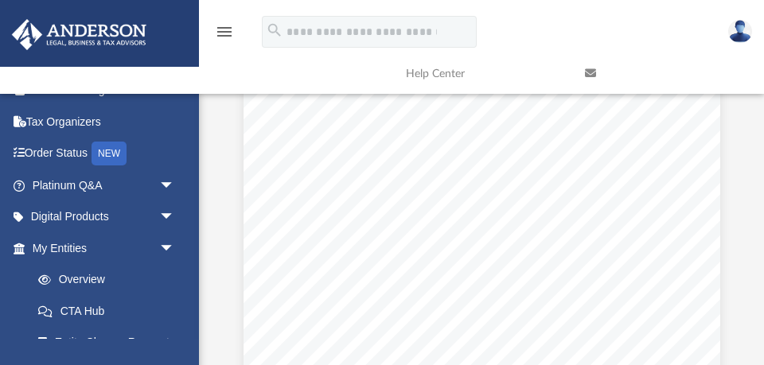
scroll to position [0, 0]
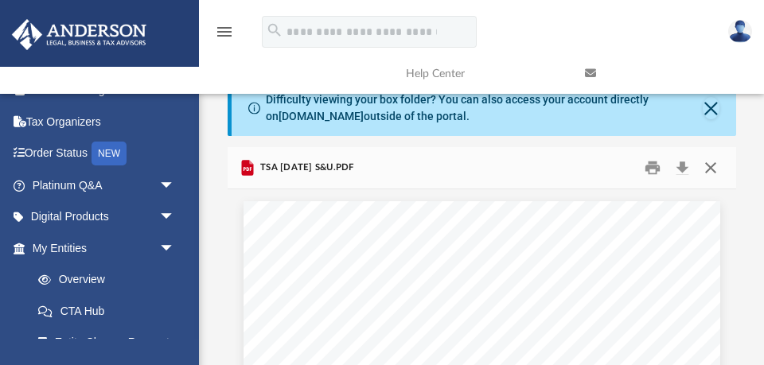
click at [712, 171] on button "Close" at bounding box center [711, 168] width 29 height 25
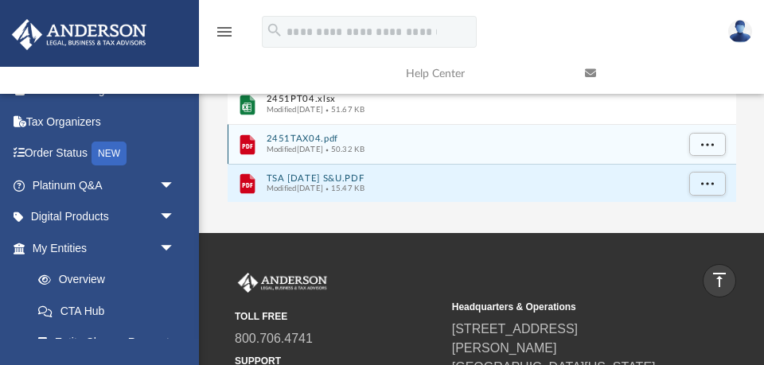
click at [323, 145] on span "Modified [DATE]" at bounding box center [294, 149] width 57 height 8
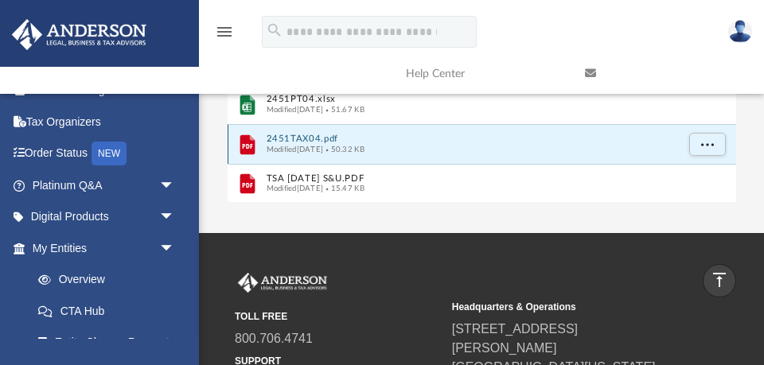
click at [332, 138] on button "2451TAX04.pdf" at bounding box center [471, 139] width 410 height 10
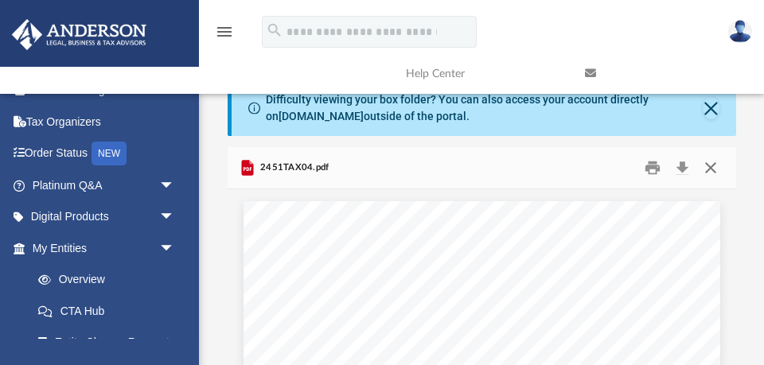
click at [713, 171] on button "Close" at bounding box center [711, 168] width 29 height 25
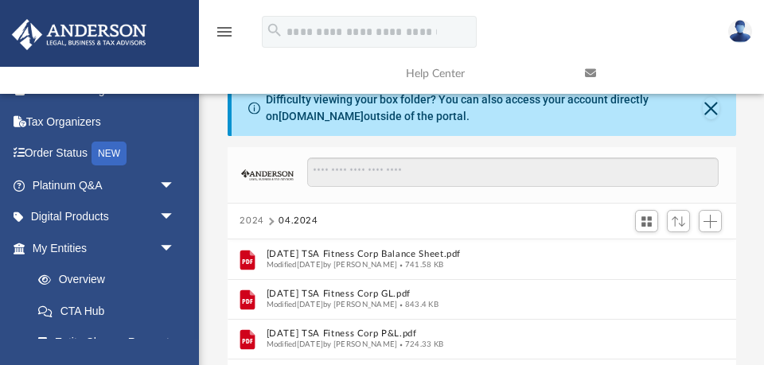
click at [252, 218] on button "2024" at bounding box center [252, 221] width 25 height 14
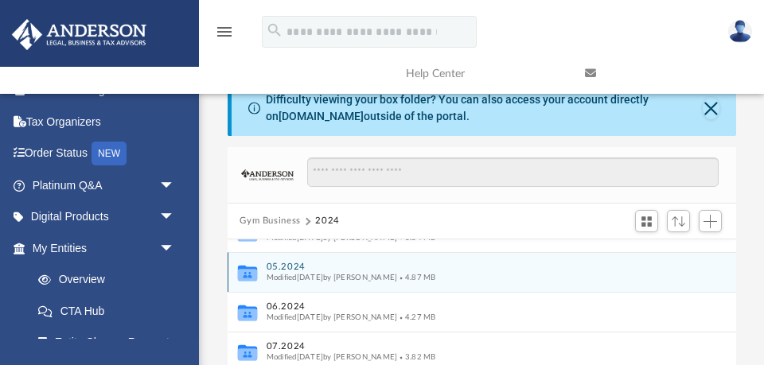
scroll to position [150, 0]
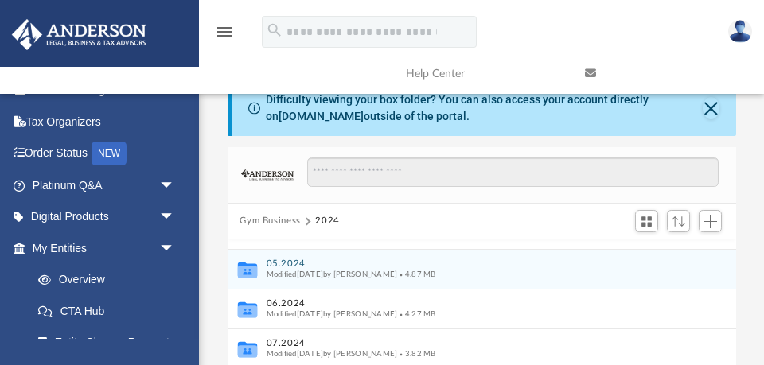
click at [292, 262] on button "05.2024" at bounding box center [471, 264] width 410 height 10
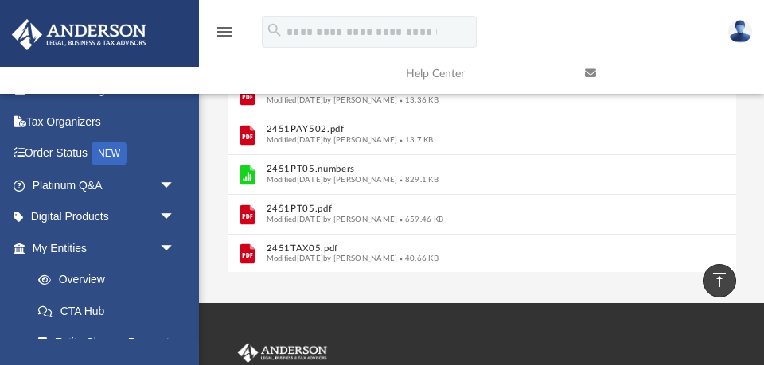
scroll to position [338, 0]
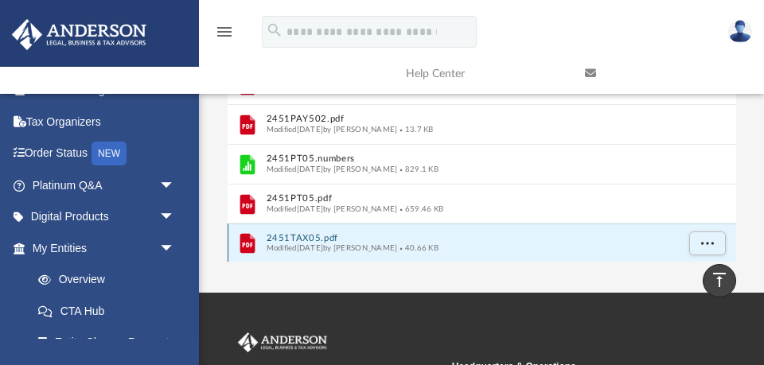
click at [308, 236] on button "2451TAX05.pdf" at bounding box center [471, 238] width 410 height 10
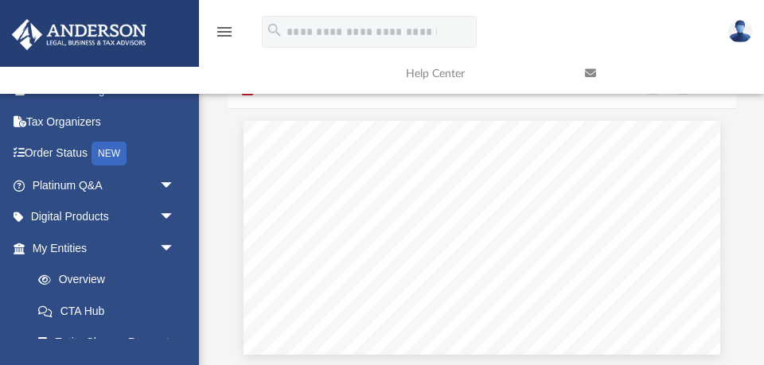
scroll to position [52, 0]
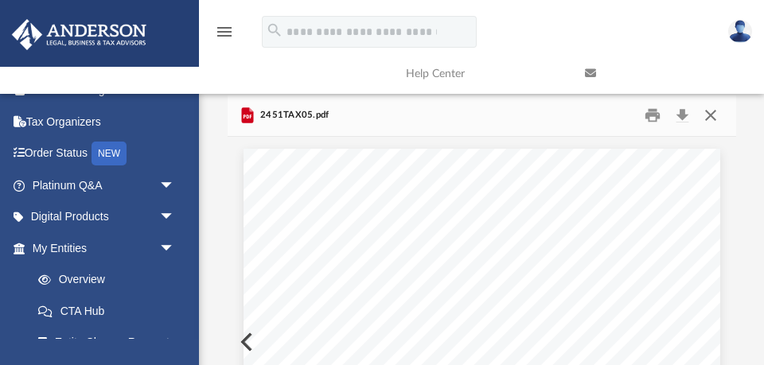
click at [709, 115] on button "Close" at bounding box center [711, 115] width 29 height 25
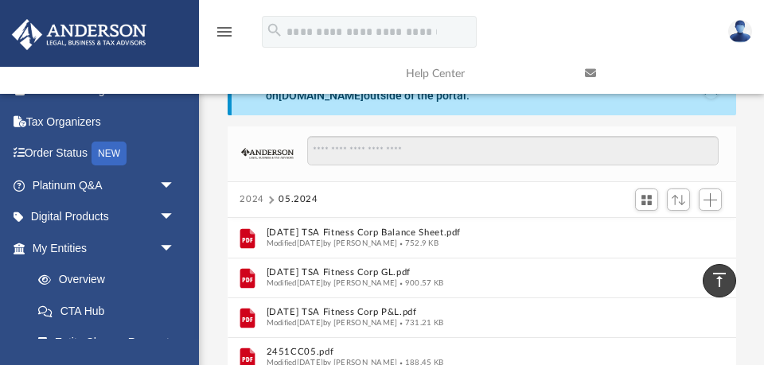
scroll to position [6, 0]
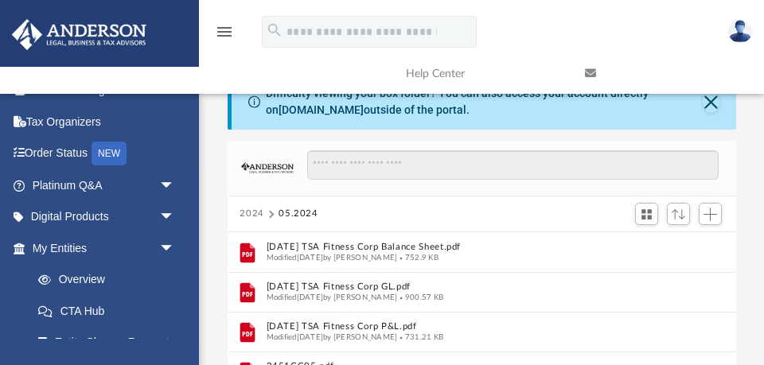
click at [254, 213] on button "2024" at bounding box center [252, 214] width 25 height 14
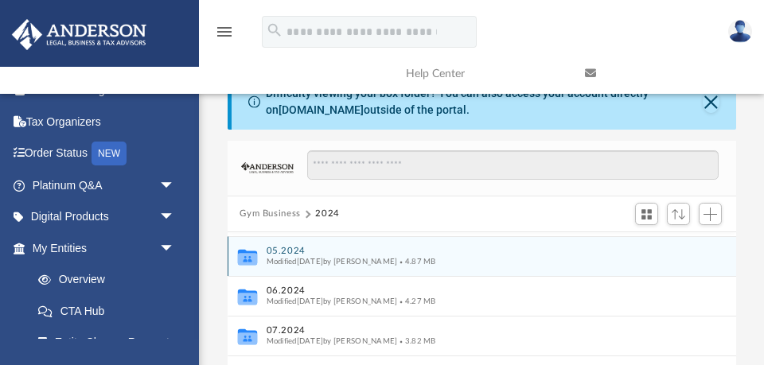
scroll to position [11, 0]
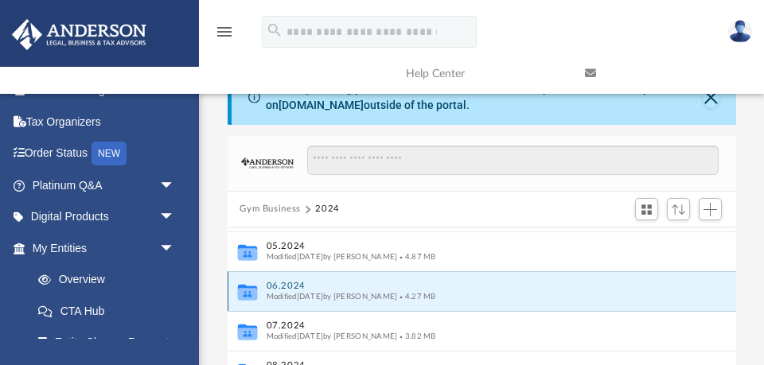
click at [280, 283] on button "06.2024" at bounding box center [471, 286] width 410 height 10
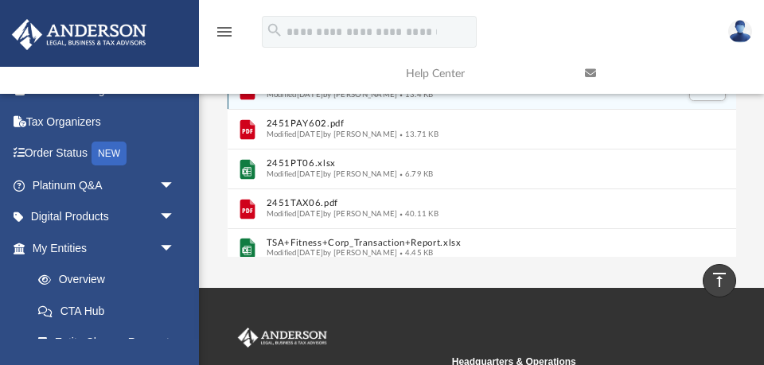
scroll to position [155, 0]
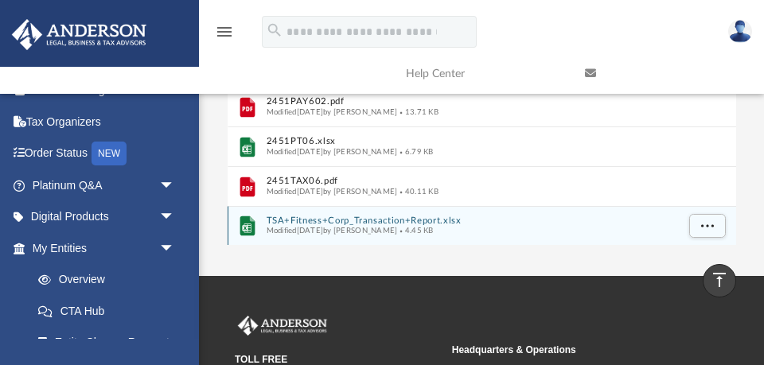
click at [322, 223] on button "TSA+Fitness+Corp_Transaction+Report.xlsx" at bounding box center [471, 221] width 410 height 10
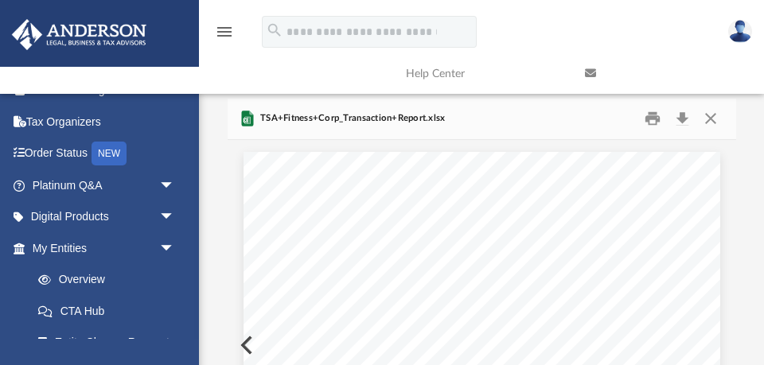
scroll to position [0, 0]
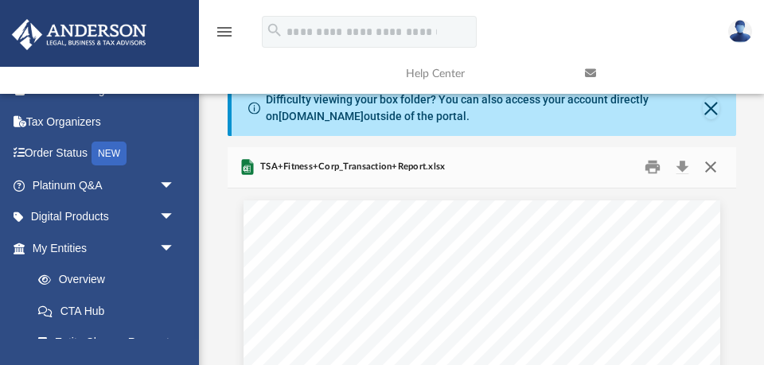
click at [711, 164] on button "Close" at bounding box center [711, 167] width 29 height 25
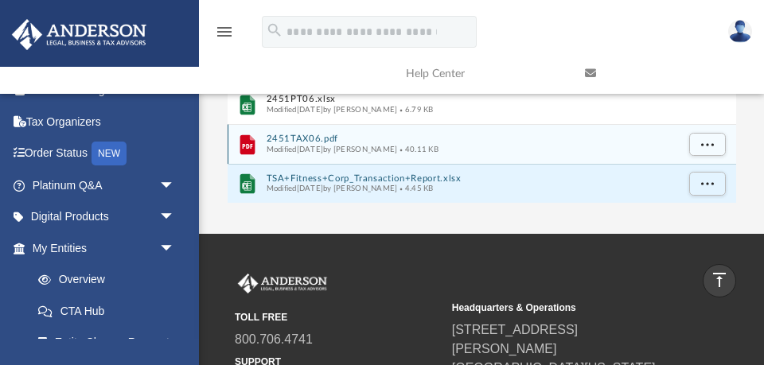
click at [307, 139] on button "2451TAX06.pdf" at bounding box center [471, 139] width 410 height 10
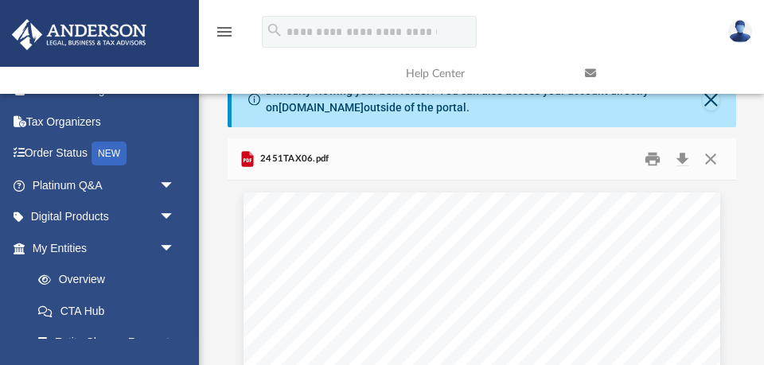
scroll to position [0, 0]
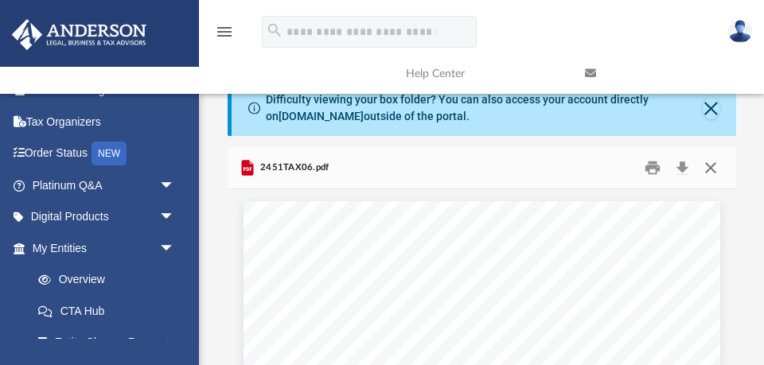
click at [709, 166] on button "Close" at bounding box center [711, 168] width 29 height 25
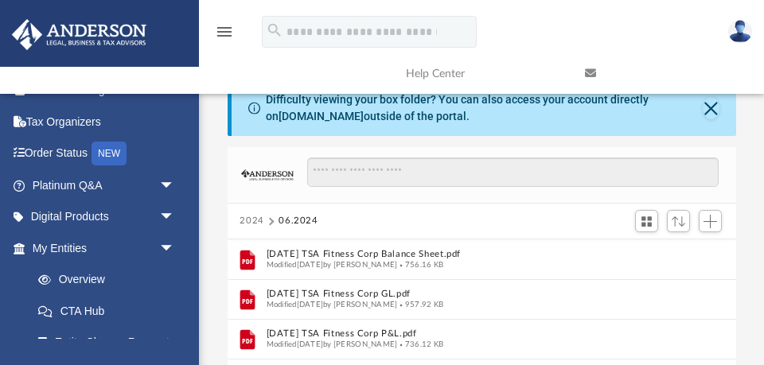
click at [254, 219] on button "2024" at bounding box center [252, 221] width 25 height 14
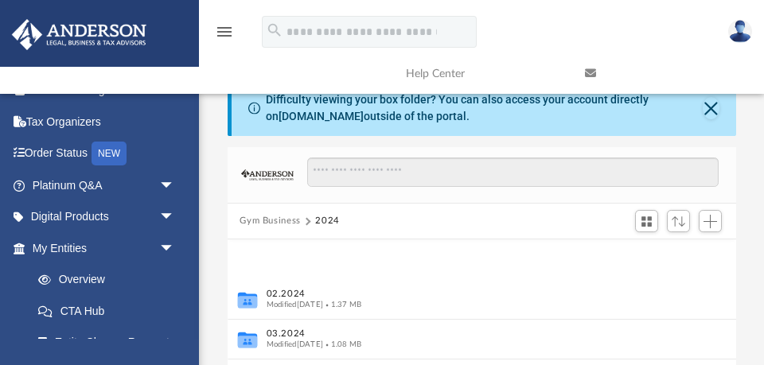
scroll to position [115, 0]
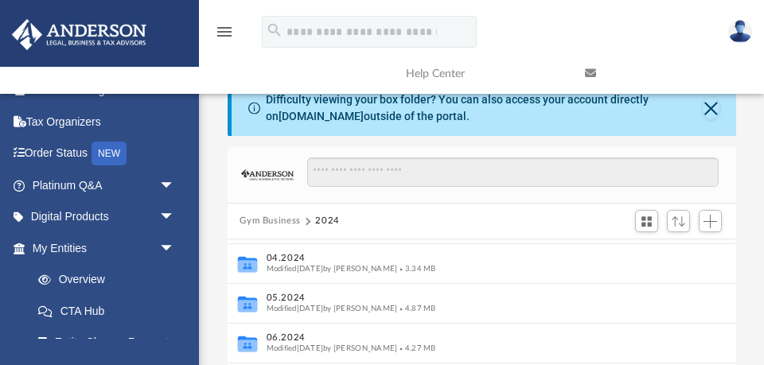
click at [254, 219] on button "Gym Business" at bounding box center [270, 221] width 61 height 14
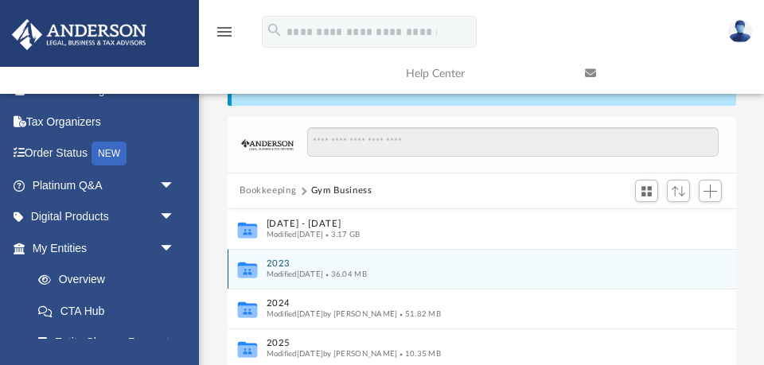
scroll to position [33, 0]
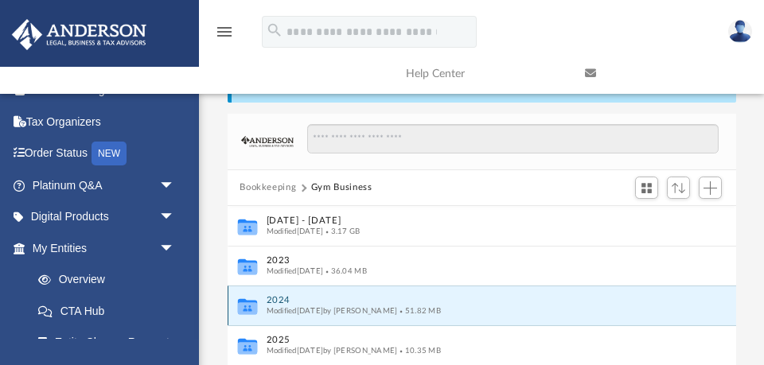
click at [281, 299] on button "2024" at bounding box center [471, 300] width 410 height 10
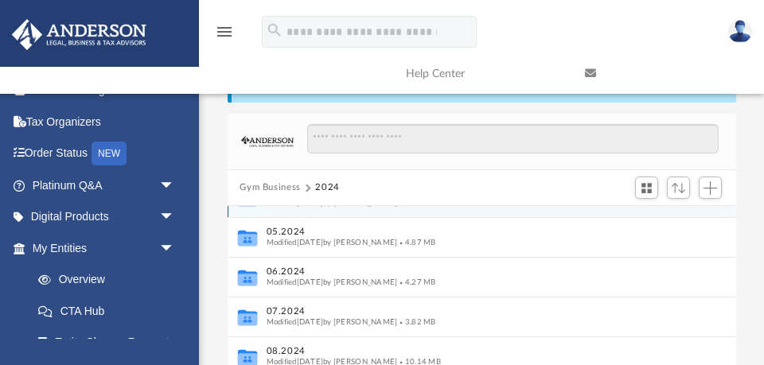
scroll to position [155, 0]
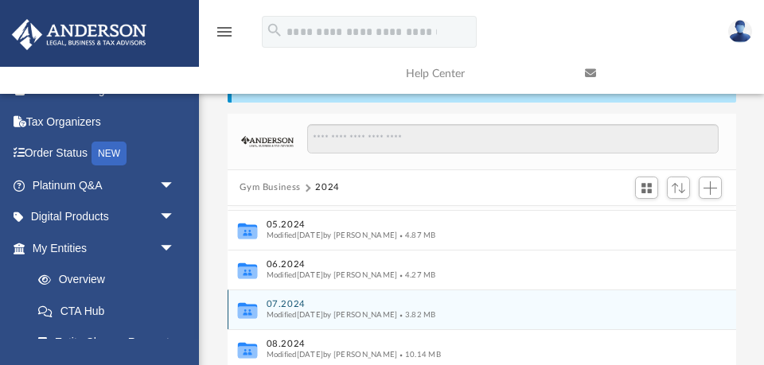
click at [288, 303] on button "07.2024" at bounding box center [471, 304] width 410 height 10
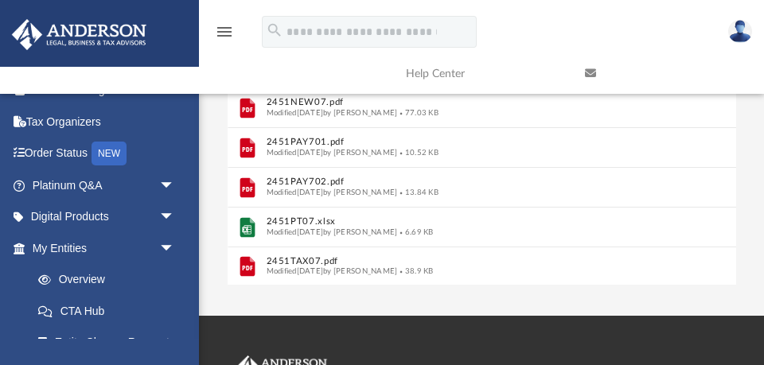
scroll to position [316, 0]
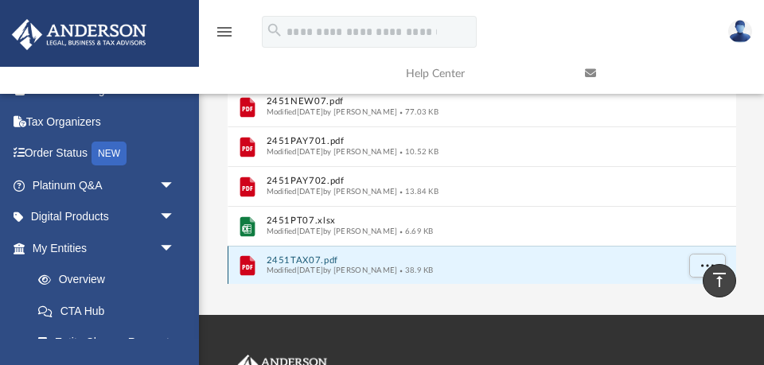
click at [290, 264] on button "2451TAX07.pdf" at bounding box center [471, 261] width 410 height 10
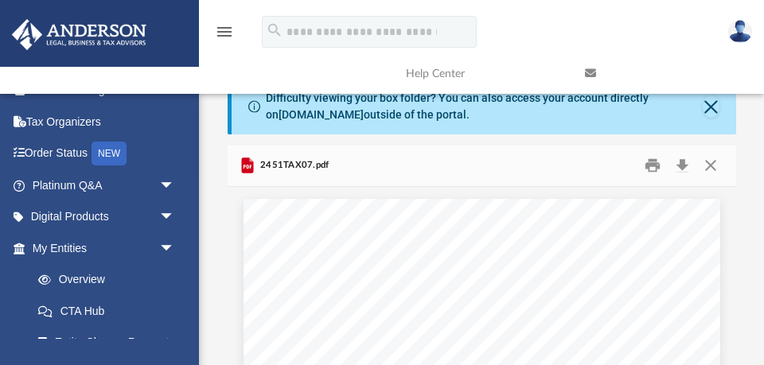
scroll to position [0, 0]
click at [711, 169] on button "Close" at bounding box center [711, 167] width 29 height 25
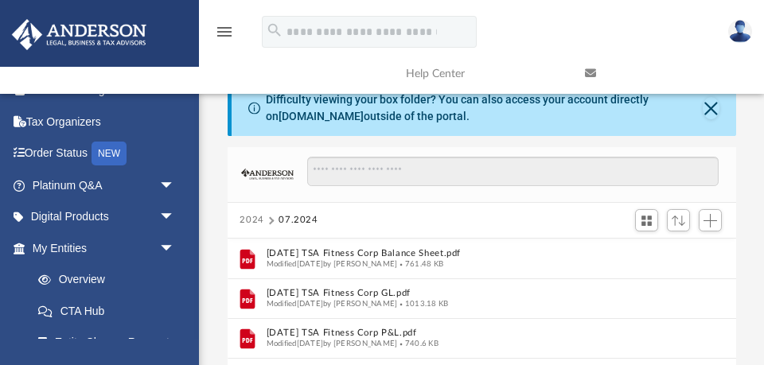
click at [252, 219] on button "2024" at bounding box center [252, 220] width 25 height 14
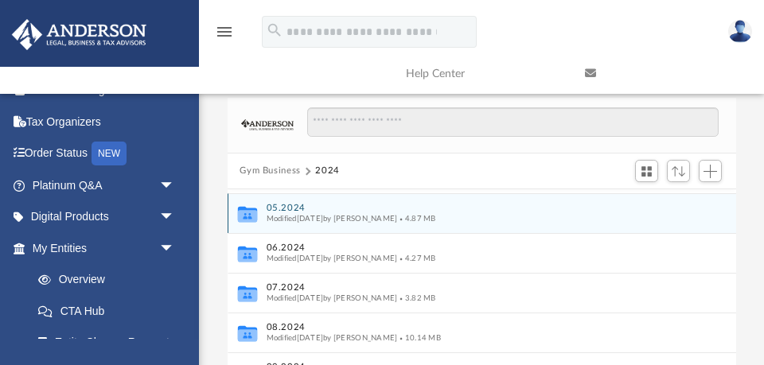
scroll to position [57, 0]
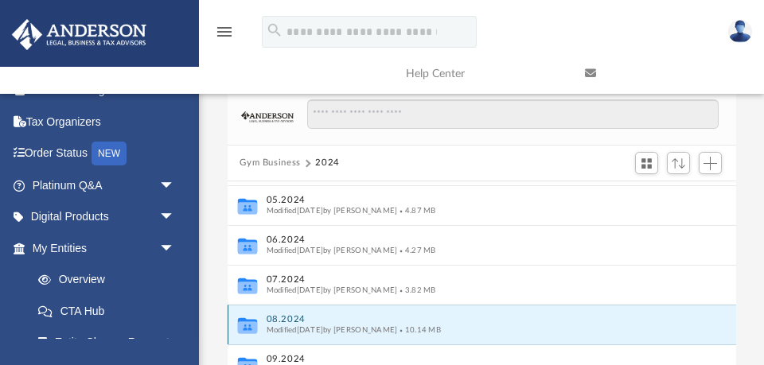
click at [282, 317] on button "08.2024" at bounding box center [471, 319] width 410 height 10
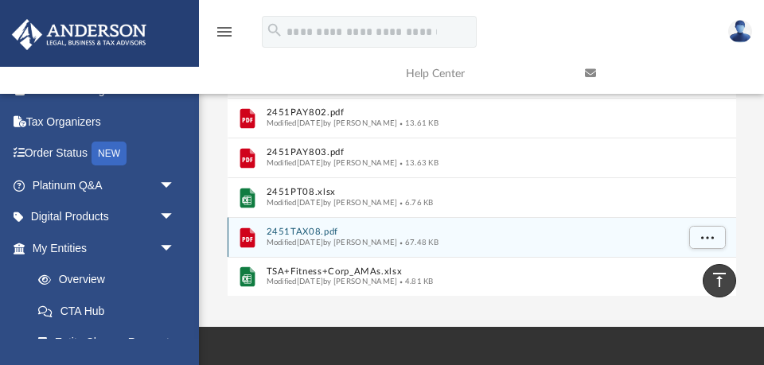
scroll to position [305, 0]
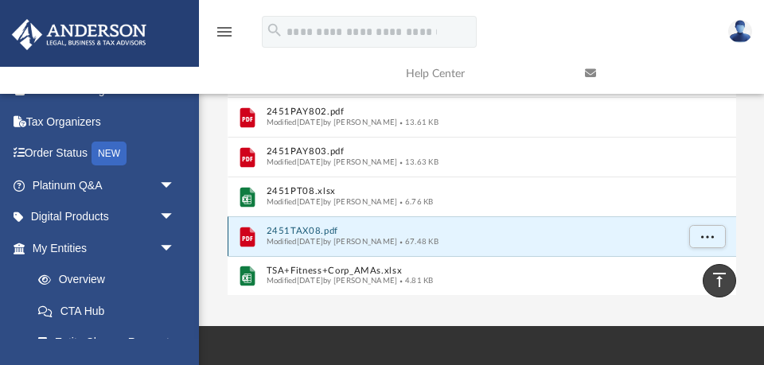
click at [299, 229] on button "2451TAX08.pdf" at bounding box center [471, 231] width 410 height 10
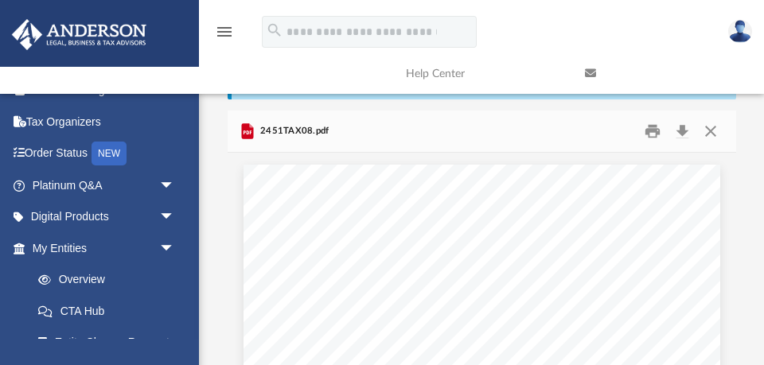
scroll to position [0, 0]
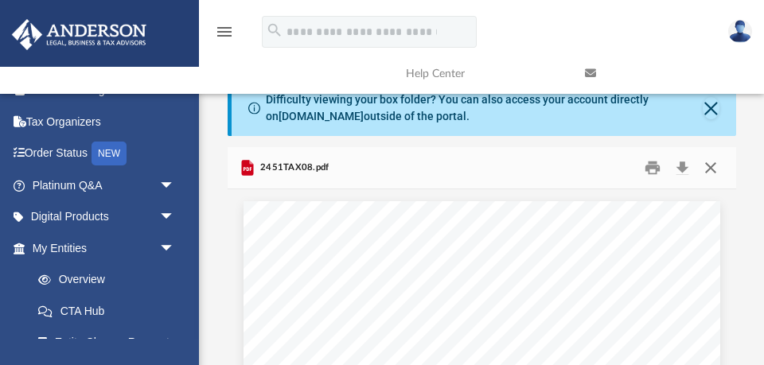
click at [711, 167] on button "Close" at bounding box center [711, 168] width 29 height 25
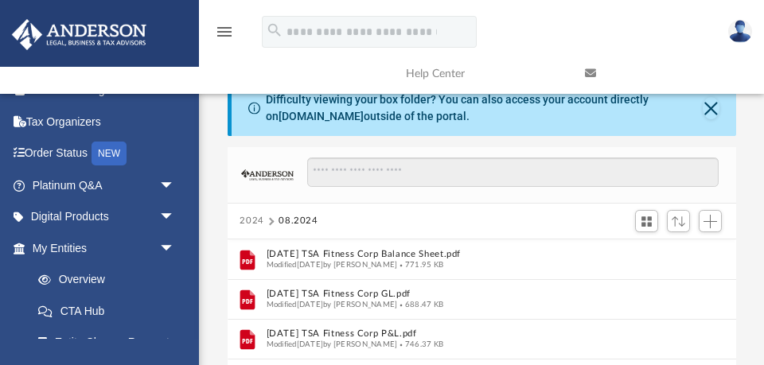
click at [254, 220] on button "2024" at bounding box center [252, 221] width 25 height 14
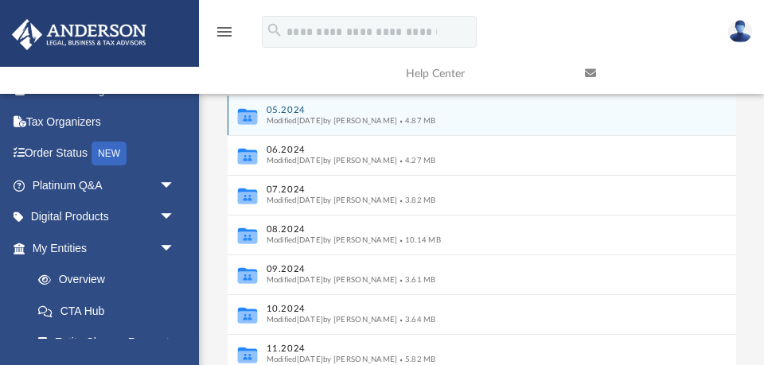
scroll to position [169, 0]
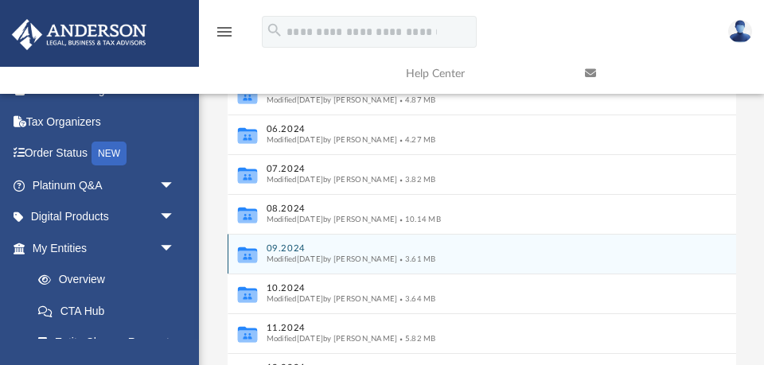
click at [291, 247] on button "09.2024" at bounding box center [471, 249] width 410 height 10
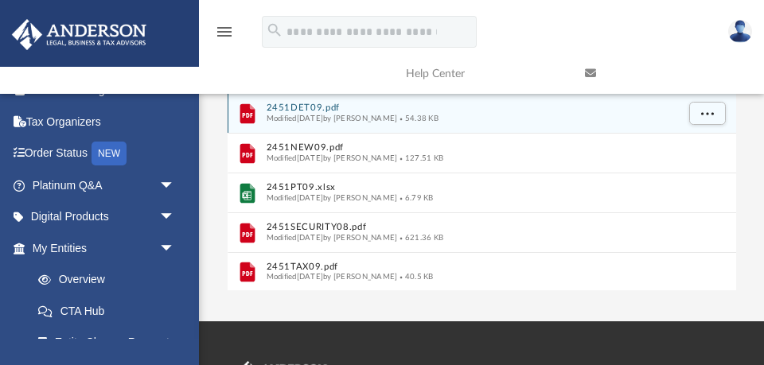
scroll to position [311, 0]
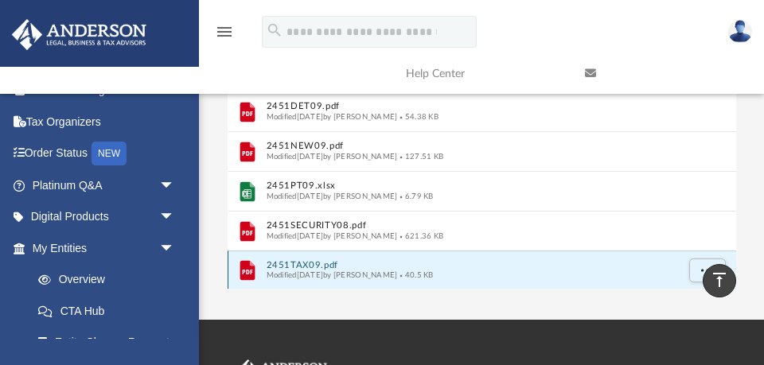
click at [297, 266] on button "2451TAX09.pdf" at bounding box center [471, 265] width 410 height 10
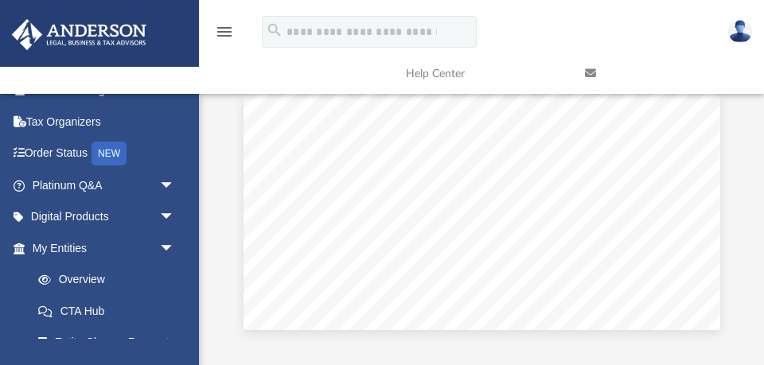
scroll to position [0, 0]
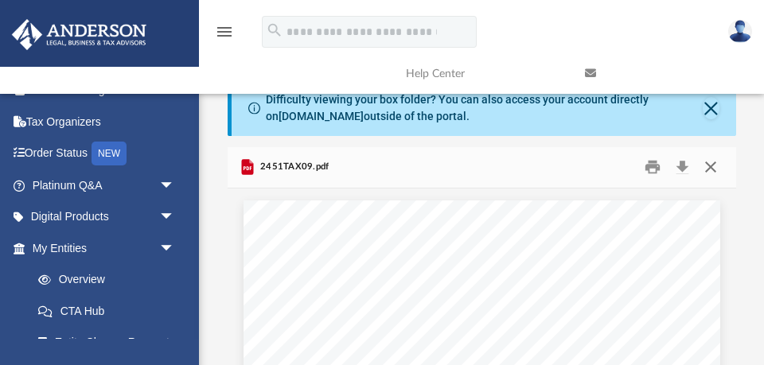
click at [713, 165] on button "Close" at bounding box center [711, 167] width 29 height 25
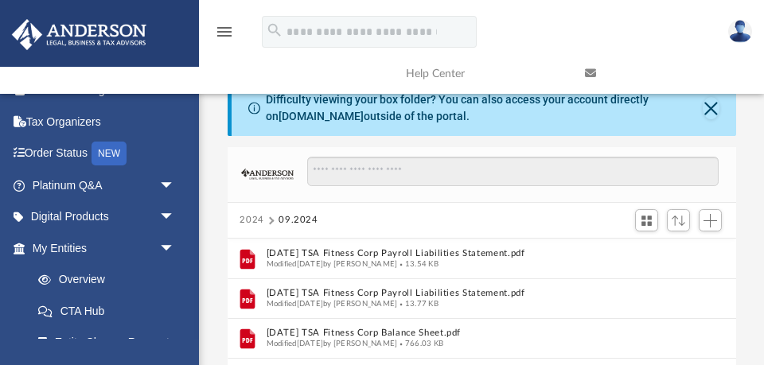
click at [258, 219] on button "2024" at bounding box center [252, 220] width 25 height 14
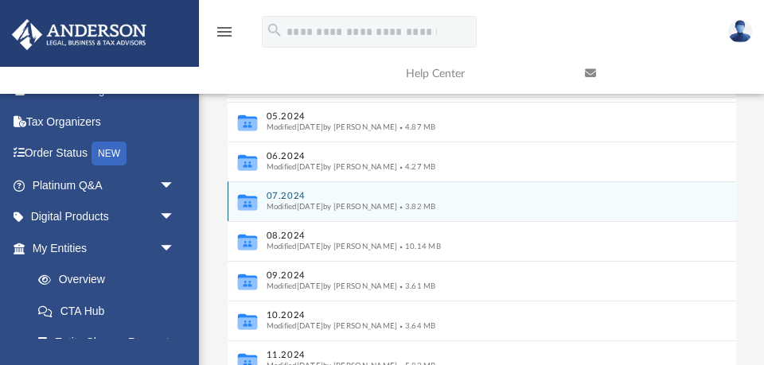
scroll to position [190, 0]
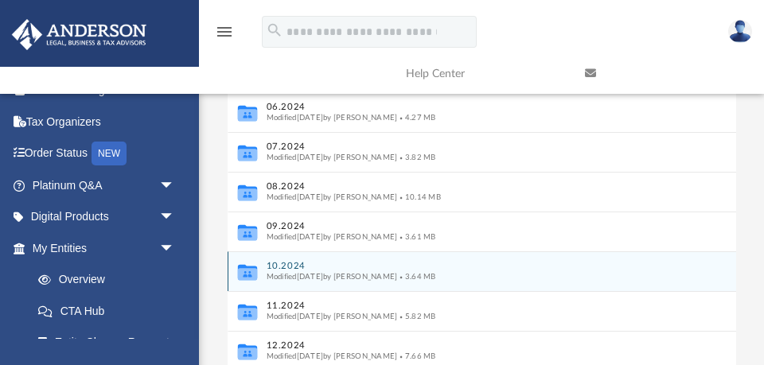
click at [279, 264] on button "10.2024" at bounding box center [471, 266] width 410 height 10
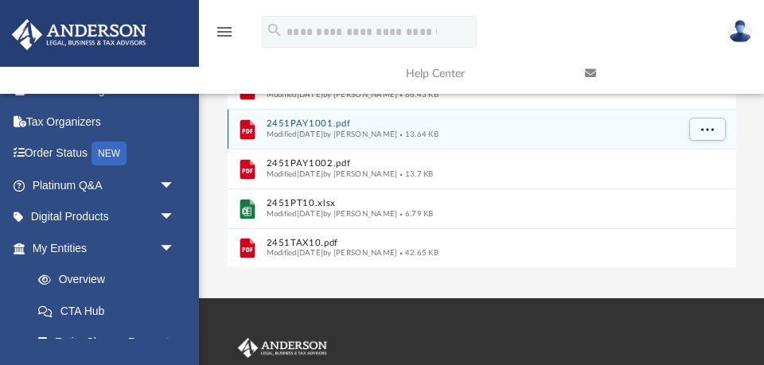
scroll to position [337, 0]
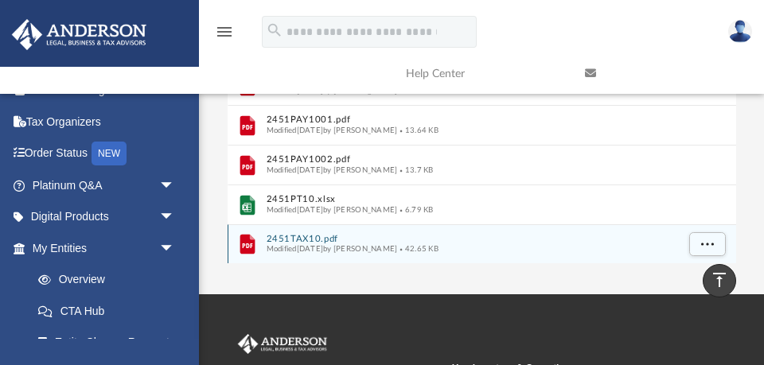
click at [303, 242] on button "2451TAX10.pdf" at bounding box center [471, 239] width 410 height 10
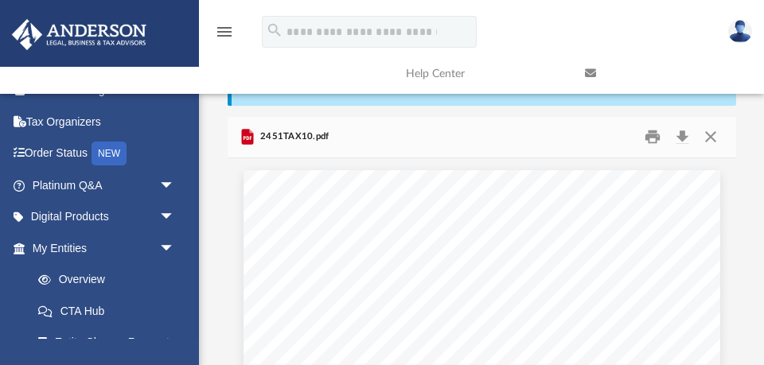
scroll to position [29, 0]
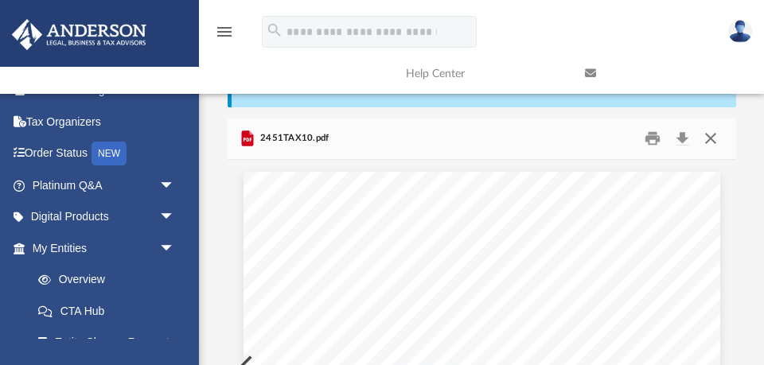
click at [715, 135] on button "Close" at bounding box center [711, 139] width 29 height 25
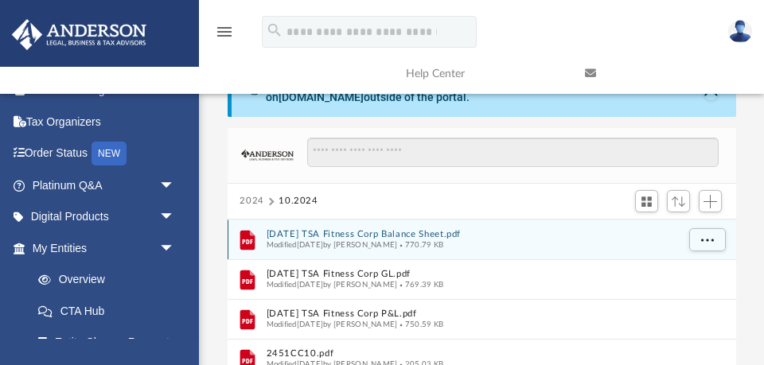
scroll to position [0, 0]
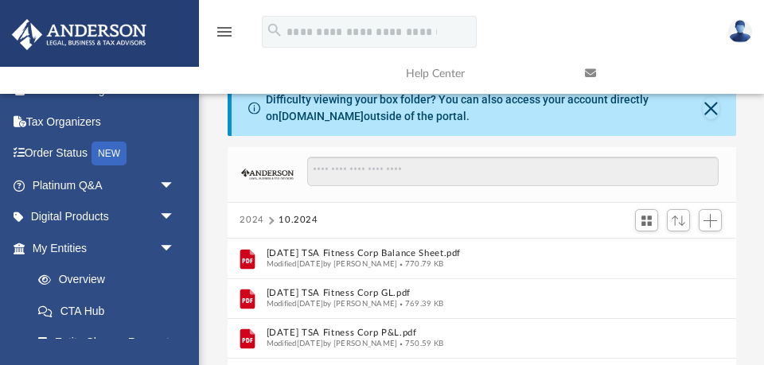
click at [252, 221] on button "2024" at bounding box center [252, 220] width 25 height 14
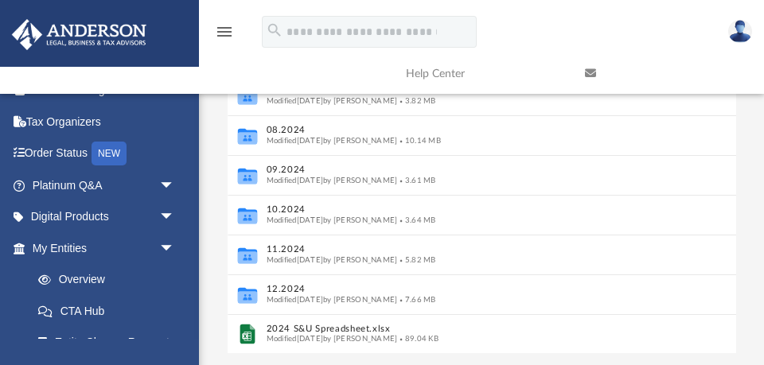
scroll to position [248, 0]
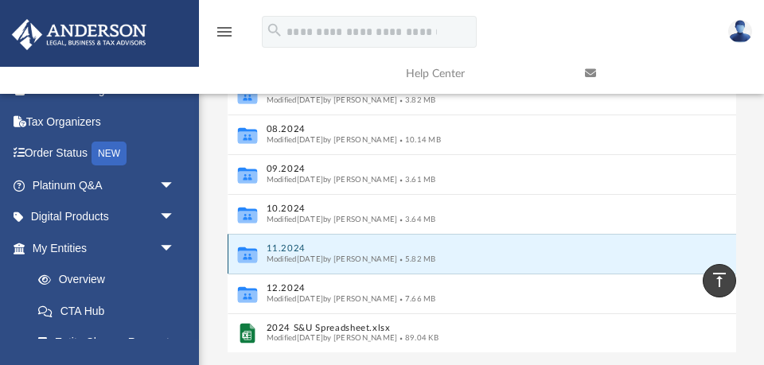
click at [288, 246] on button "11.2024" at bounding box center [471, 249] width 410 height 10
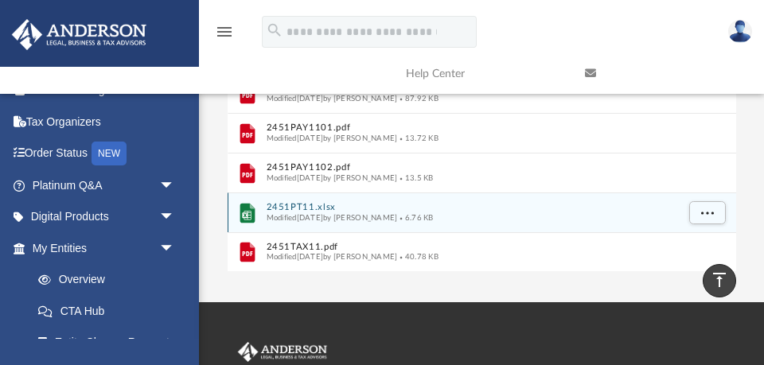
scroll to position [0, 0]
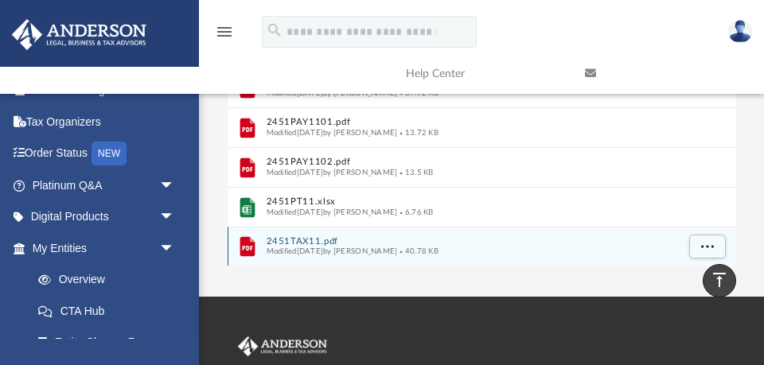
click at [299, 240] on button "2451TAX11.pdf" at bounding box center [471, 241] width 410 height 10
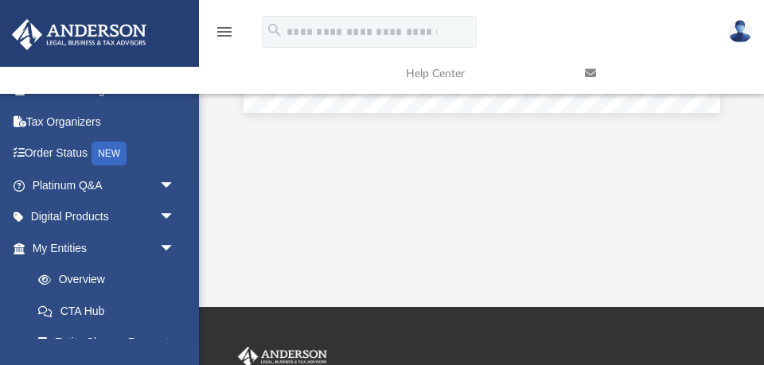
scroll to position [111, 0]
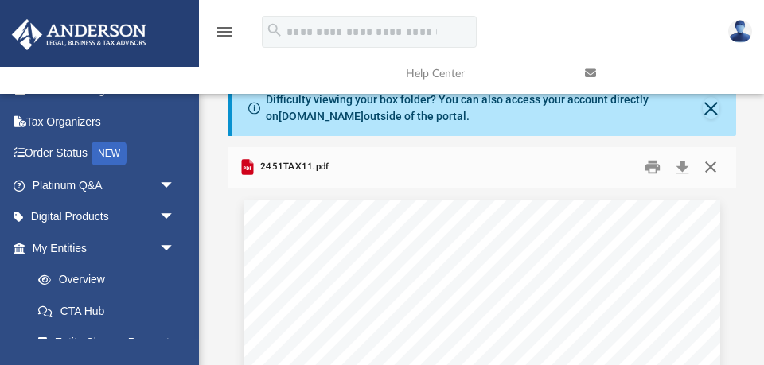
click at [712, 168] on button "Close" at bounding box center [711, 167] width 29 height 25
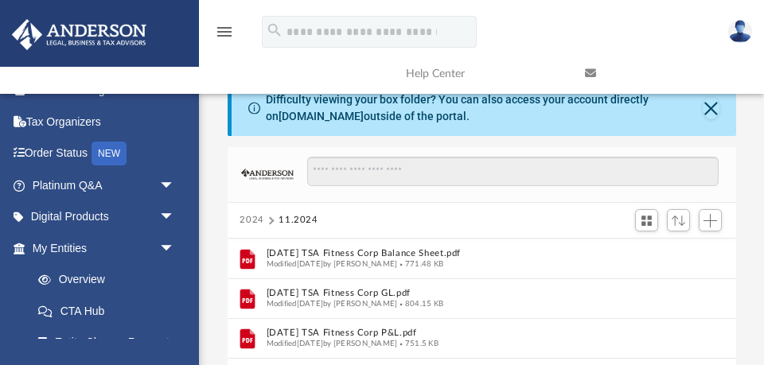
click at [251, 218] on button "2024" at bounding box center [252, 220] width 25 height 14
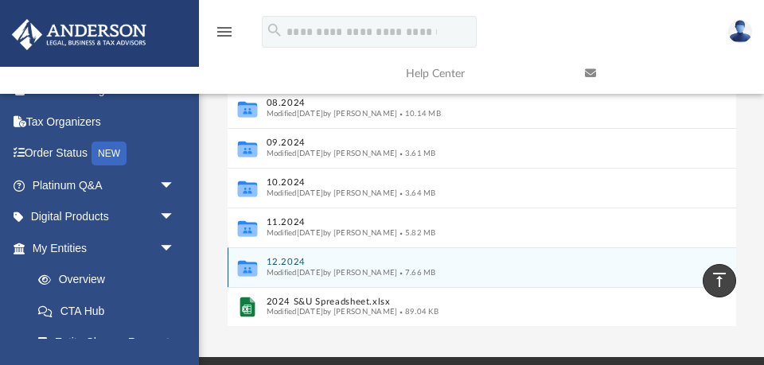
click at [288, 260] on button "12.2024" at bounding box center [471, 262] width 410 height 10
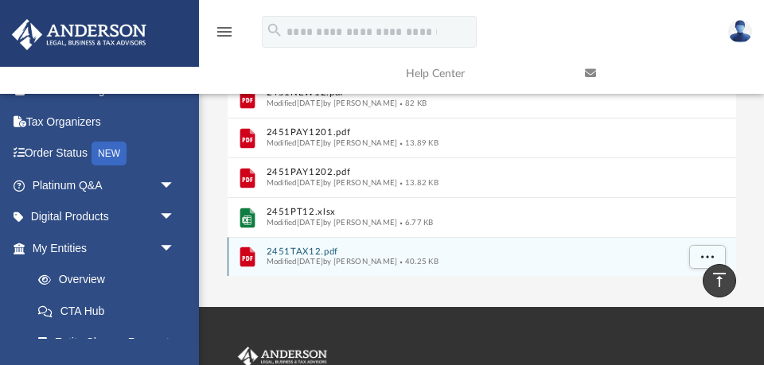
click at [288, 249] on button "2451TAX12.pdf" at bounding box center [471, 252] width 410 height 10
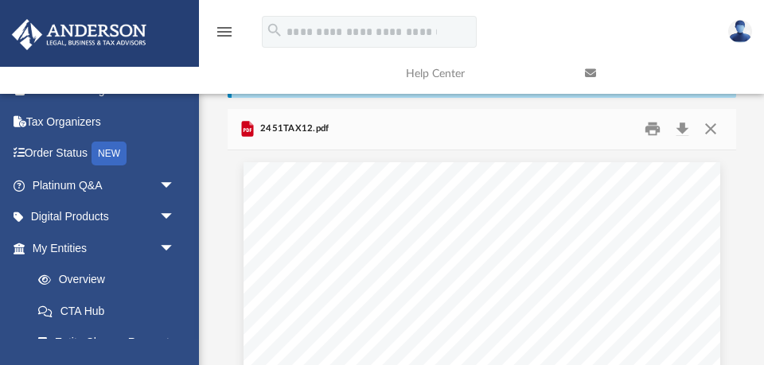
scroll to position [0, 0]
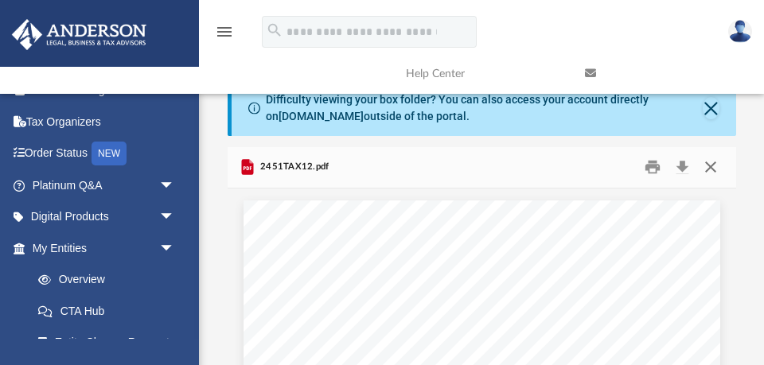
click at [708, 166] on button "Close" at bounding box center [711, 167] width 29 height 25
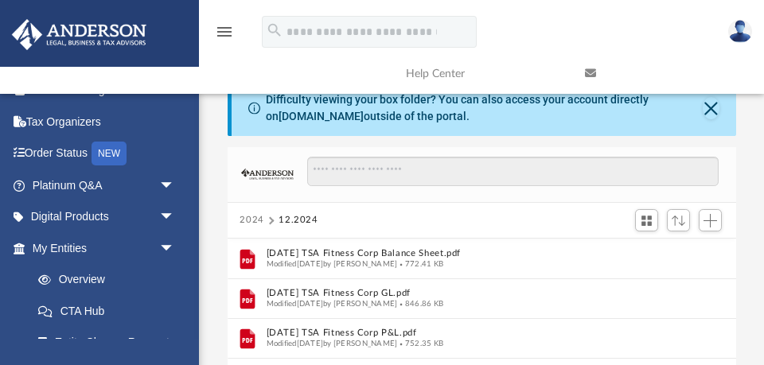
click at [244, 219] on button "2024" at bounding box center [252, 220] width 25 height 14
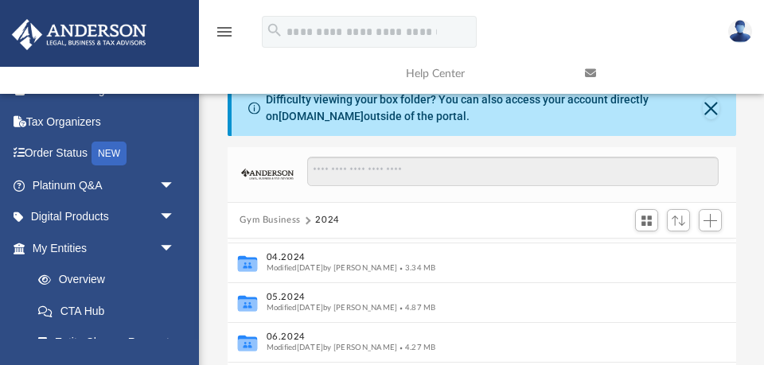
click at [244, 219] on button "Gym Business" at bounding box center [270, 220] width 61 height 14
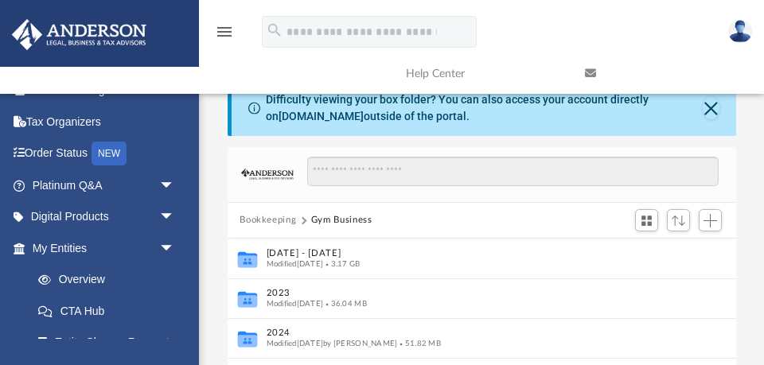
scroll to position [0, 0]
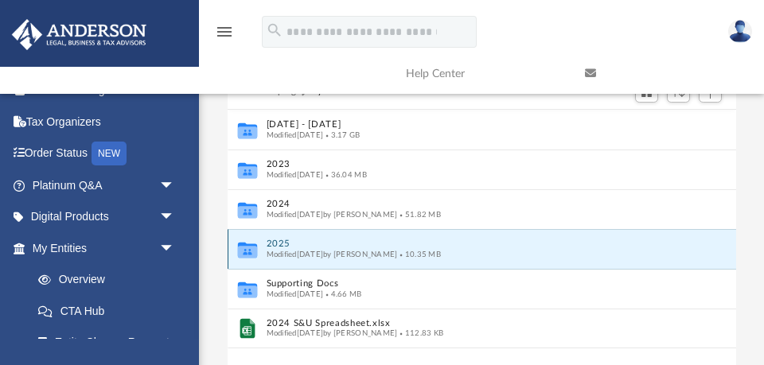
click at [285, 242] on button "2025" at bounding box center [471, 244] width 410 height 10
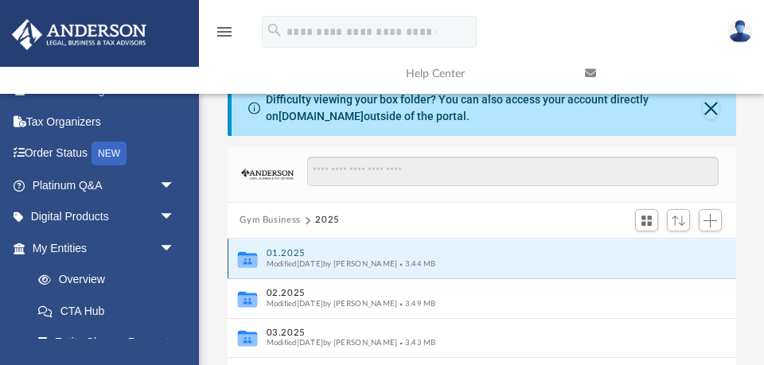
click at [292, 251] on button "01.2025" at bounding box center [471, 253] width 410 height 10
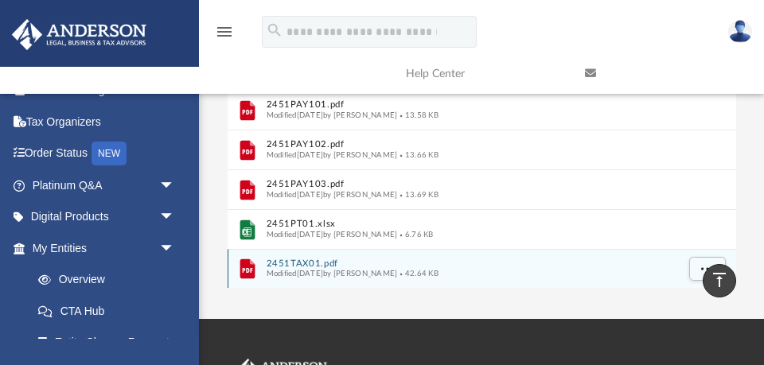
scroll to position [307, 0]
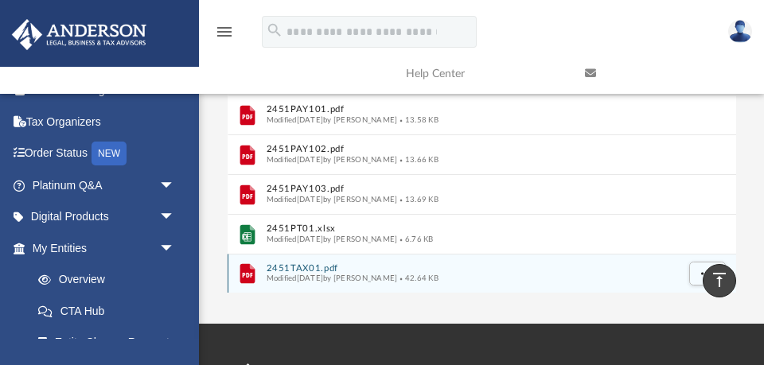
click at [296, 264] on button "2451TAX01.pdf" at bounding box center [471, 269] width 410 height 10
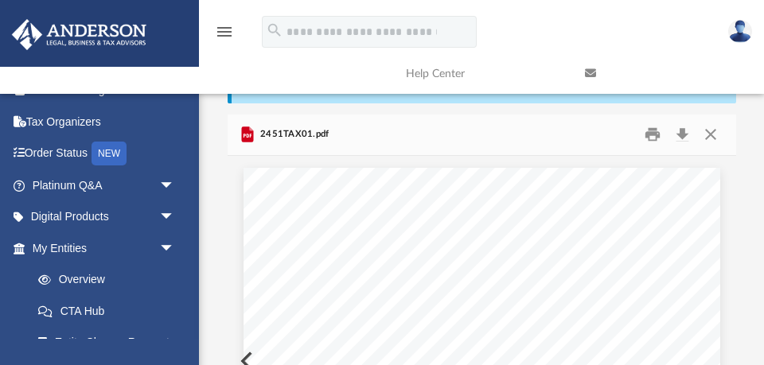
scroll to position [0, 0]
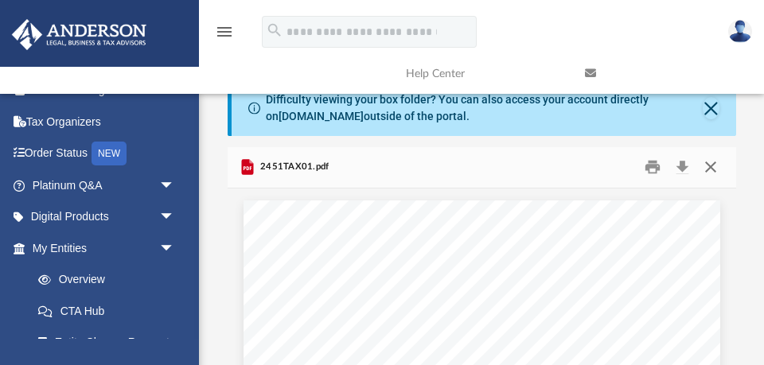
click at [712, 166] on button "Close" at bounding box center [711, 167] width 29 height 25
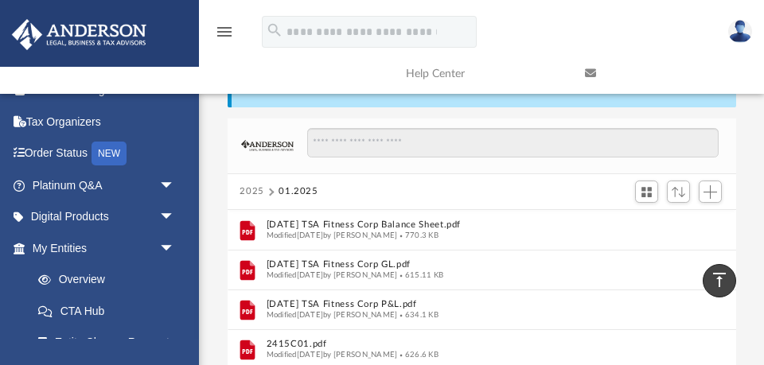
scroll to position [22, 0]
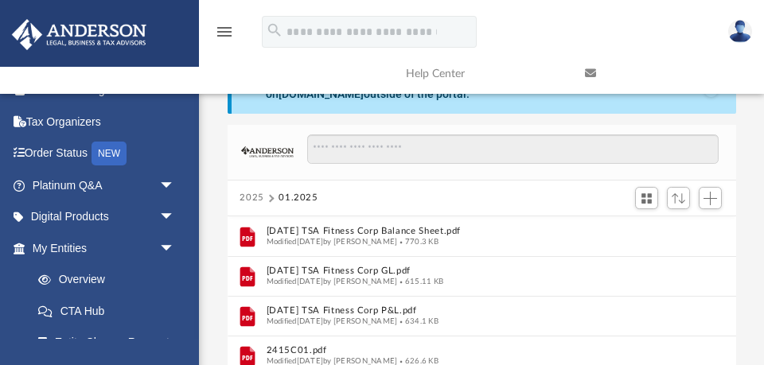
click at [252, 197] on button "2025" at bounding box center [252, 198] width 25 height 14
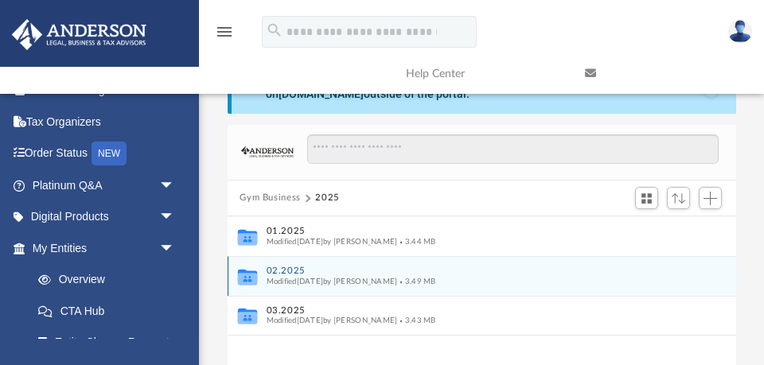
scroll to position [43, 0]
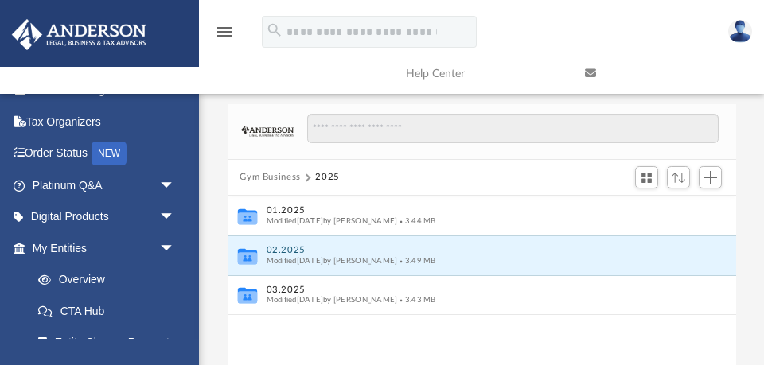
click at [286, 245] on button "02.2025" at bounding box center [471, 250] width 410 height 10
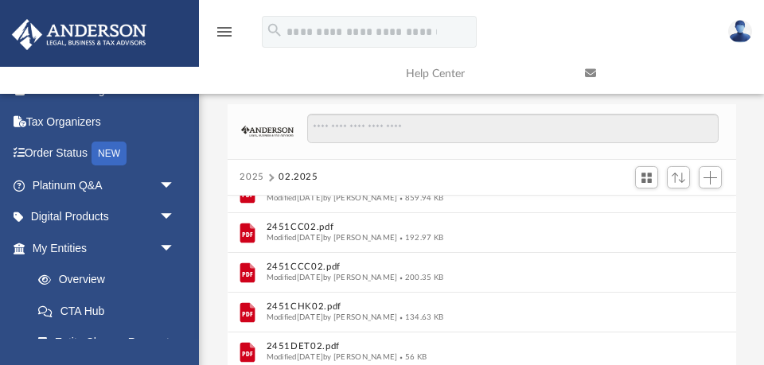
scroll to position [155, 0]
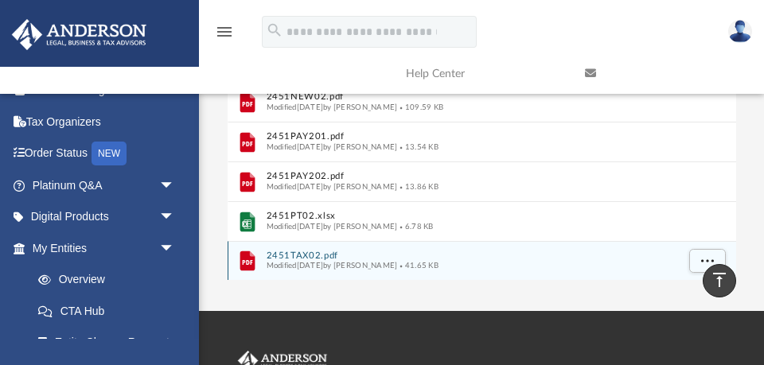
click at [287, 256] on button "2451TAX02.pdf" at bounding box center [471, 256] width 410 height 10
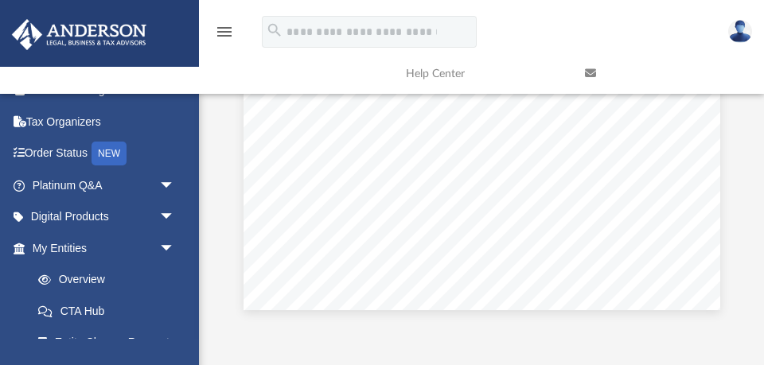
scroll to position [0, 0]
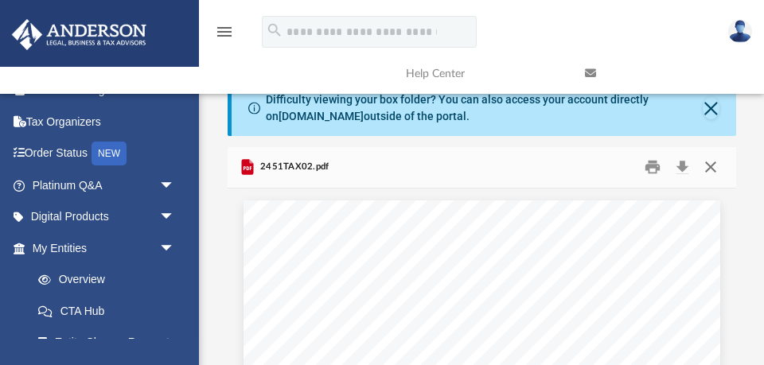
click at [713, 163] on button "Close" at bounding box center [711, 167] width 29 height 25
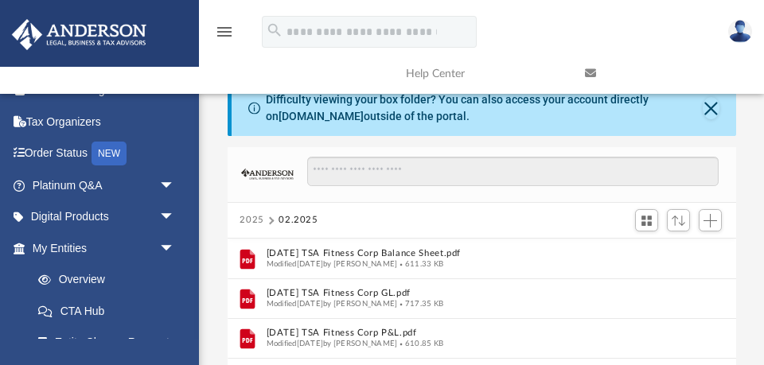
click at [250, 221] on button "2025" at bounding box center [252, 220] width 25 height 14
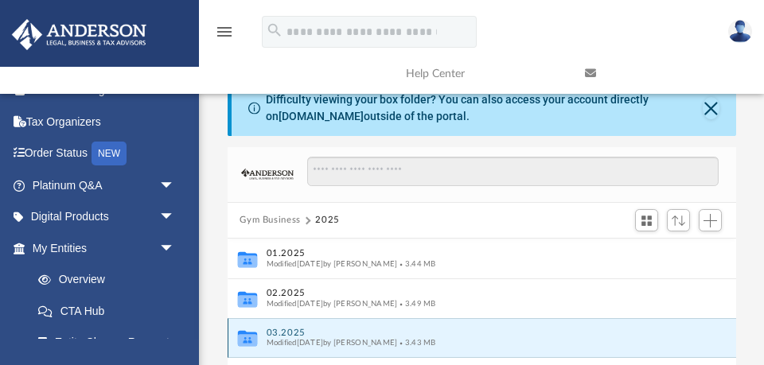
click at [290, 330] on button "03.2025" at bounding box center [471, 333] width 410 height 10
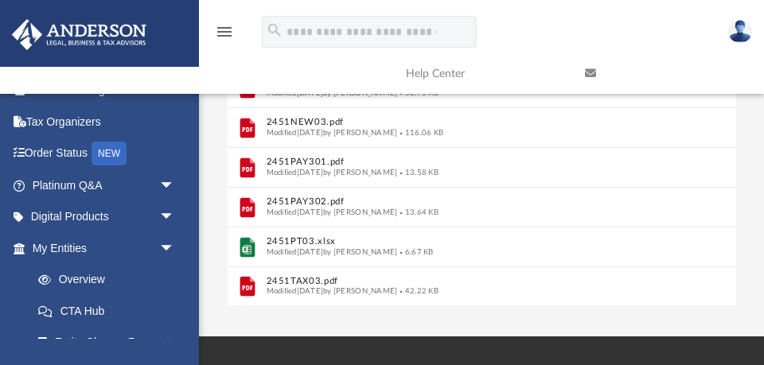
scroll to position [298, 0]
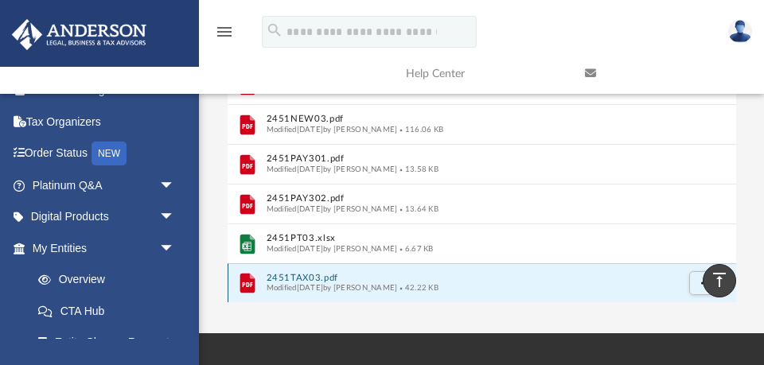
click at [318, 279] on button "2451TAX03.pdf" at bounding box center [471, 278] width 410 height 10
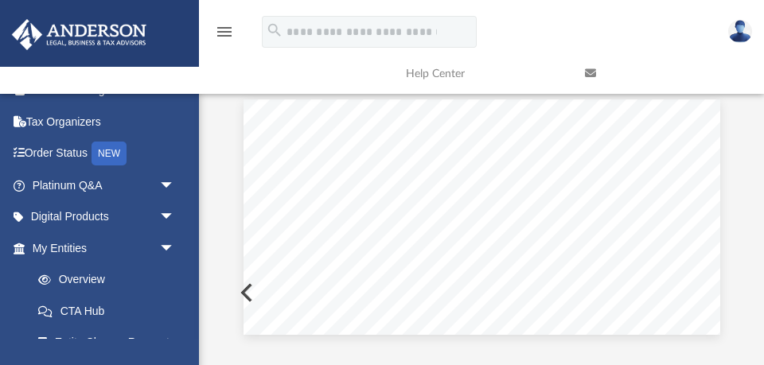
scroll to position [0, 0]
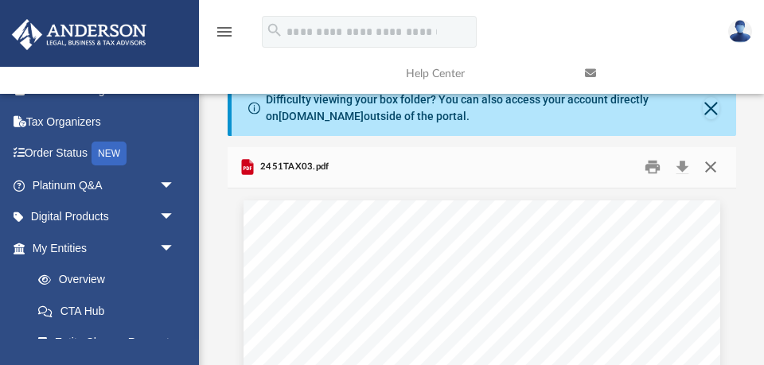
click at [711, 163] on button "Close" at bounding box center [711, 167] width 29 height 25
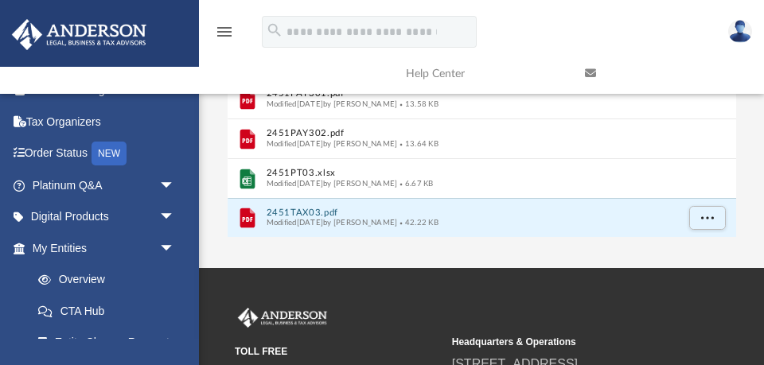
scroll to position [365, 0]
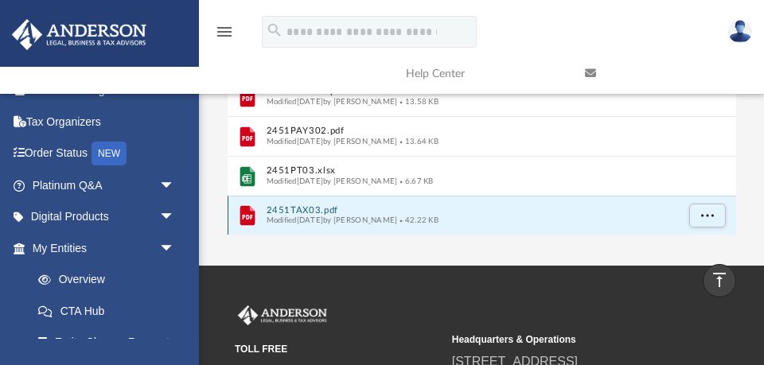
click at [312, 207] on button "2451TAX03.pdf" at bounding box center [471, 210] width 410 height 10
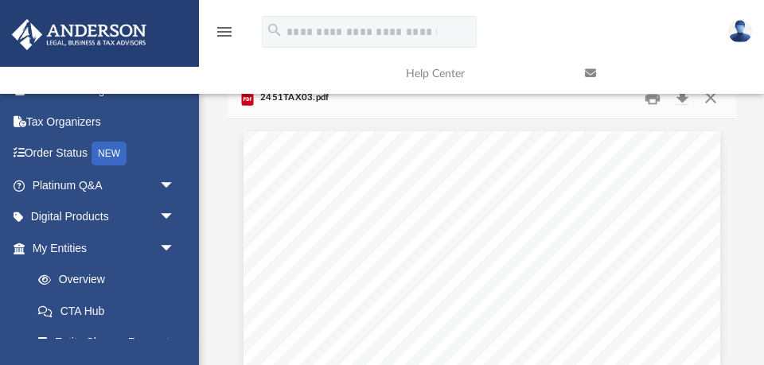
scroll to position [0, 0]
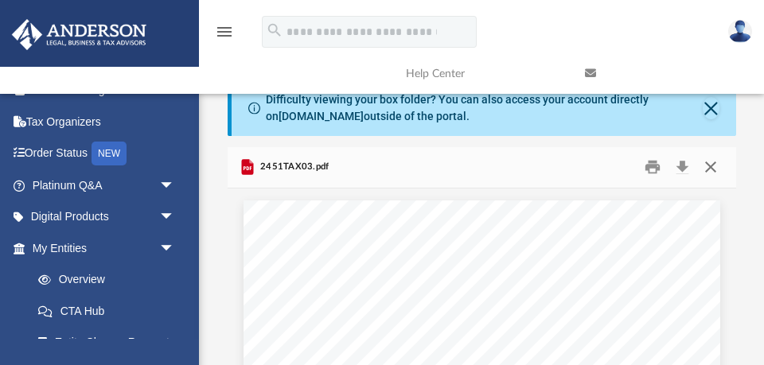
click at [711, 166] on button "Close" at bounding box center [711, 167] width 29 height 25
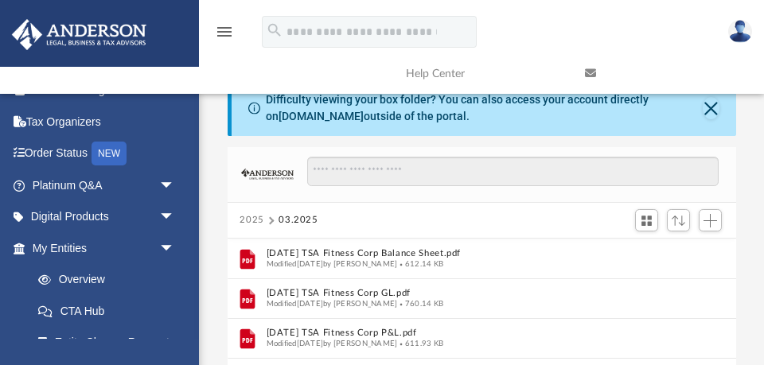
click at [257, 217] on button "2025" at bounding box center [252, 220] width 25 height 14
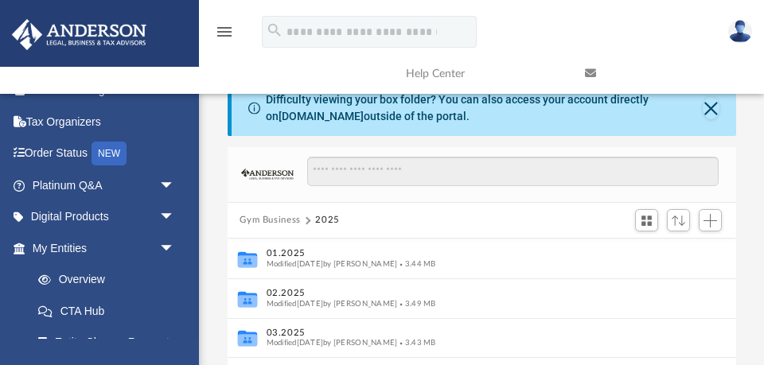
click at [279, 220] on button "Gym Business" at bounding box center [270, 220] width 61 height 14
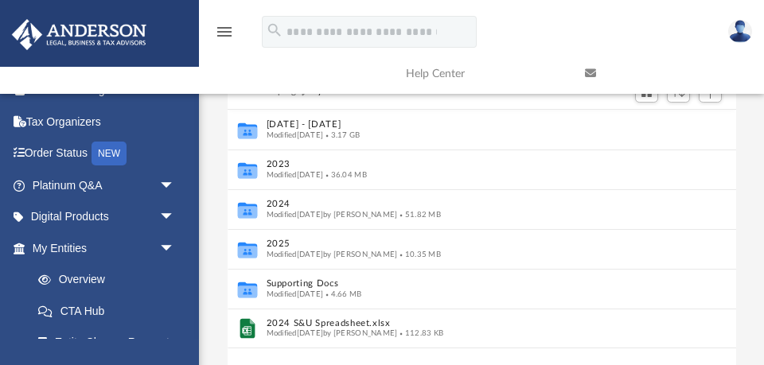
scroll to position [131, 0]
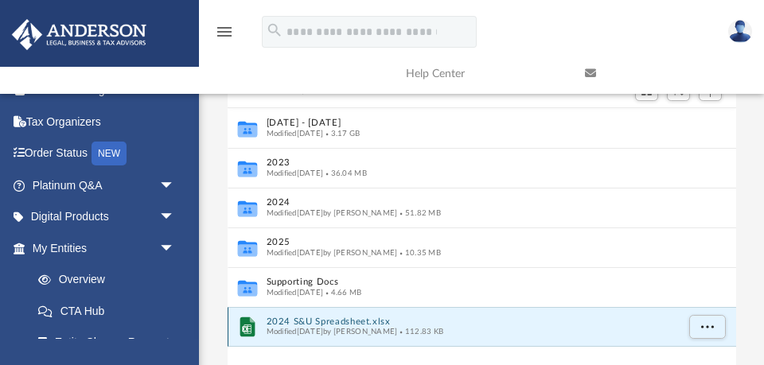
click at [288, 318] on button "2024 S&U Spreadsheet.xlsx" at bounding box center [471, 322] width 410 height 10
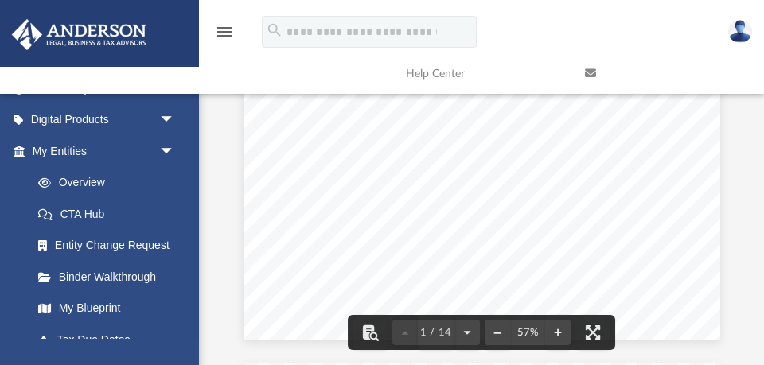
scroll to position [0, 0]
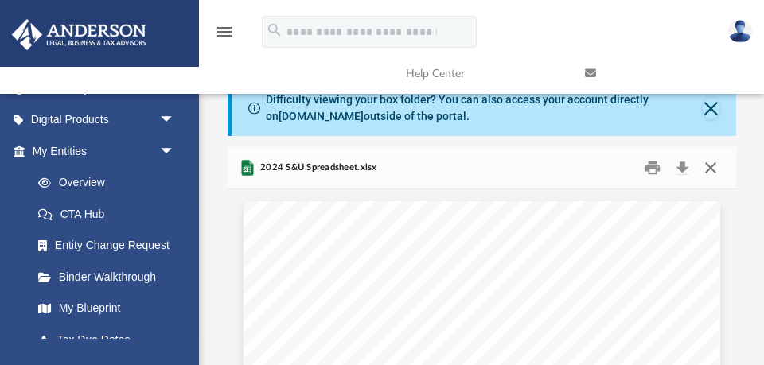
click at [712, 166] on button "Close" at bounding box center [711, 168] width 29 height 25
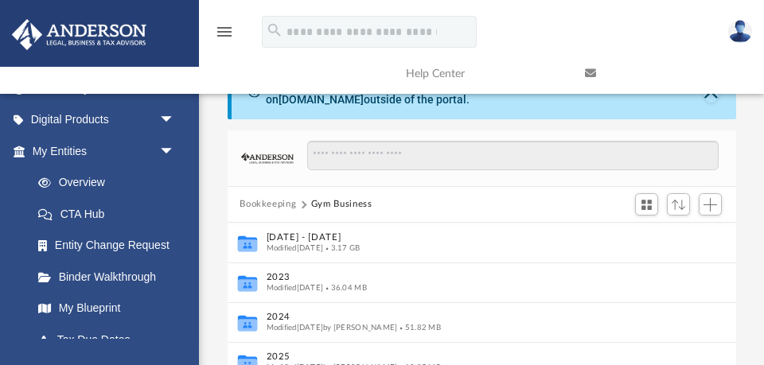
scroll to position [19, 0]
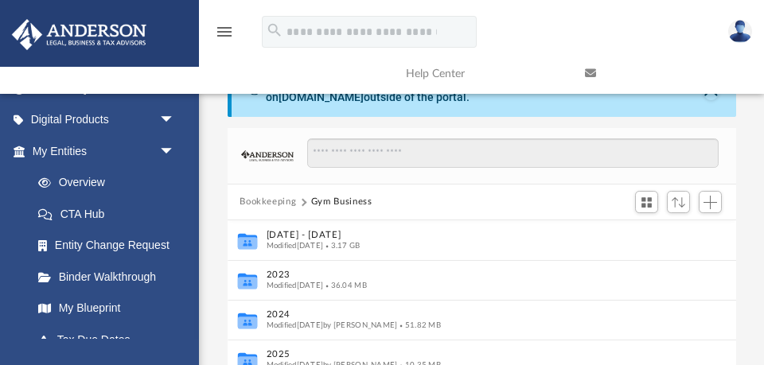
click at [275, 203] on button "Bookkeeping" at bounding box center [268, 202] width 57 height 14
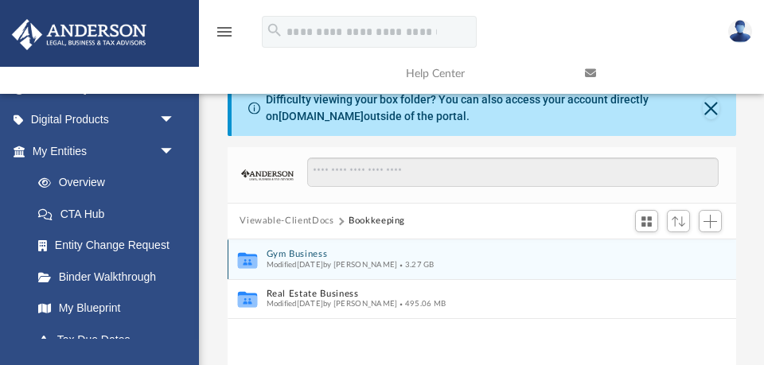
scroll to position [10, 0]
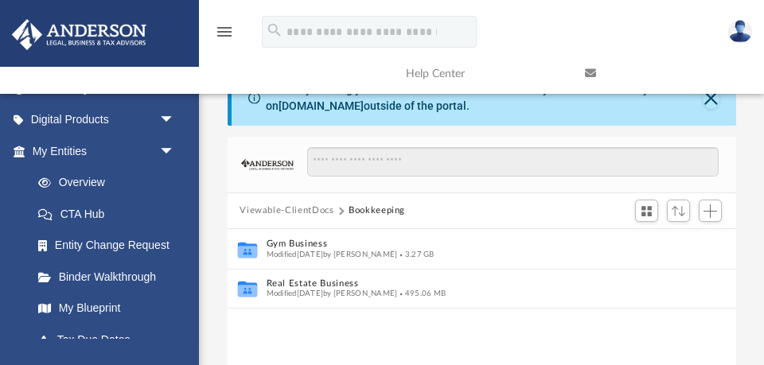
click at [269, 209] on button "Viewable-ClientDocs" at bounding box center [287, 211] width 94 height 14
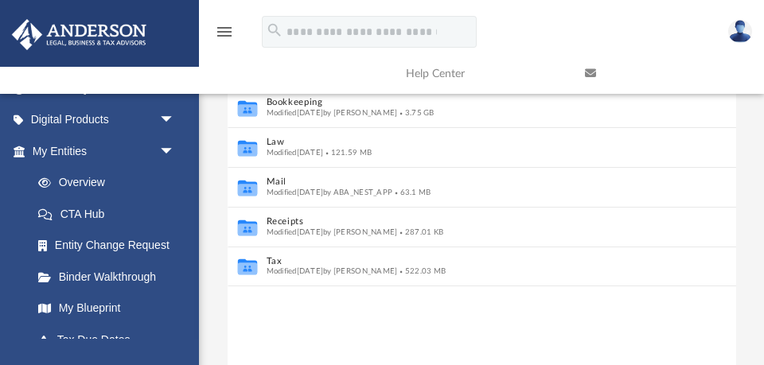
scroll to position [197, 0]
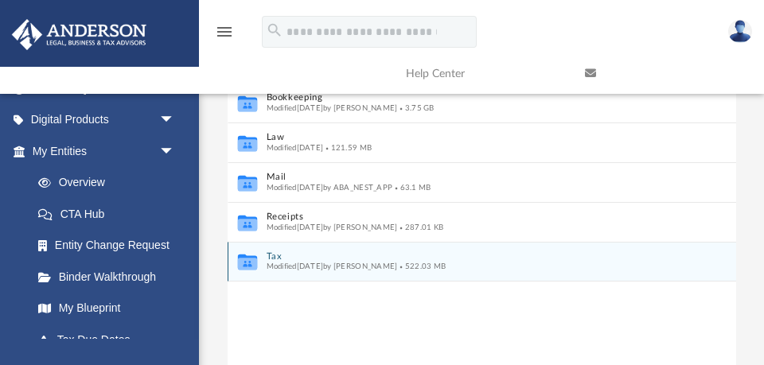
click at [274, 257] on button "Tax" at bounding box center [471, 257] width 410 height 10
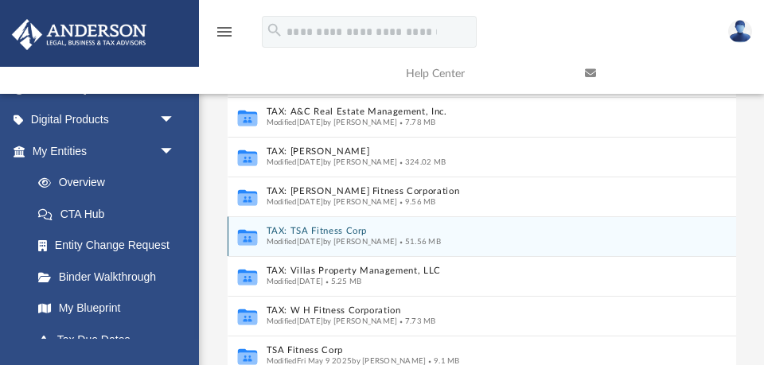
scroll to position [235, 0]
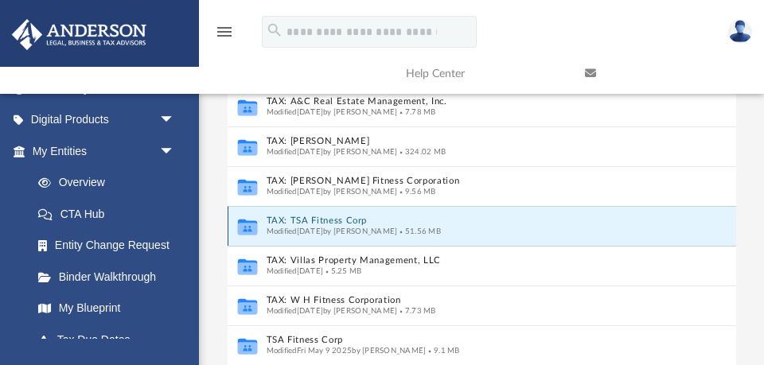
click at [304, 218] on button "TAX: TSA Fitness Corp" at bounding box center [471, 221] width 410 height 10
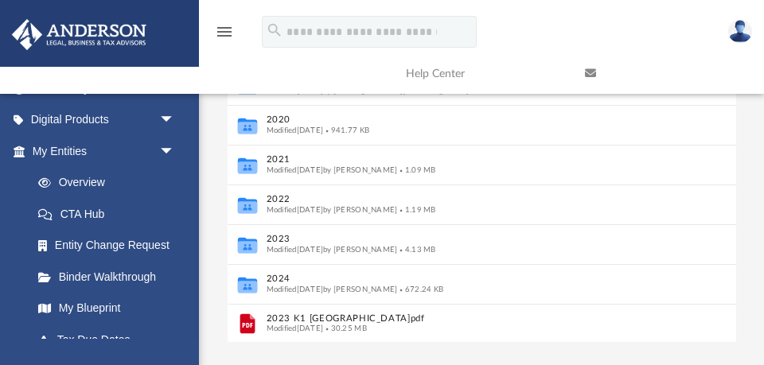
scroll to position [266, 0]
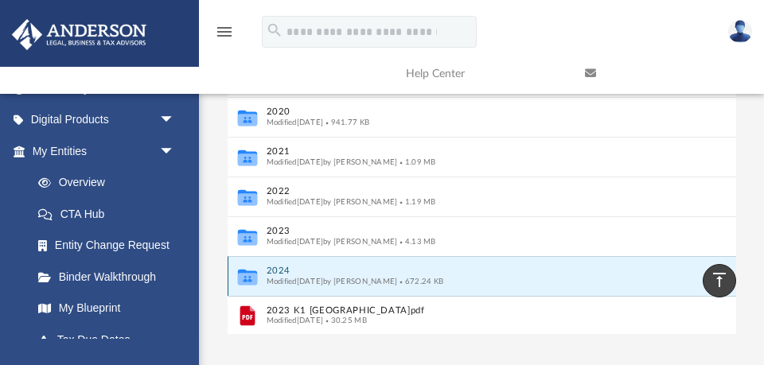
click at [283, 271] on button "2024" at bounding box center [471, 271] width 410 height 10
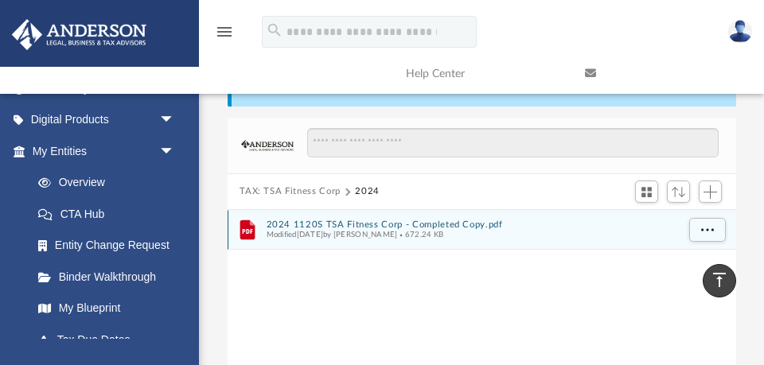
scroll to position [29, 0]
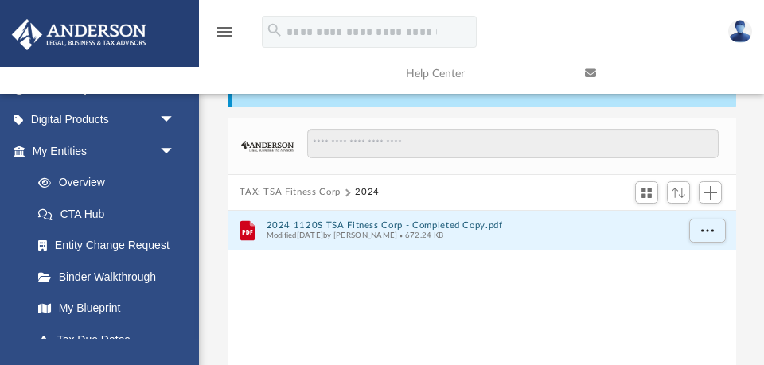
click at [326, 224] on button "2024 1120S TSA Fitness Corp - Completed Copy.pdf" at bounding box center [471, 226] width 410 height 10
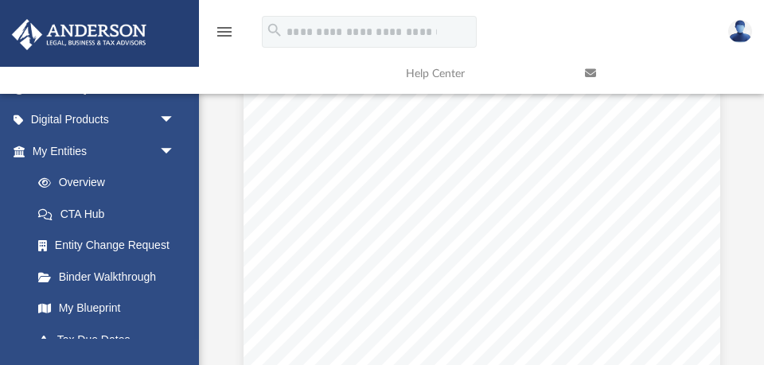
scroll to position [5307, 0]
